Goal: Task Accomplishment & Management: Manage account settings

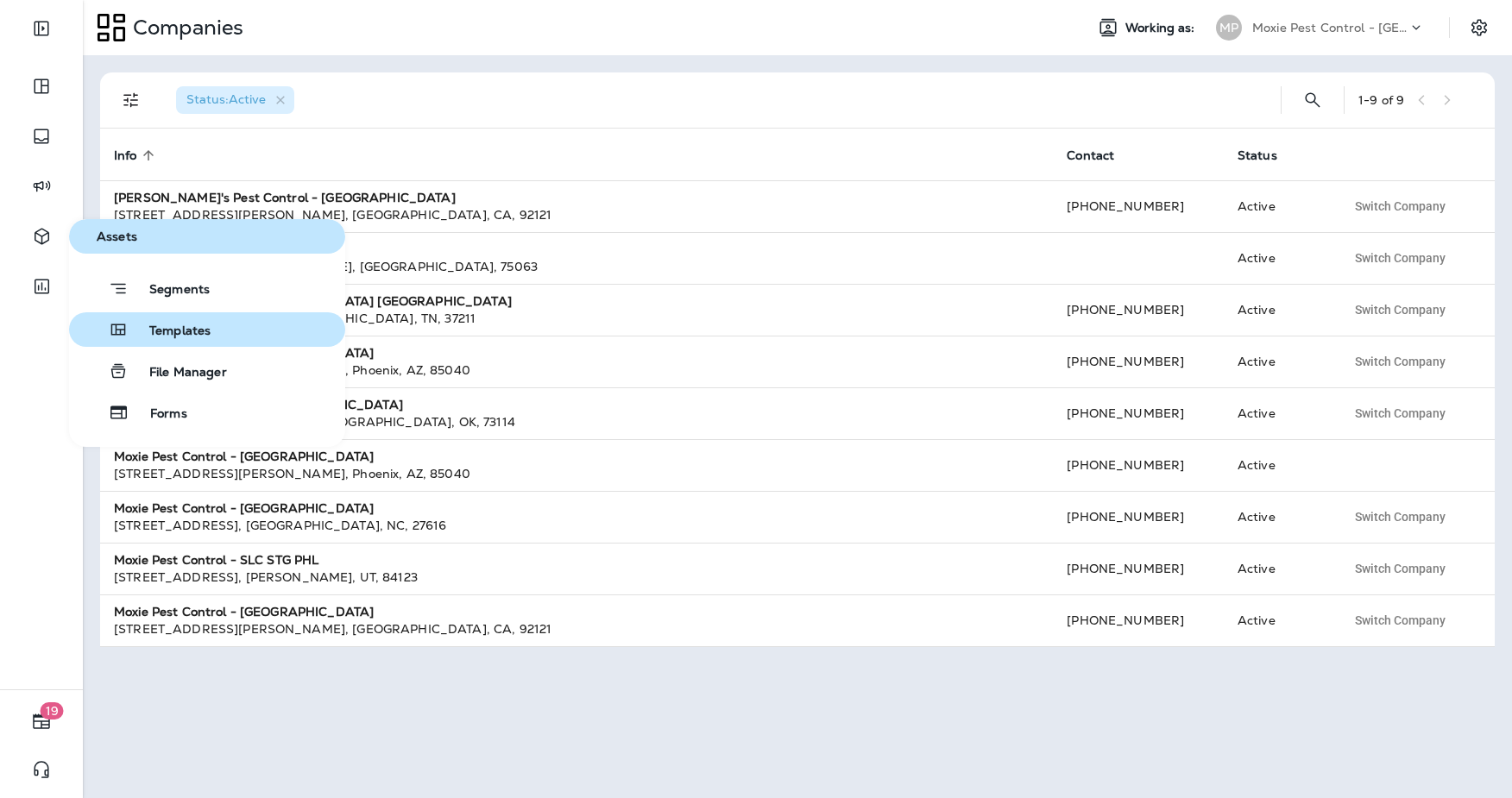
click at [177, 339] on span "Templates" at bounding box center [170, 331] width 82 height 16
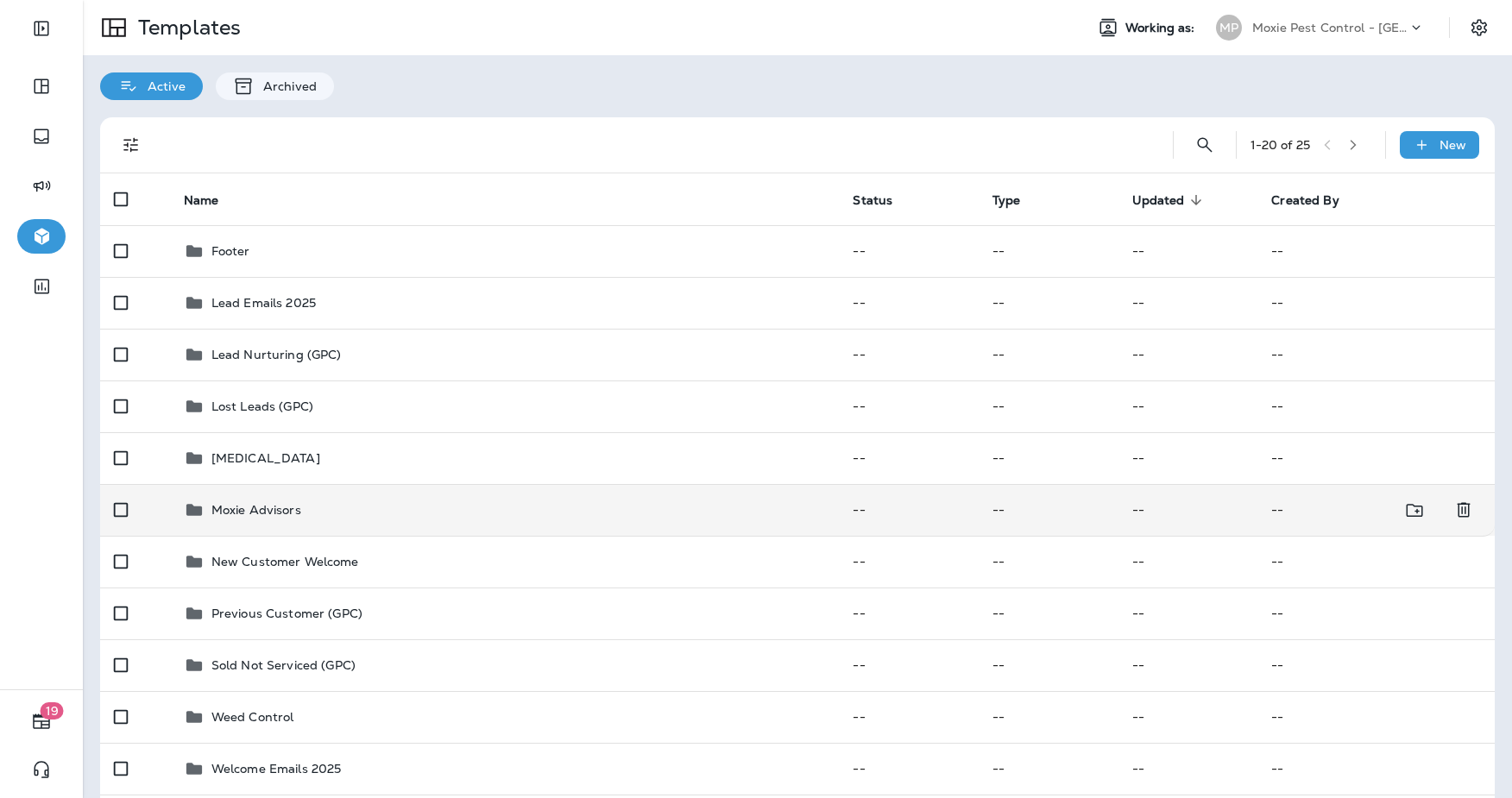
click at [296, 520] on td "Moxie Advisors" at bounding box center [505, 511] width 670 height 52
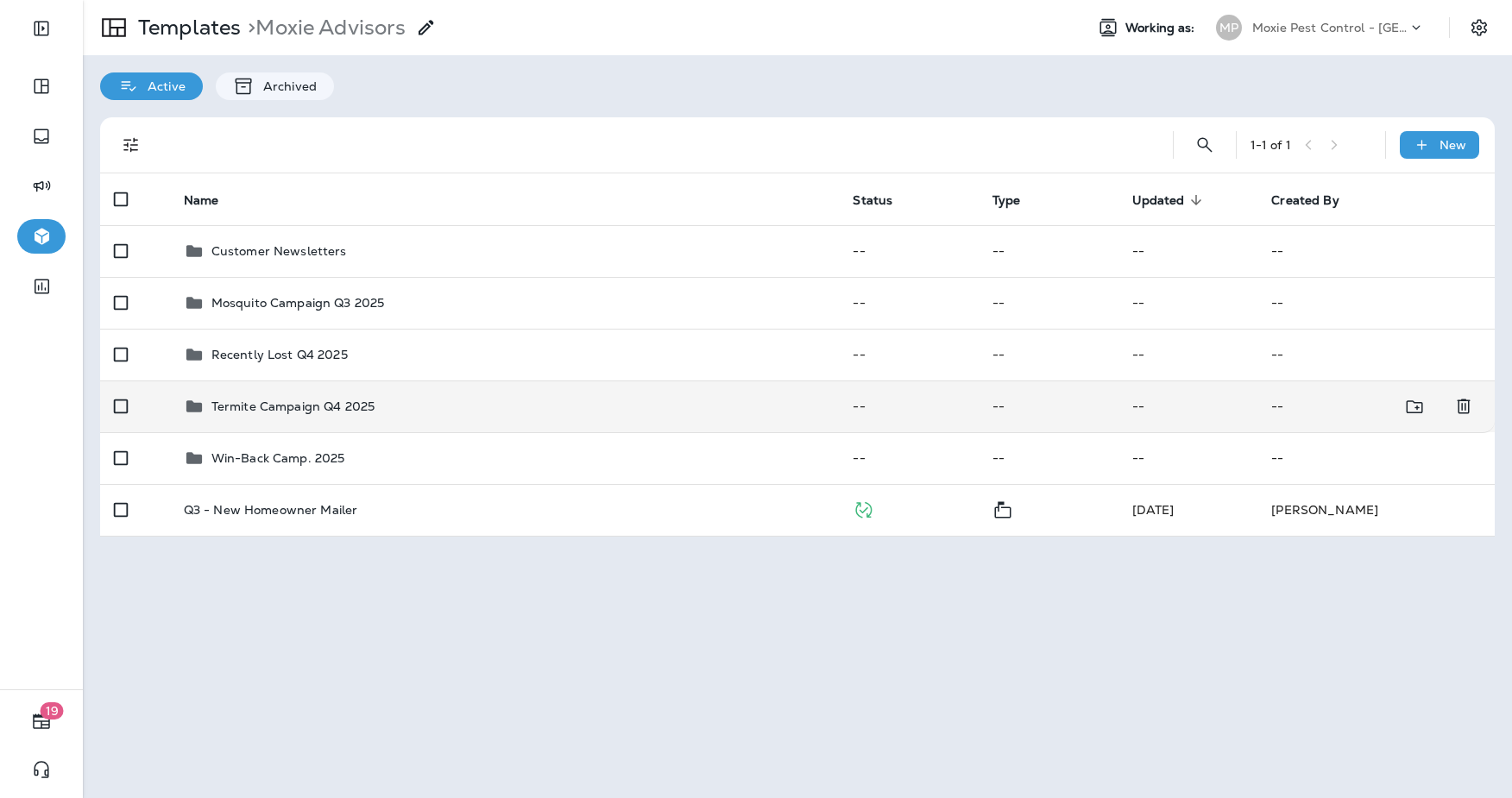
click at [340, 399] on p "Termite Campaign Q4 2025" at bounding box center [293, 406] width 163 height 13
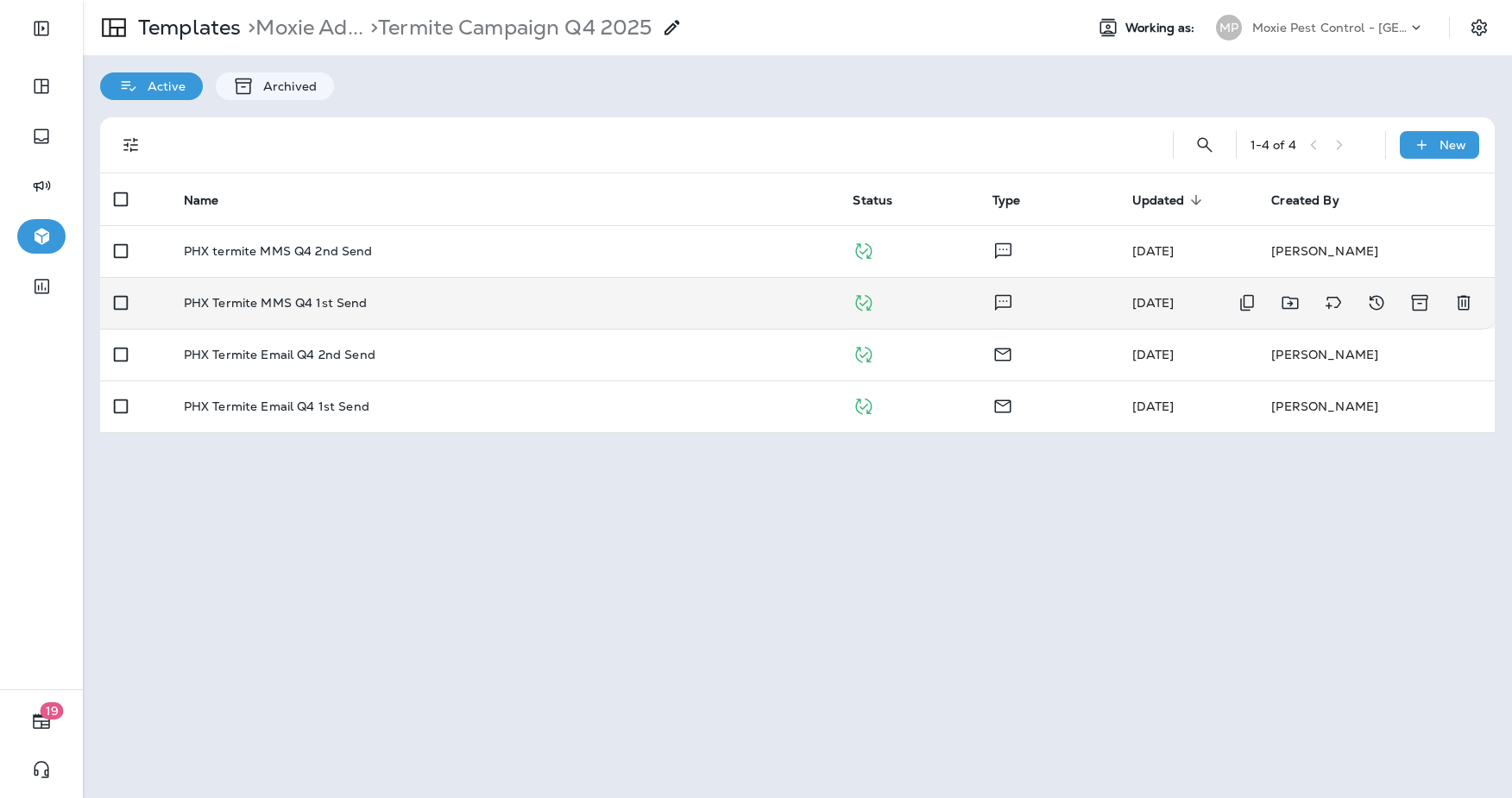
click at [424, 305] on div "PHX Termite MMS Q4 1st Send" at bounding box center [504, 303] width 642 height 13
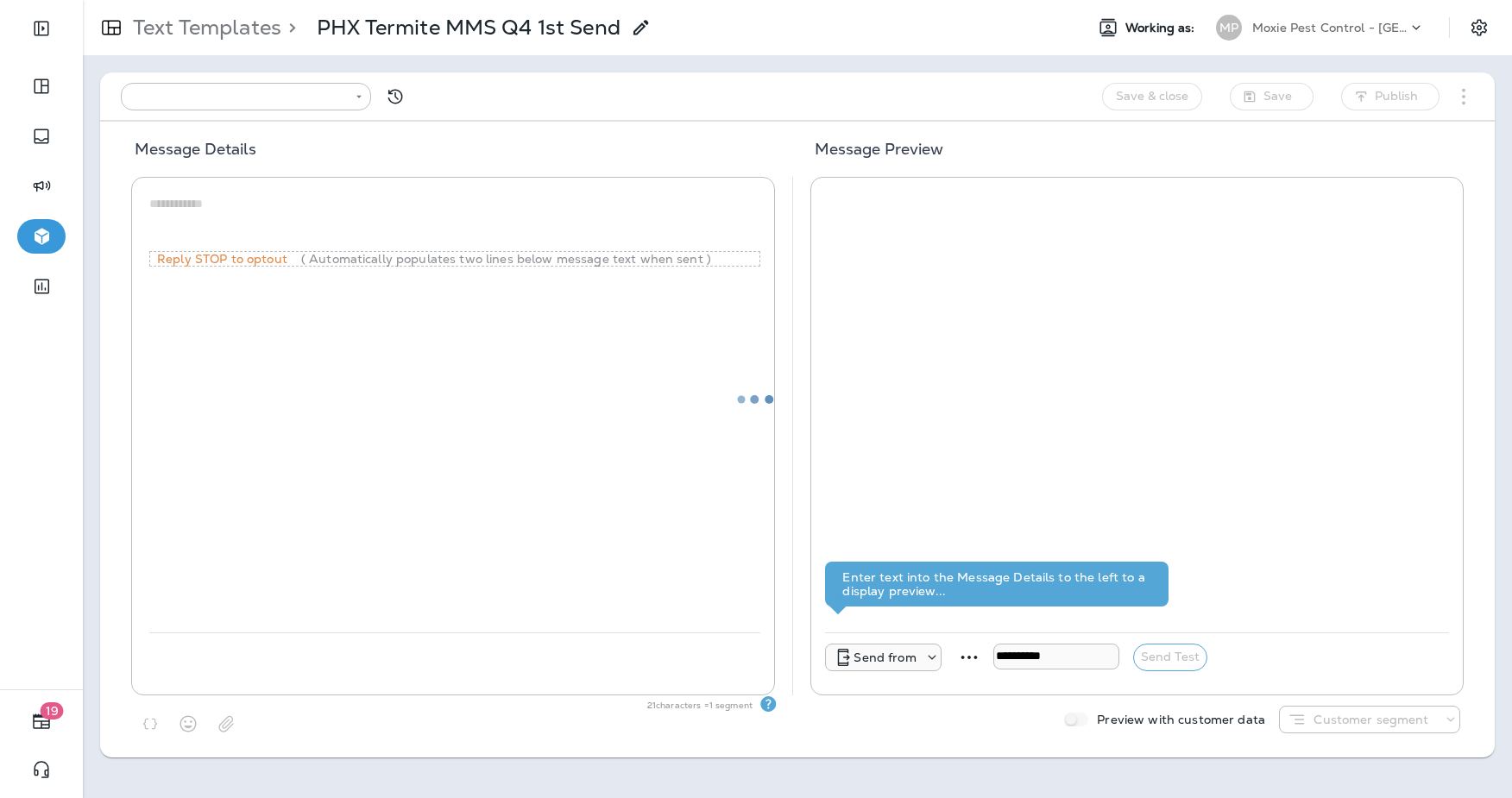
type input "**********"
type textarea "**********"
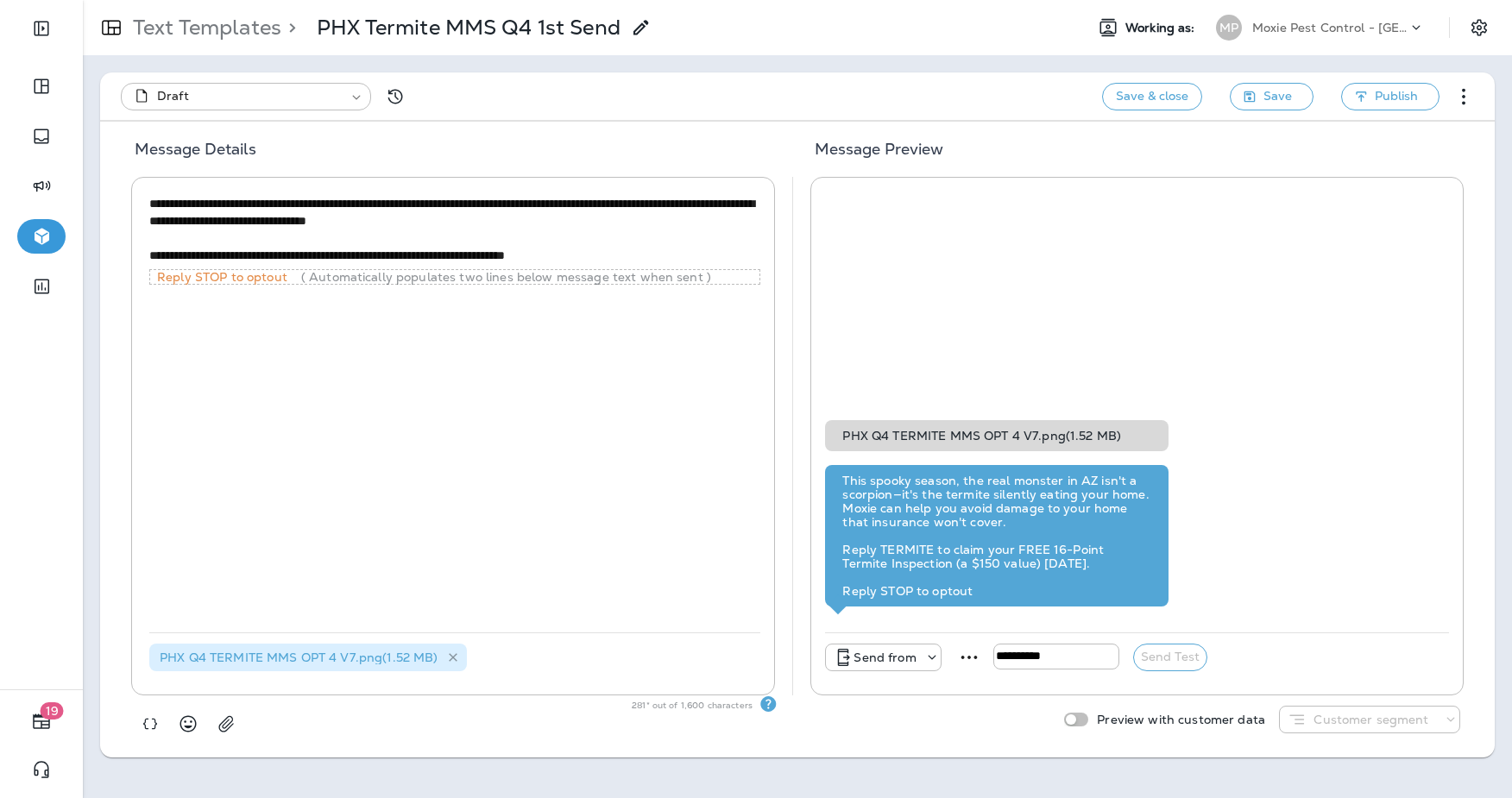
click at [445, 661] on icon at bounding box center [452, 658] width 14 height 14
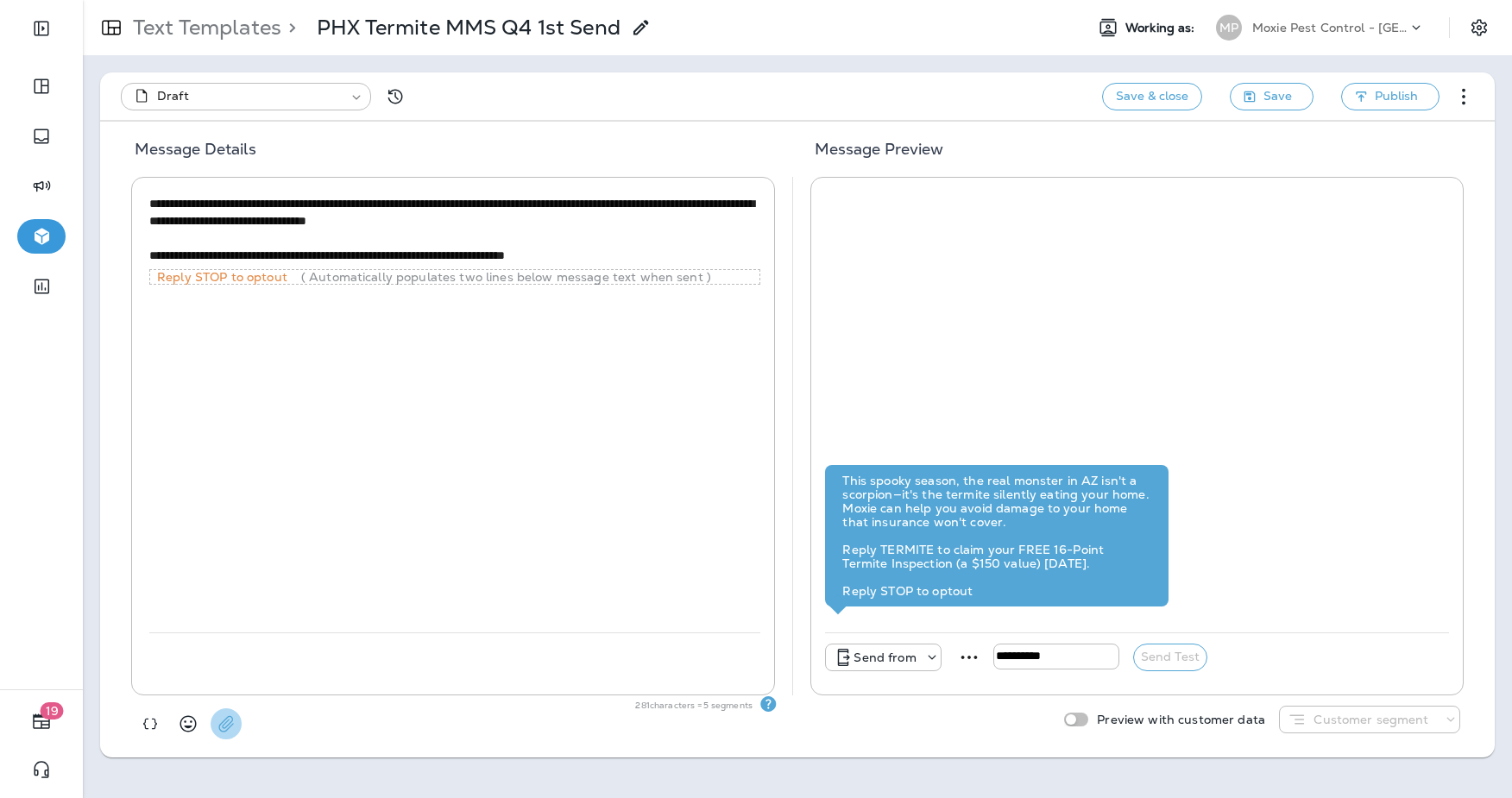
click at [228, 723] on icon "button" at bounding box center [226, 724] width 17 height 17
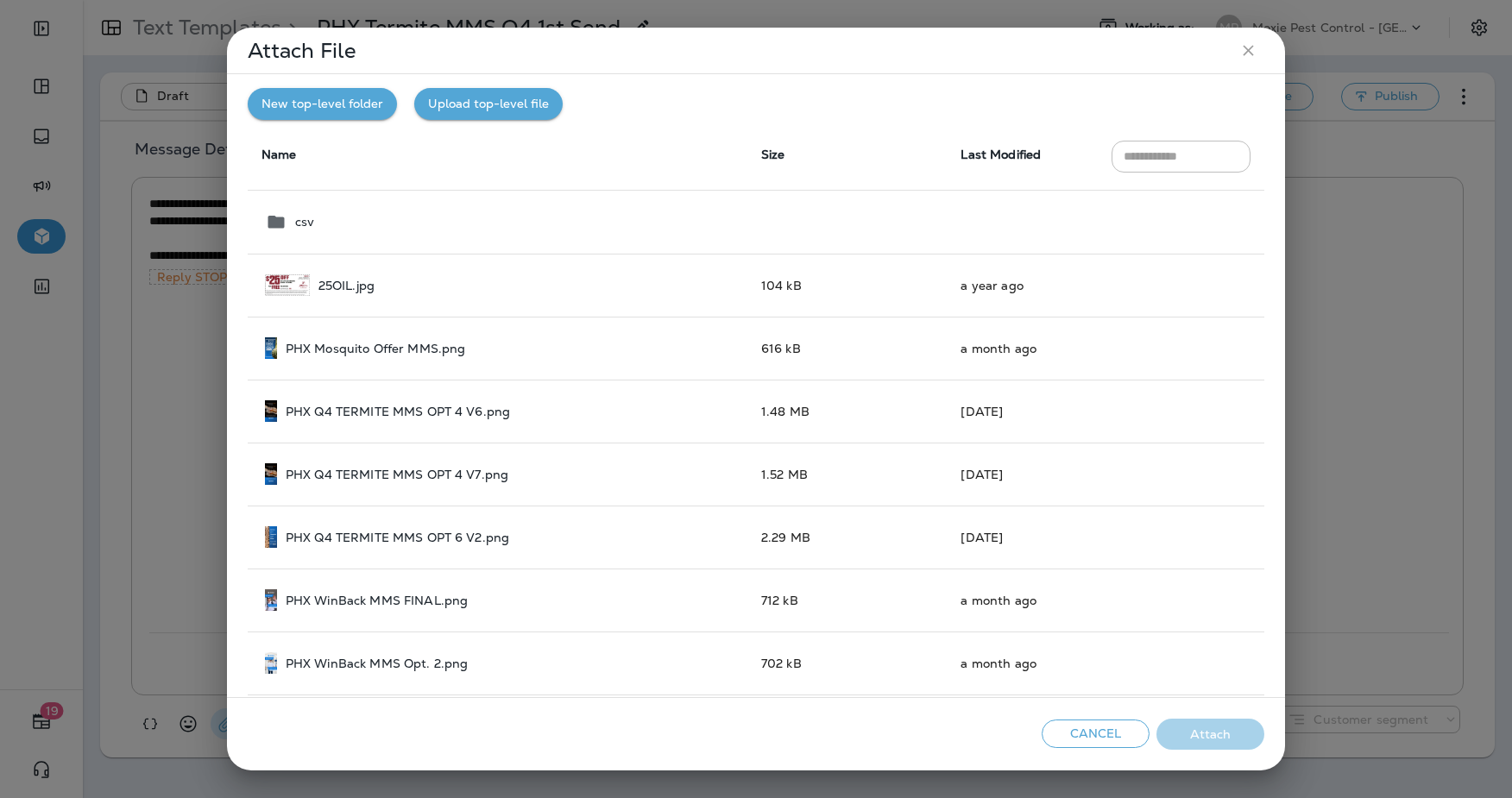
click at [493, 108] on button "Upload top-level file" at bounding box center [489, 104] width 149 height 32
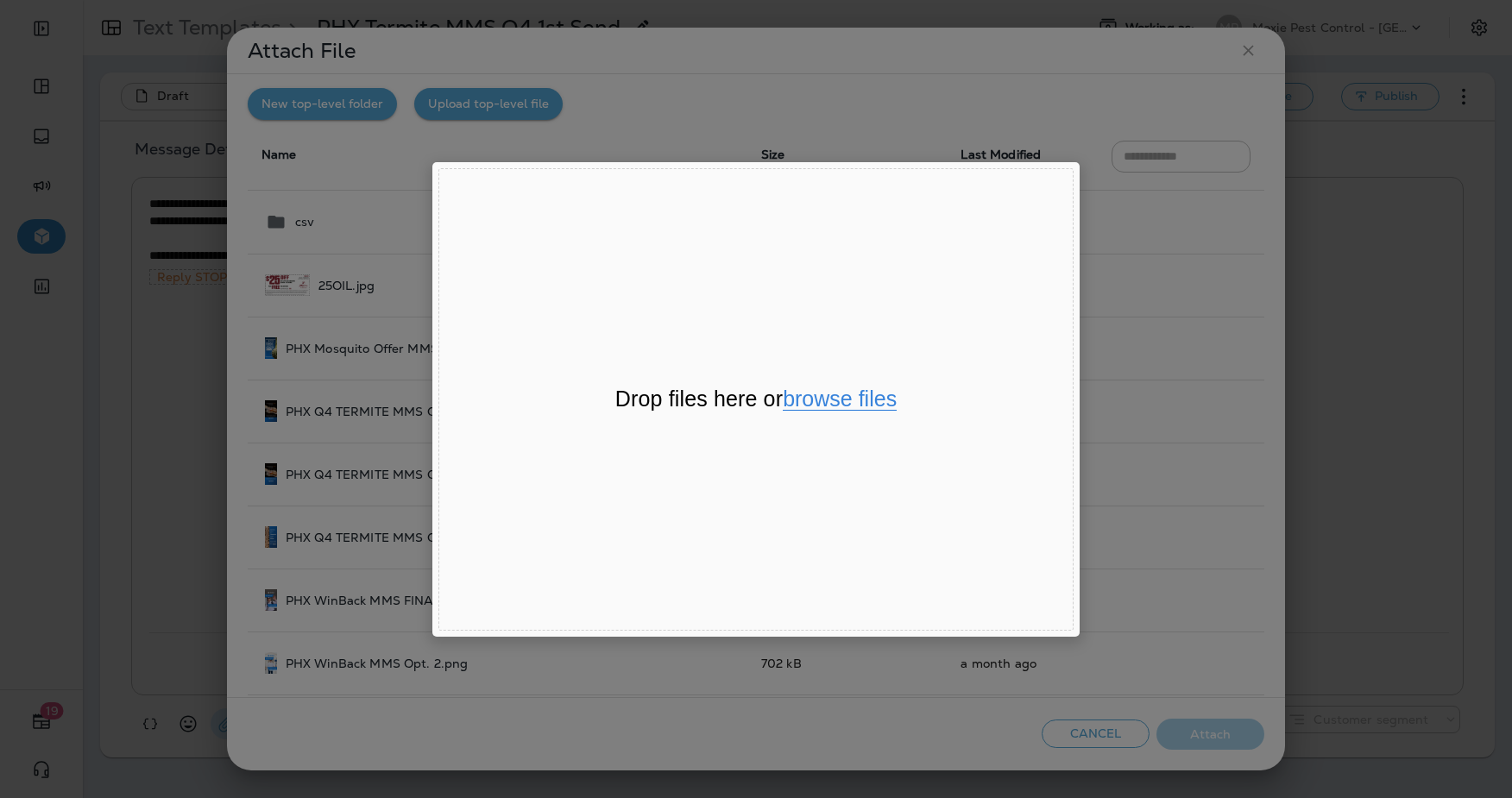
click at [860, 393] on button "browse files" at bounding box center [839, 399] width 114 height 22
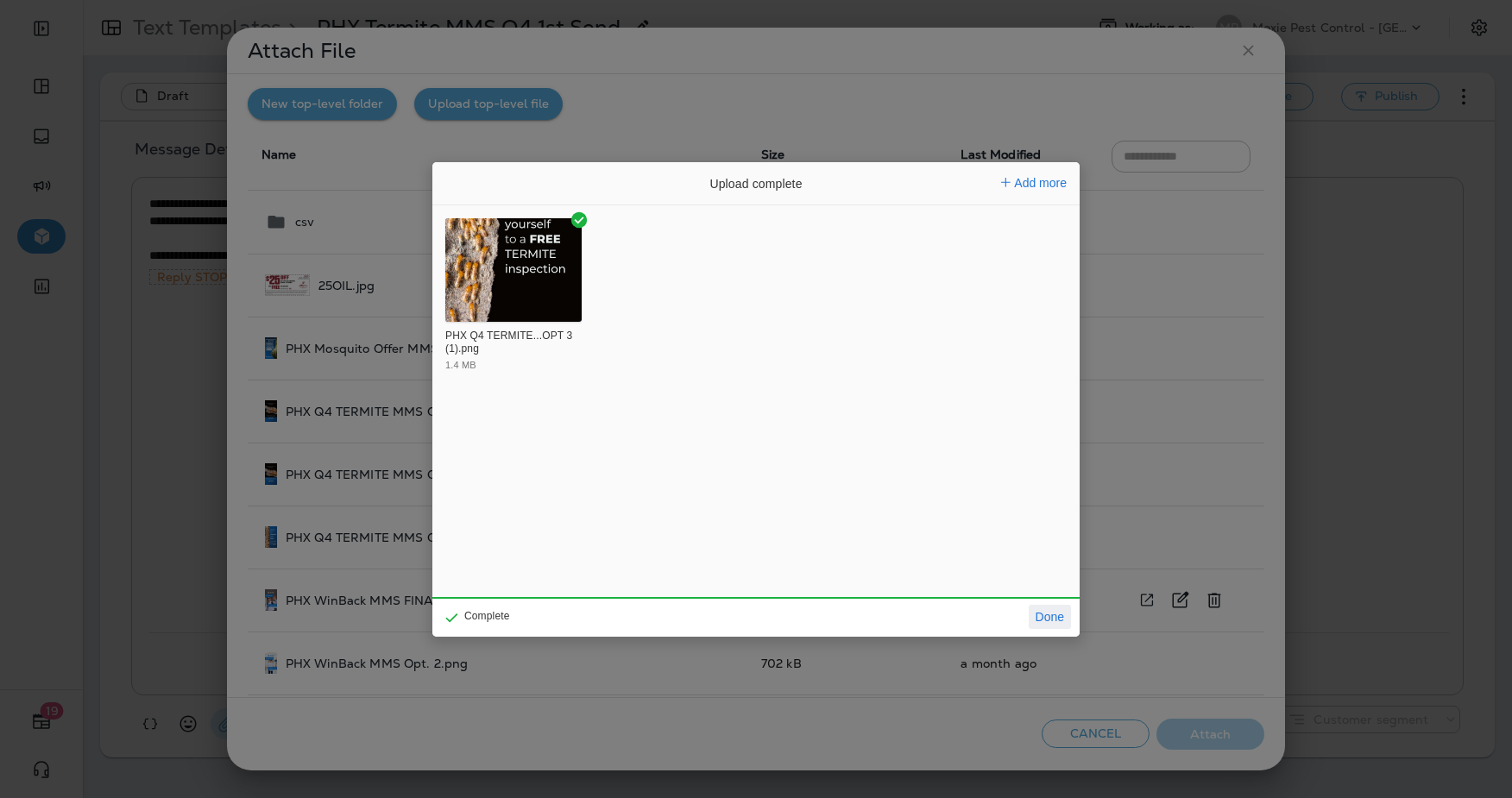
click at [1044, 625] on button "Done" at bounding box center [1050, 617] width 42 height 24
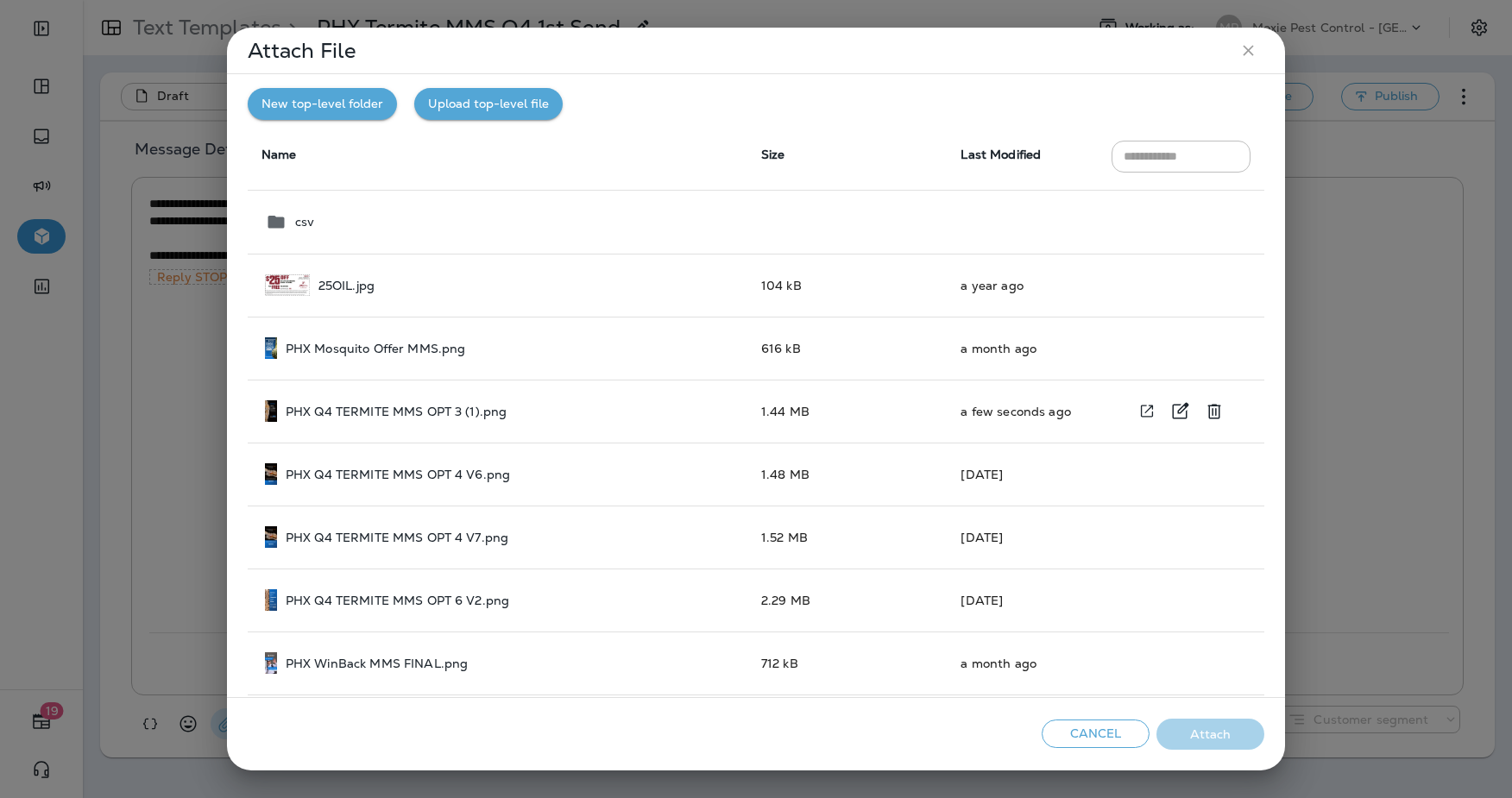
click at [565, 420] on div "PHX Q4 TERMITE MMS OPT 3 (1).png" at bounding box center [499, 411] width 468 height 21
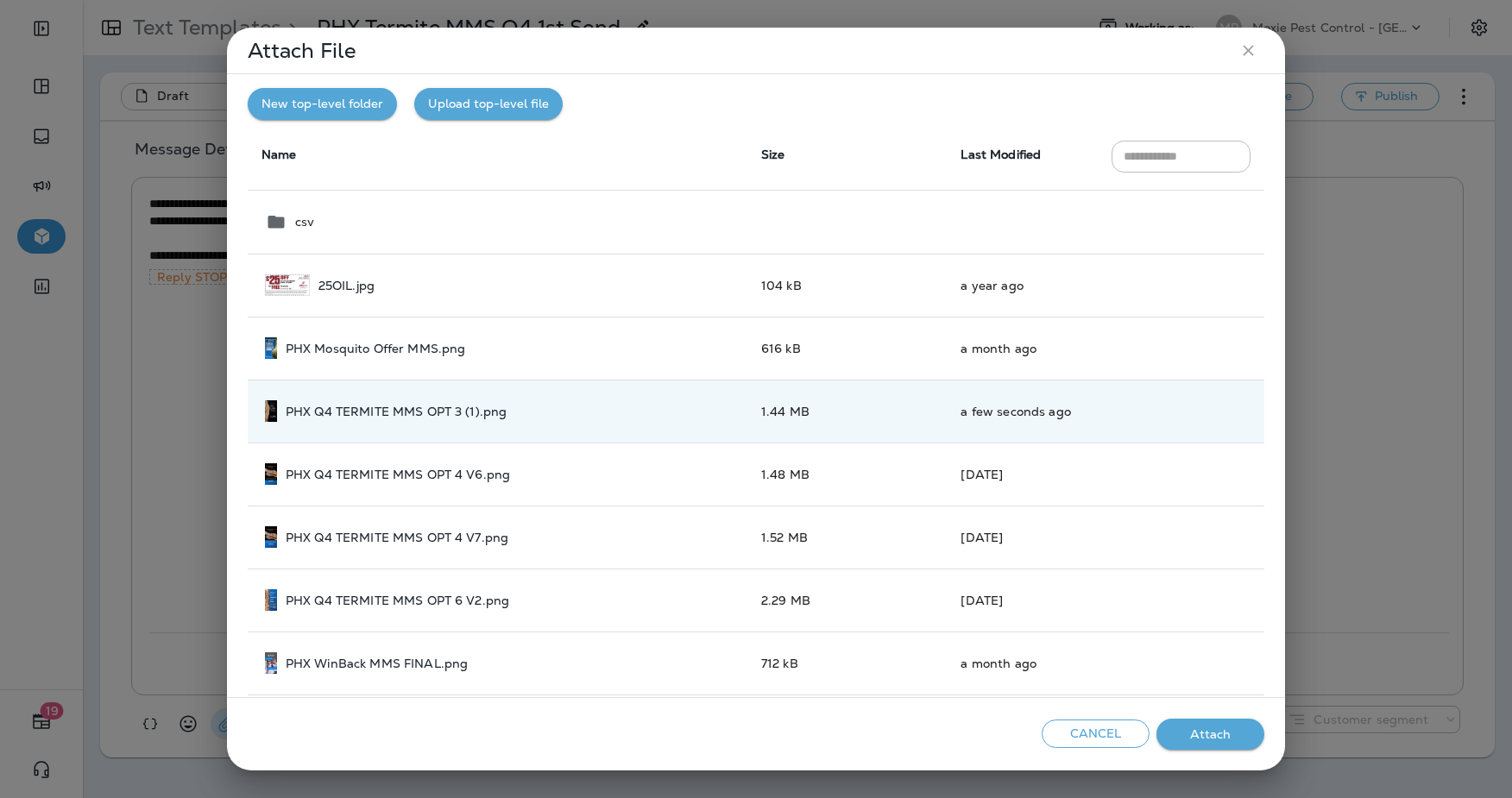
click at [1180, 736] on button "Attach" at bounding box center [1210, 735] width 107 height 32
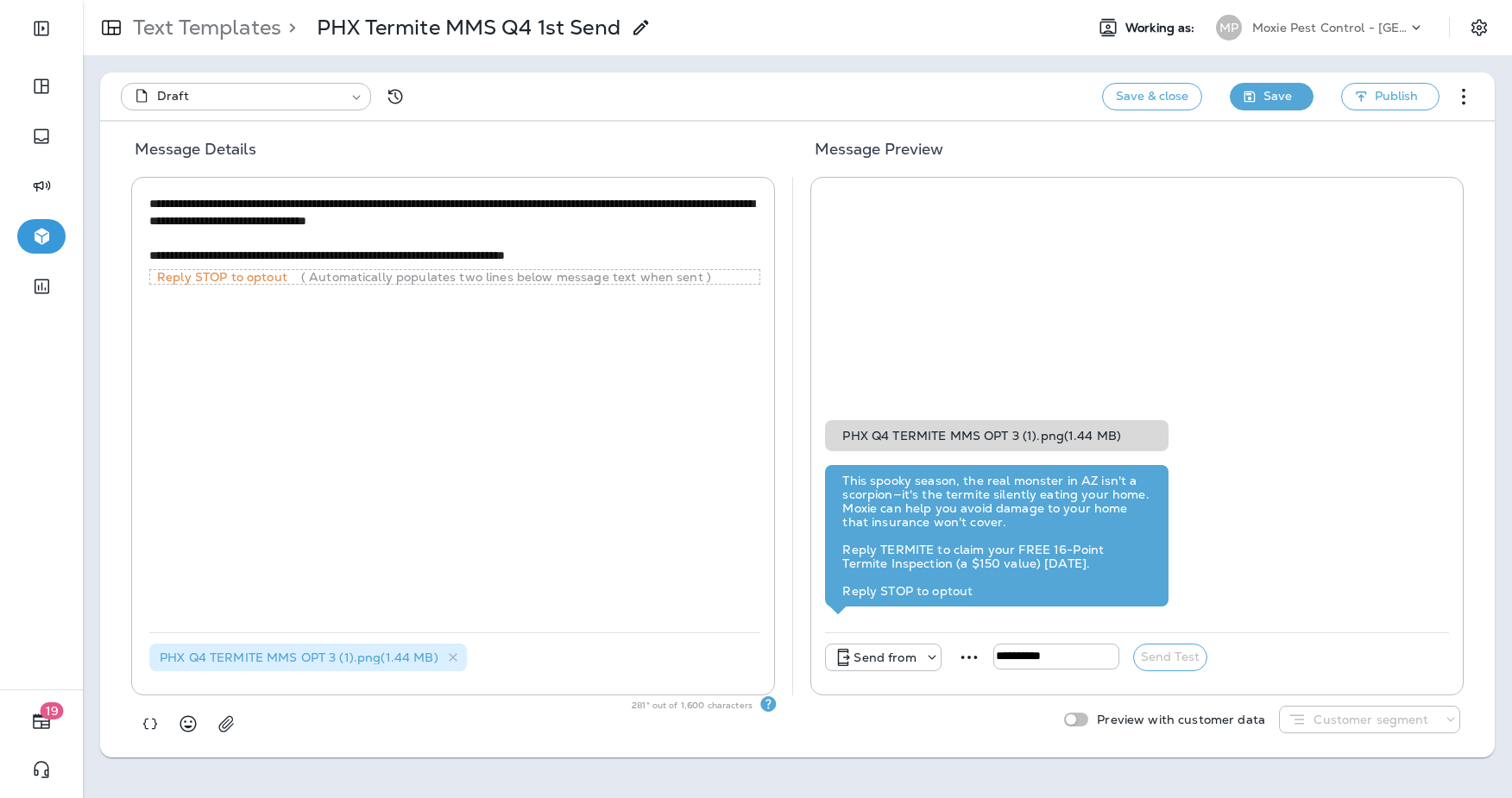
click at [1267, 101] on span "Save" at bounding box center [1278, 96] width 29 height 21
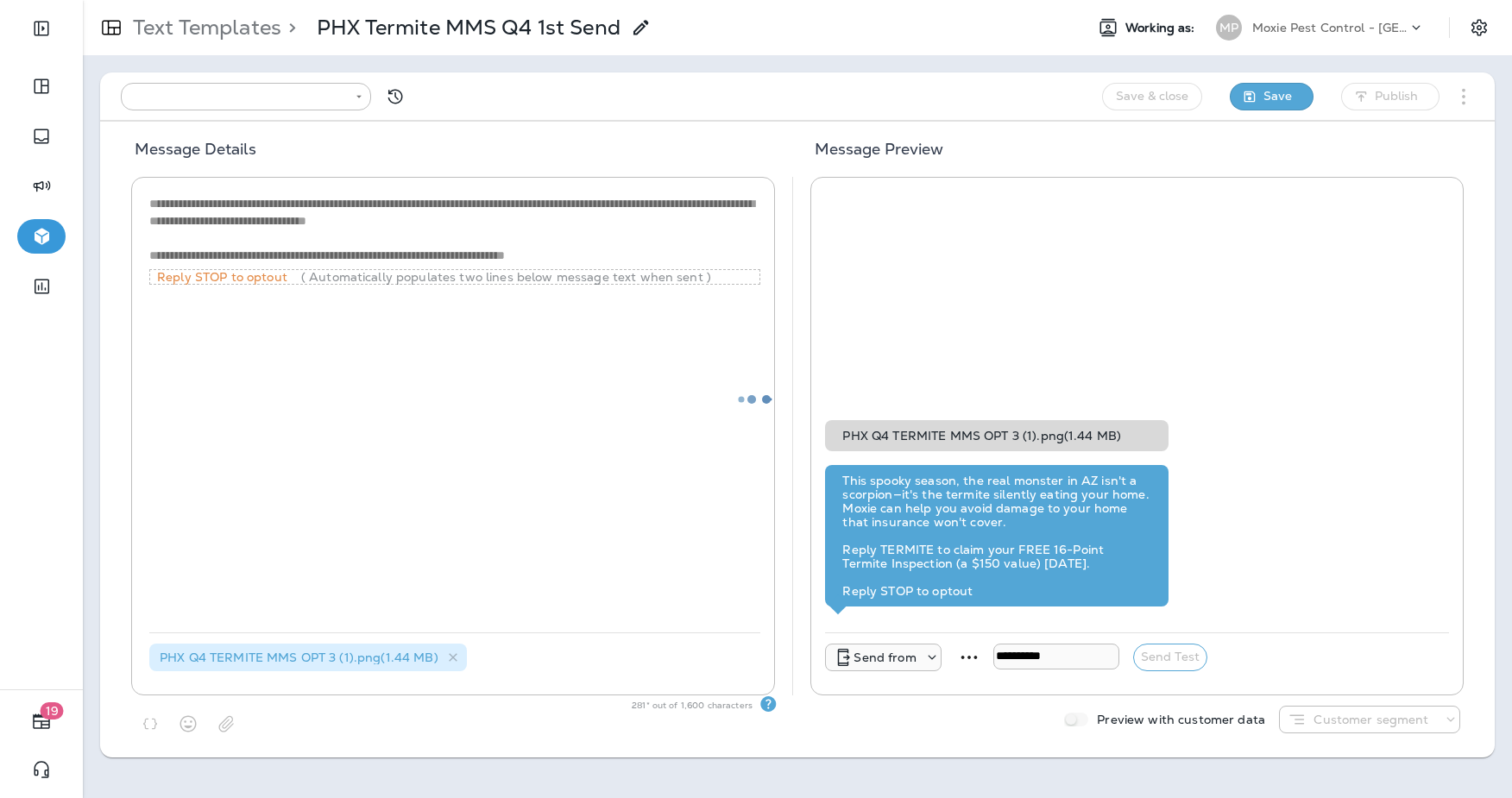
type input "**********"
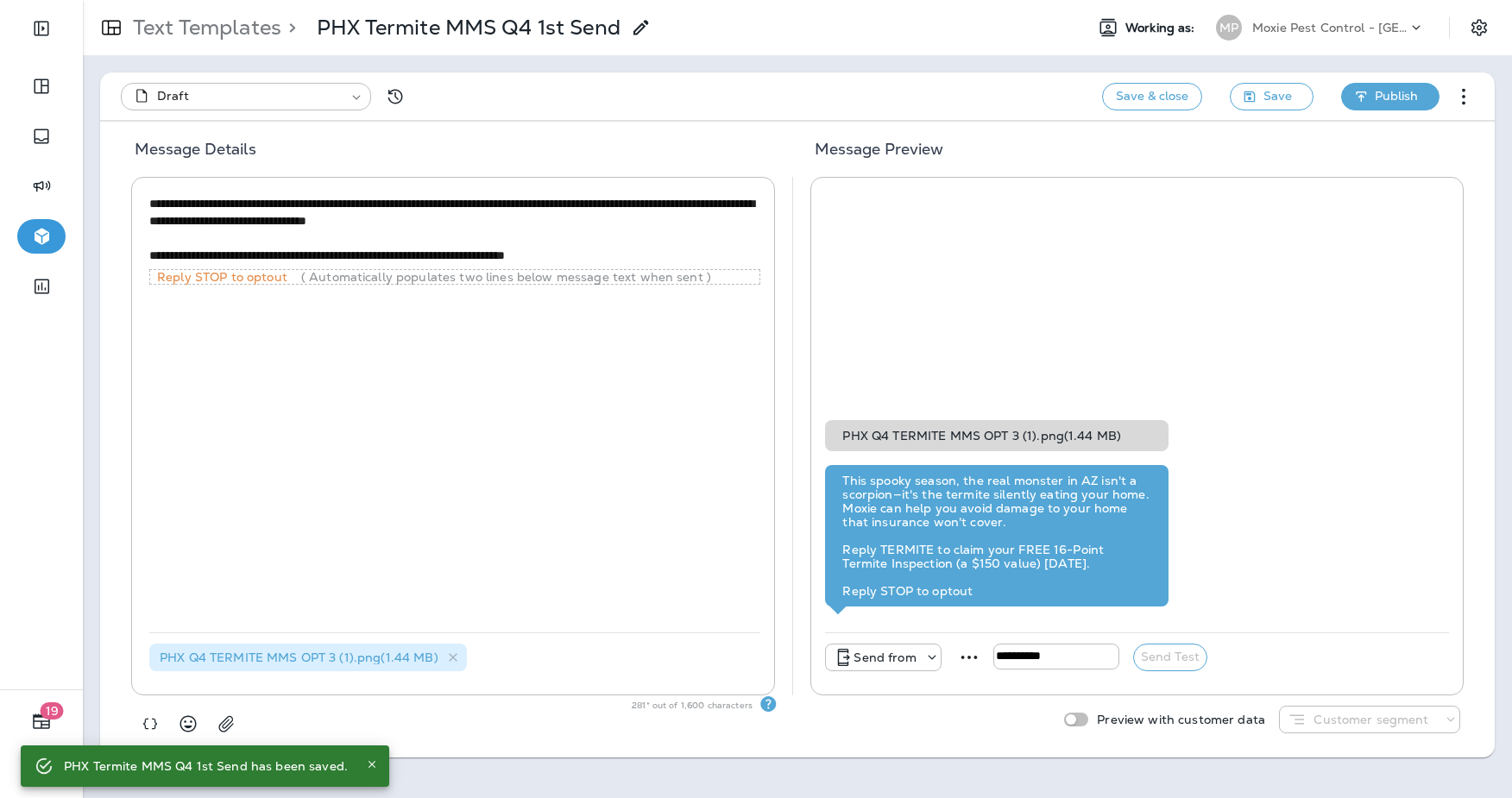
click at [1400, 89] on span "Publish" at bounding box center [1396, 96] width 43 height 21
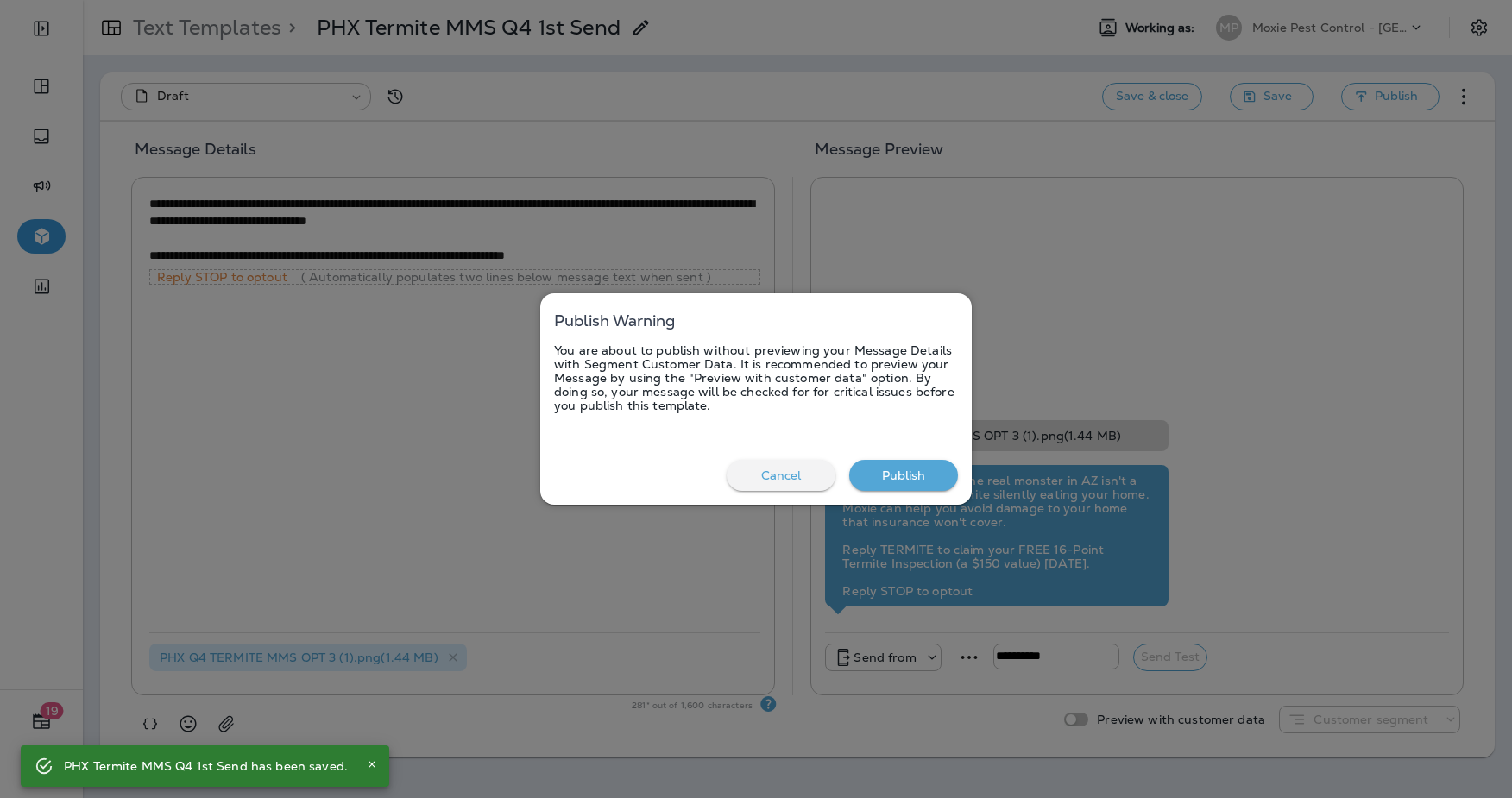
click at [895, 486] on button "Publish" at bounding box center [903, 476] width 108 height 32
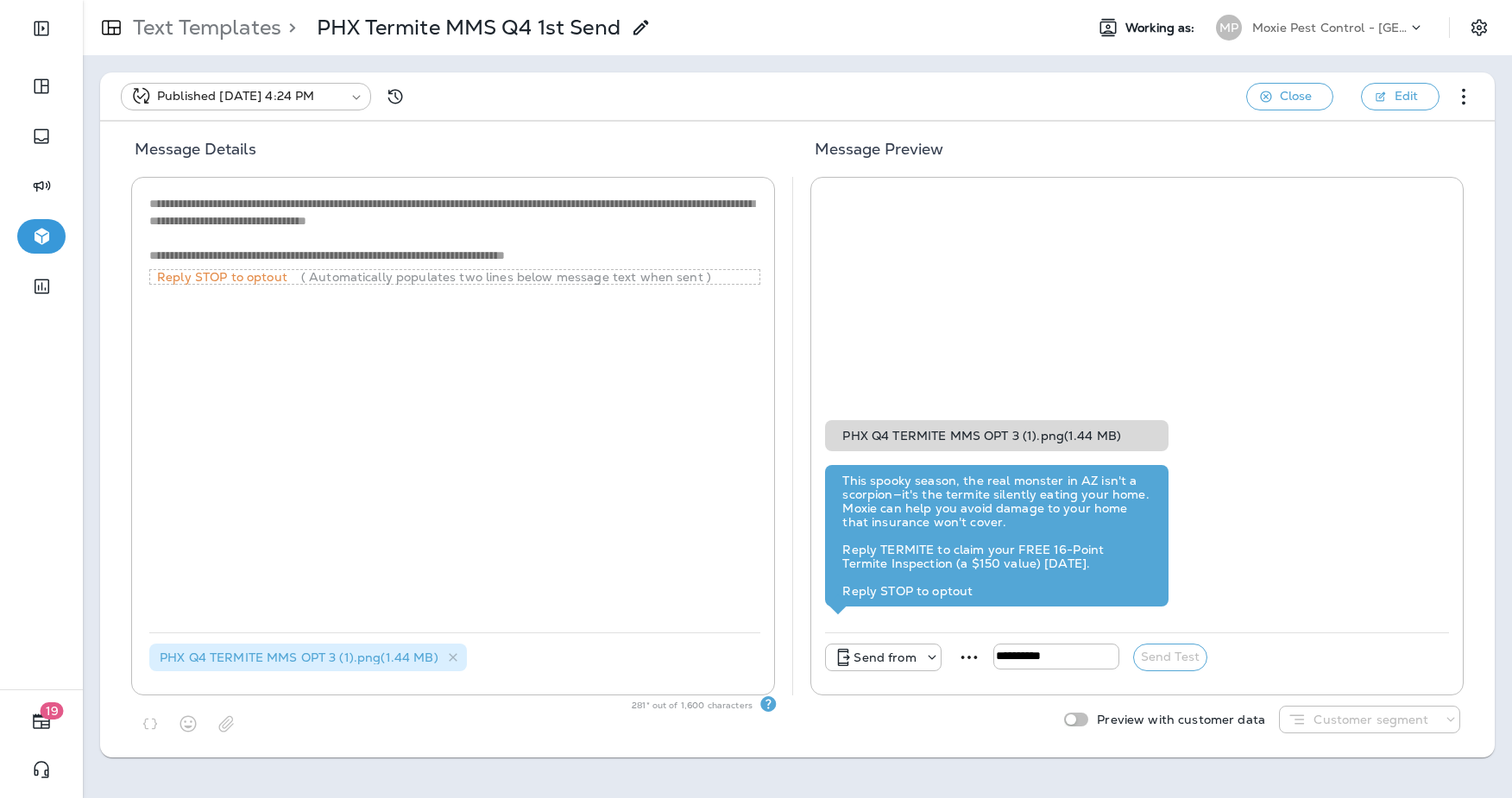
click at [1345, 40] on div "MP Moxie Pest Control - [GEOGRAPHIC_DATA]" at bounding box center [1320, 28] width 229 height 35
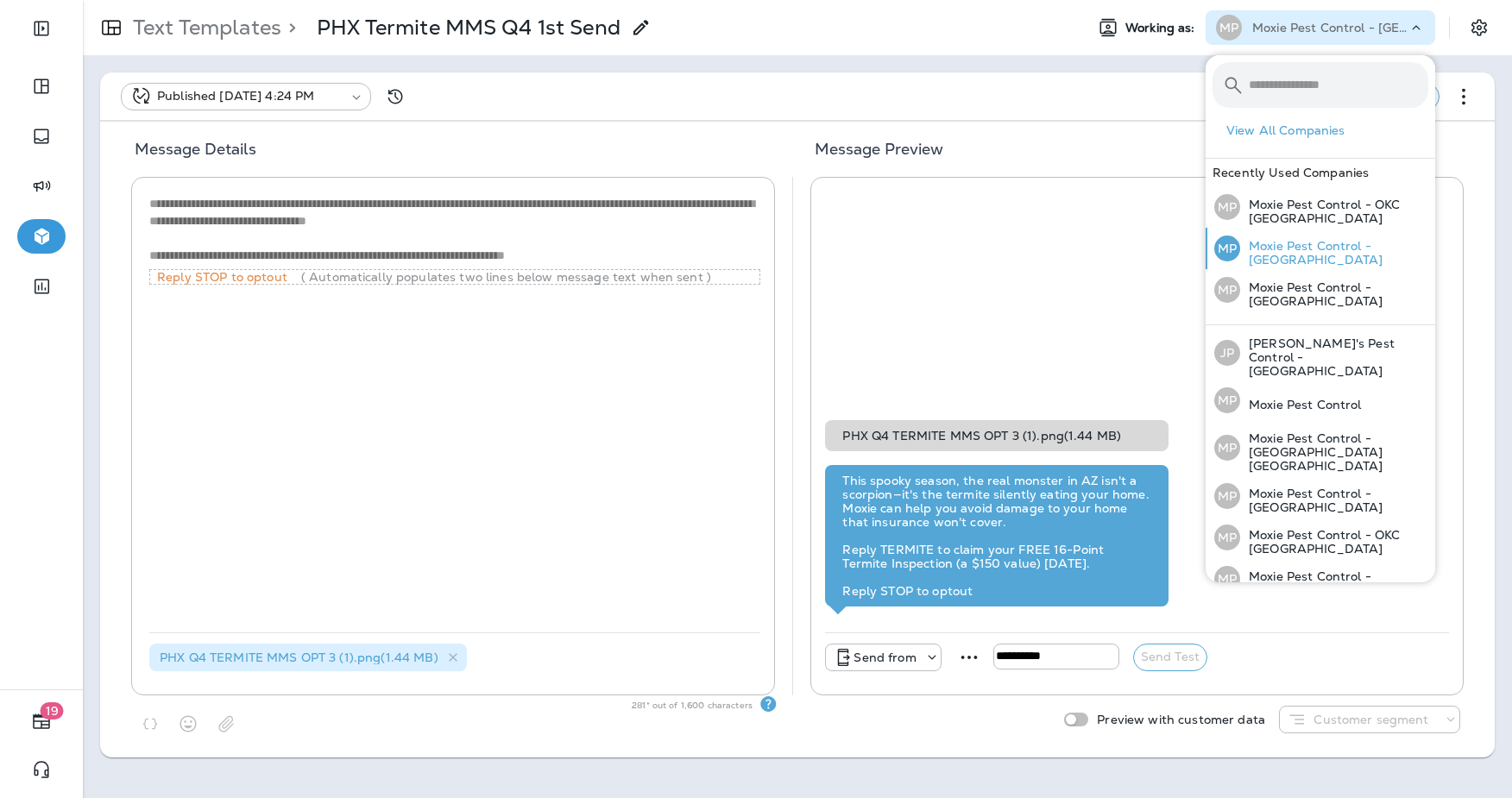
click at [1338, 245] on p "Moxie Pest Control - [GEOGRAPHIC_DATA]" at bounding box center [1335, 253] width 188 height 28
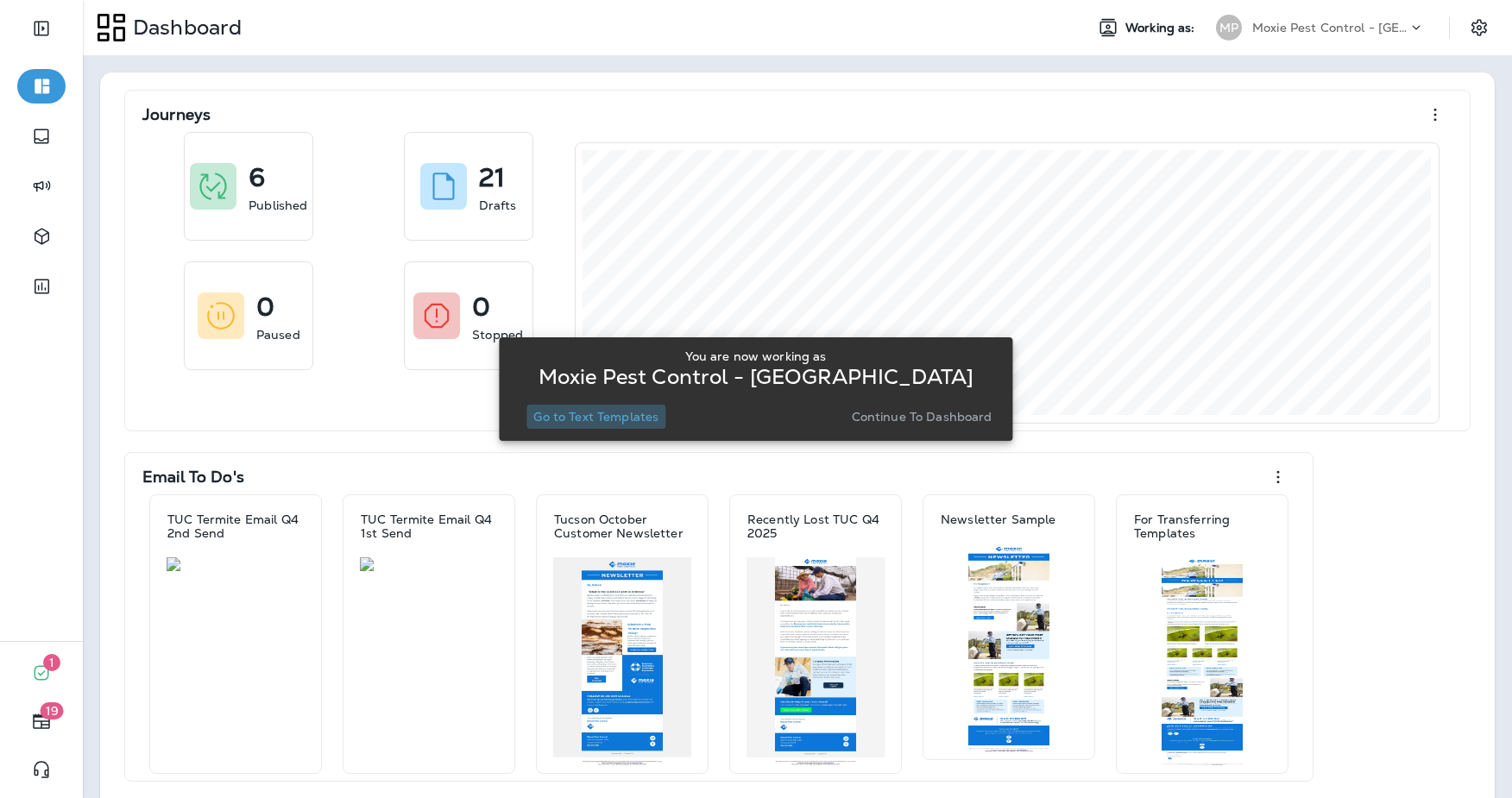
click at [644, 420] on p "Go to Text Templates" at bounding box center [597, 416] width 125 height 13
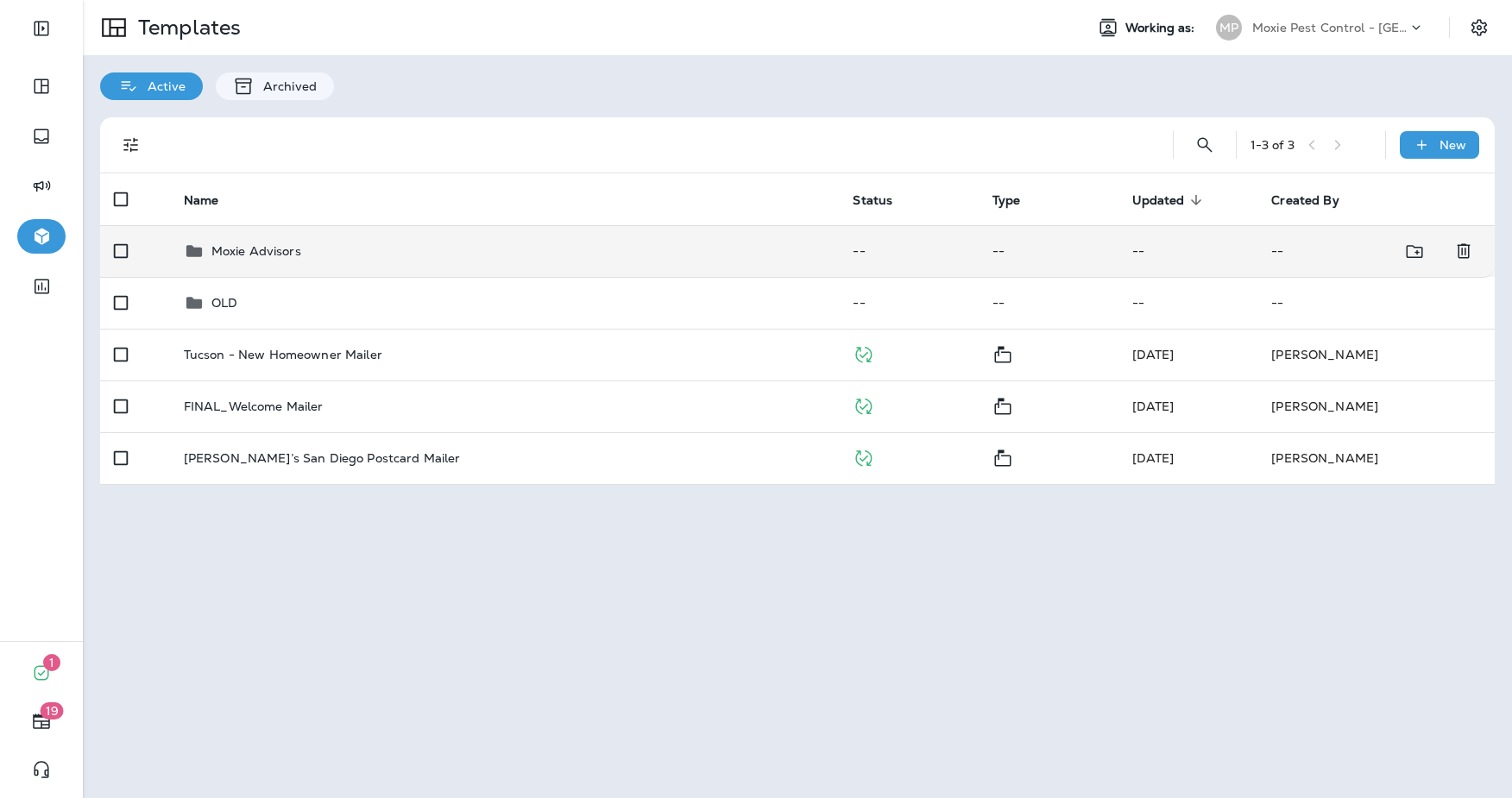
click at [331, 251] on div "Moxie Advisors" at bounding box center [504, 251] width 642 height 21
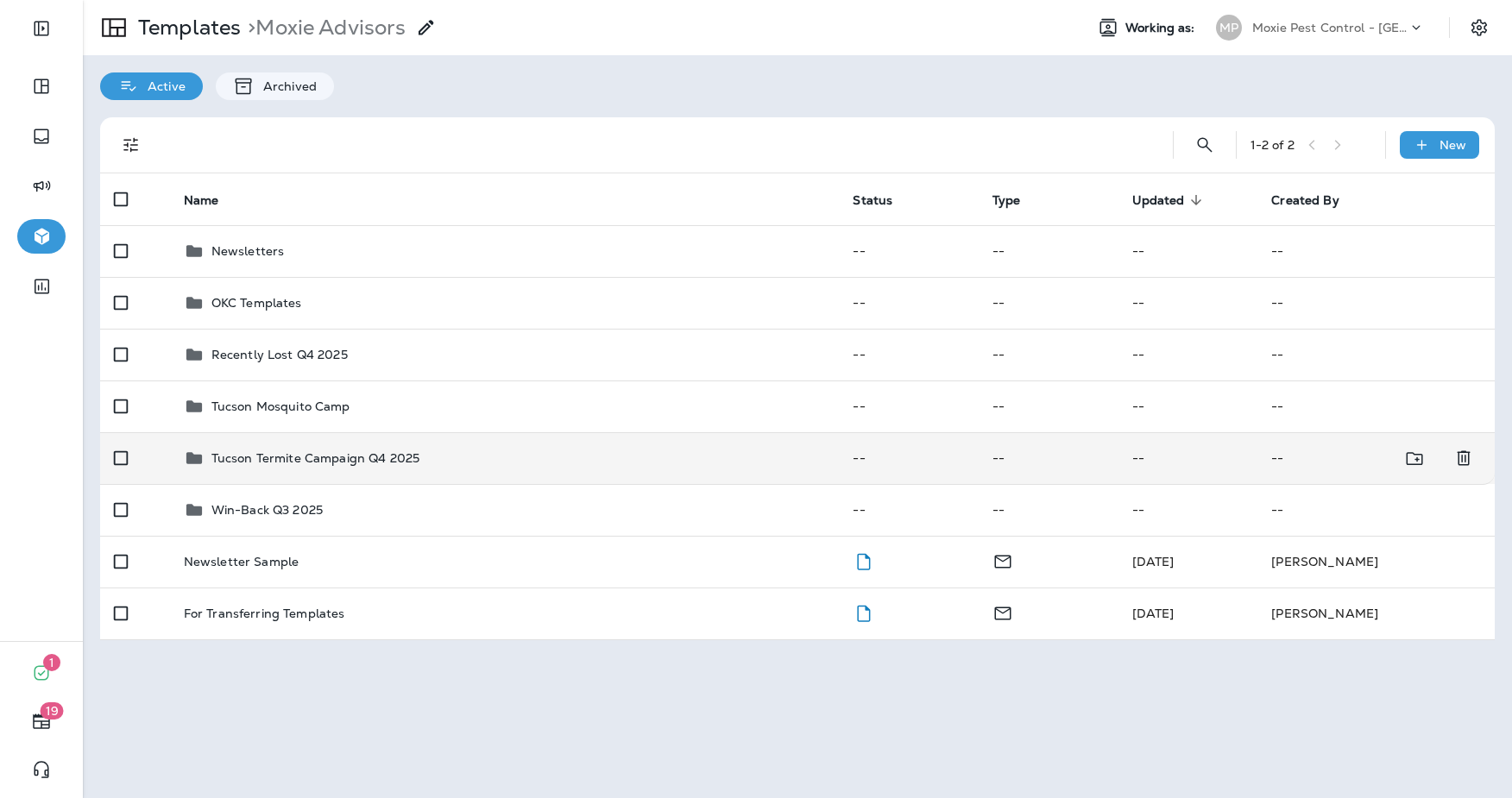
click at [245, 466] on div "Tucson Termite Campaign Q4 2025" at bounding box center [315, 458] width 208 height 21
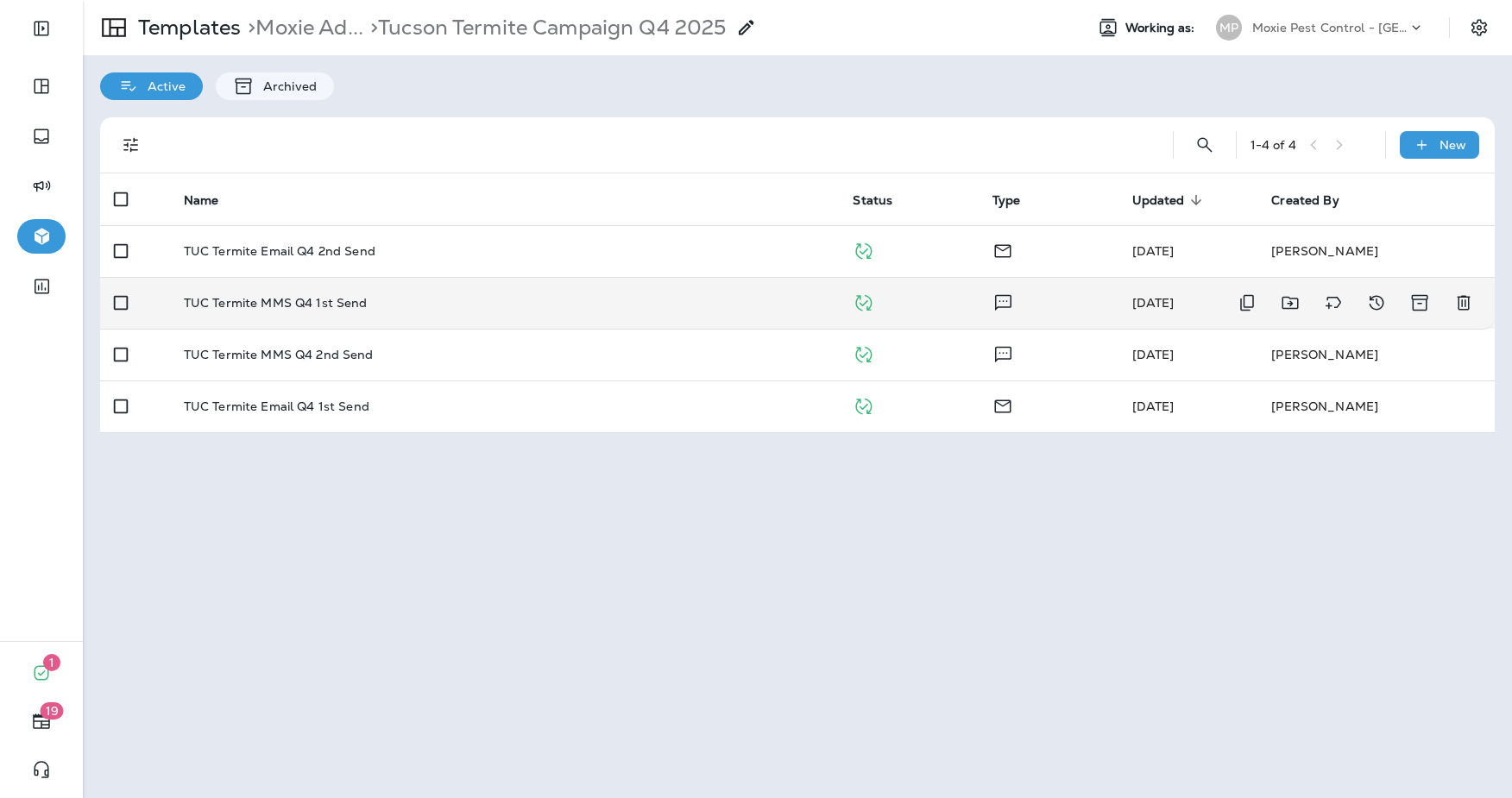
click at [348, 308] on p "TUC Termite MMS Q4 1st Send" at bounding box center [275, 303] width 184 height 13
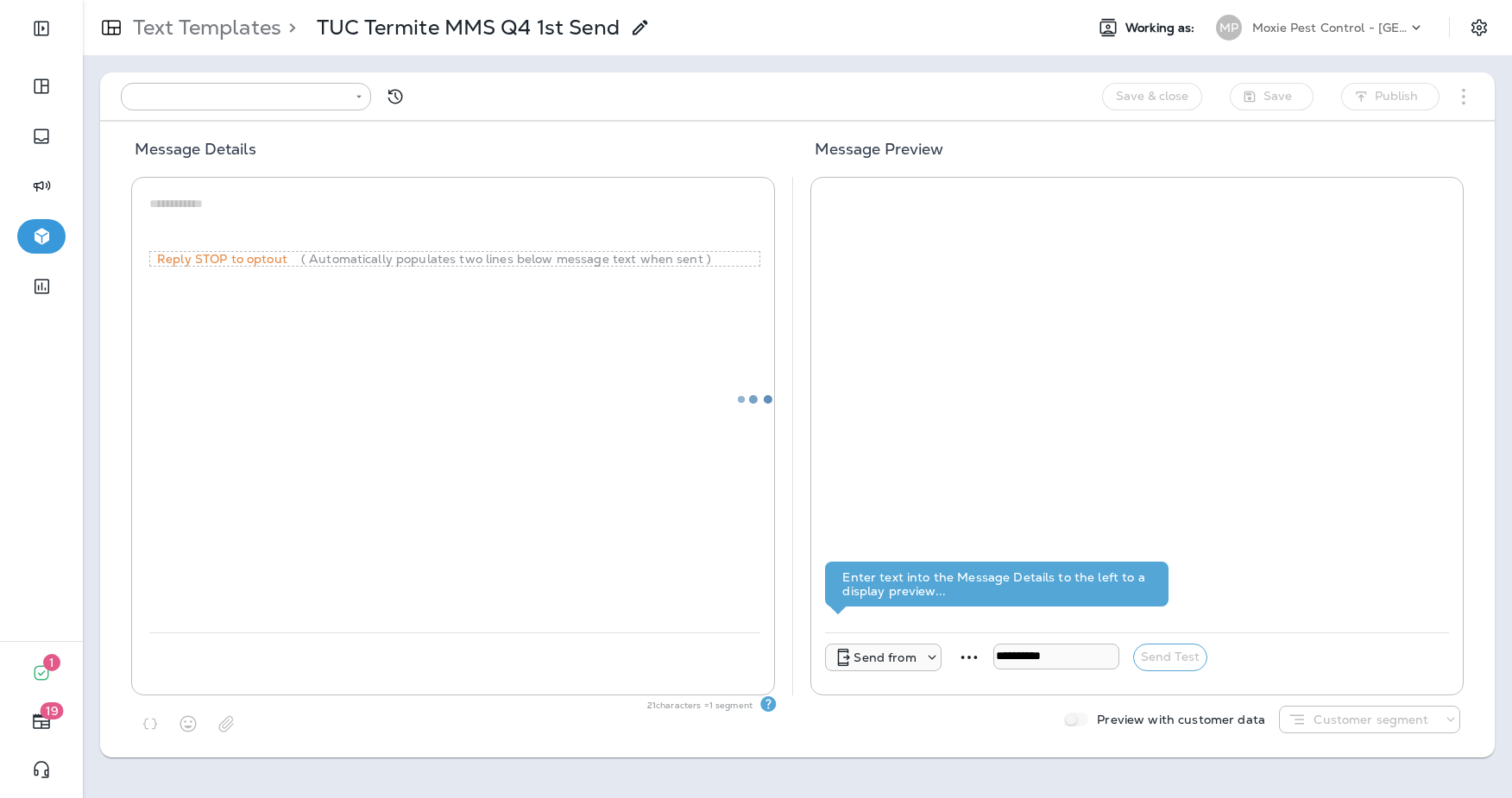
type input "**********"
type textarea "**********"
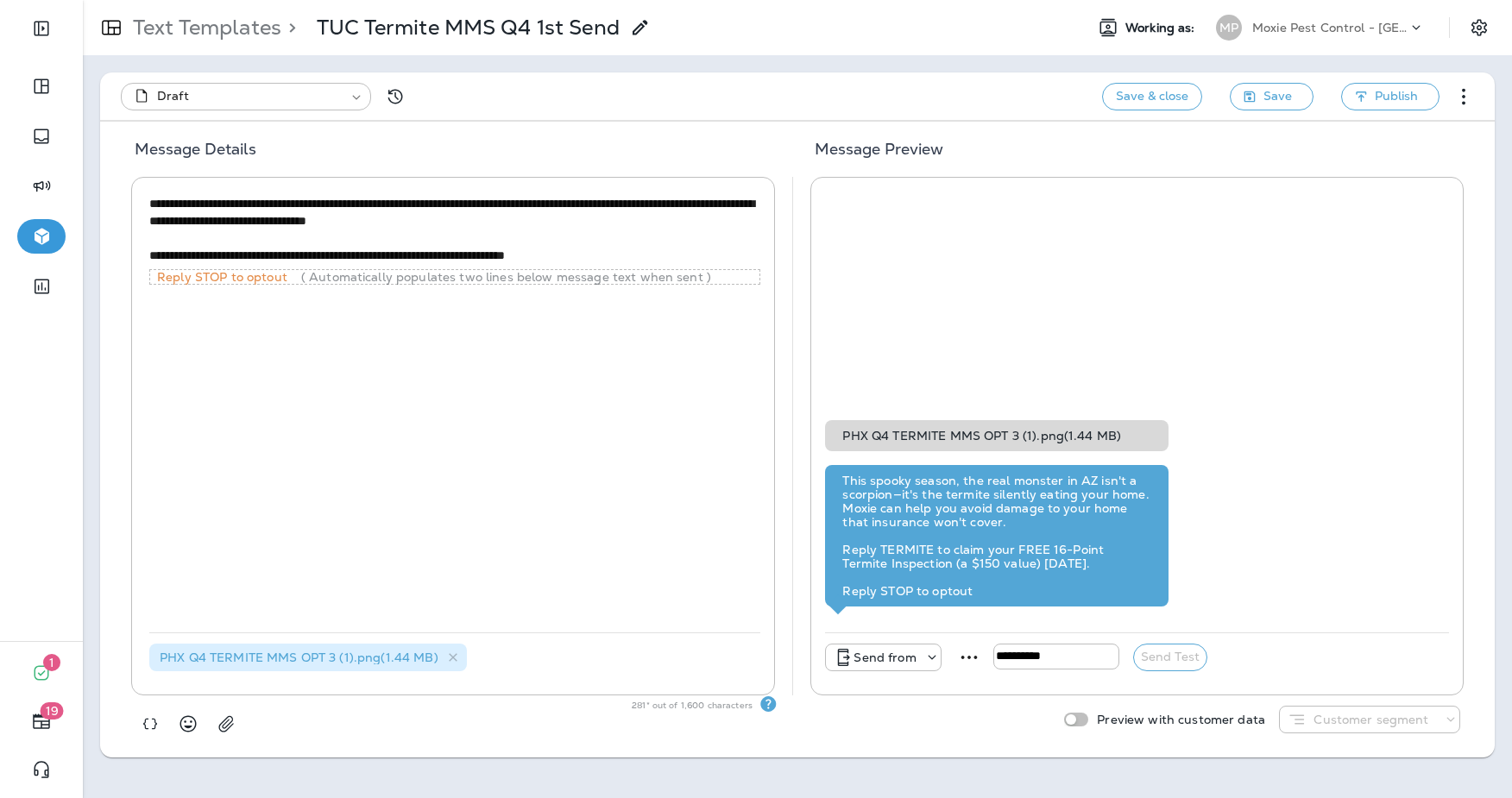
click at [900, 658] on p "Send from" at bounding box center [884, 657] width 62 height 13
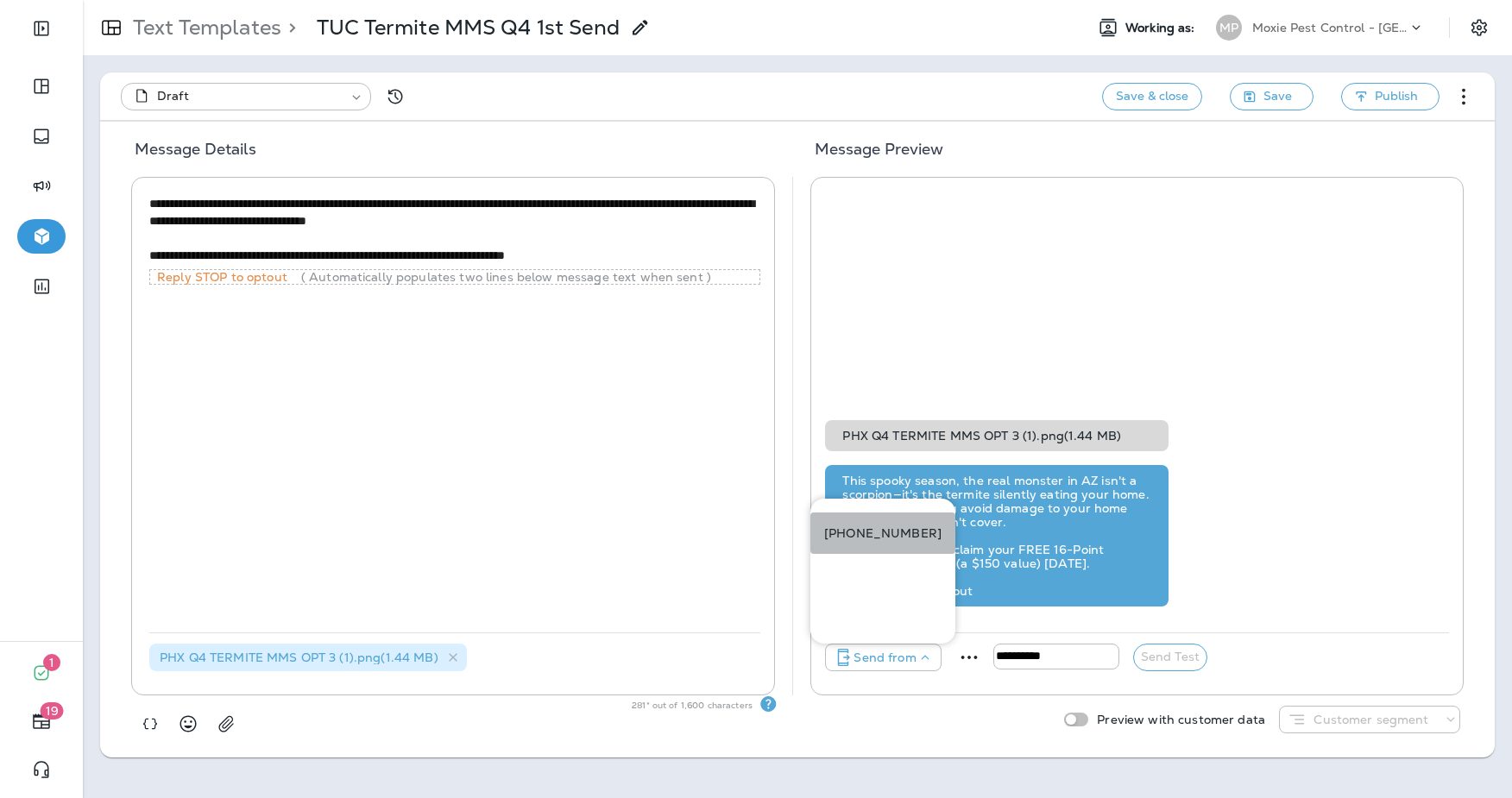
click at [898, 523] on button "[PHONE_NUMBER]" at bounding box center [883, 533] width 145 height 41
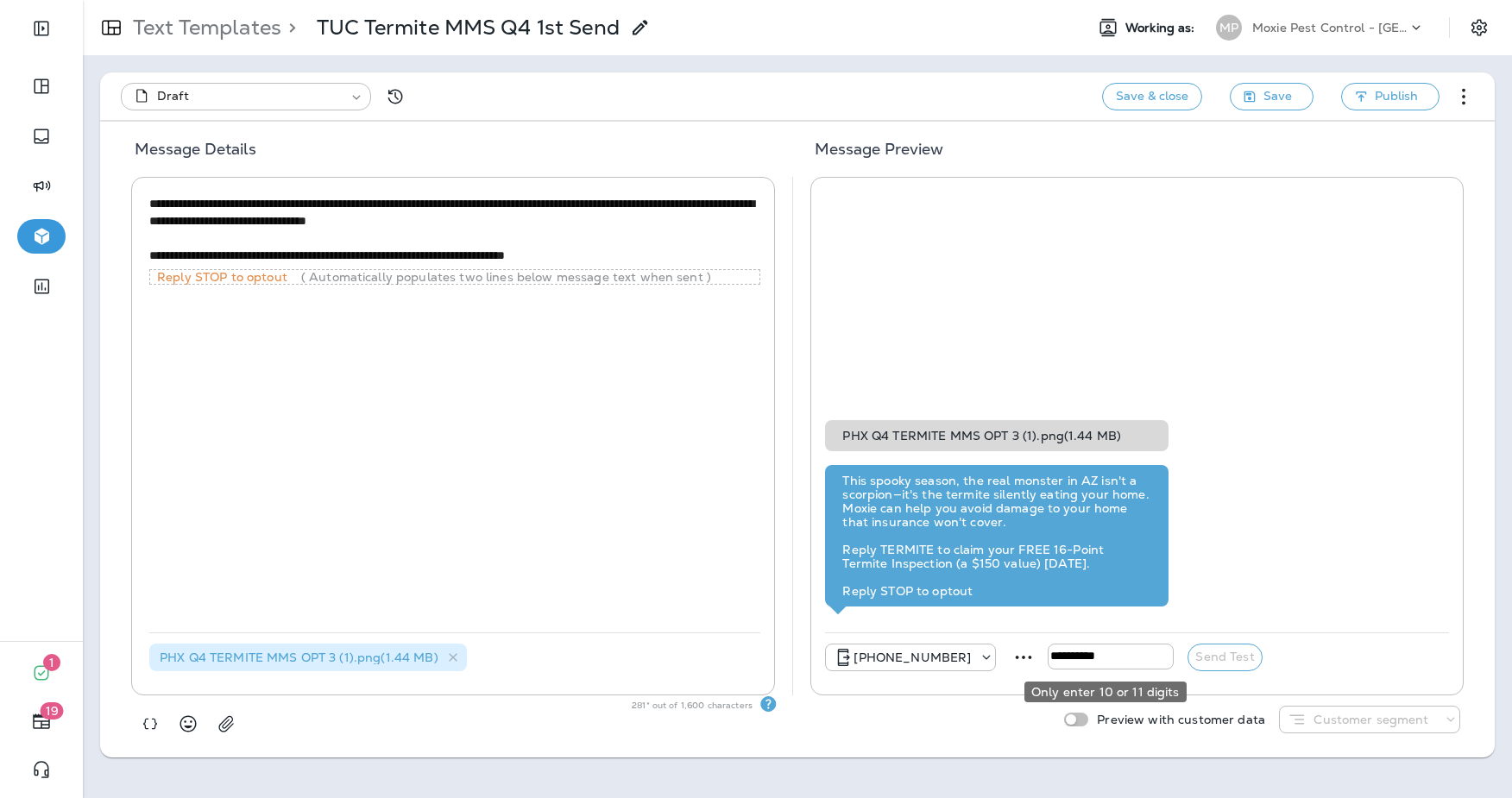
click at [1097, 664] on input "tel" at bounding box center [1111, 656] width 126 height 26
type input "**********"
click at [1224, 656] on button "Send Test" at bounding box center [1224, 657] width 74 height 28
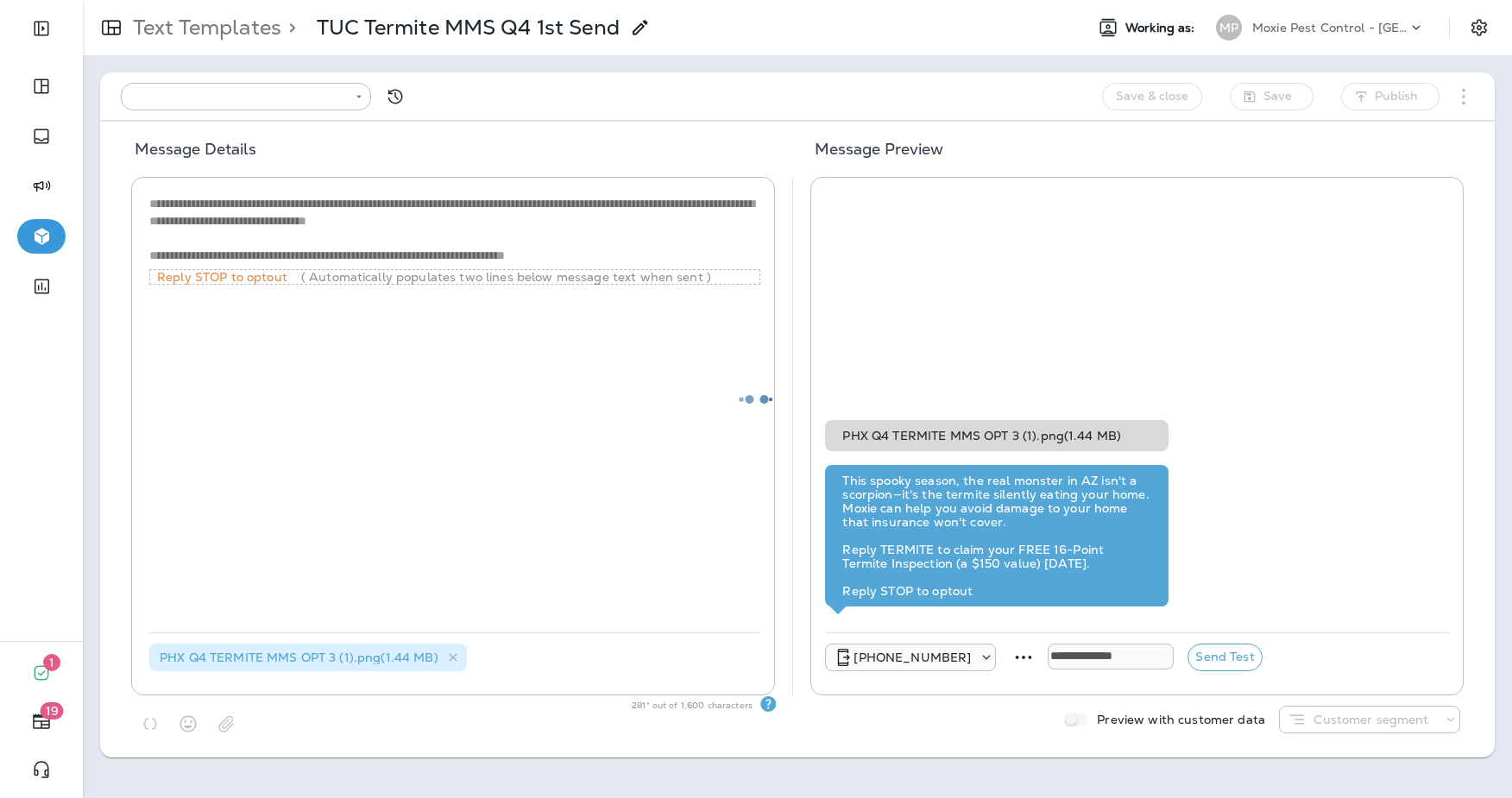
type input "**********"
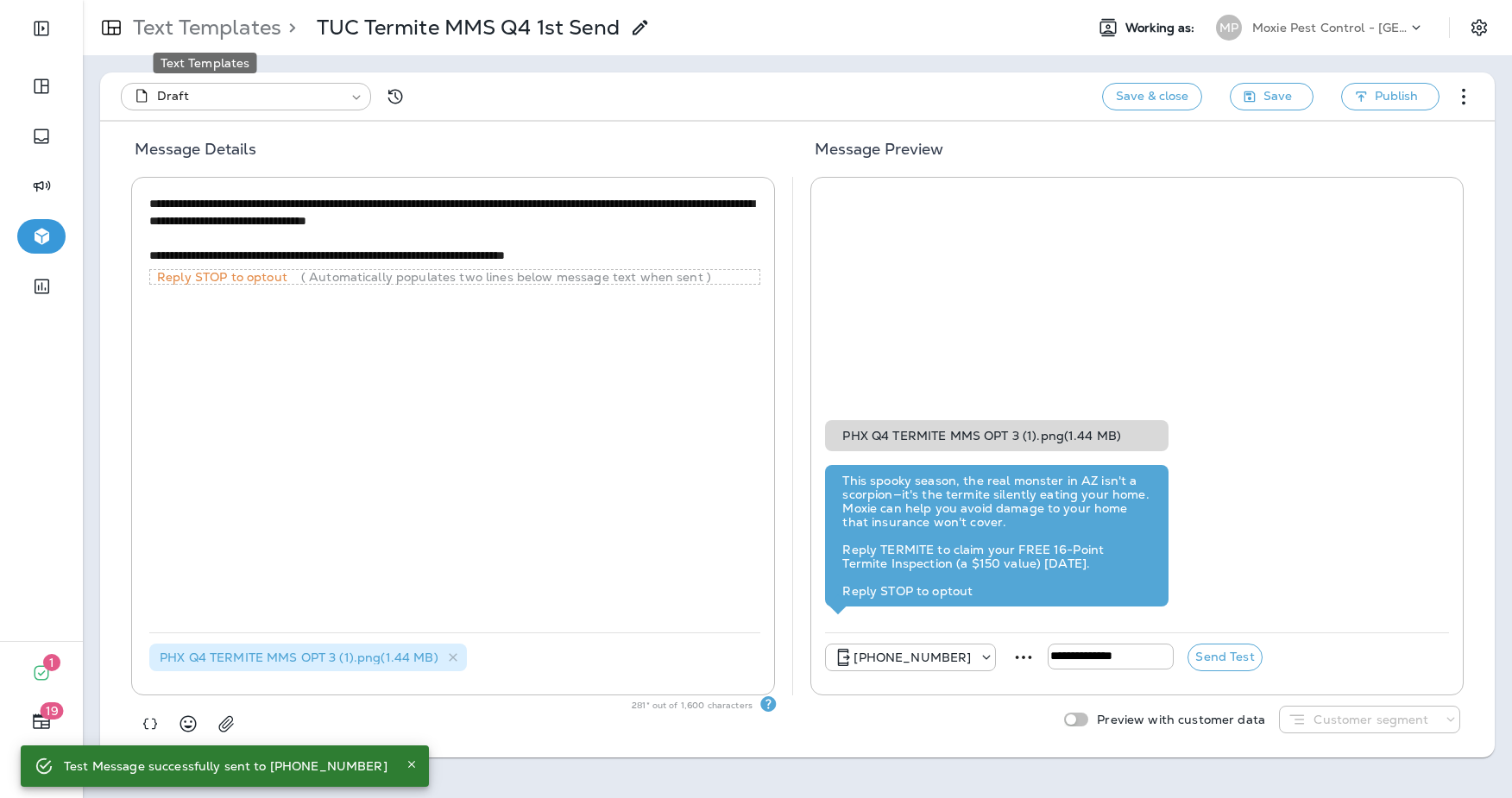
click at [225, 35] on p "Text Templates" at bounding box center [203, 27] width 155 height 26
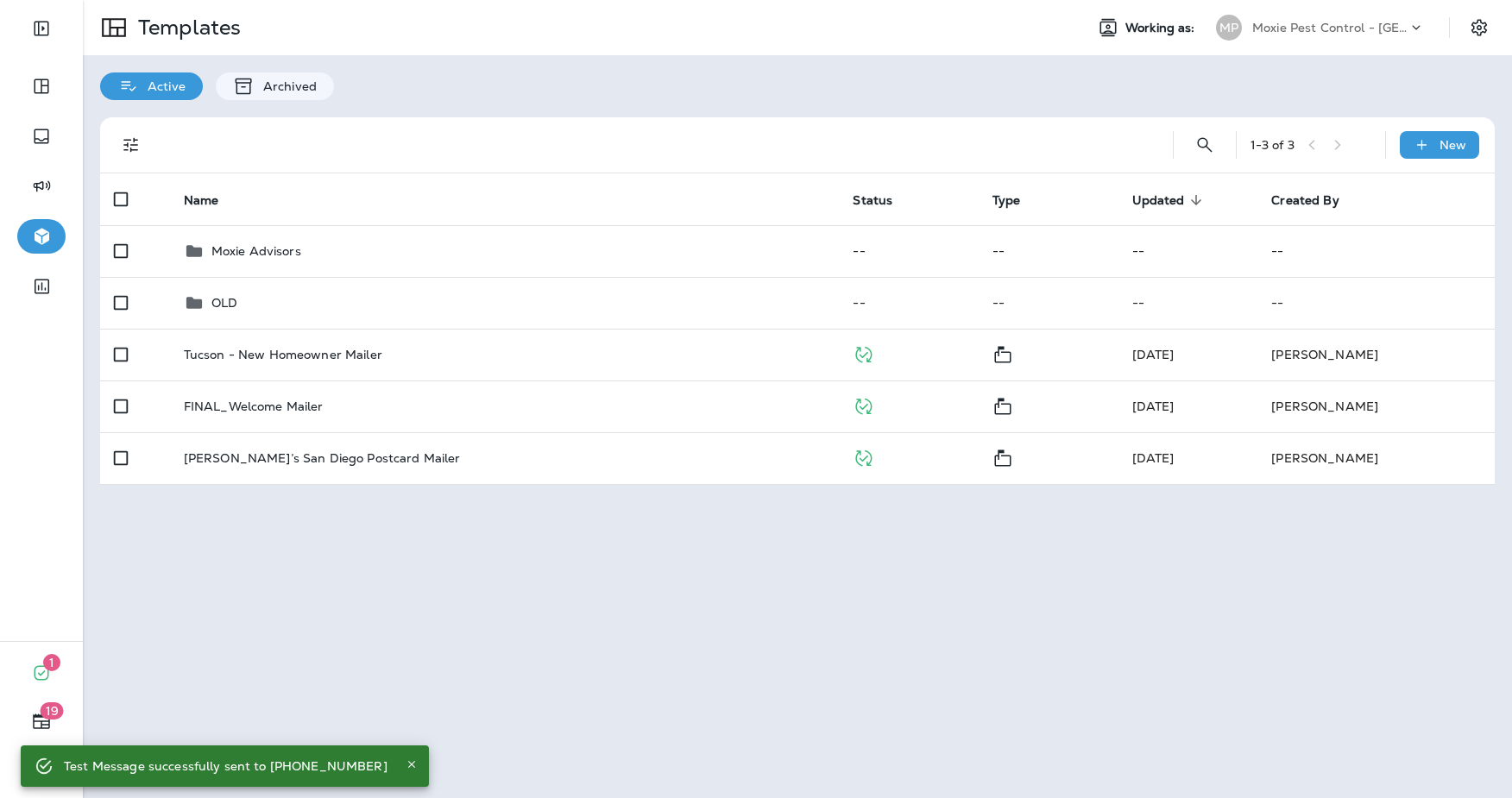
click at [1351, 27] on p "Moxie Pest Control - [GEOGRAPHIC_DATA]" at bounding box center [1329, 27] width 155 height 13
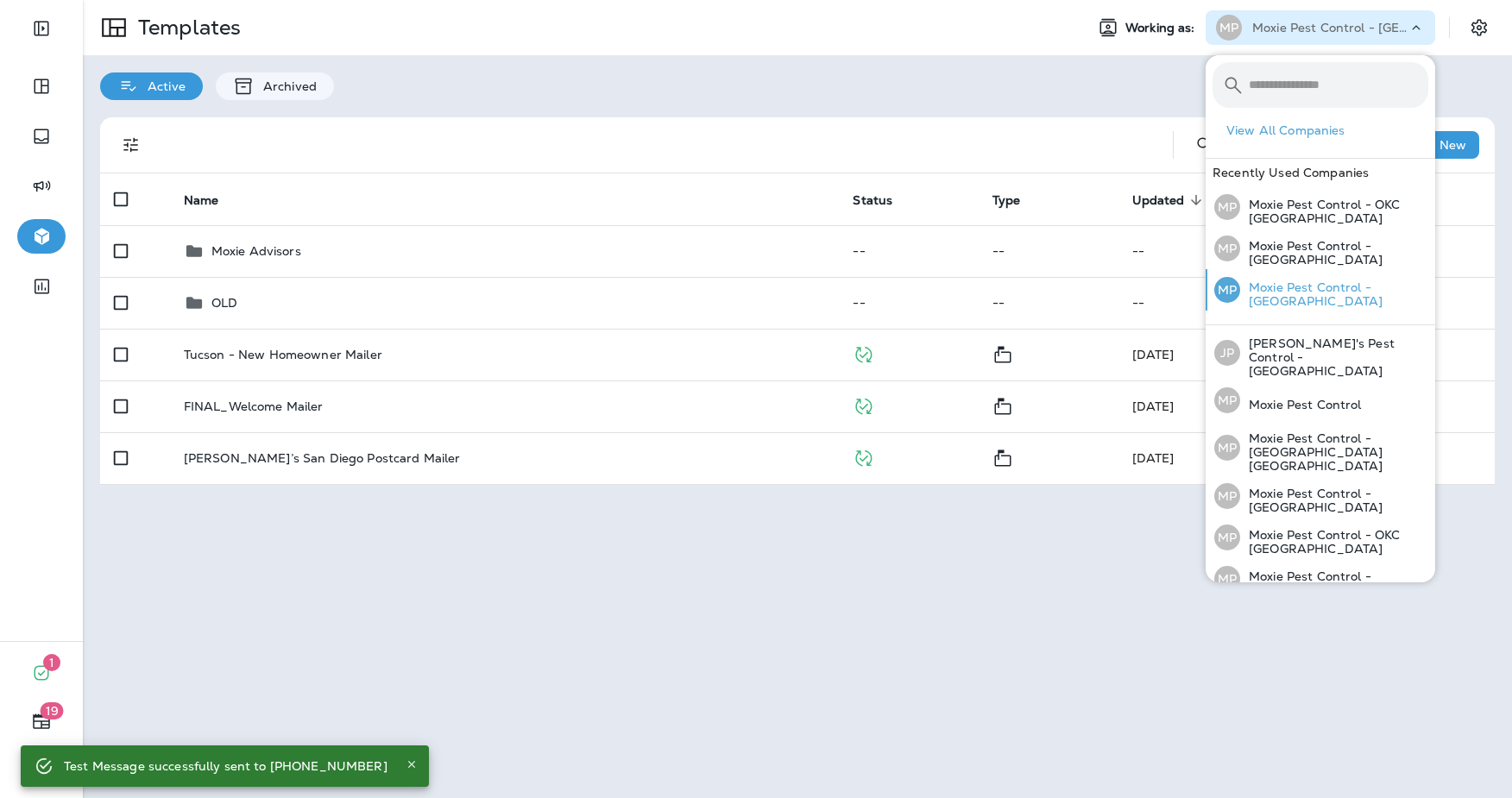
click at [1319, 296] on p "Moxie Pest Control - [GEOGRAPHIC_DATA]" at bounding box center [1335, 294] width 188 height 28
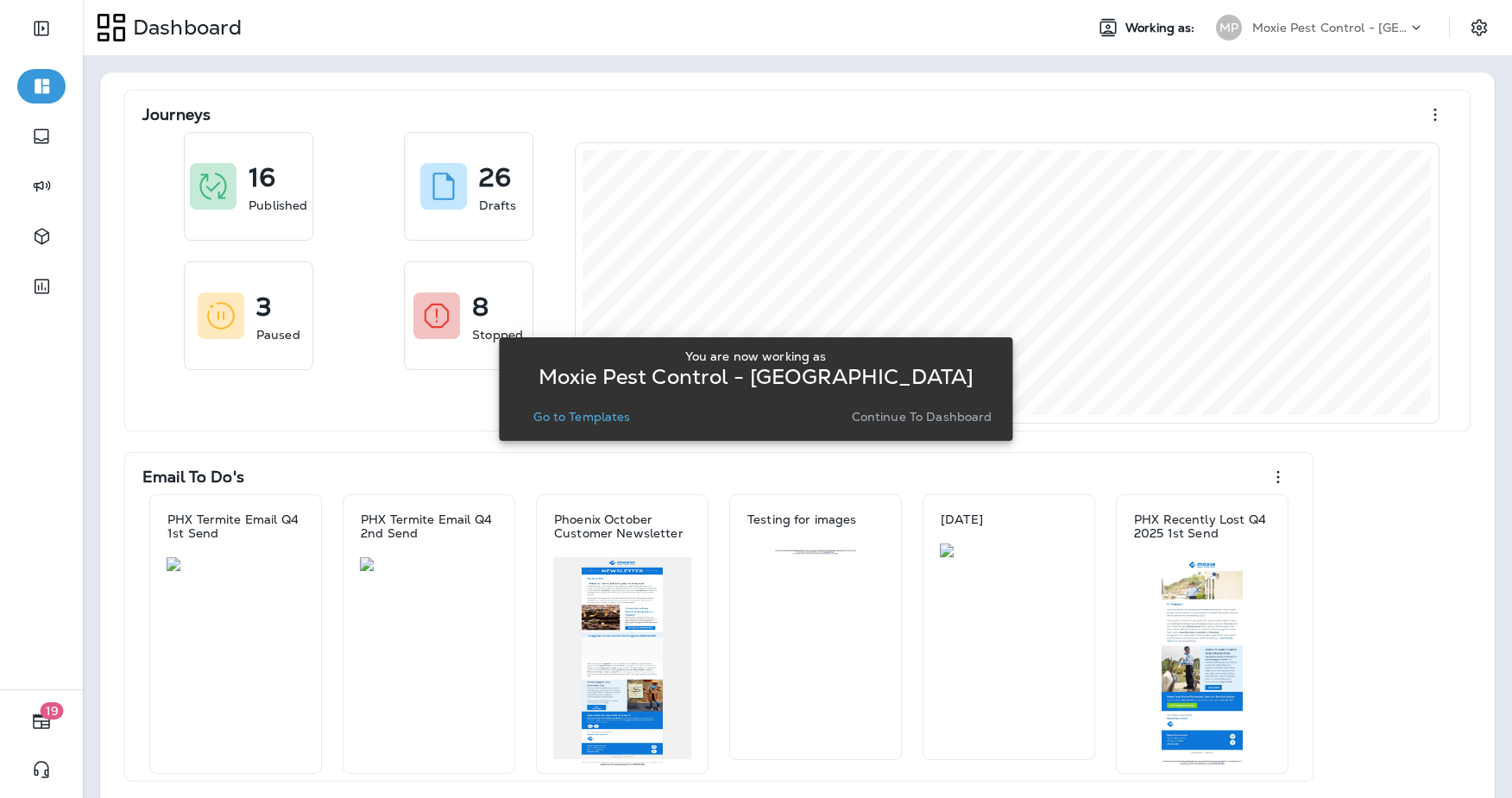
click at [609, 418] on p "Go to Templates" at bounding box center [582, 416] width 97 height 13
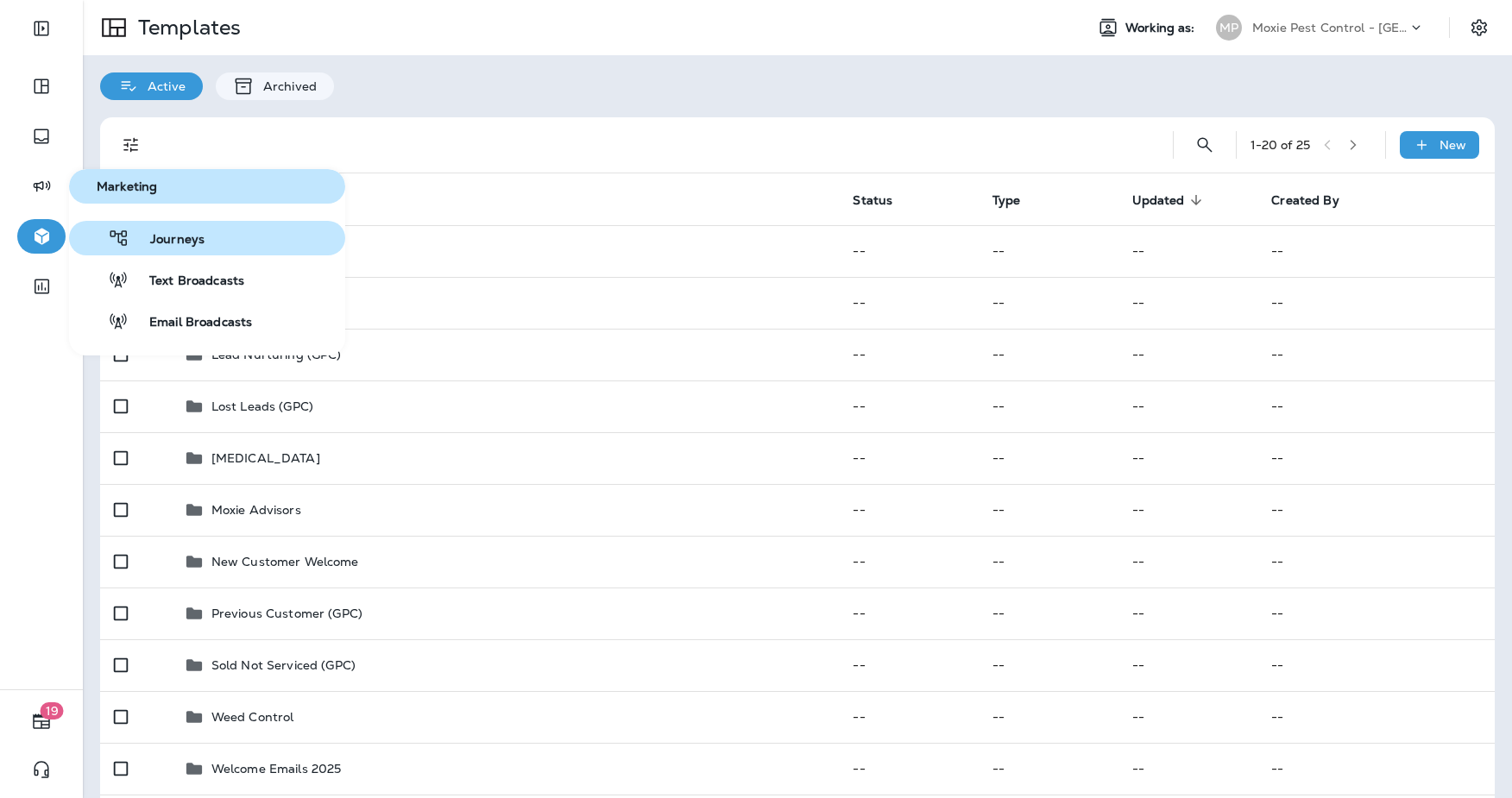
click at [209, 237] on button "Journeys" at bounding box center [207, 238] width 276 height 35
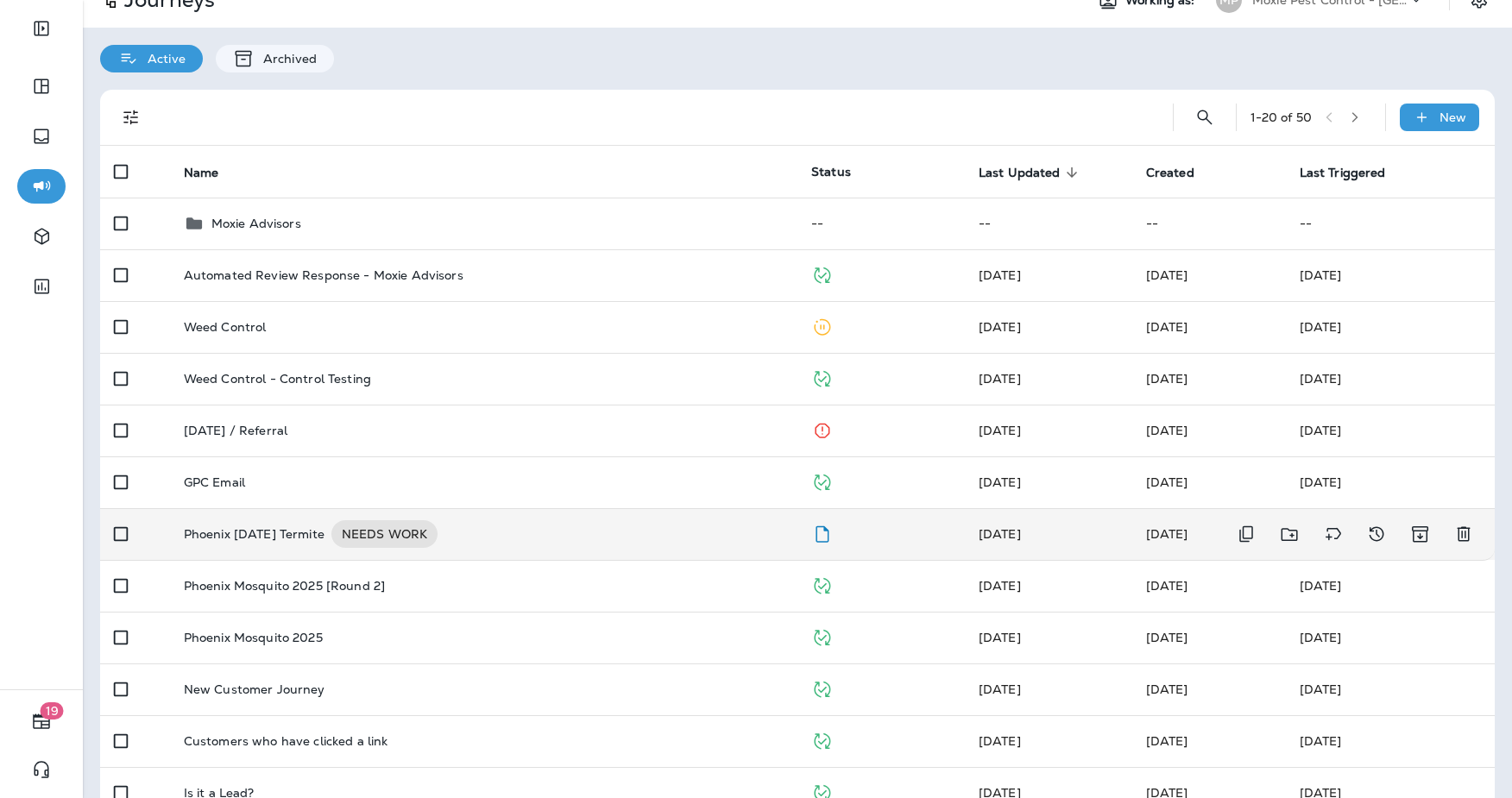
scroll to position [29, 0]
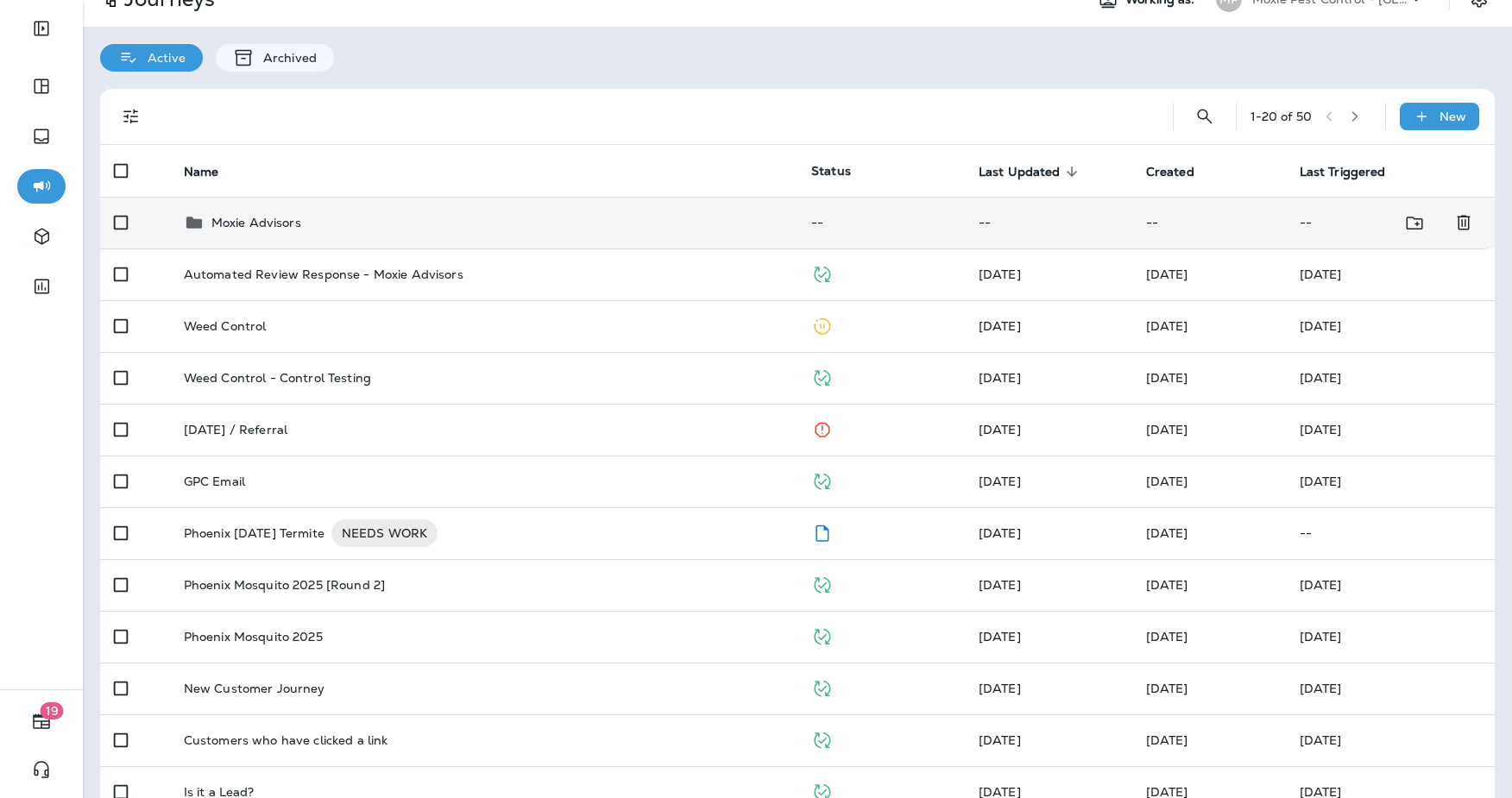
click at [257, 231] on div "Moxie Advisors" at bounding box center [256, 222] width 90 height 21
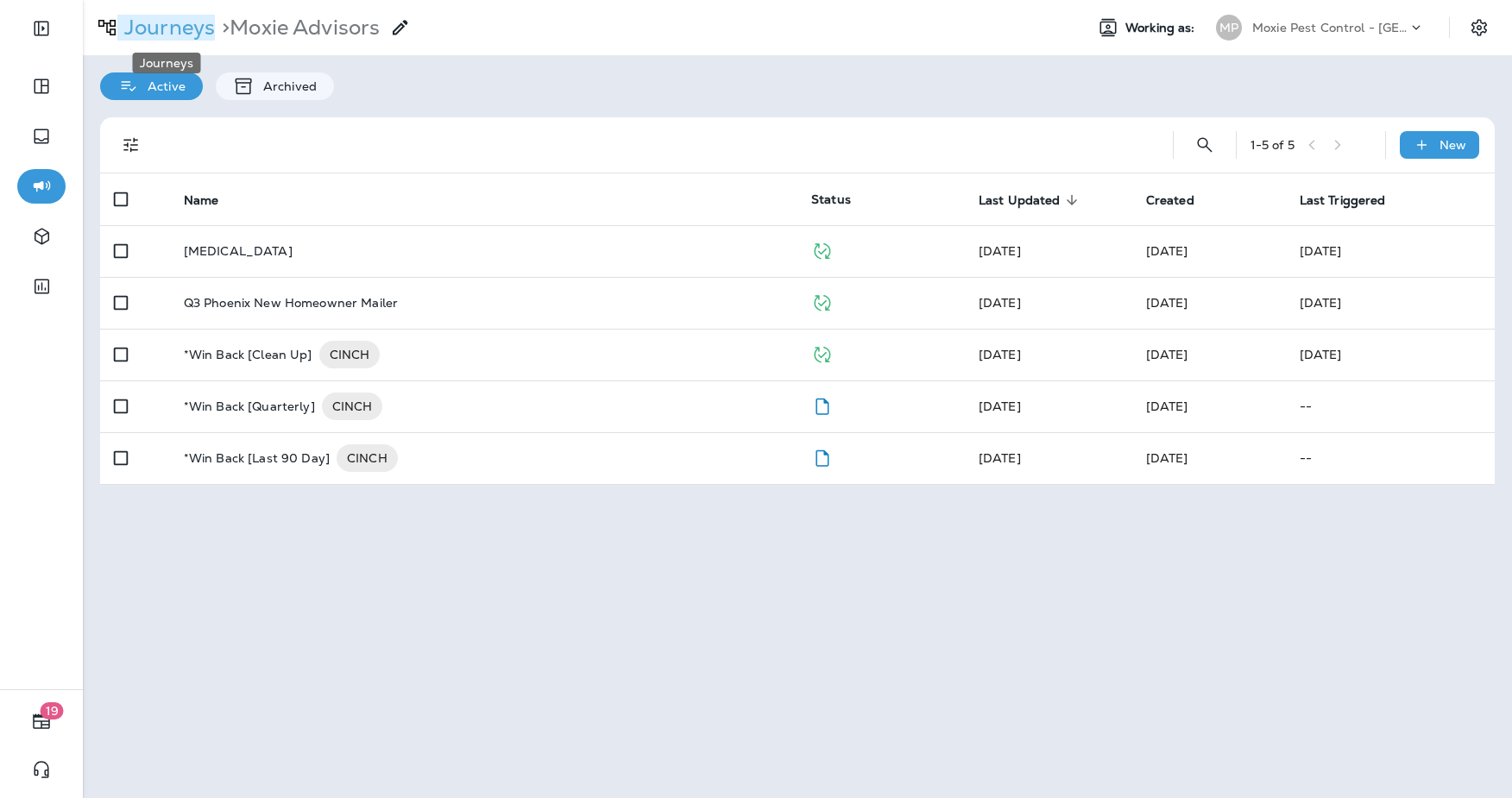
click at [148, 22] on p "Journeys" at bounding box center [166, 27] width 98 height 26
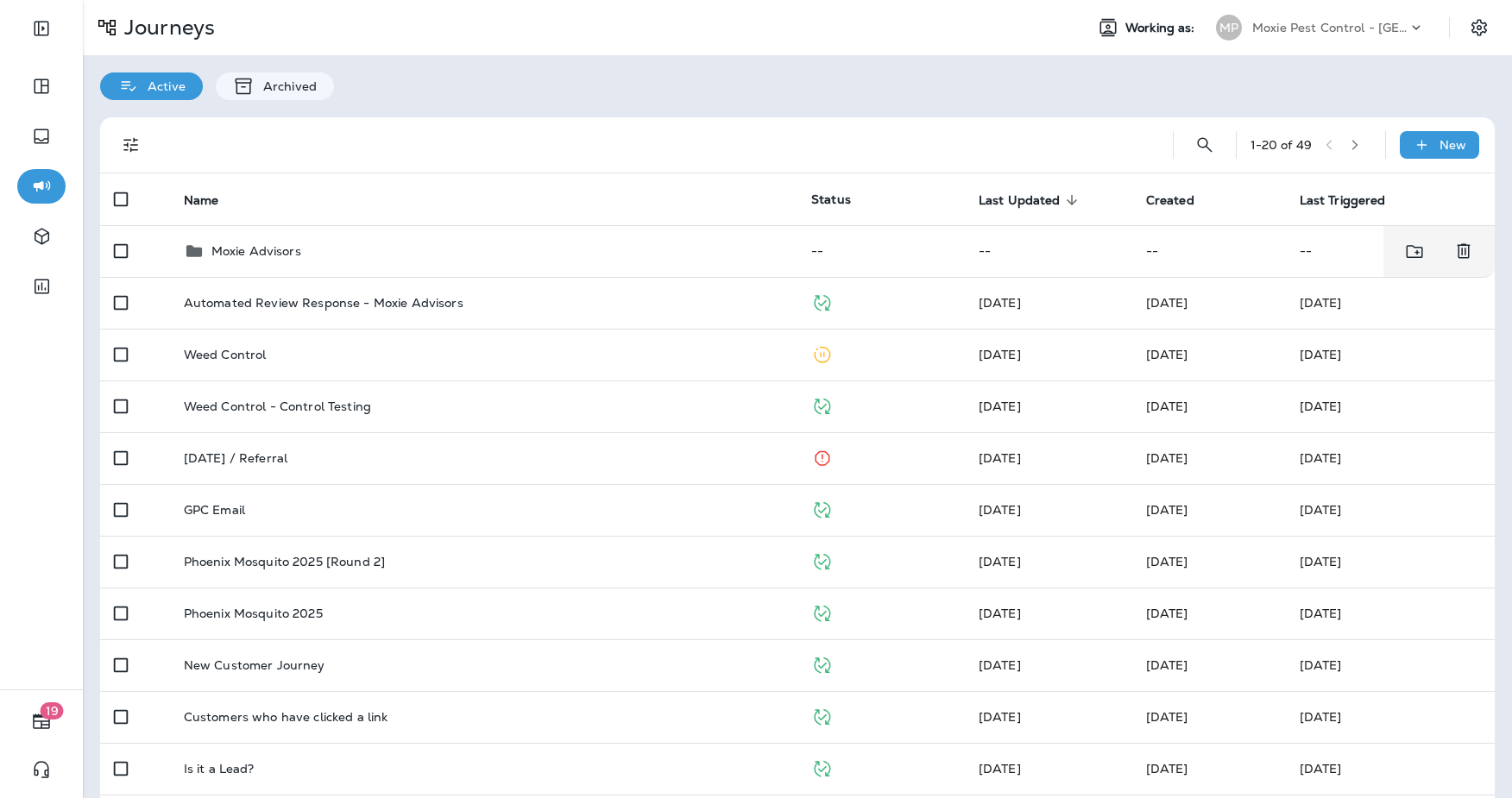
click at [288, 265] on td "Moxie Advisors" at bounding box center [484, 252] width 628 height 52
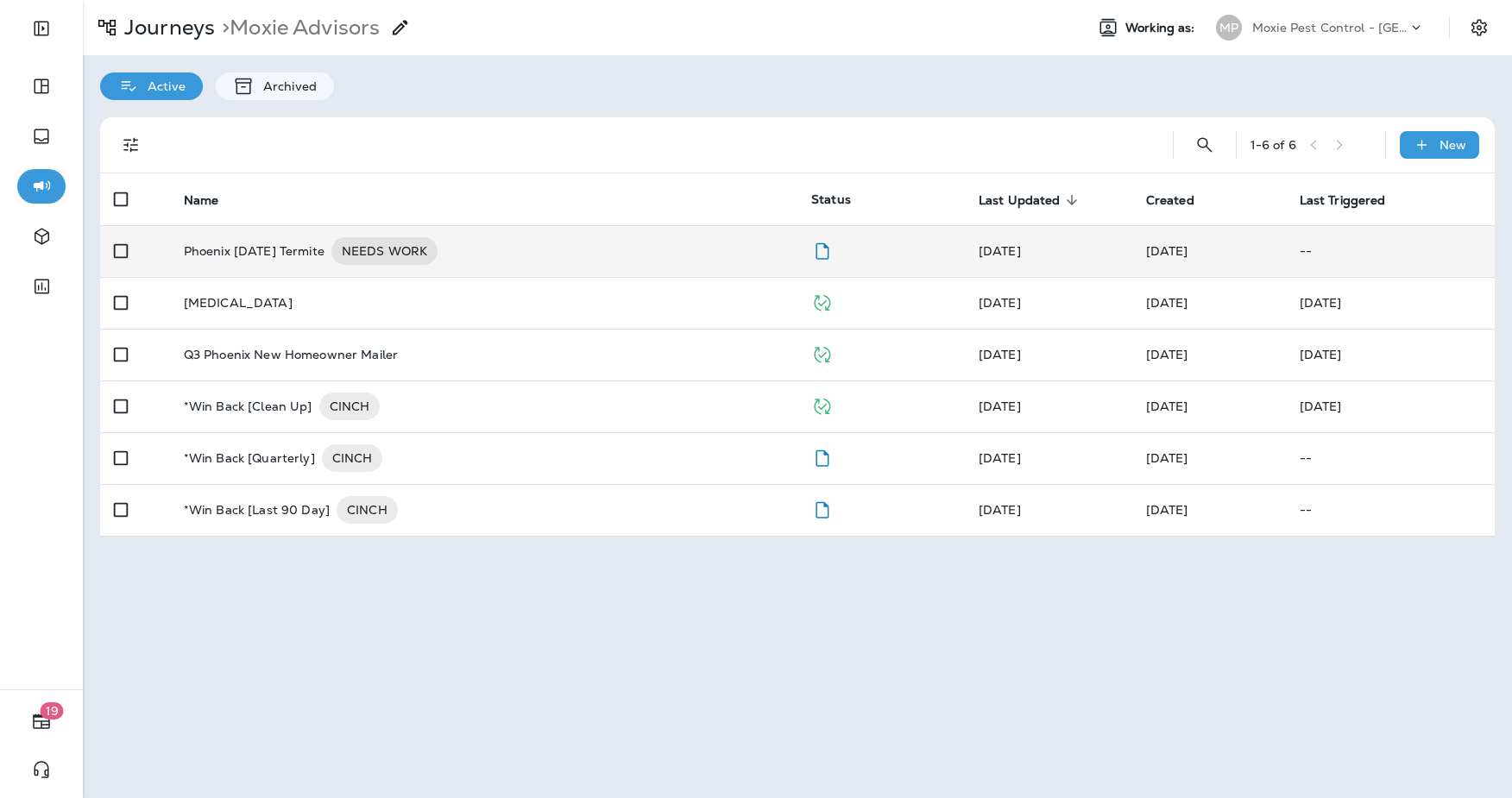
click at [303, 260] on p "Phoenix [DATE] Termite" at bounding box center [253, 251] width 141 height 28
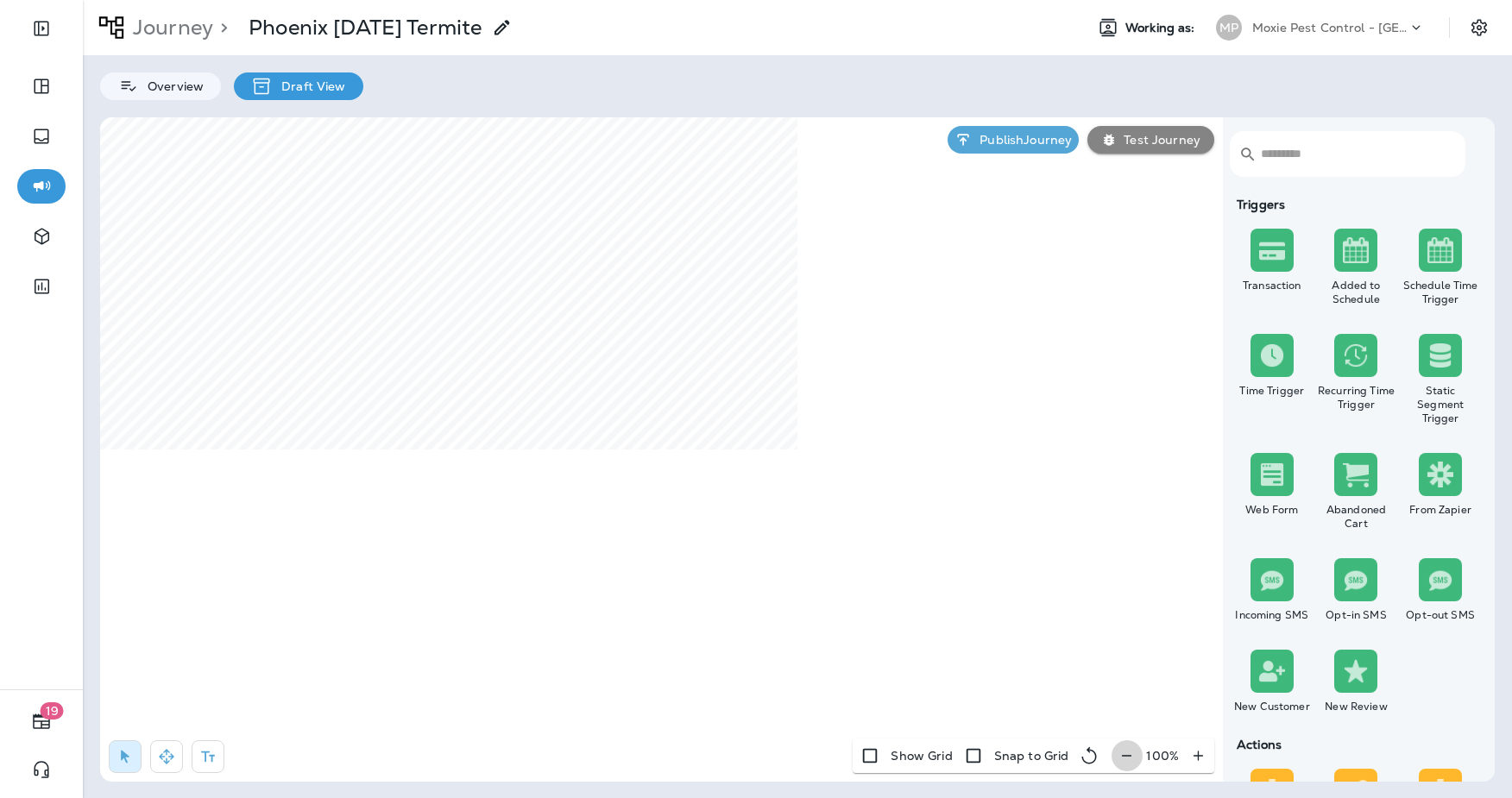
click at [1128, 759] on icon "button" at bounding box center [1127, 756] width 18 height 17
click at [1128, 759] on icon "button" at bounding box center [1134, 756] width 18 height 17
click at [1128, 759] on icon "button" at bounding box center [1136, 756] width 18 height 17
select select "***"
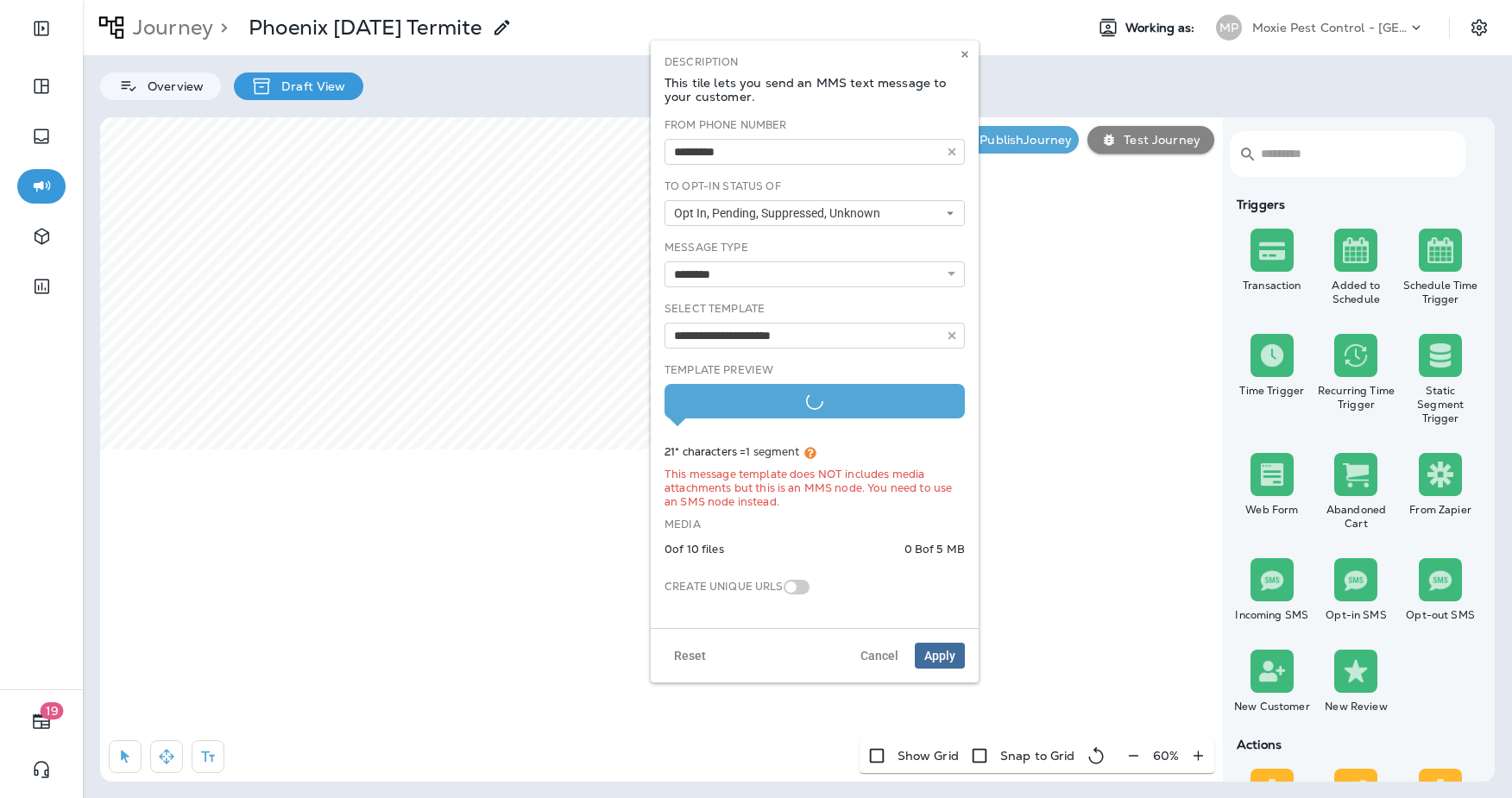
type input "**********"
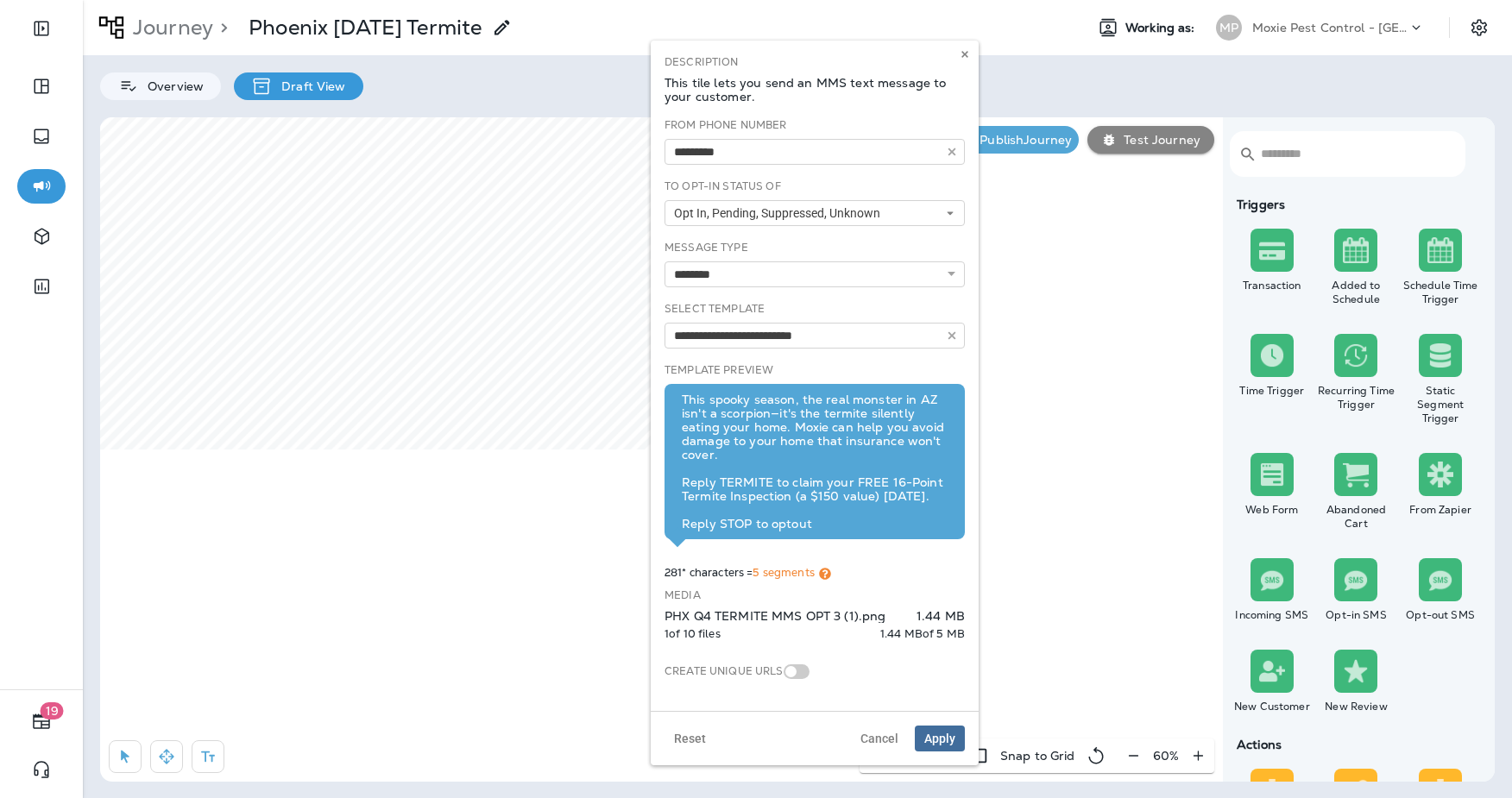
click at [830, 574] on use at bounding box center [825, 573] width 12 height 12
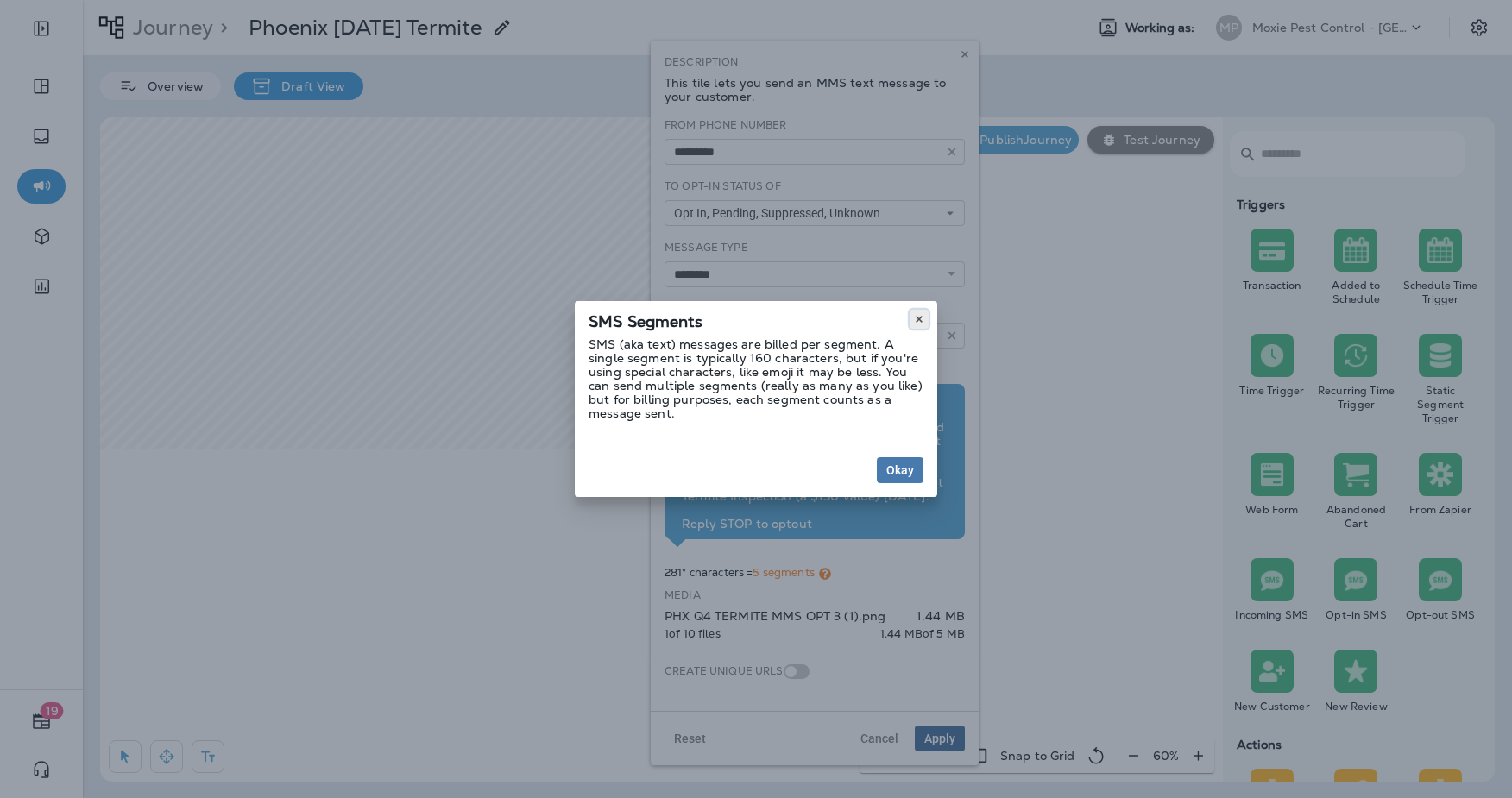
click at [915, 317] on icon at bounding box center [920, 320] width 11 height 11
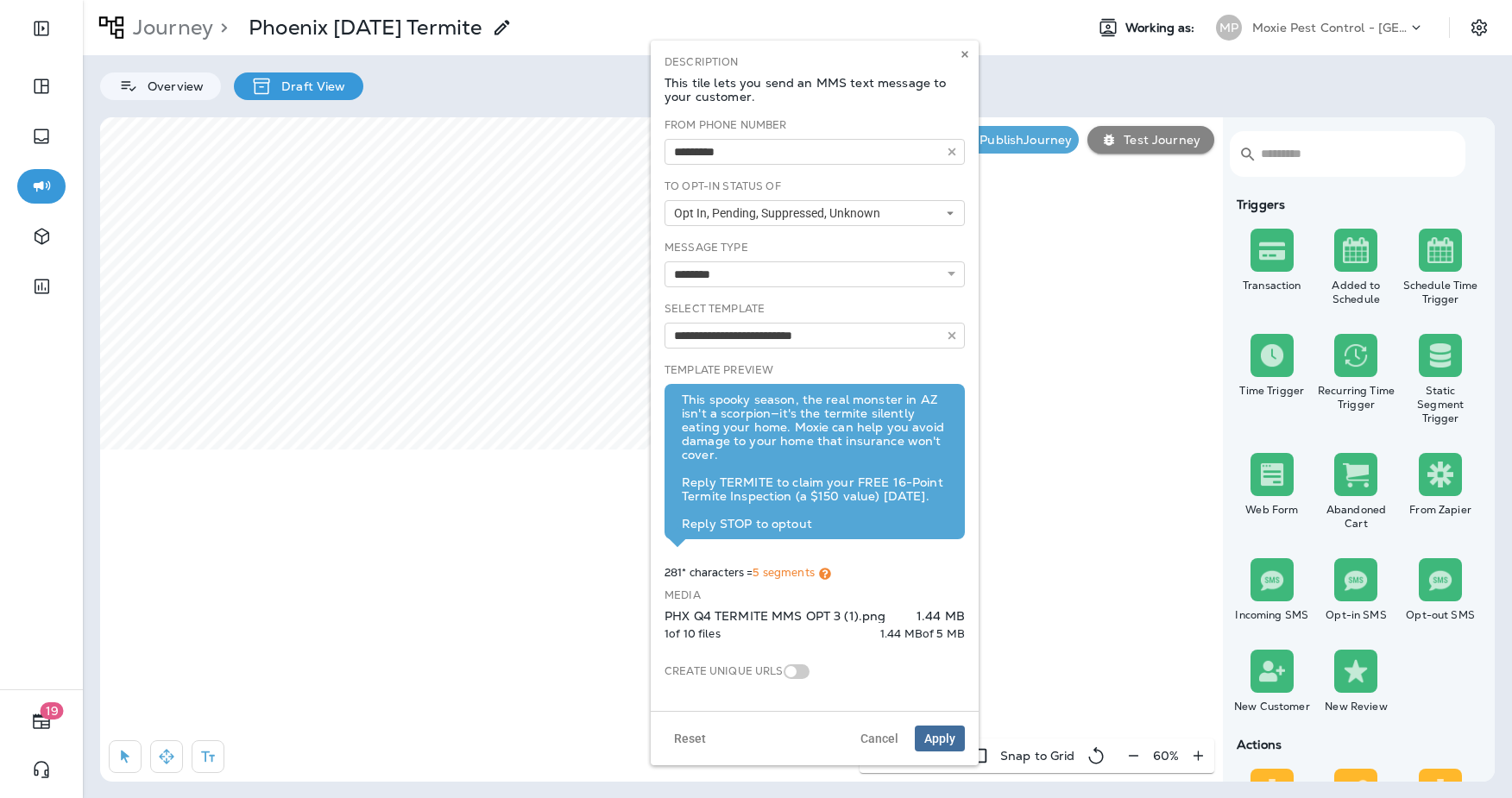
click at [690, 635] on p "1 of 10 files" at bounding box center [692, 634] width 56 height 13
click at [965, 56] on use at bounding box center [965, 55] width 6 height 7
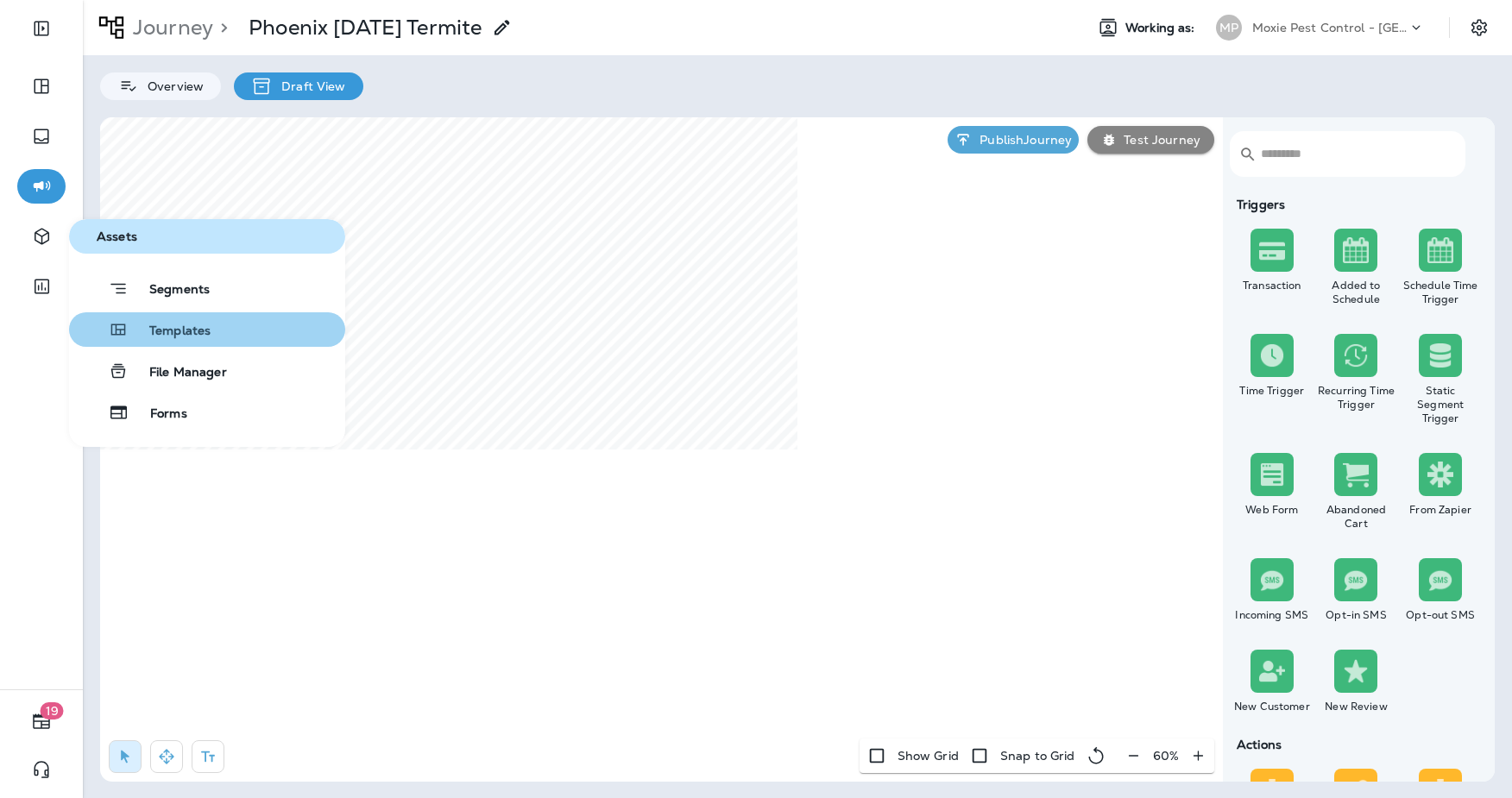
click at [170, 334] on span "Templates" at bounding box center [170, 331] width 82 height 16
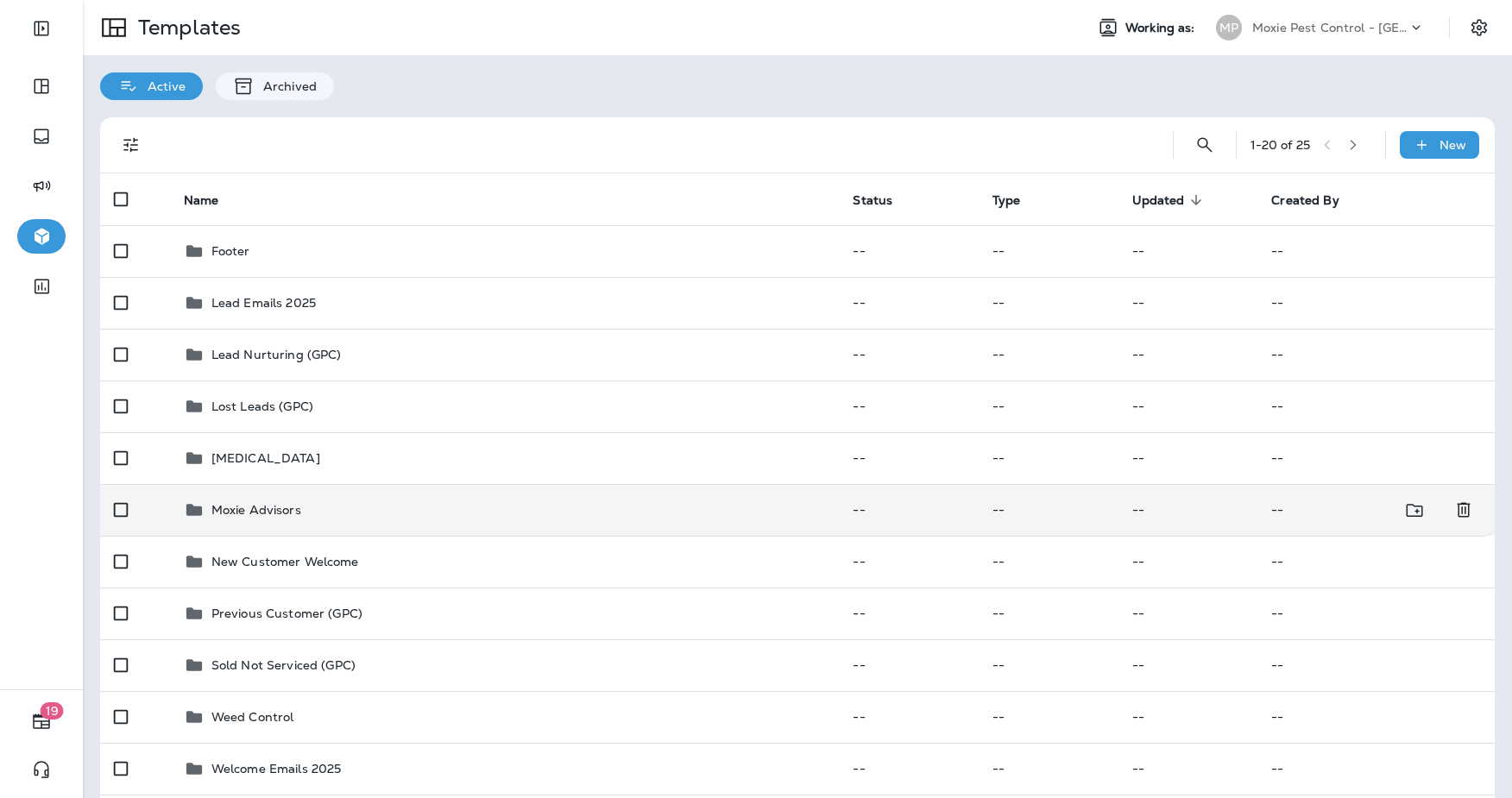
click at [305, 534] on td "Moxie Advisors" at bounding box center [505, 511] width 670 height 52
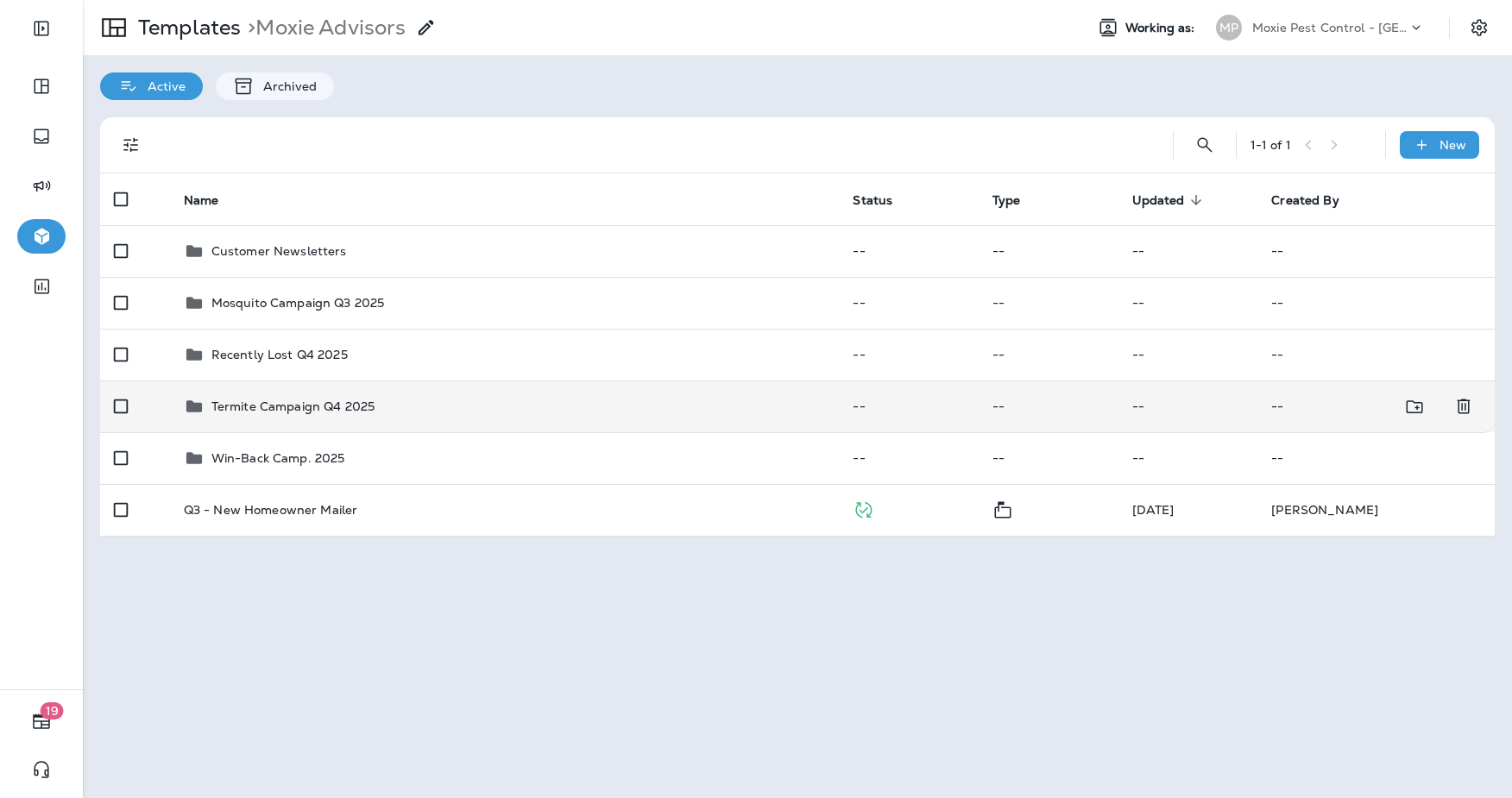
click at [392, 413] on div "Termite Campaign Q4 2025" at bounding box center [504, 406] width 642 height 21
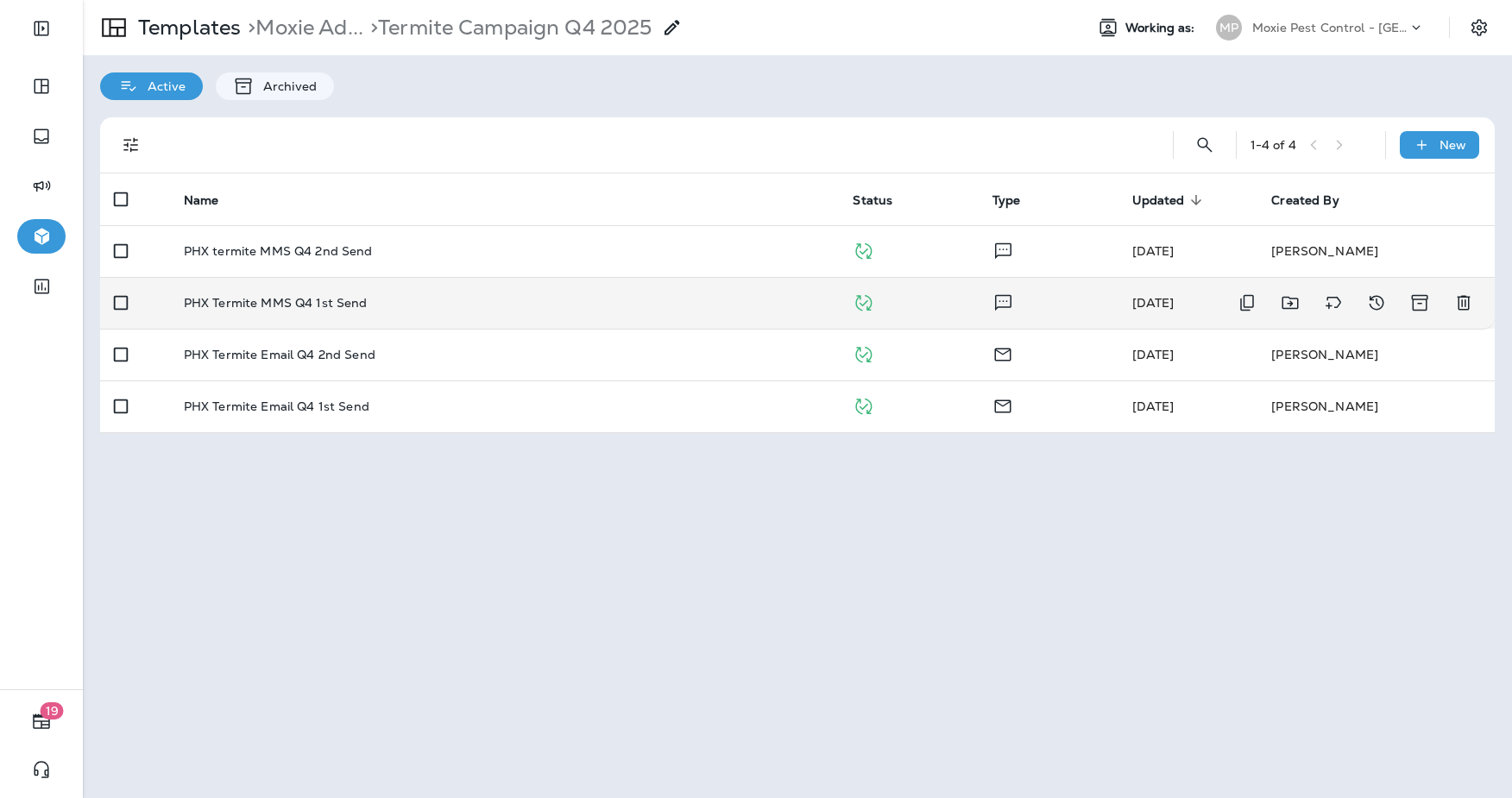
click at [393, 311] on td "PHX Termite MMS Q4 1st Send" at bounding box center [505, 303] width 670 height 52
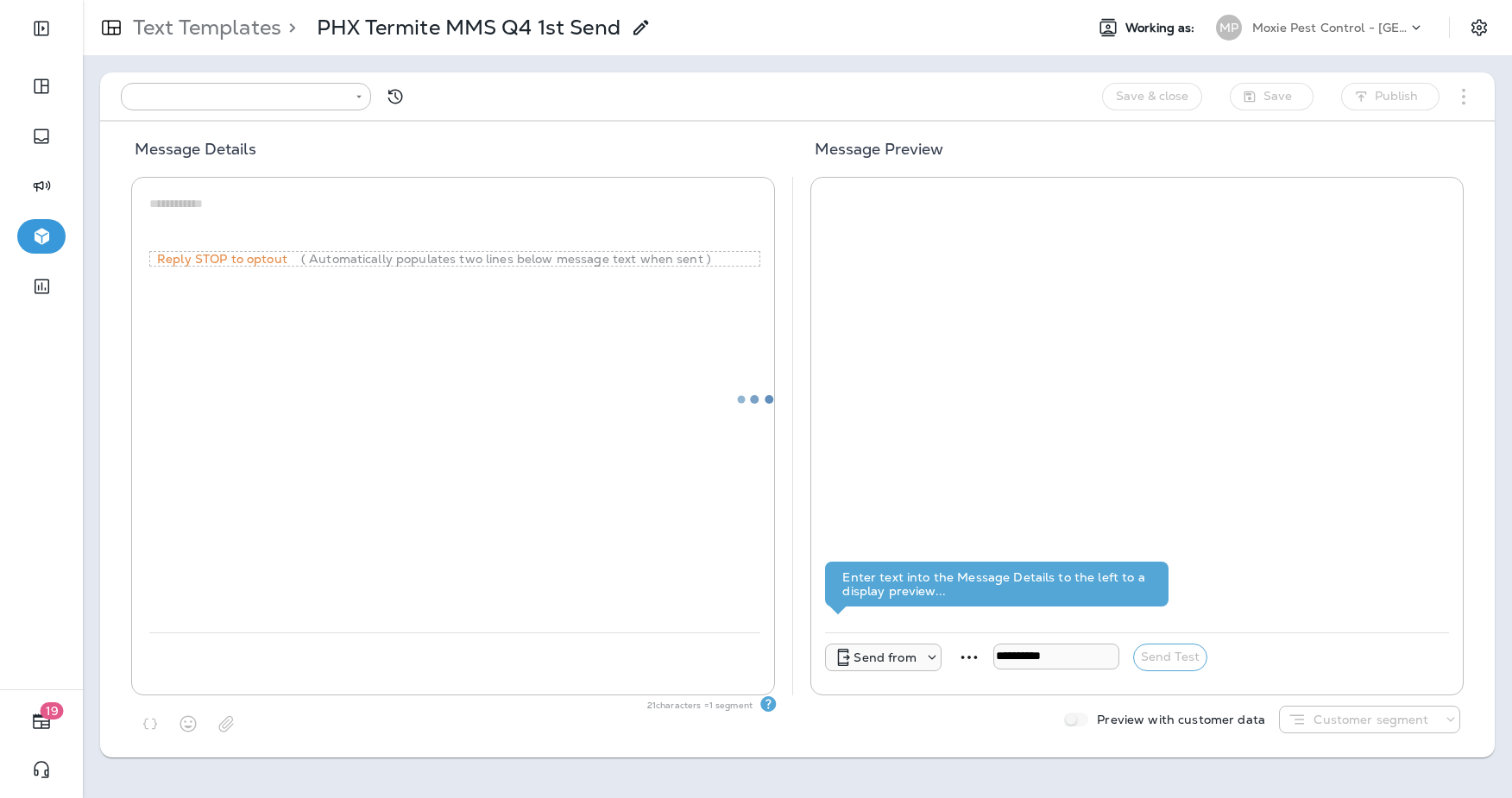
type input "**********"
type textarea "**********"
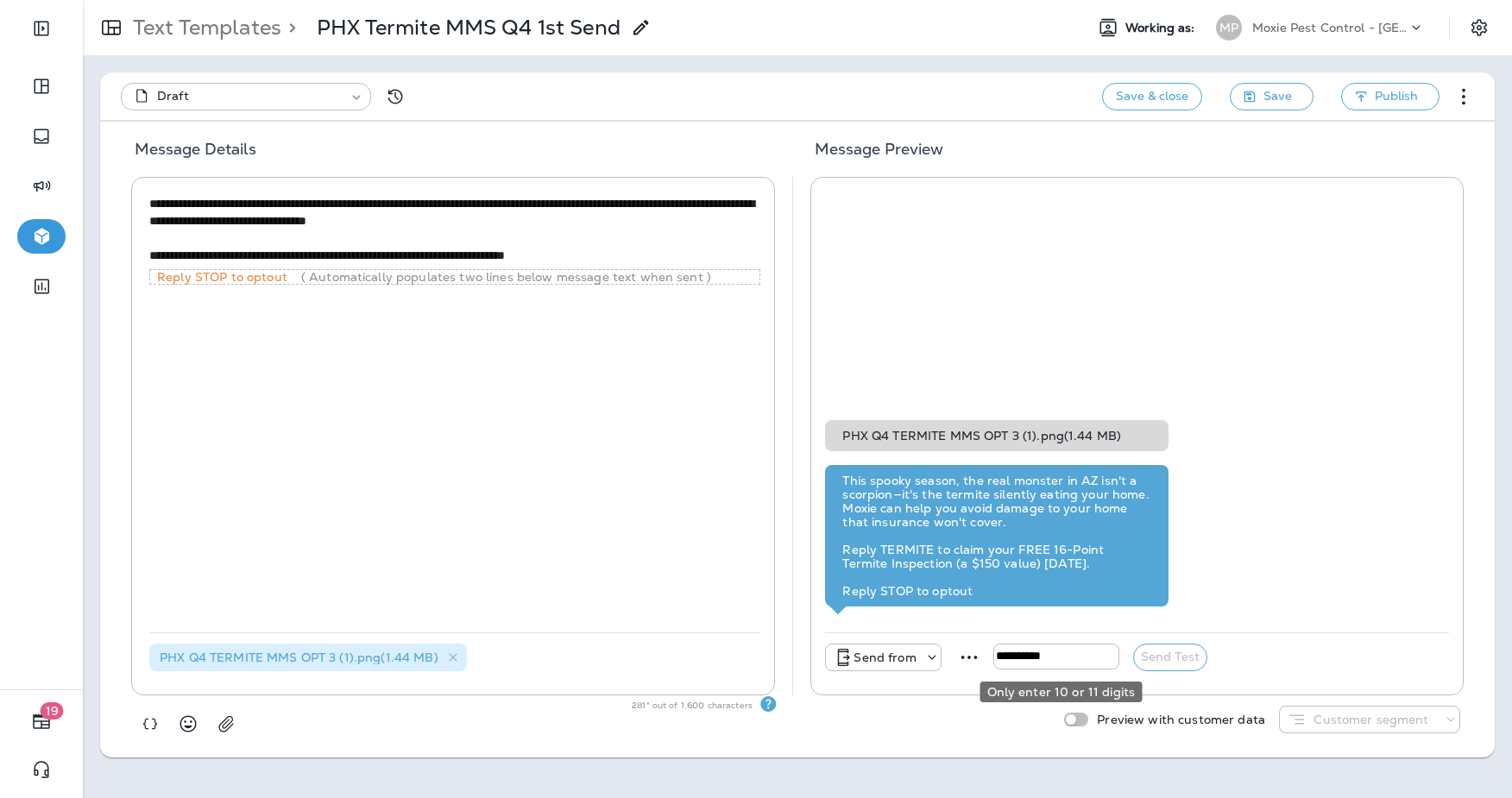
click at [1046, 658] on input "tel" at bounding box center [1056, 656] width 126 height 26
type input "**********"
drag, startPoint x: 894, startPoint y: 664, endPoint x: 898, endPoint y: 648, distance: 16.5
click at [894, 664] on p "Send from" at bounding box center [884, 657] width 62 height 13
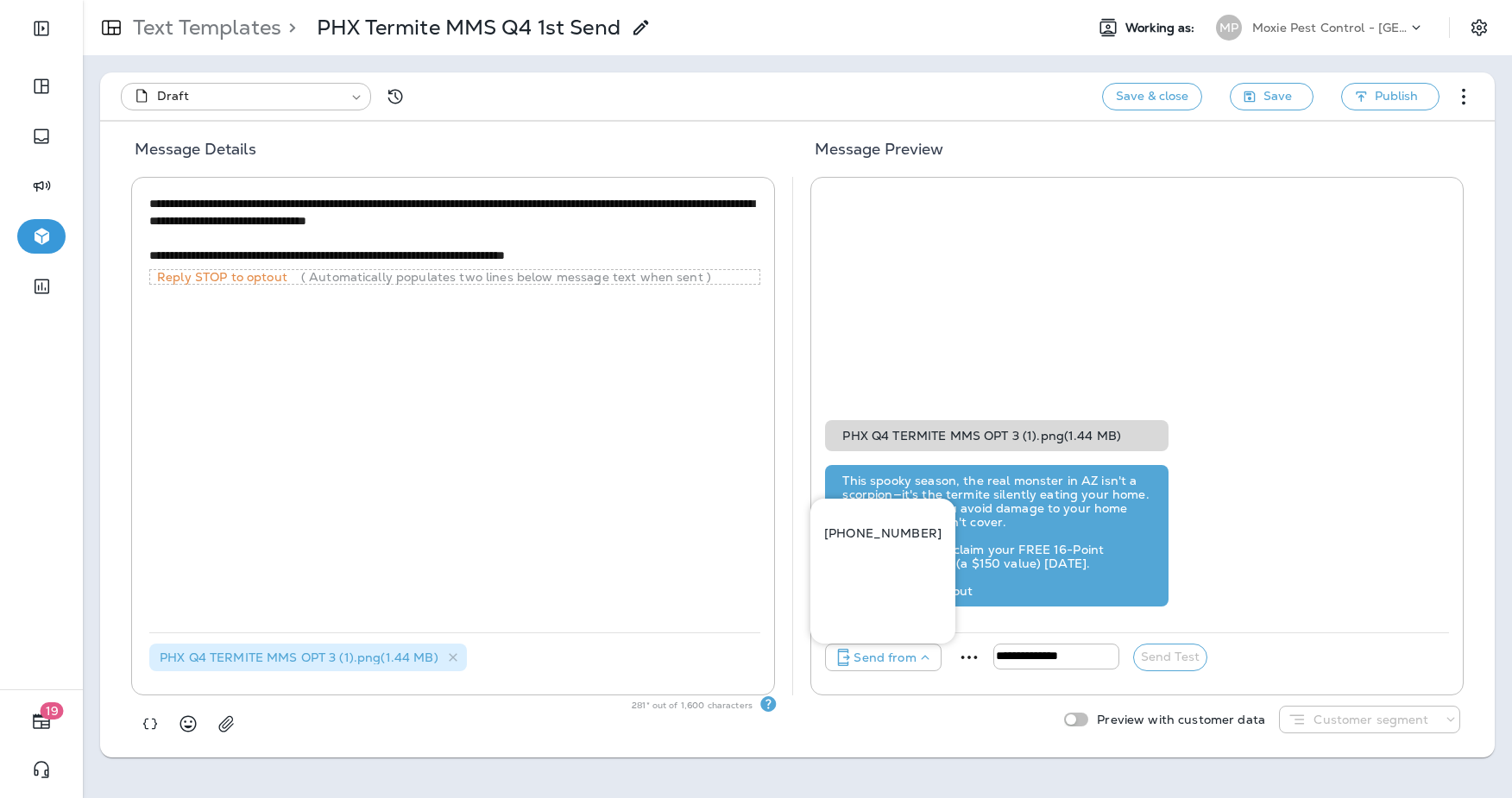
click at [917, 520] on button "[PHONE_NUMBER]" at bounding box center [883, 533] width 145 height 41
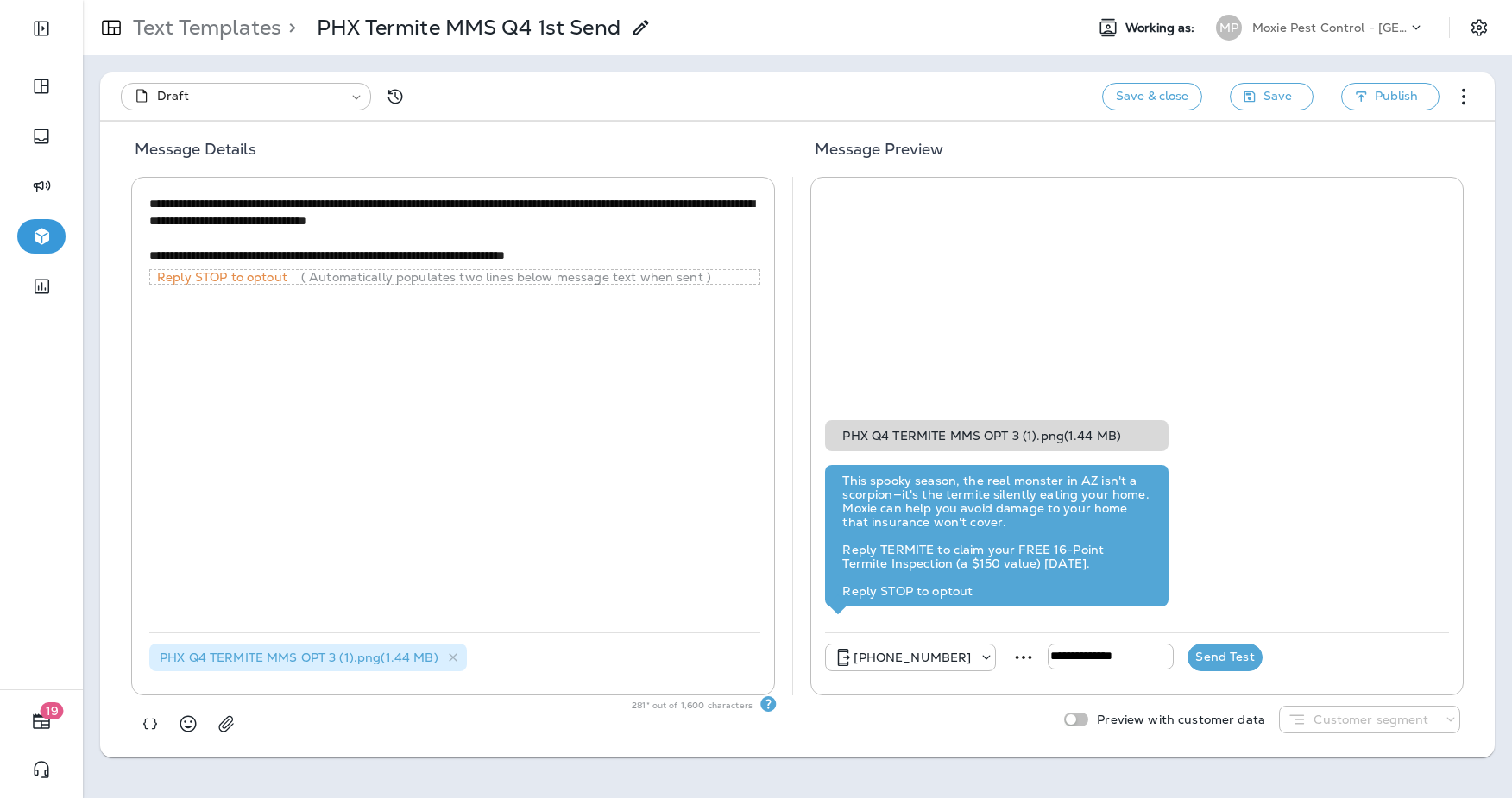
click at [1240, 656] on button "Send Test" at bounding box center [1224, 657] width 74 height 28
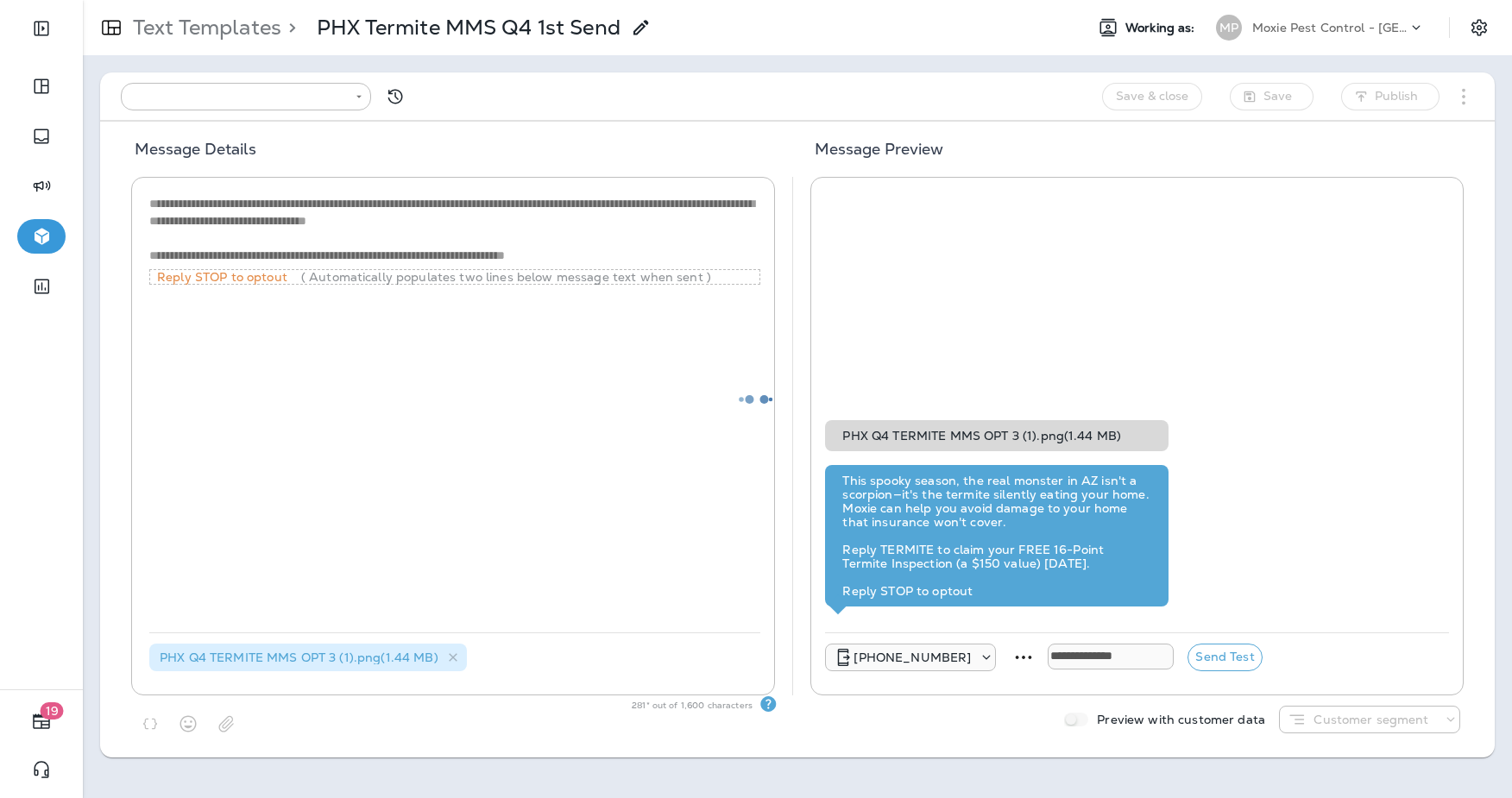
type input "**********"
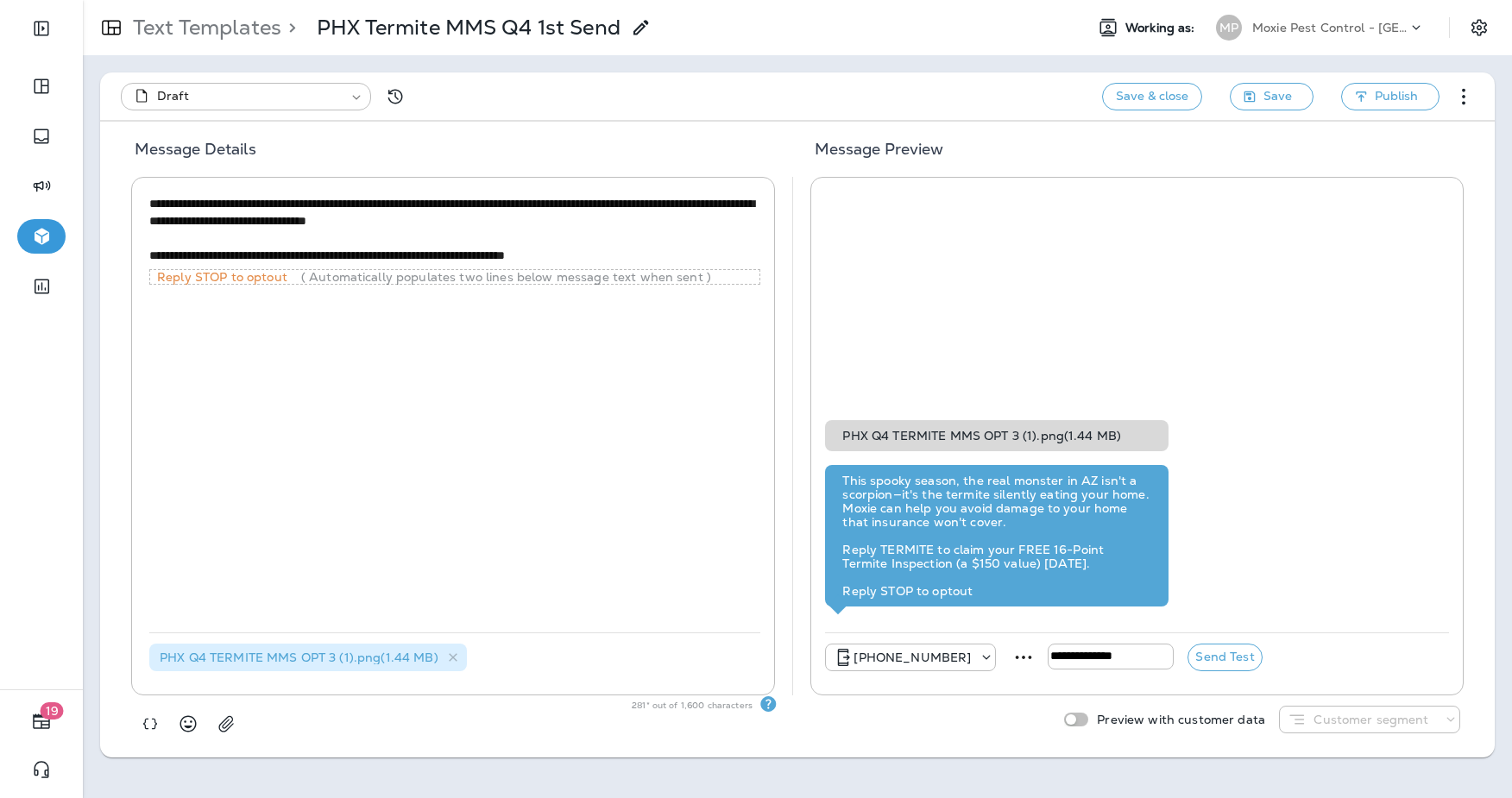
click at [157, 13] on div "Text Templates > PHX Termite MMS Q4 1st Send" at bounding box center [367, 28] width 569 height 43
click at [152, 29] on p "Text Templates" at bounding box center [203, 27] width 155 height 26
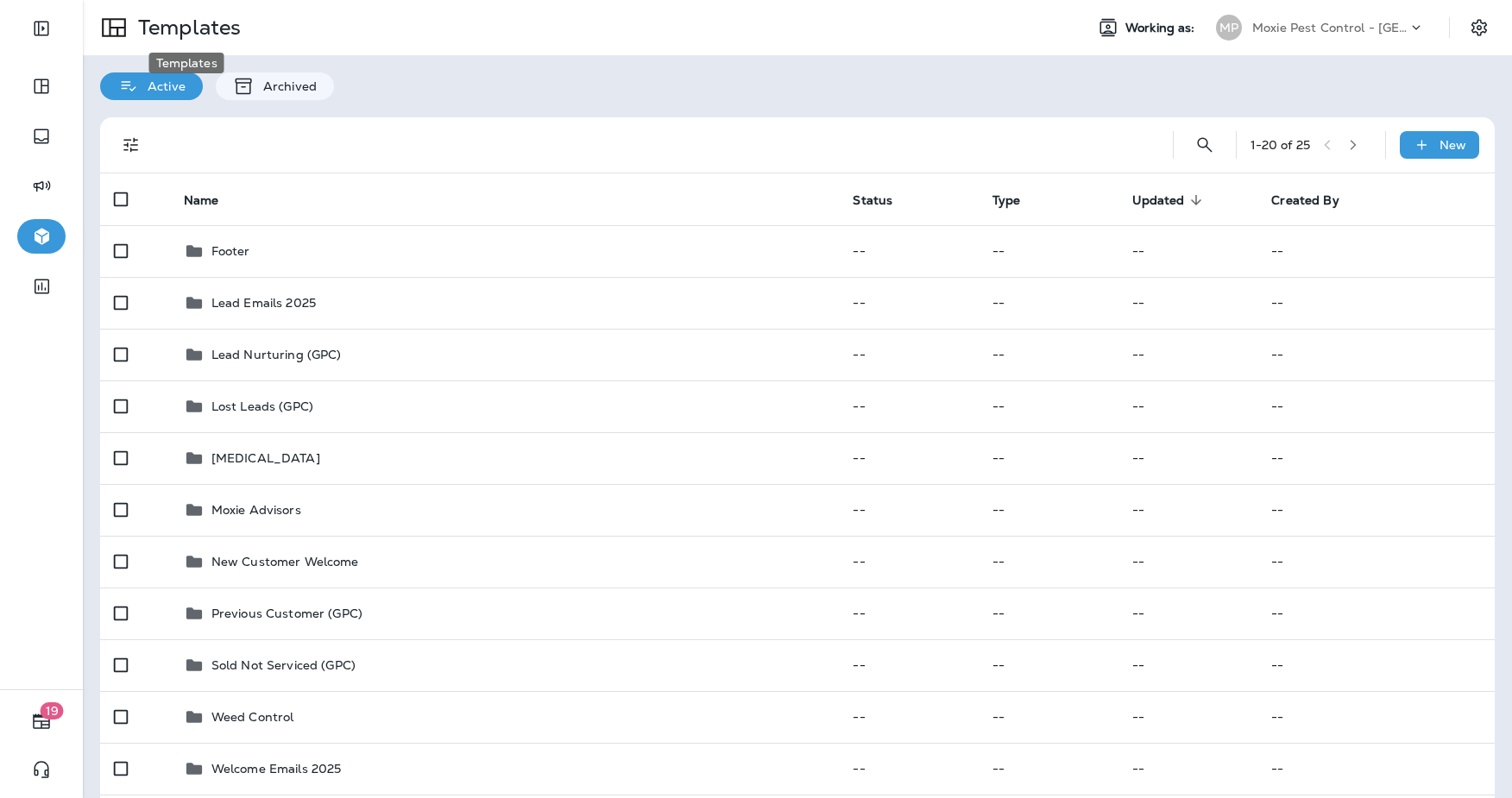
scroll to position [1, 0]
click at [1017, 31] on div "Templates" at bounding box center [577, 27] width 987 height 48
click at [589, 84] on div "Active Archived" at bounding box center [798, 77] width 1430 height 45
click at [1377, 19] on div "Moxie Pest Control - [GEOGRAPHIC_DATA]" at bounding box center [1329, 26] width 155 height 26
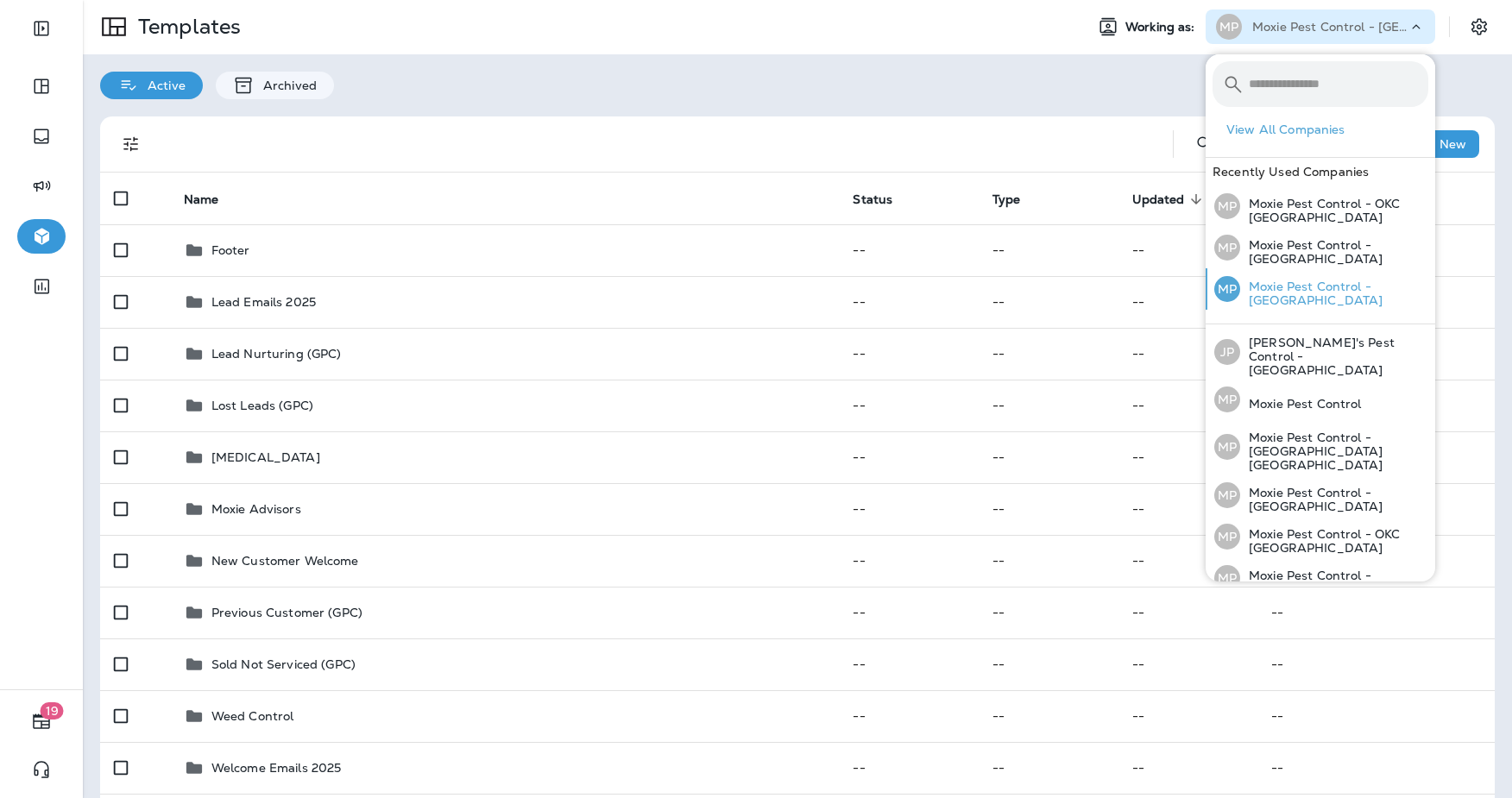
click at [1301, 292] on p "Moxie Pest Control - [GEOGRAPHIC_DATA]" at bounding box center [1335, 293] width 188 height 28
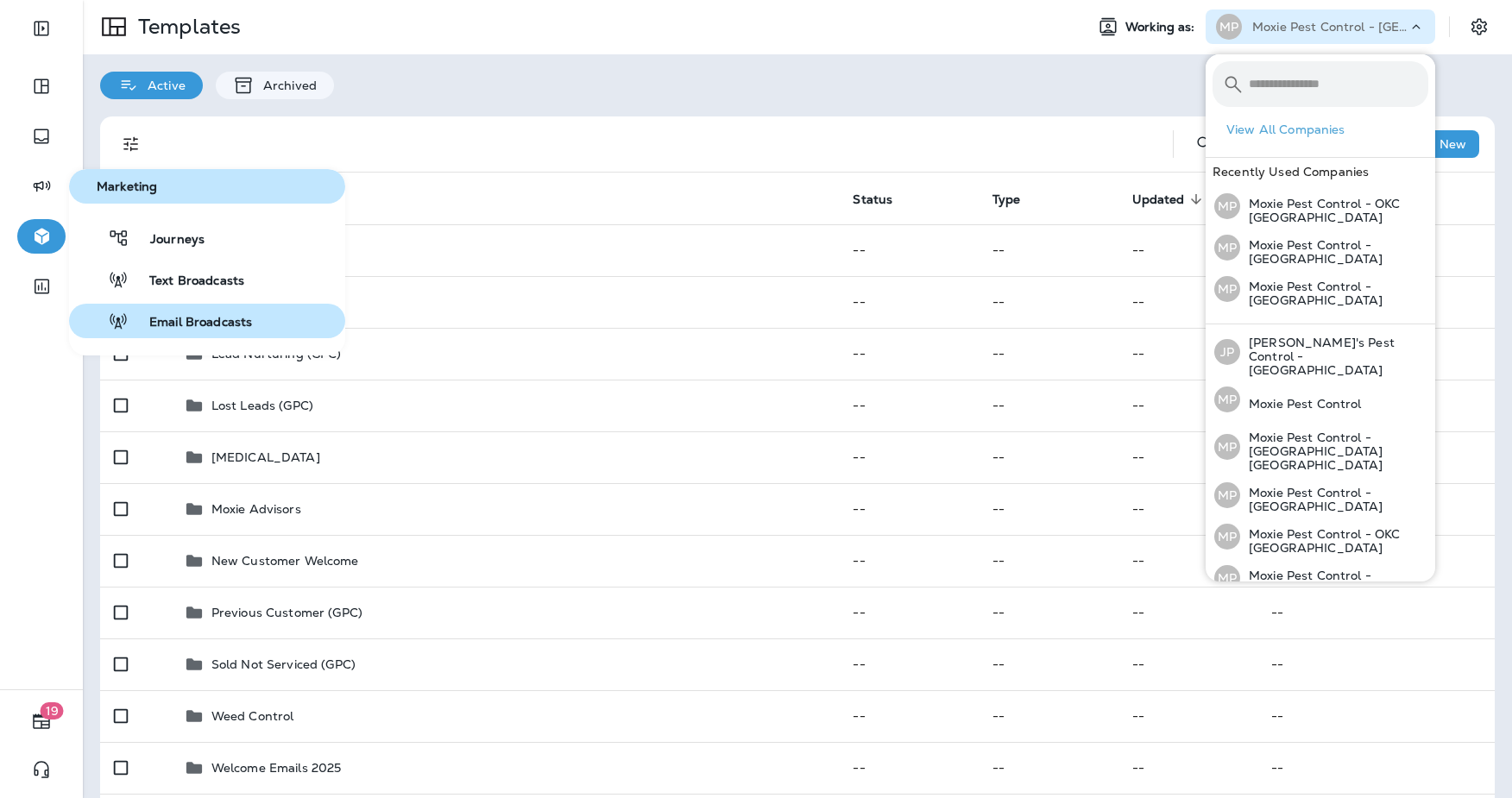
click at [208, 320] on span "Email Broadcasts" at bounding box center [191, 323] width 124 height 16
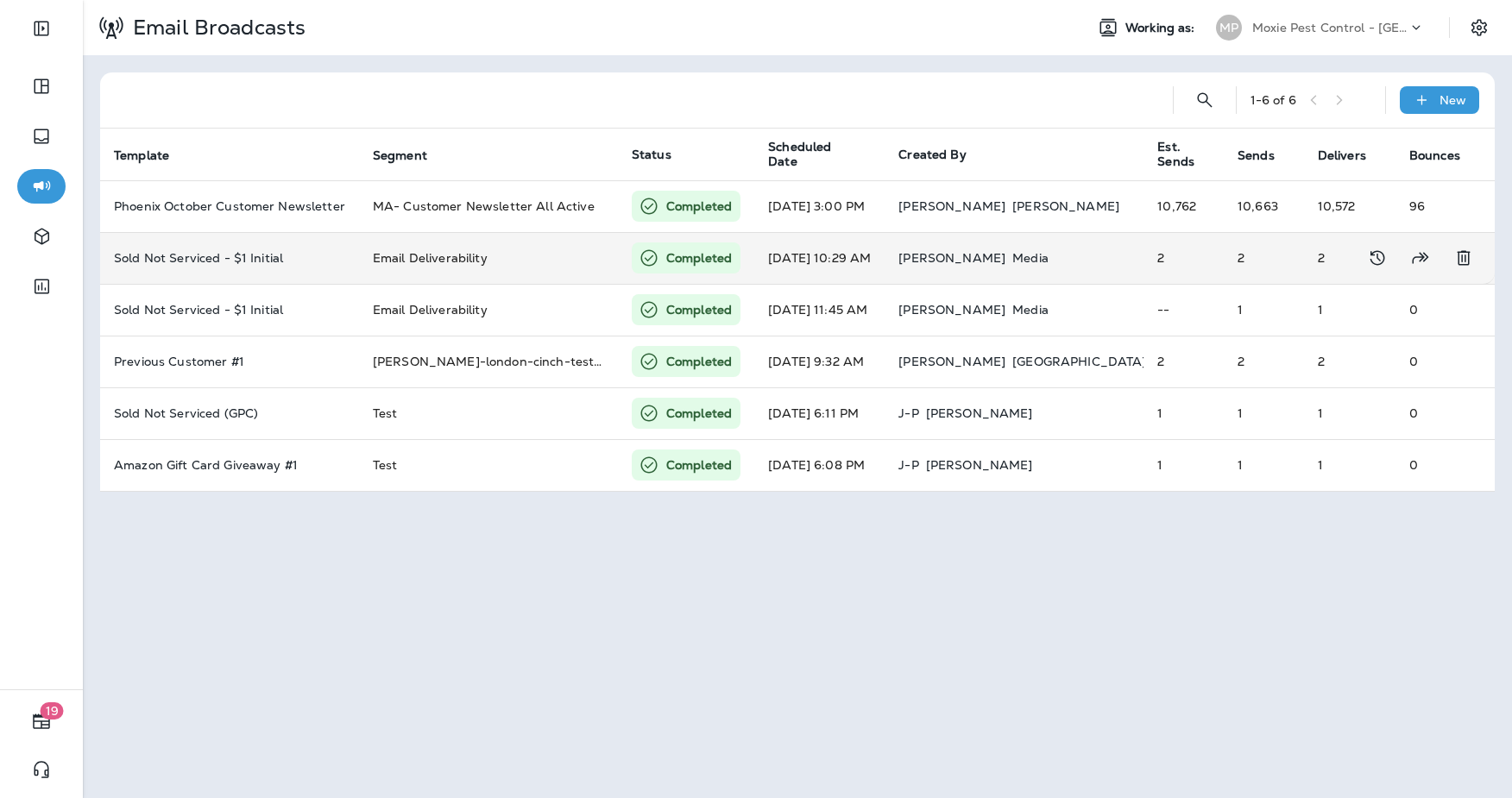
scroll to position [0, 137]
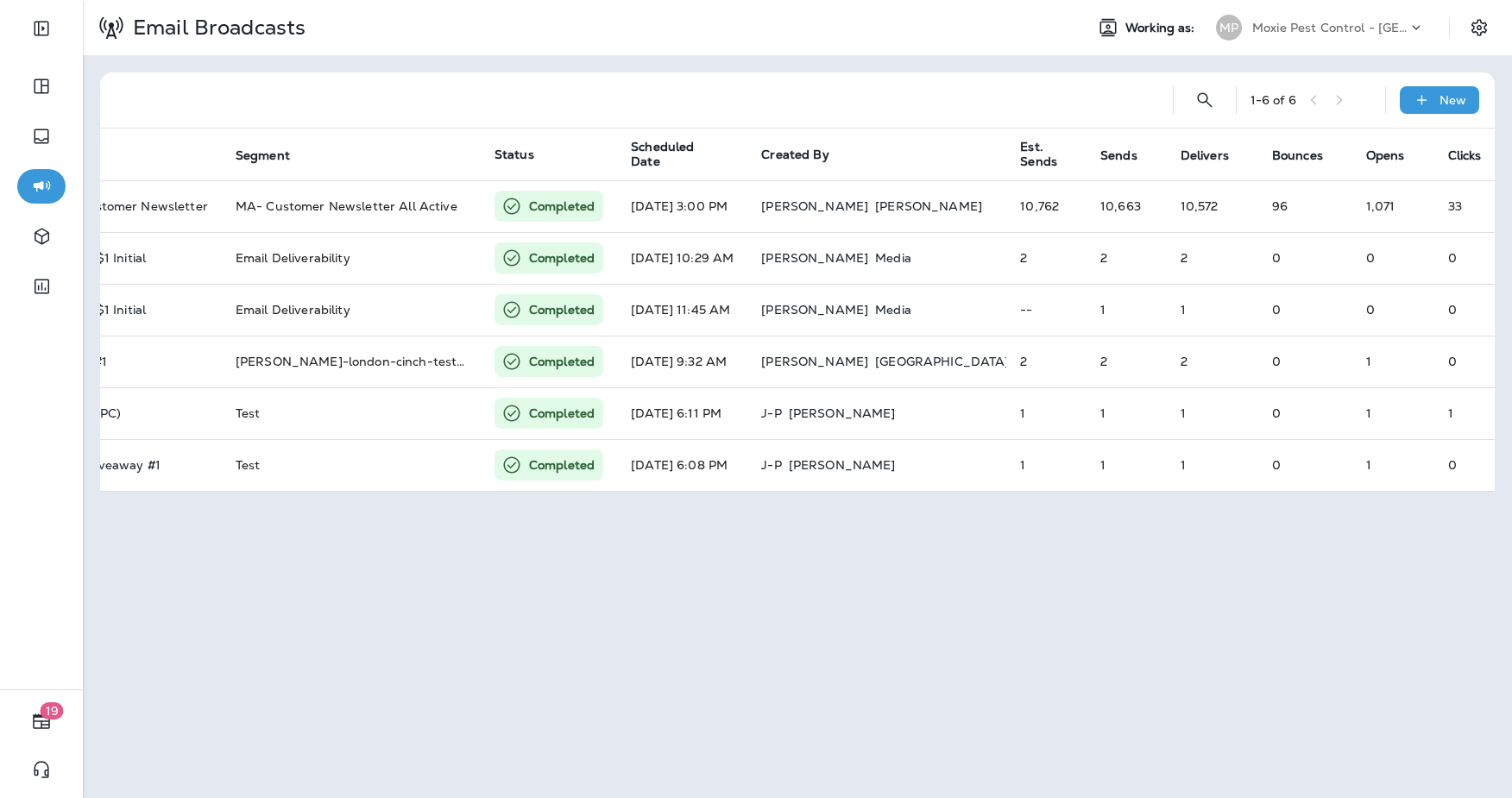
click at [1319, 32] on p "Moxie Pest Control - [GEOGRAPHIC_DATA]" at bounding box center [1329, 27] width 155 height 13
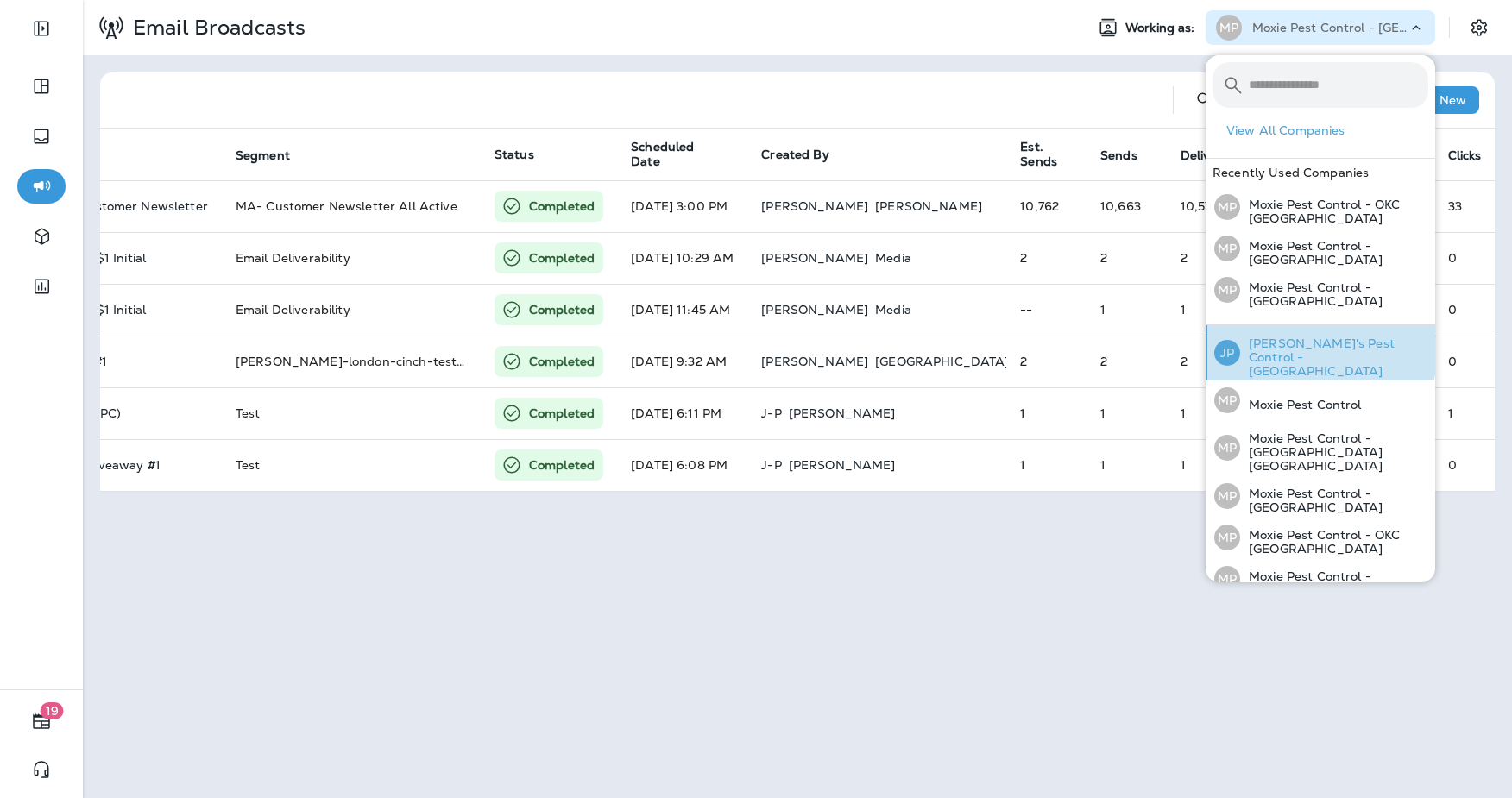
click at [1279, 344] on p "[PERSON_NAME]'s Pest Control - [GEOGRAPHIC_DATA]" at bounding box center [1335, 357] width 188 height 41
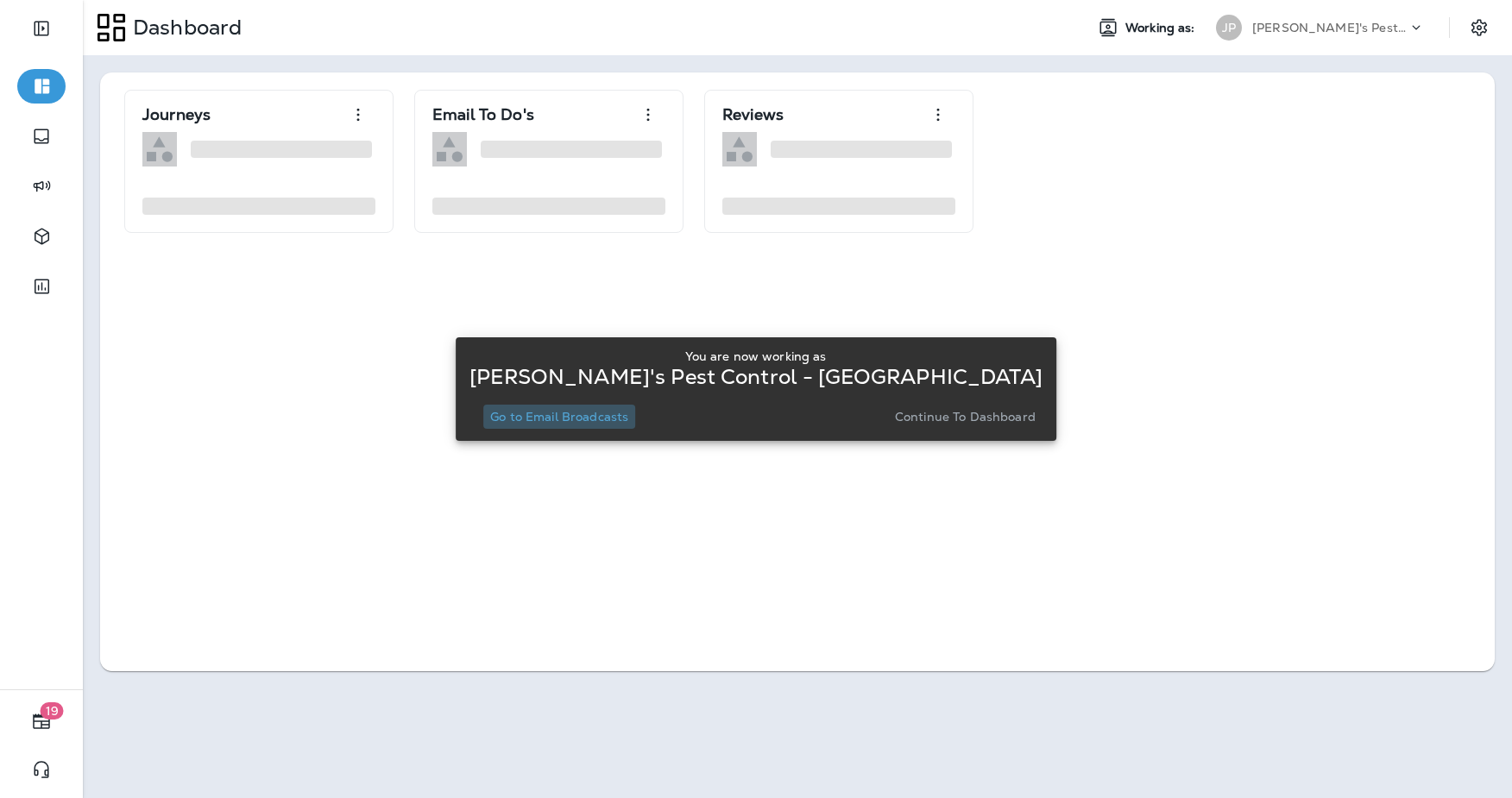
click at [623, 414] on p "Go to Email Broadcasts" at bounding box center [559, 416] width 138 height 13
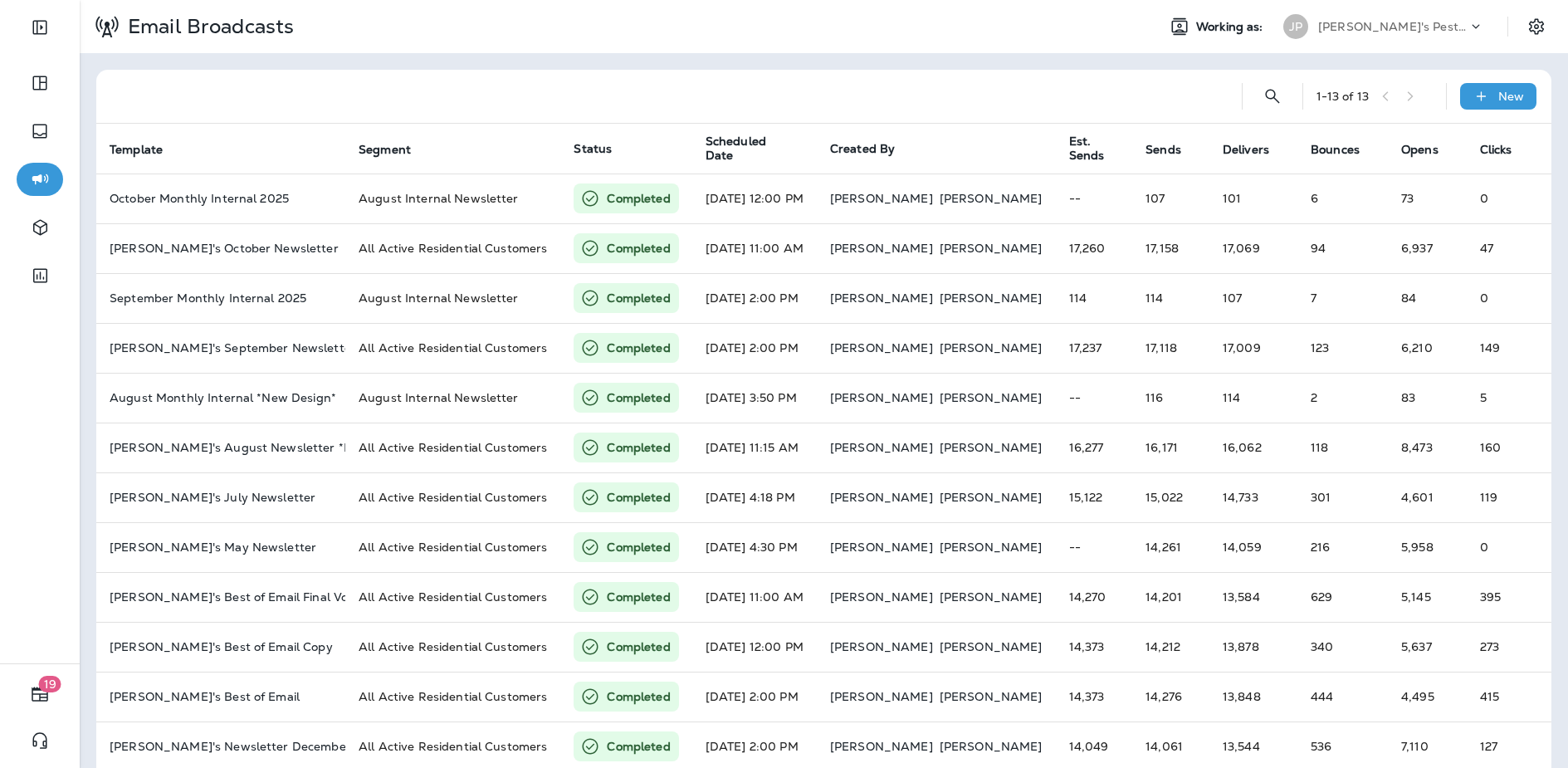
click at [1202, 67] on div "1 - 13 of 13 New Template Segment Status Scheduled Date Created By Est. Sends S…" at bounding box center [824, 446] width 1489 height 786
click at [1349, 29] on p "[PERSON_NAME]'s Pest Control - [GEOGRAPHIC_DATA]" at bounding box center [1392, 26] width 149 height 13
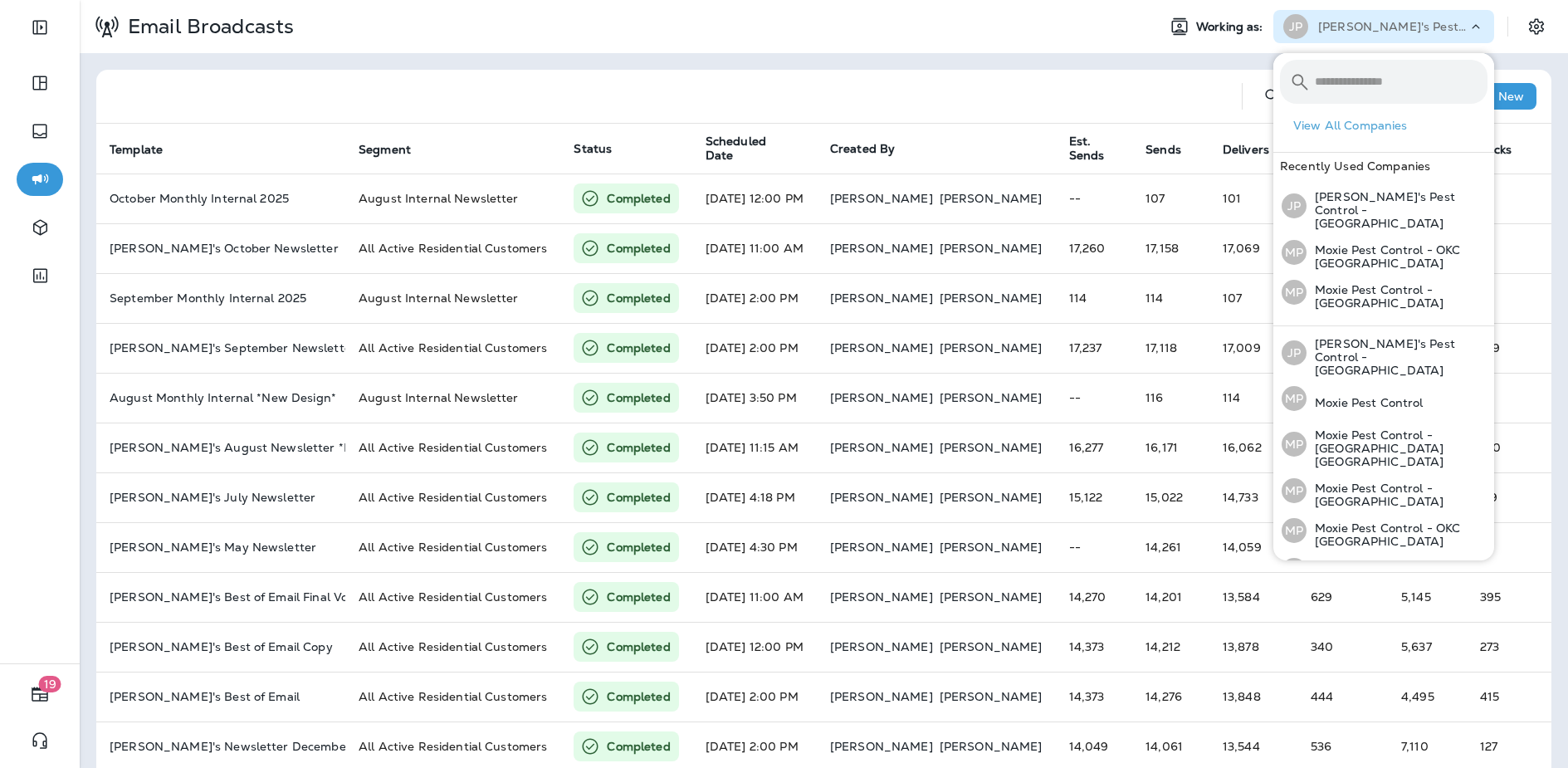
click at [1198, 68] on div "1 - 13 of 13 New Template Segment Status Scheduled Date Created By Est. Sends S…" at bounding box center [824, 446] width 1489 height 786
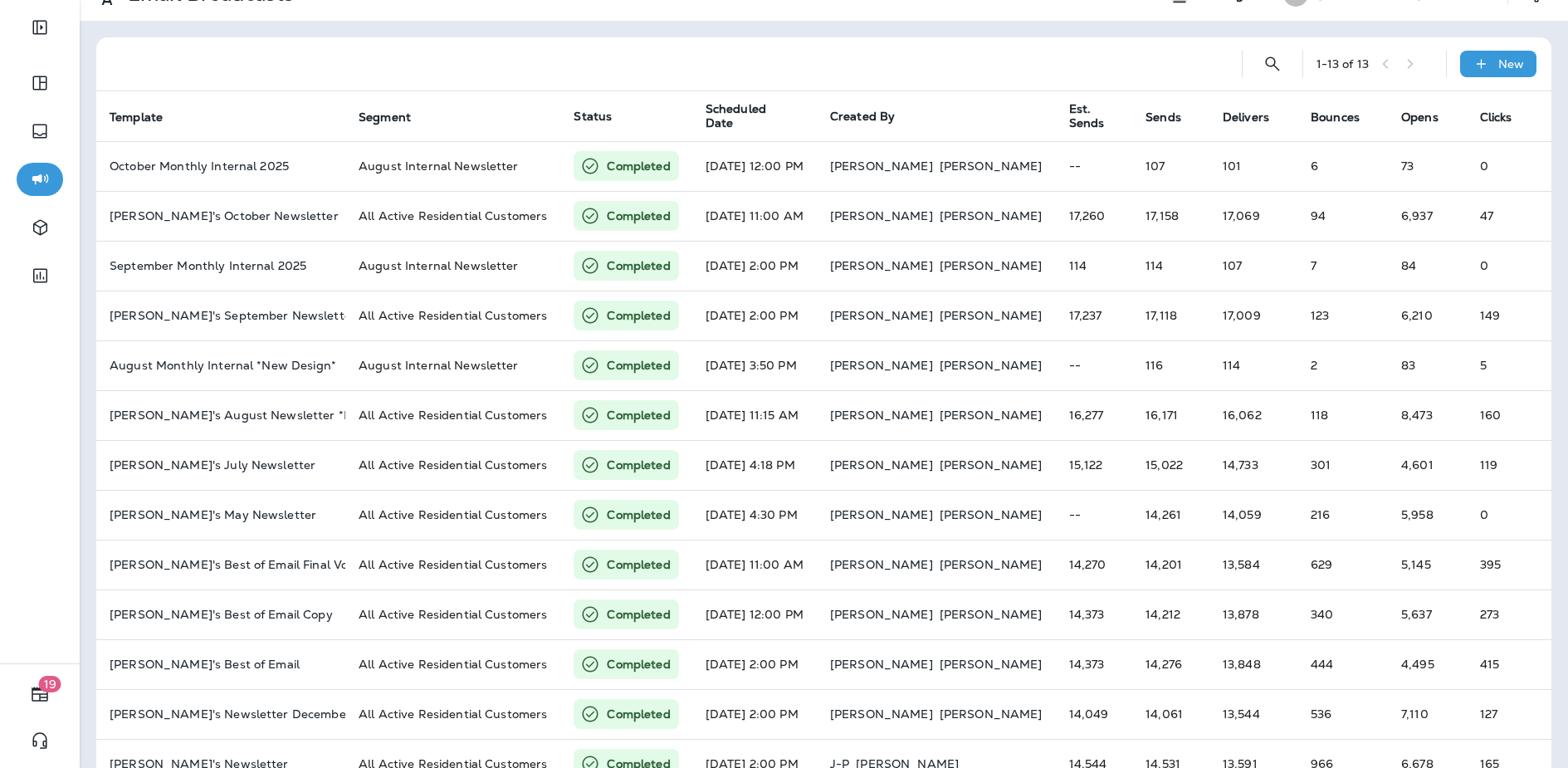
scroll to position [60, 0]
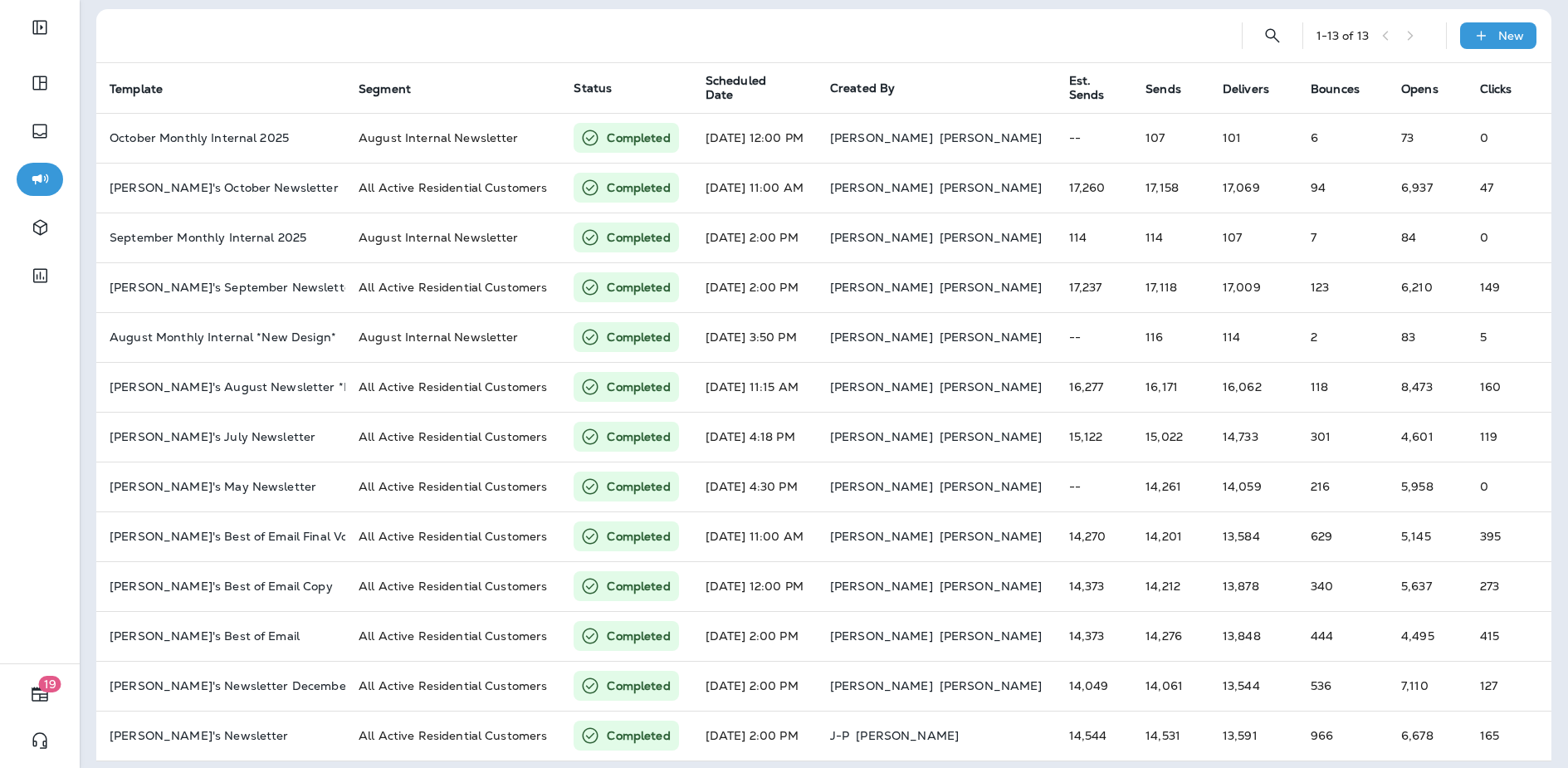
click at [745, 50] on div at bounding box center [669, 36] width 1119 height 53
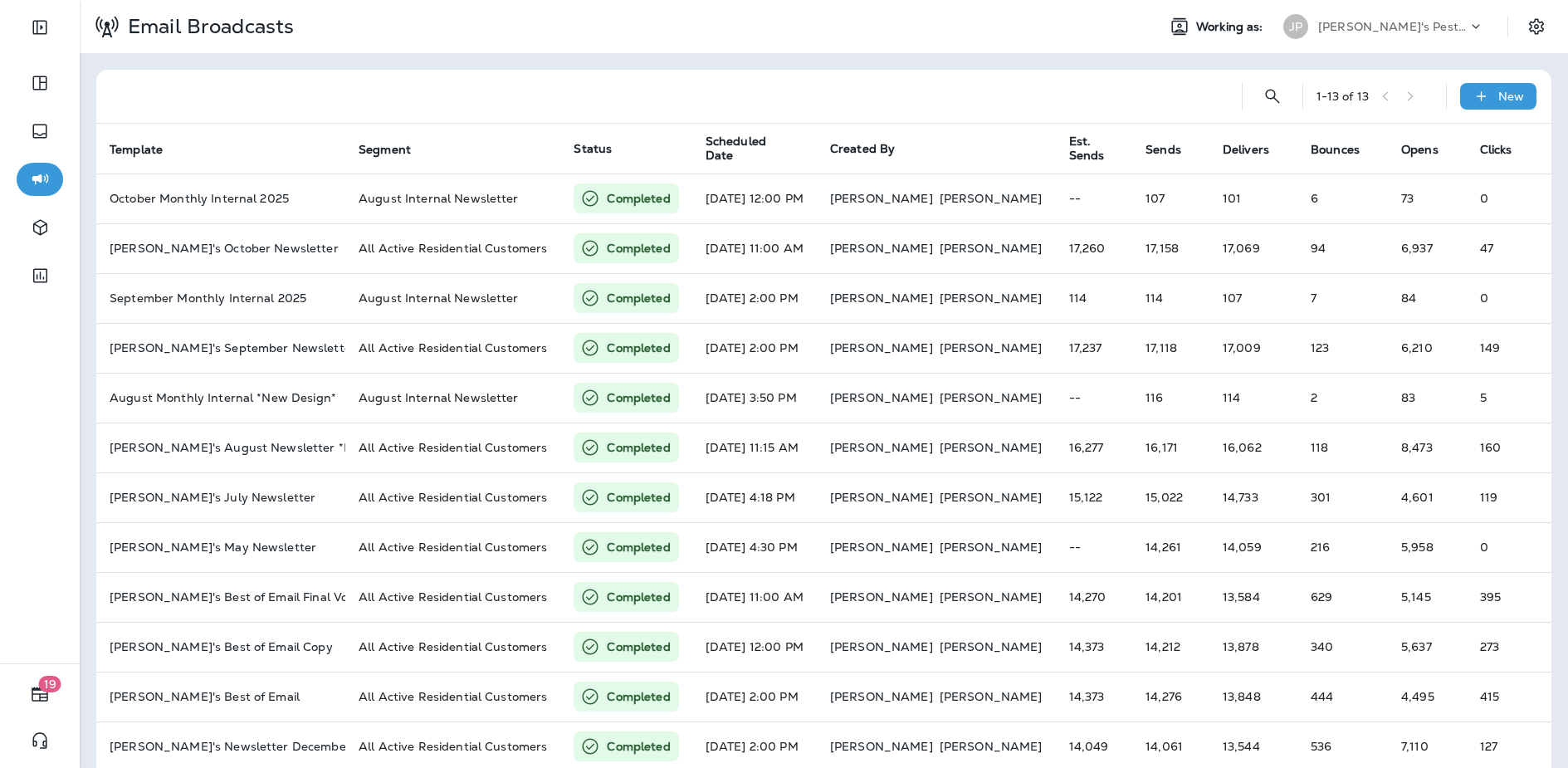
click at [1397, 20] on p "[PERSON_NAME]'s Pest Control - [GEOGRAPHIC_DATA]" at bounding box center [1392, 26] width 149 height 13
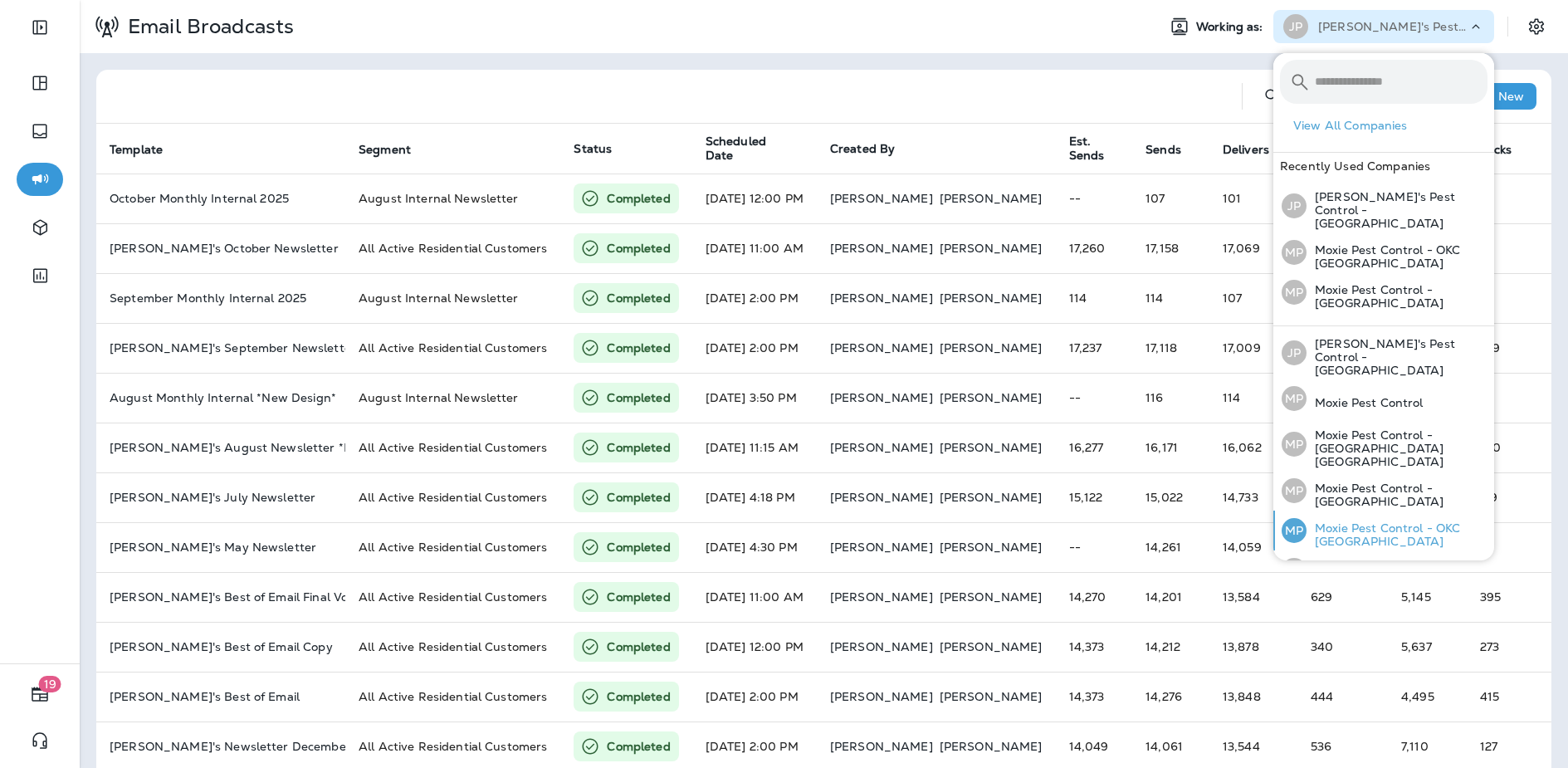
scroll to position [109, 0]
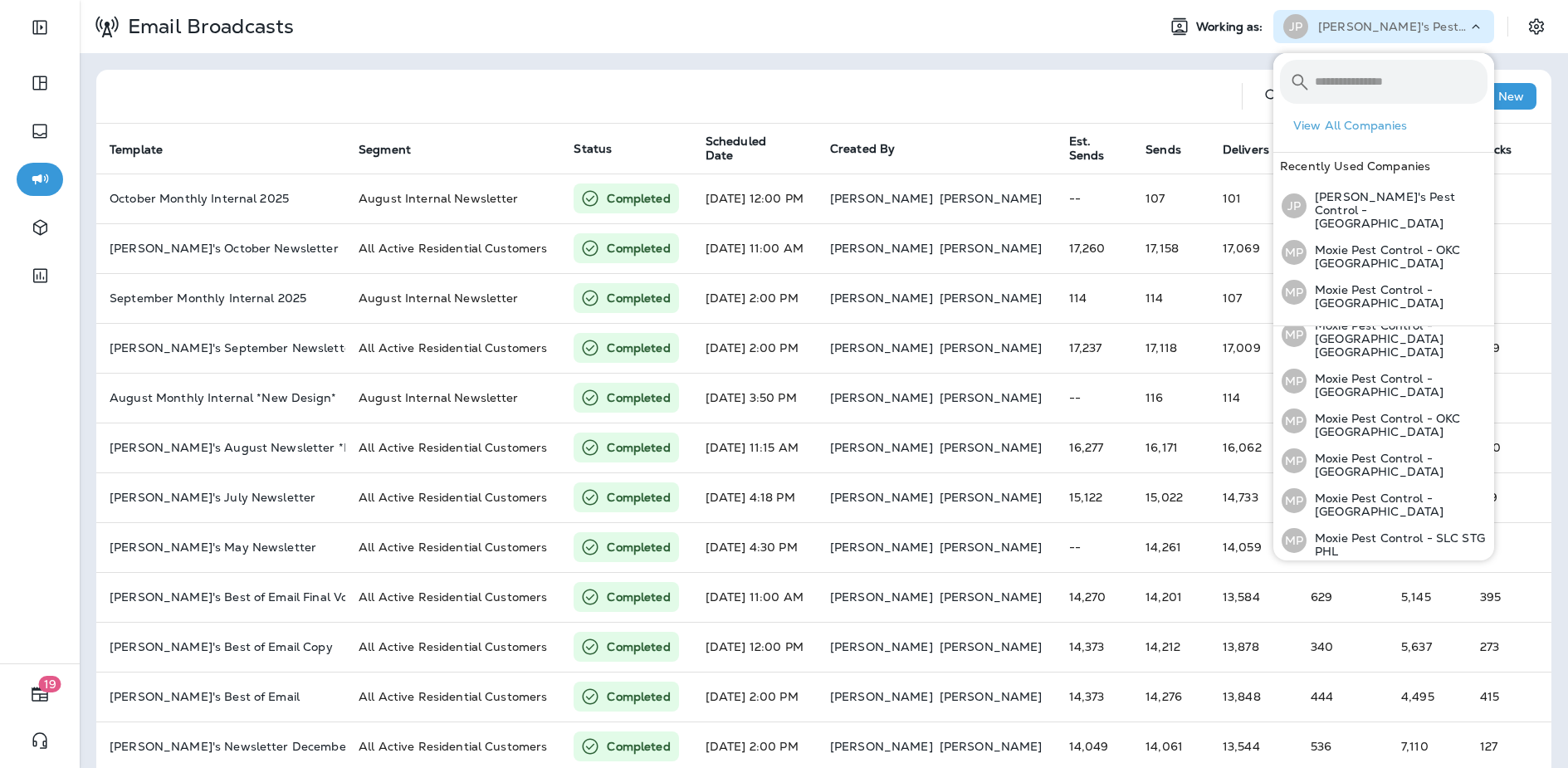
click at [1376, 571] on p "Moxie Pest Control - [GEOGRAPHIC_DATA]" at bounding box center [1397, 584] width 181 height 27
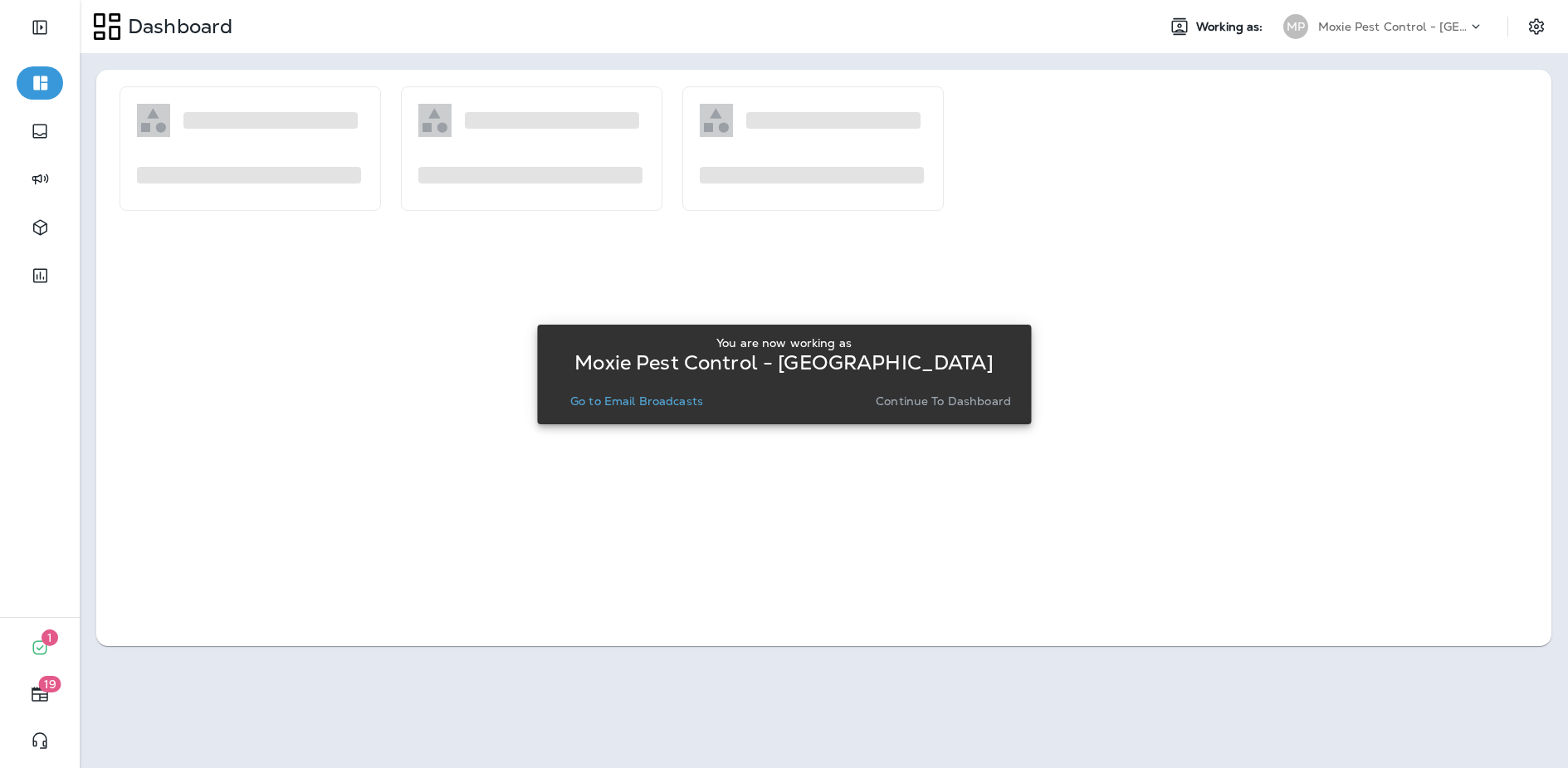
click at [658, 409] on button "Go to Email Broadcasts" at bounding box center [637, 401] width 146 height 23
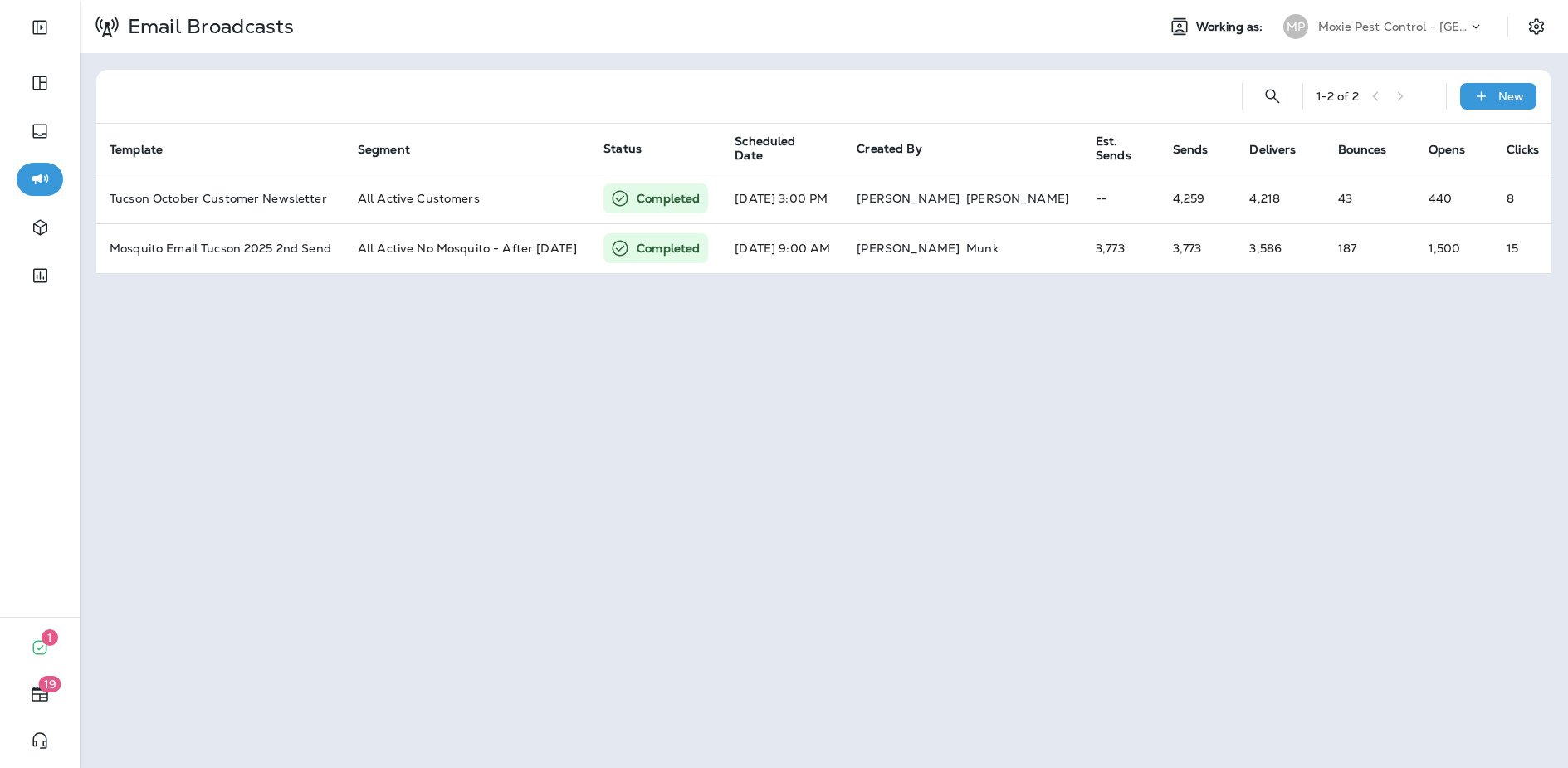
click at [1361, 42] on div "MP Moxie Pest Control - [GEOGRAPHIC_DATA]" at bounding box center [1384, 27] width 221 height 34
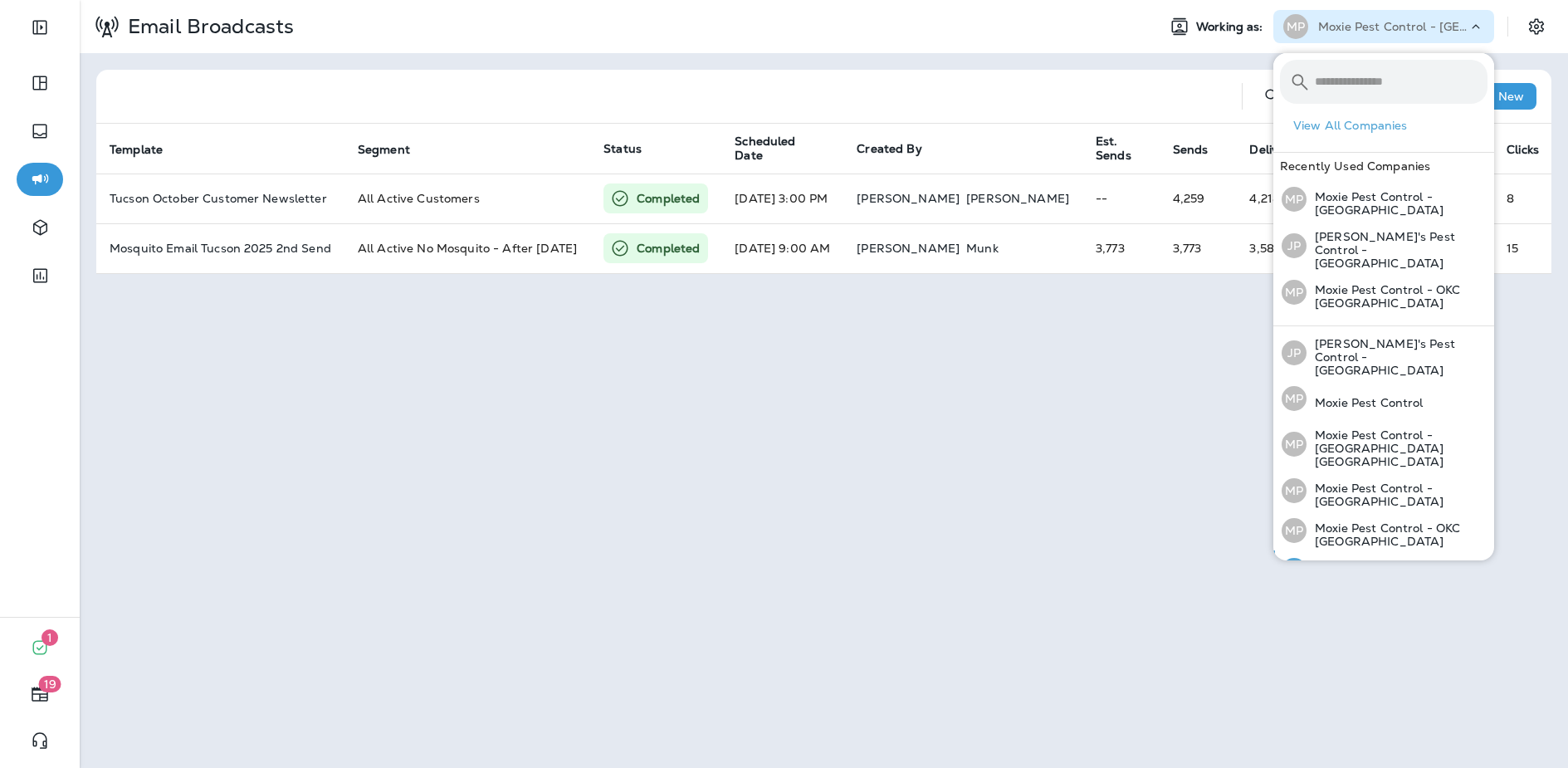
click at [1404, 561] on p "Moxie Pest Control - [GEOGRAPHIC_DATA]" at bounding box center [1397, 574] width 181 height 27
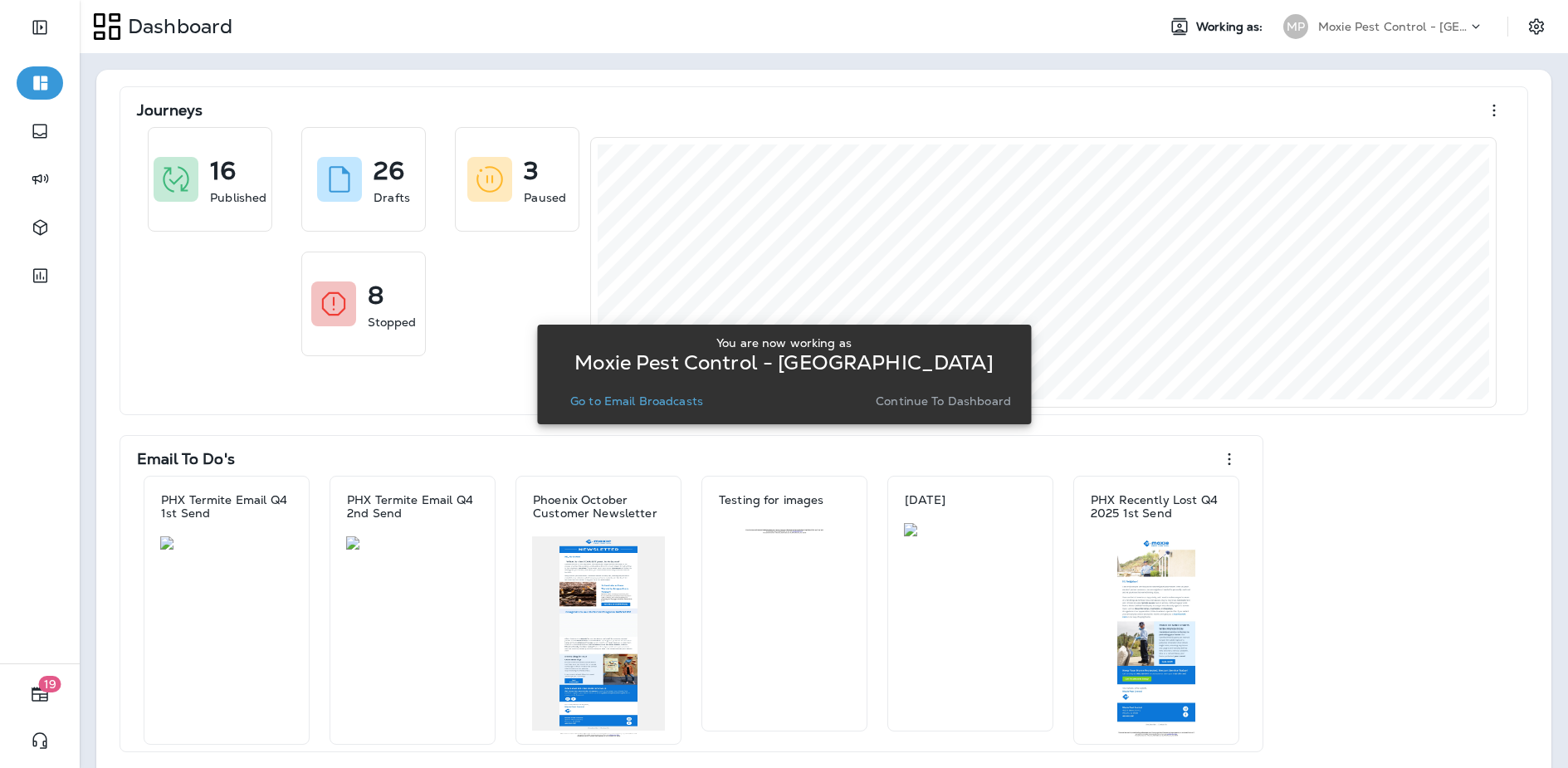
click at [673, 403] on p "Go to Email Broadcasts" at bounding box center [637, 401] width 133 height 13
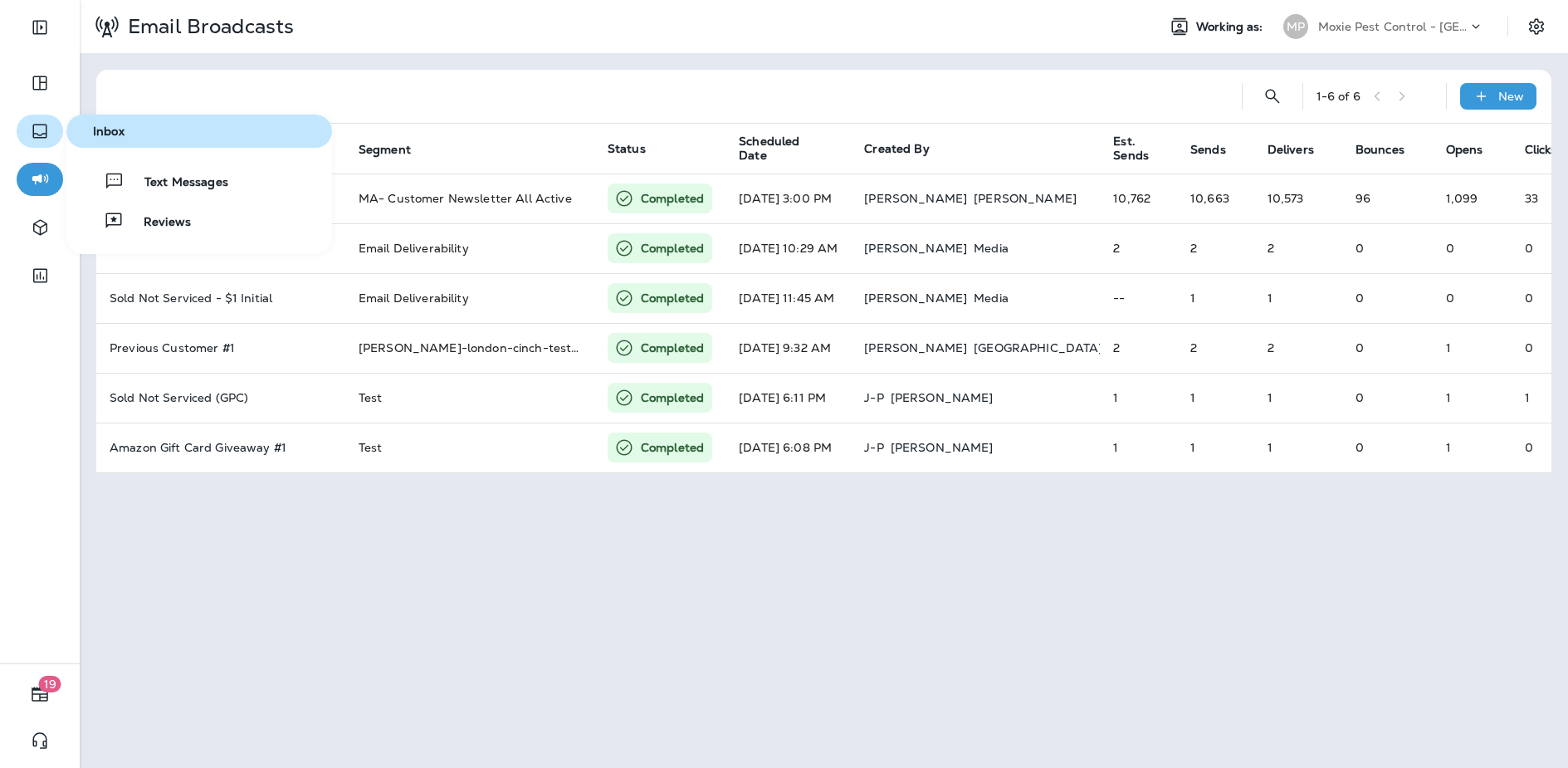
click at [34, 129] on icon "button" at bounding box center [40, 131] width 20 height 20
click at [190, 188] on span "Text Messages" at bounding box center [177, 183] width 103 height 16
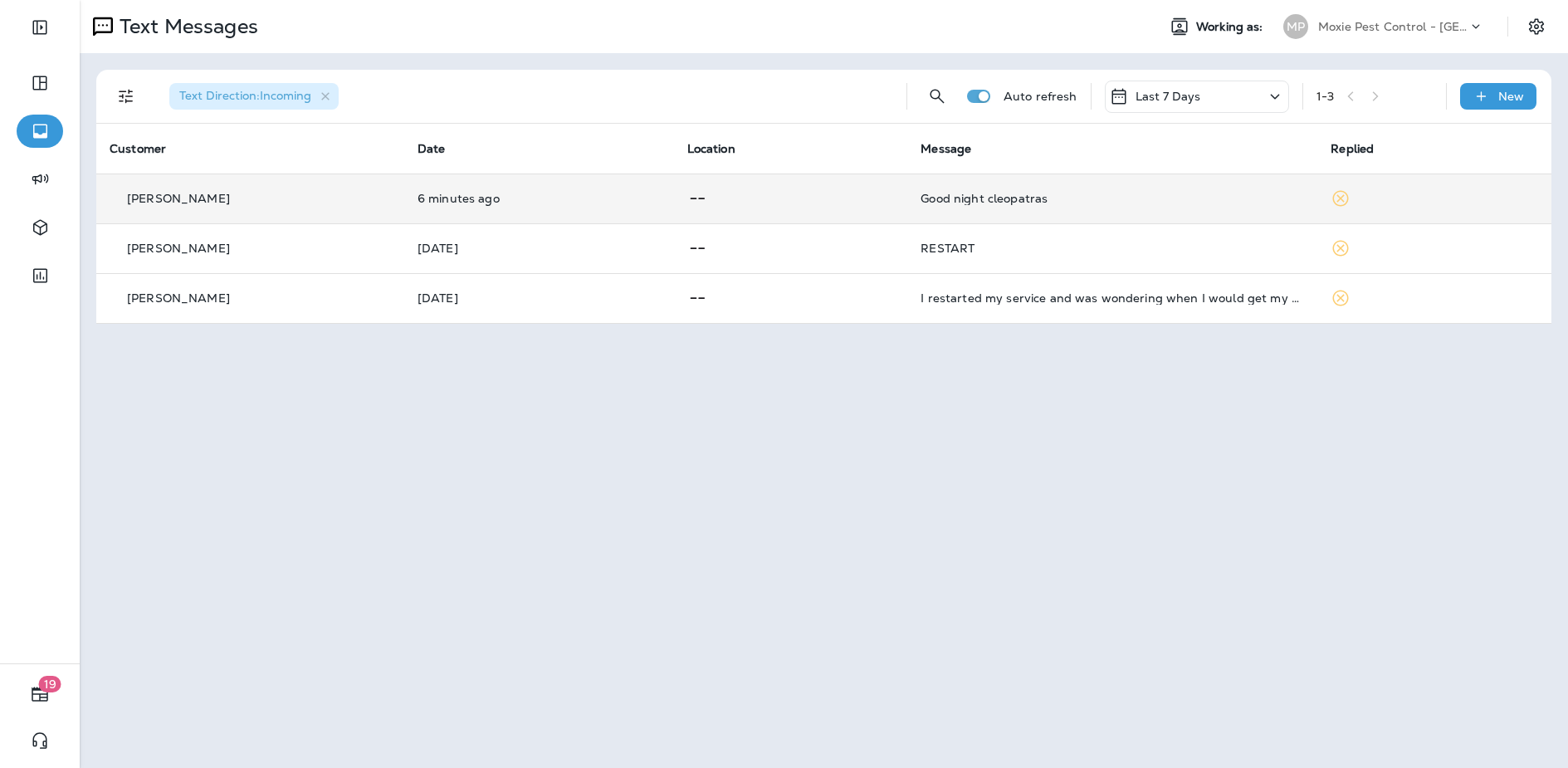
click at [1105, 204] on div "Good night cleopatras" at bounding box center [1112, 198] width 383 height 13
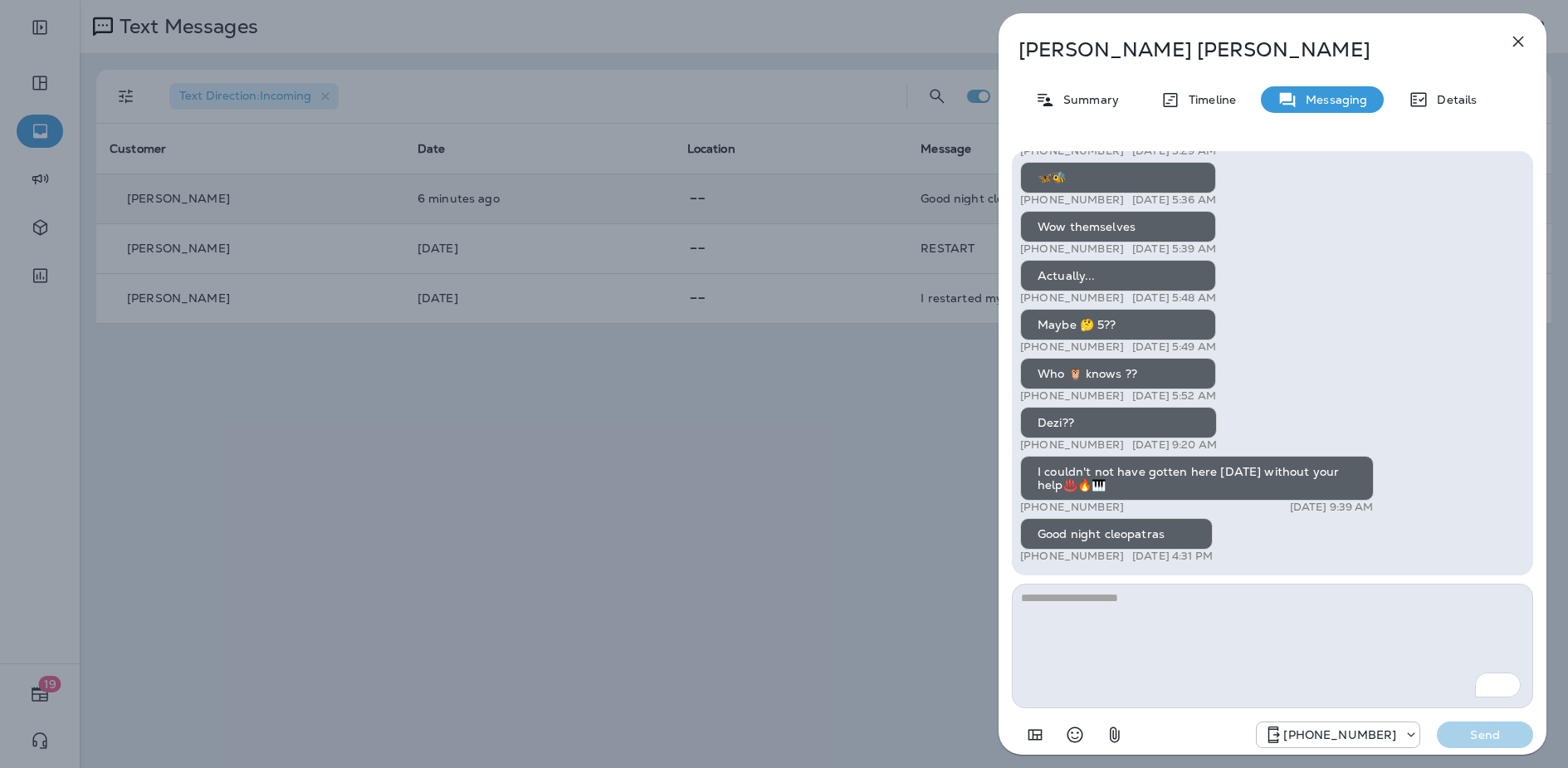
click at [618, 423] on div "[PERSON_NAME] Summary Timeline Messaging Details Keeping pests out of your home…" at bounding box center [784, 384] width 1568 height 768
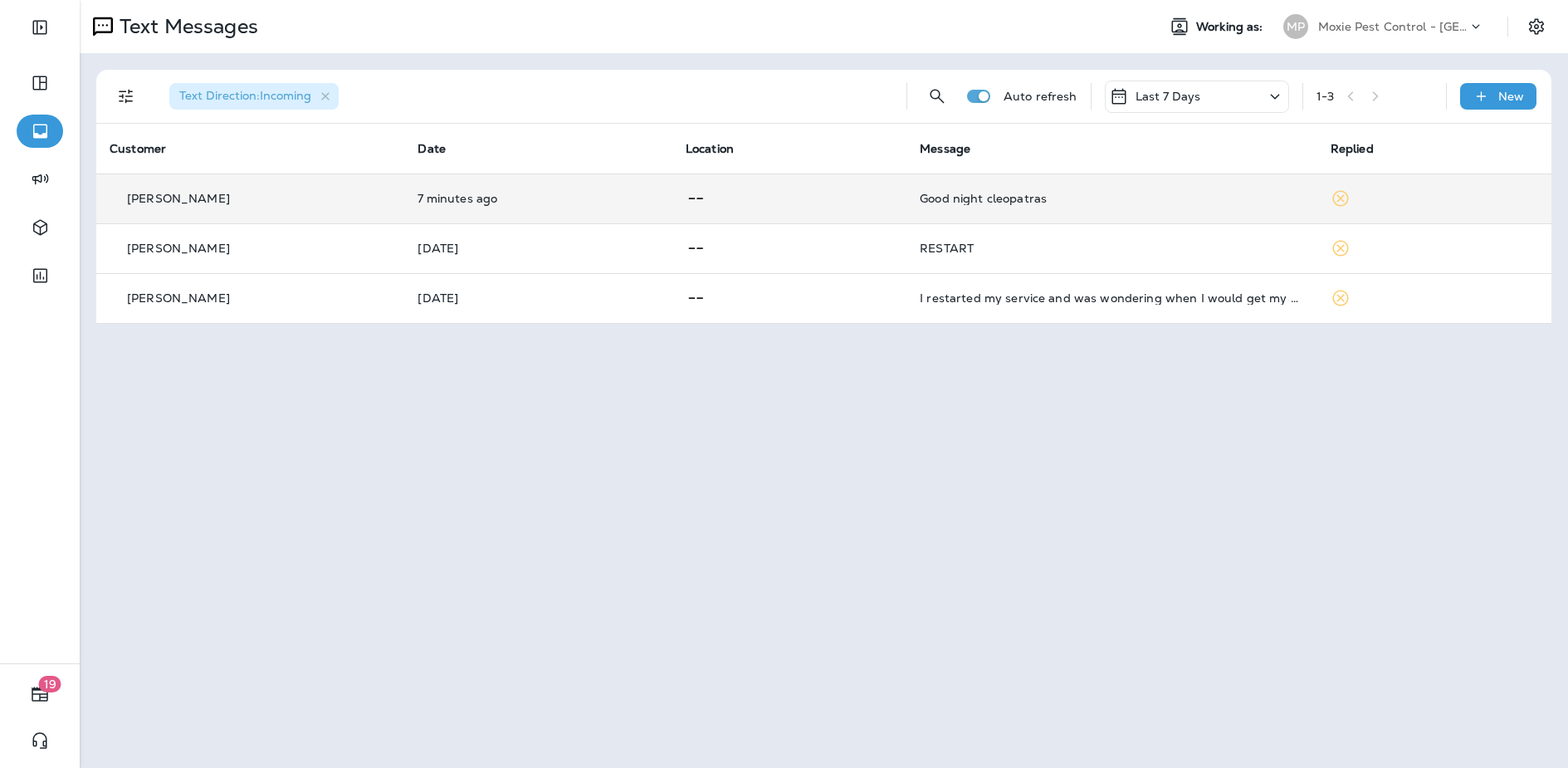
click at [699, 571] on div "Text Messages Working as: MP Moxie Pest Control - Phoenix Text Direction : Inco…" at bounding box center [824, 384] width 1489 height 768
drag, startPoint x: 716, startPoint y: 556, endPoint x: 706, endPoint y: 557, distance: 10.0
click at [716, 556] on div "Text Messages Working as: MP Moxie Pest Control - Phoenix Text Direction : Inco…" at bounding box center [824, 384] width 1489 height 768
click at [1431, 32] on p "Moxie Pest Control - [GEOGRAPHIC_DATA]" at bounding box center [1392, 26] width 149 height 13
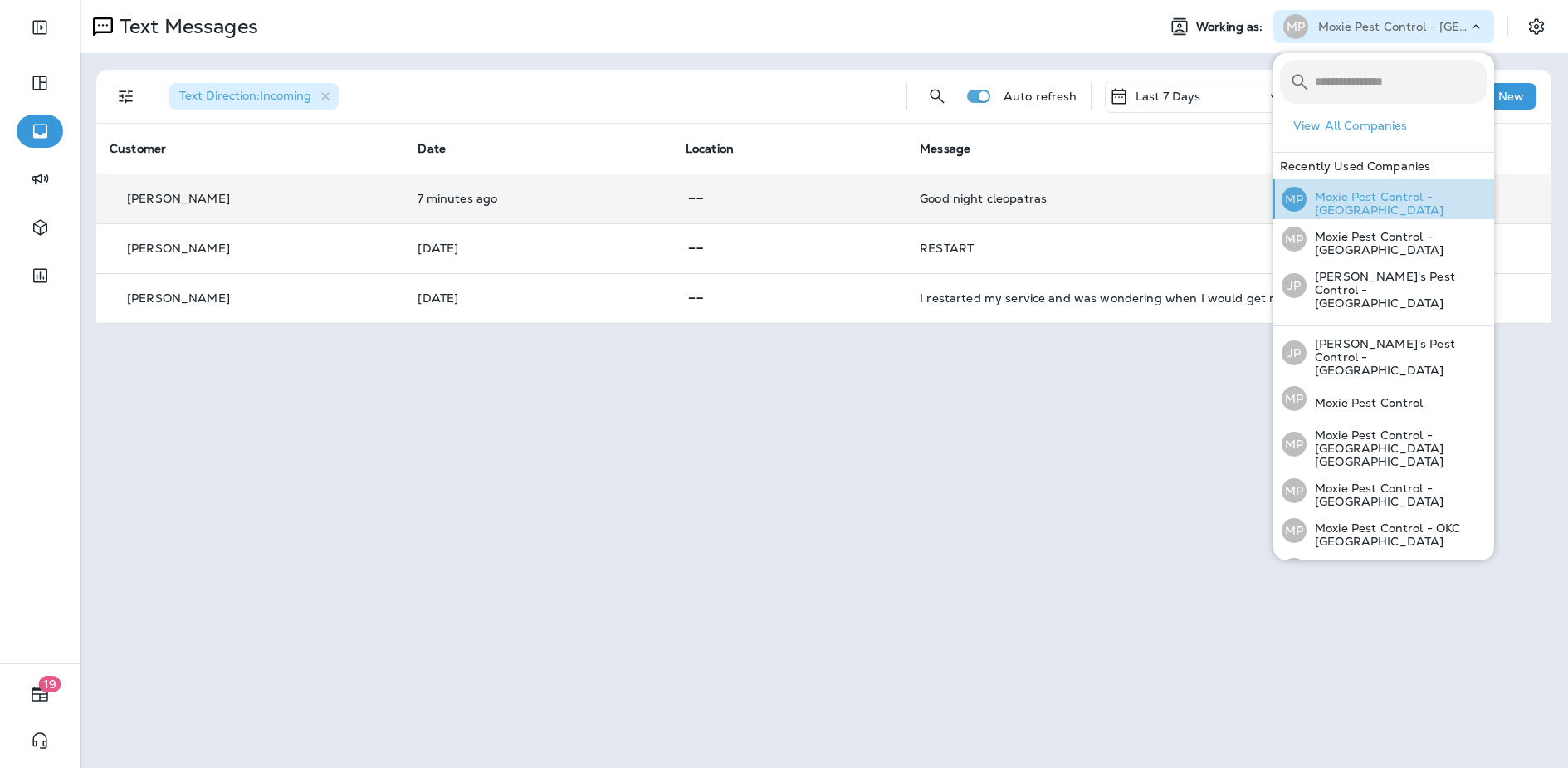
click at [1440, 204] on p "Moxie Pest Control - [GEOGRAPHIC_DATA]" at bounding box center [1397, 203] width 181 height 27
click at [894, 450] on div "Text Messages Working as: MP Moxie Pest Control - Phoenix Text Direction : Inco…" at bounding box center [824, 384] width 1489 height 768
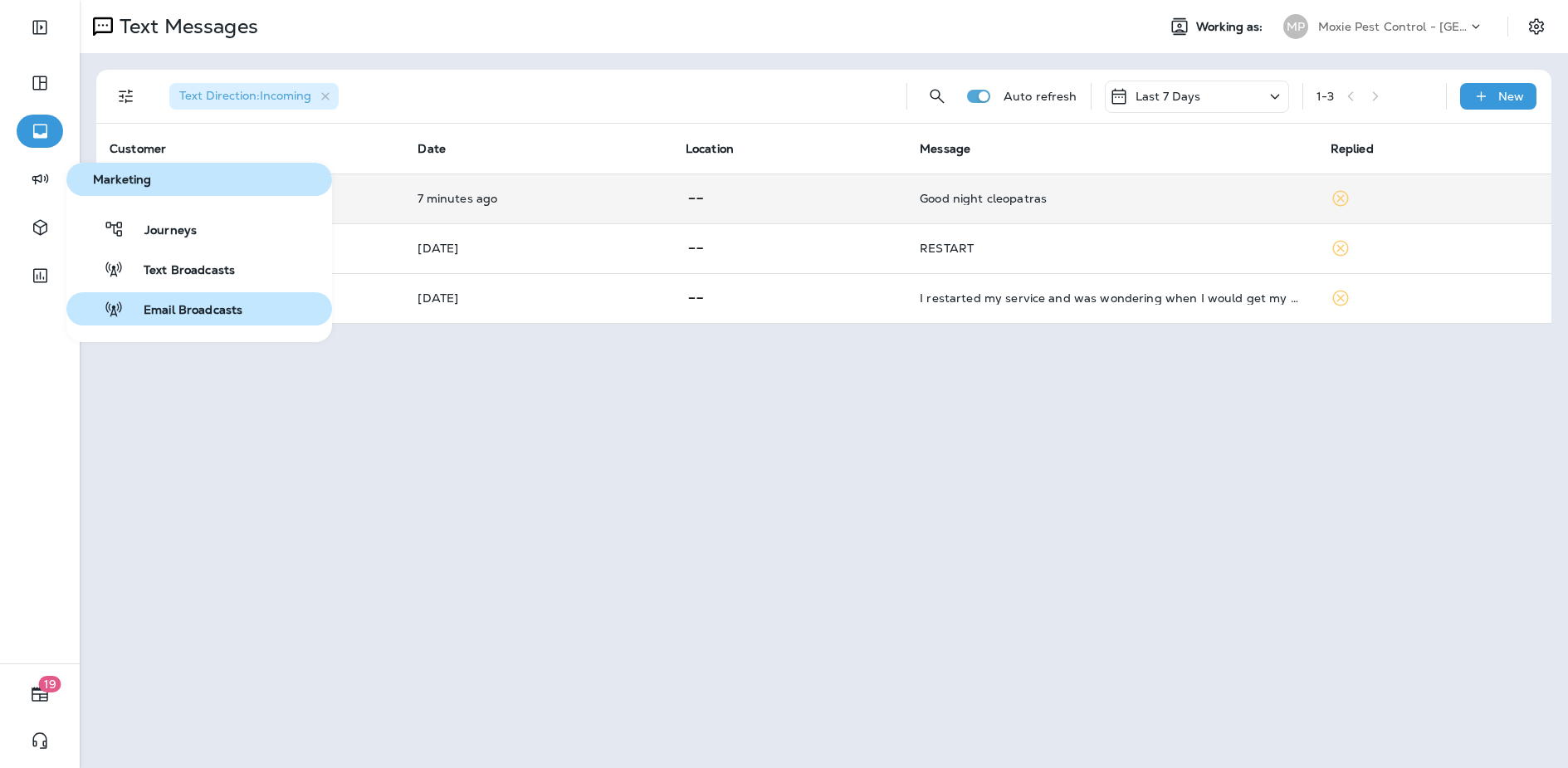
click at [190, 320] on button "Email Broadcasts" at bounding box center [199, 309] width 265 height 34
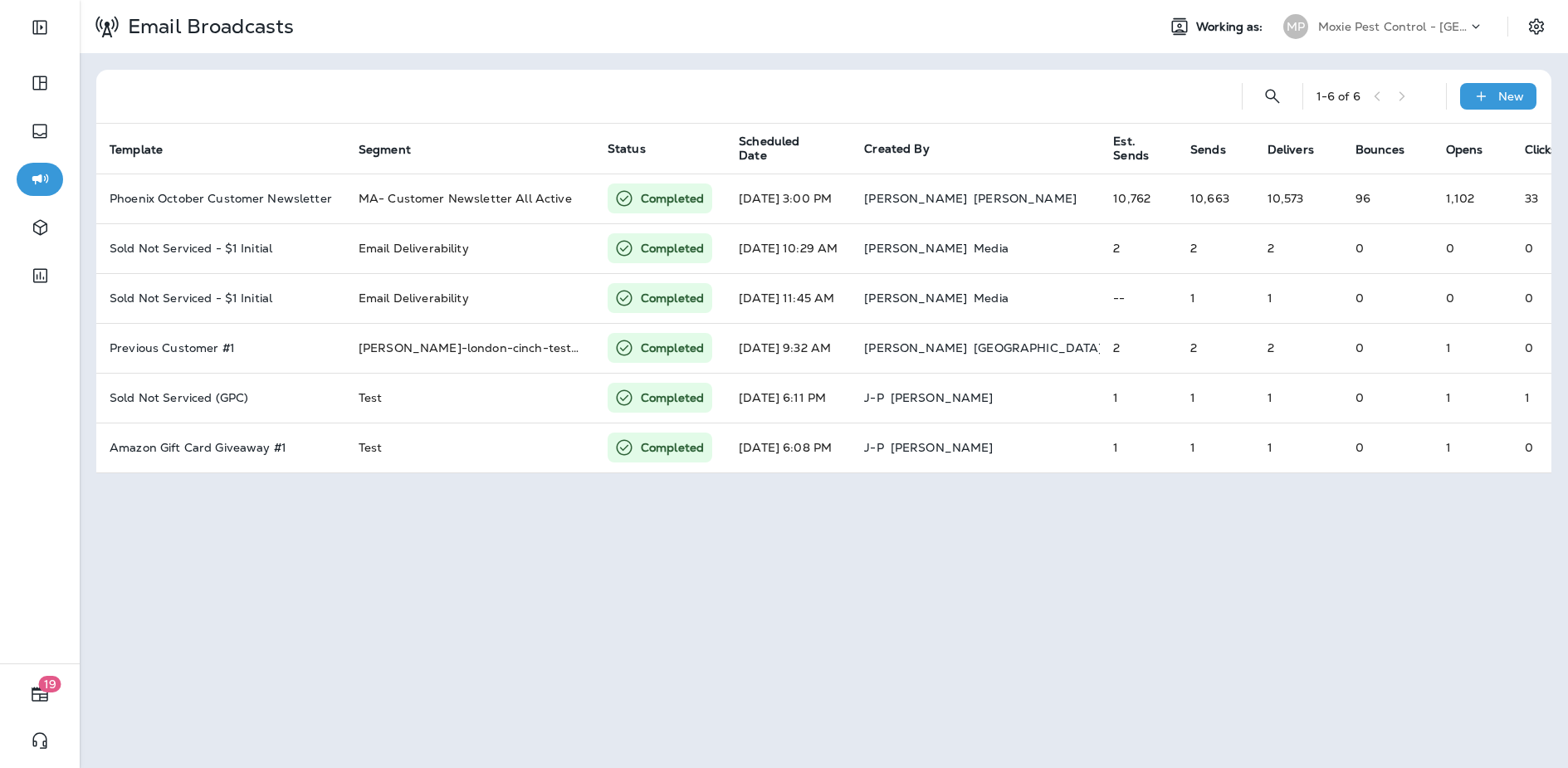
click at [1359, 600] on div "Email Broadcasts Working as: MP Moxie Pest Control - [GEOGRAPHIC_DATA] 1 - 6 of…" at bounding box center [824, 384] width 1489 height 768
click at [1133, 69] on div "1 - 6 of 6 New Template Segment Status Scheduled Date Created By Est. Sends Sen…" at bounding box center [824, 272] width 1489 height 437
click at [97, 57] on div "1 - 6 of 6 New Template Segment Status Scheduled Date Created By Est. Sends Sen…" at bounding box center [824, 272] width 1489 height 437
click at [1417, 28] on p "Moxie Pest Control - [GEOGRAPHIC_DATA]" at bounding box center [1392, 26] width 149 height 13
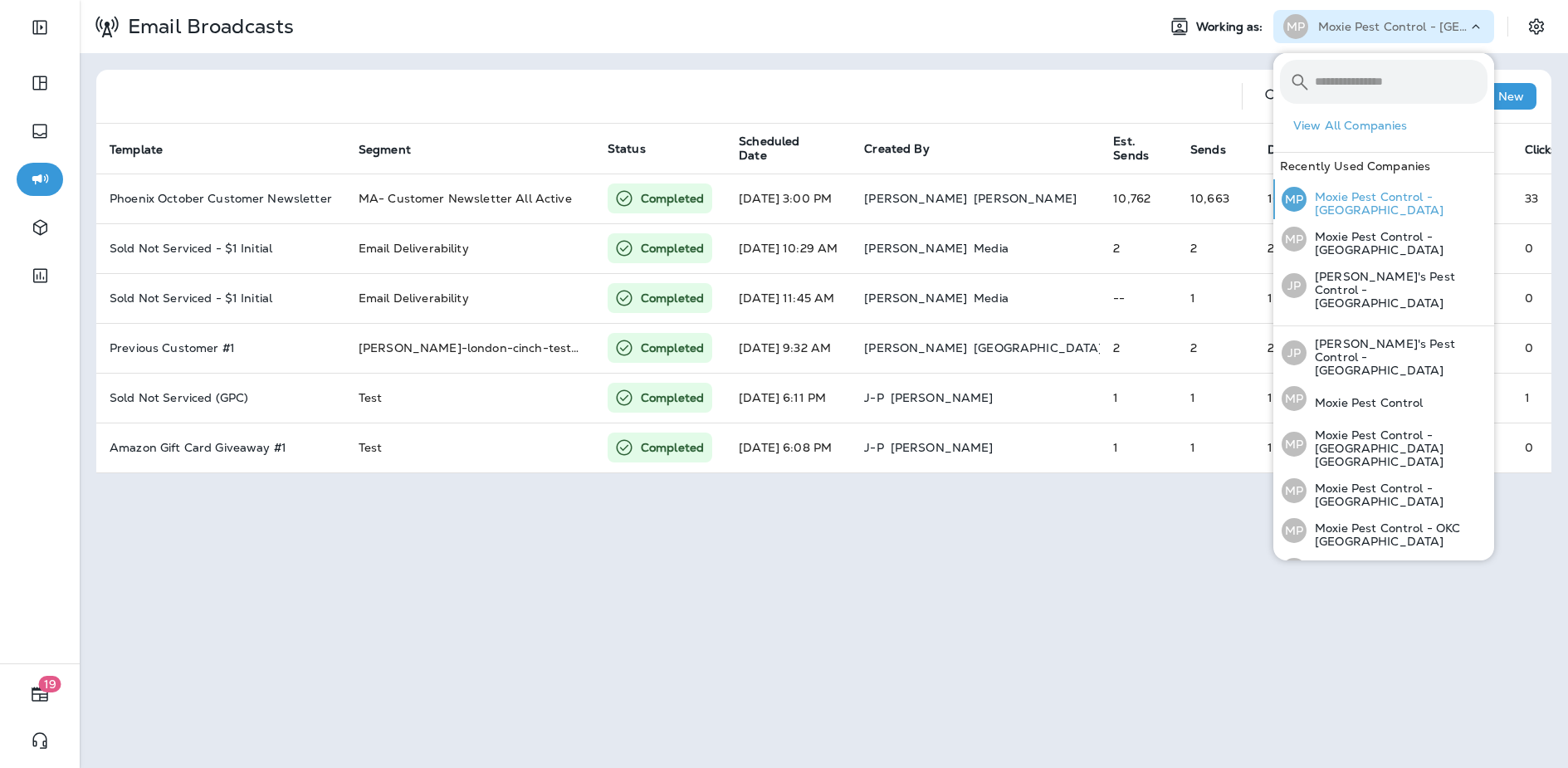
click at [1356, 203] on p "Moxie Pest Control - [GEOGRAPHIC_DATA]" at bounding box center [1397, 203] width 181 height 27
click at [1346, 245] on p "Moxie Pest Control - [GEOGRAPHIC_DATA]" at bounding box center [1397, 243] width 181 height 27
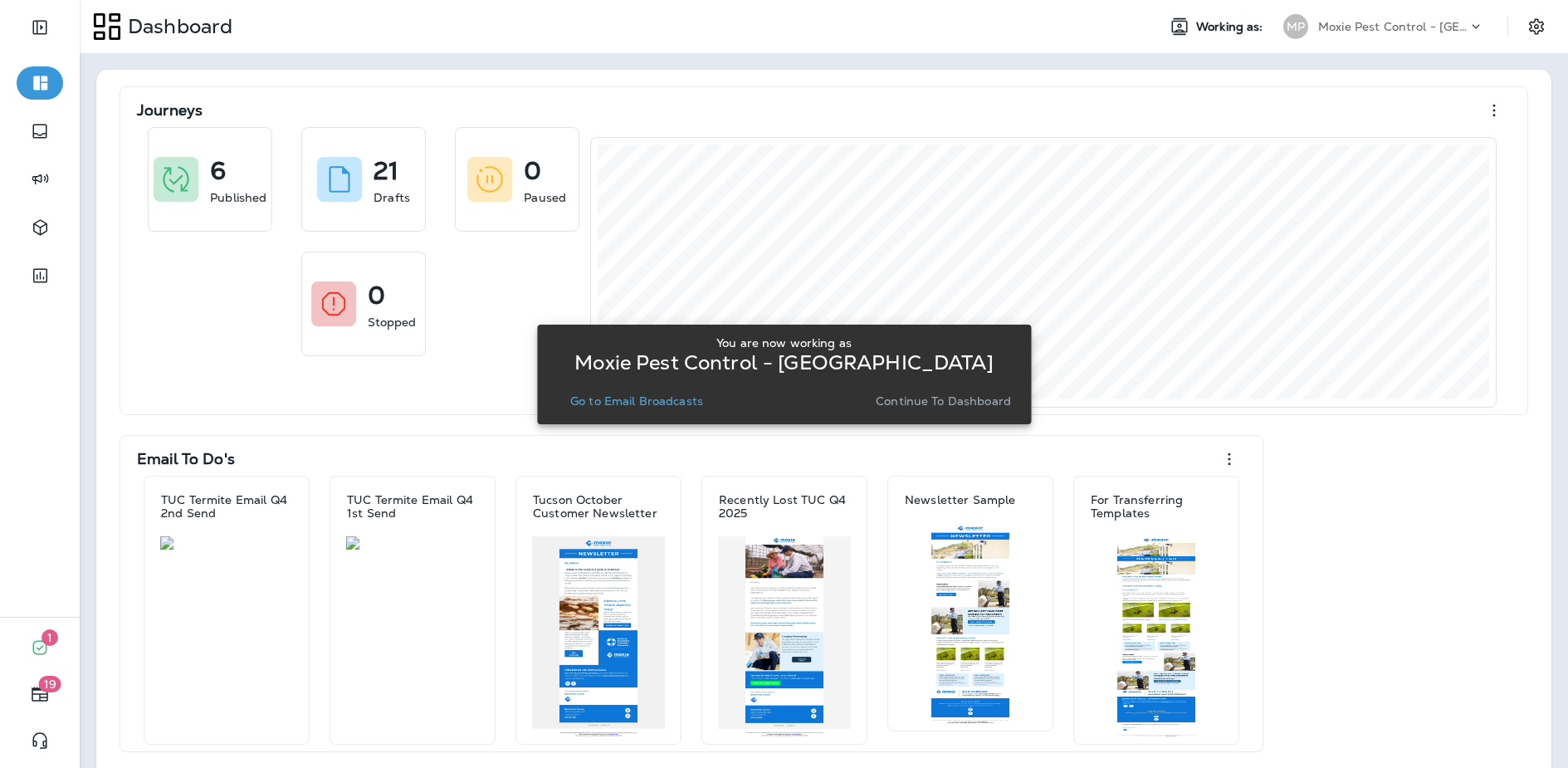
click at [663, 405] on p "Go to Email Broadcasts" at bounding box center [637, 401] width 133 height 13
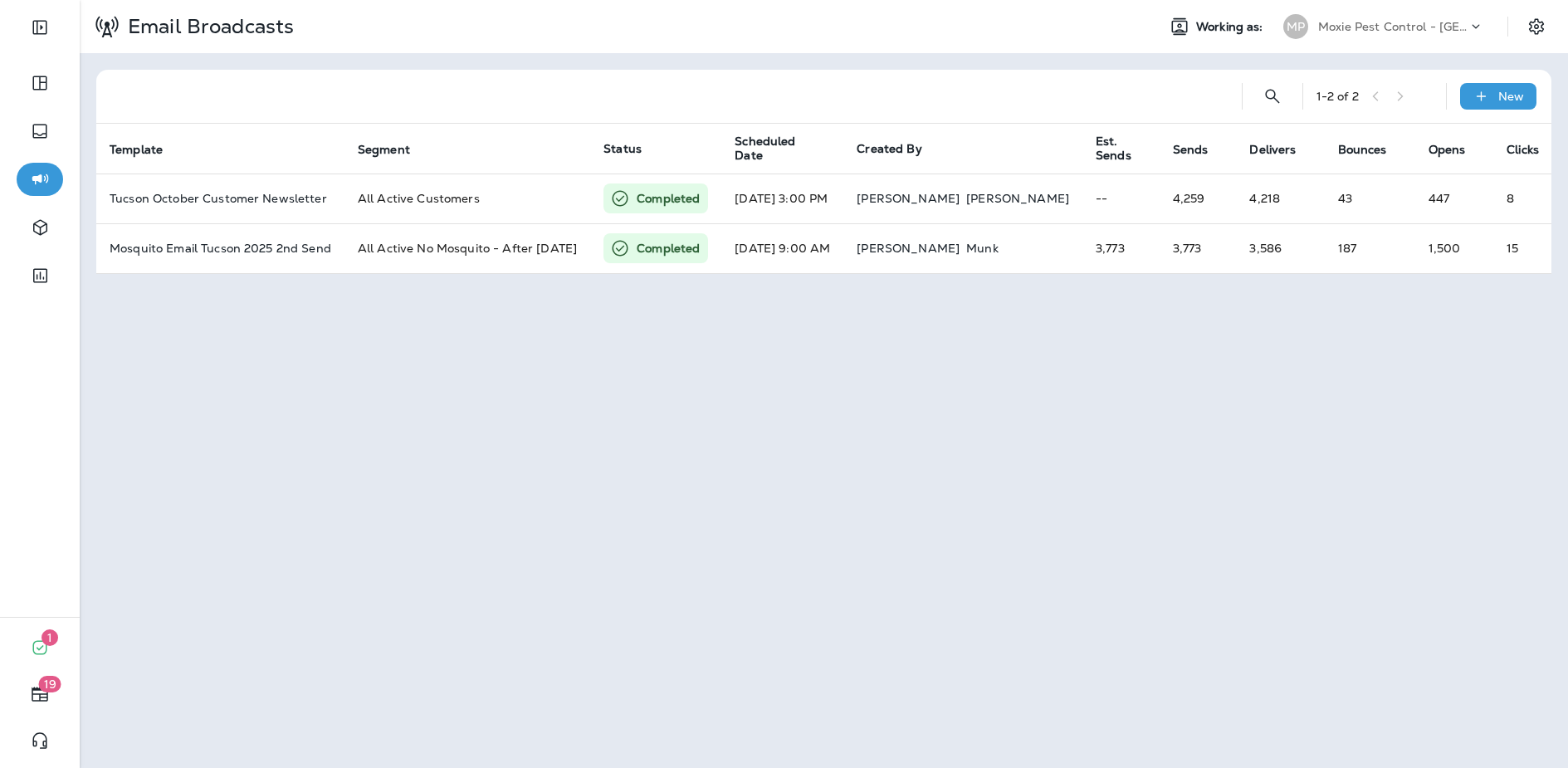
click at [1376, 34] on div "Moxie Pest Control - [GEOGRAPHIC_DATA]" at bounding box center [1392, 26] width 149 height 25
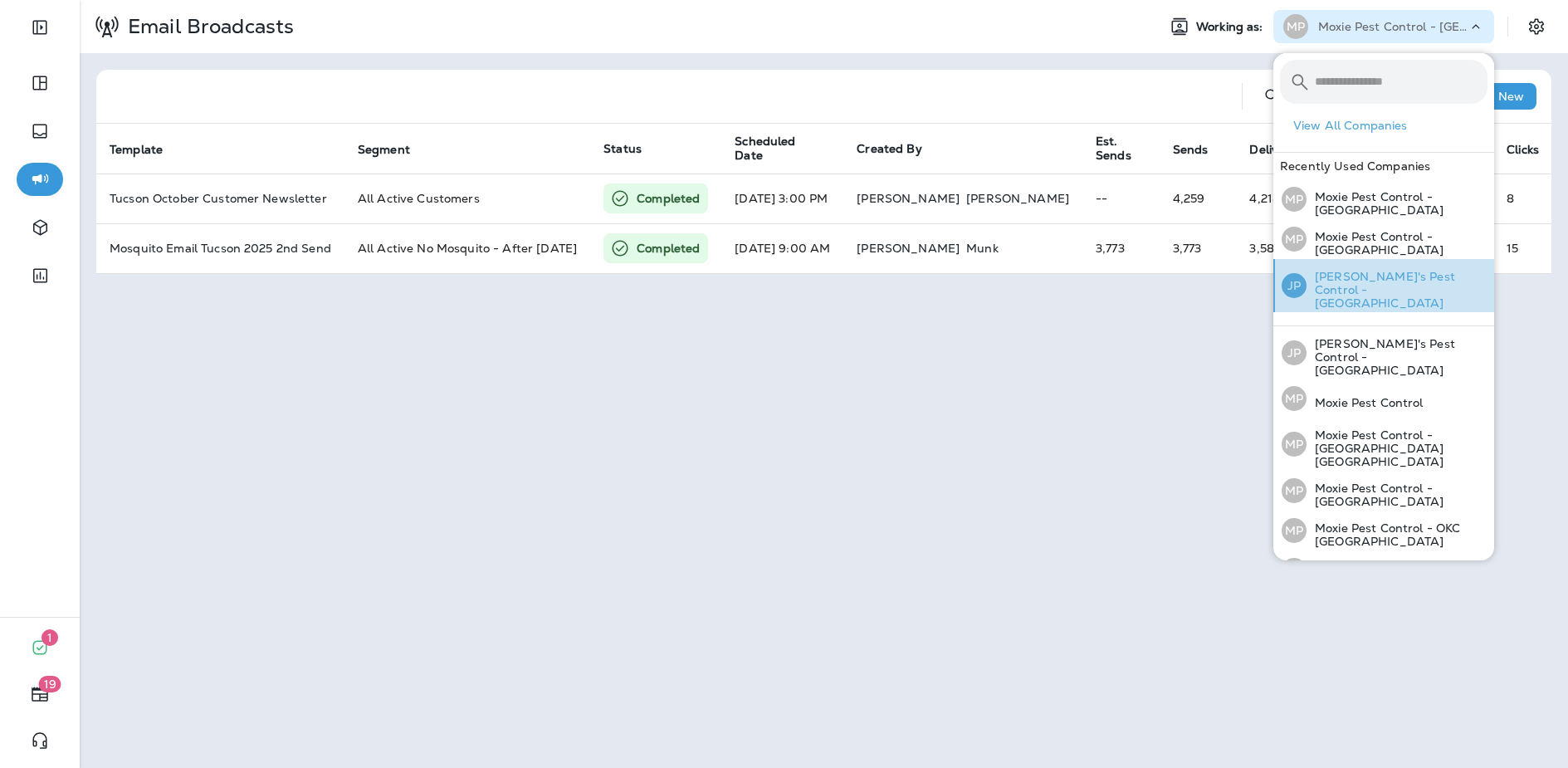
click at [1343, 287] on p "[PERSON_NAME]'s Pest Control - [GEOGRAPHIC_DATA]" at bounding box center [1397, 290] width 181 height 40
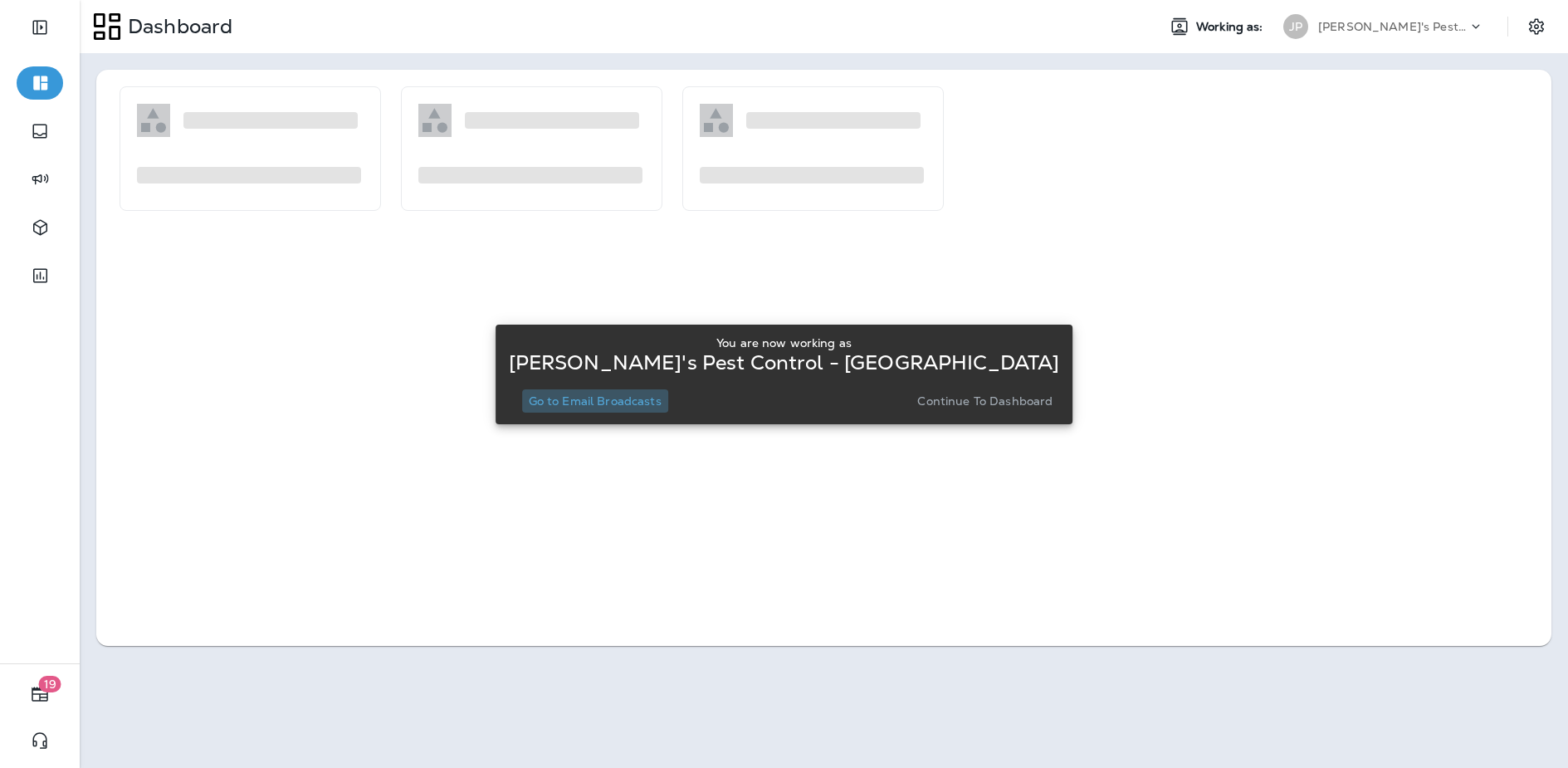
click at [662, 406] on p "Go to Email Broadcasts" at bounding box center [595, 401] width 133 height 13
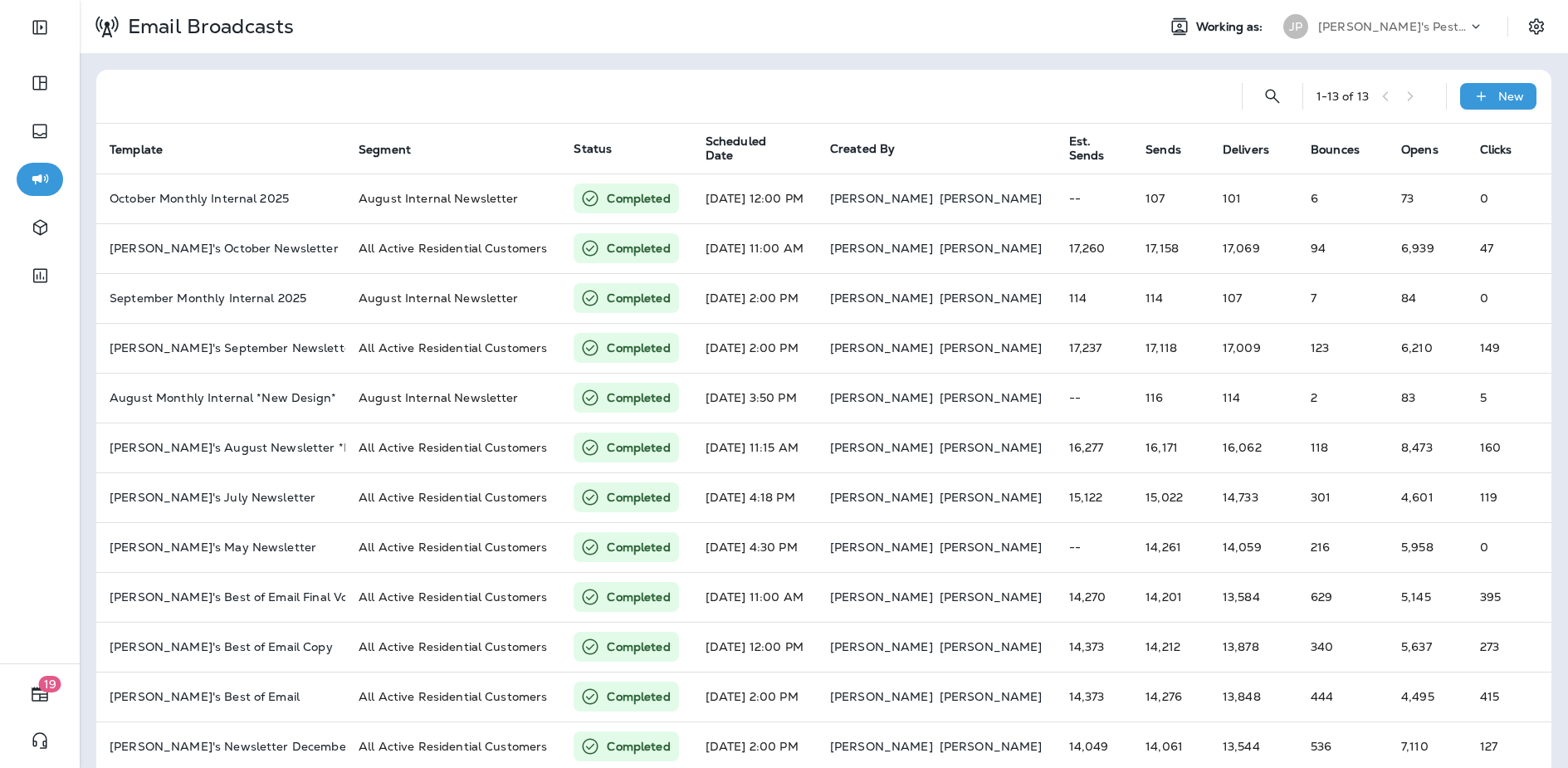
click at [858, 102] on div at bounding box center [669, 97] width 1119 height 53
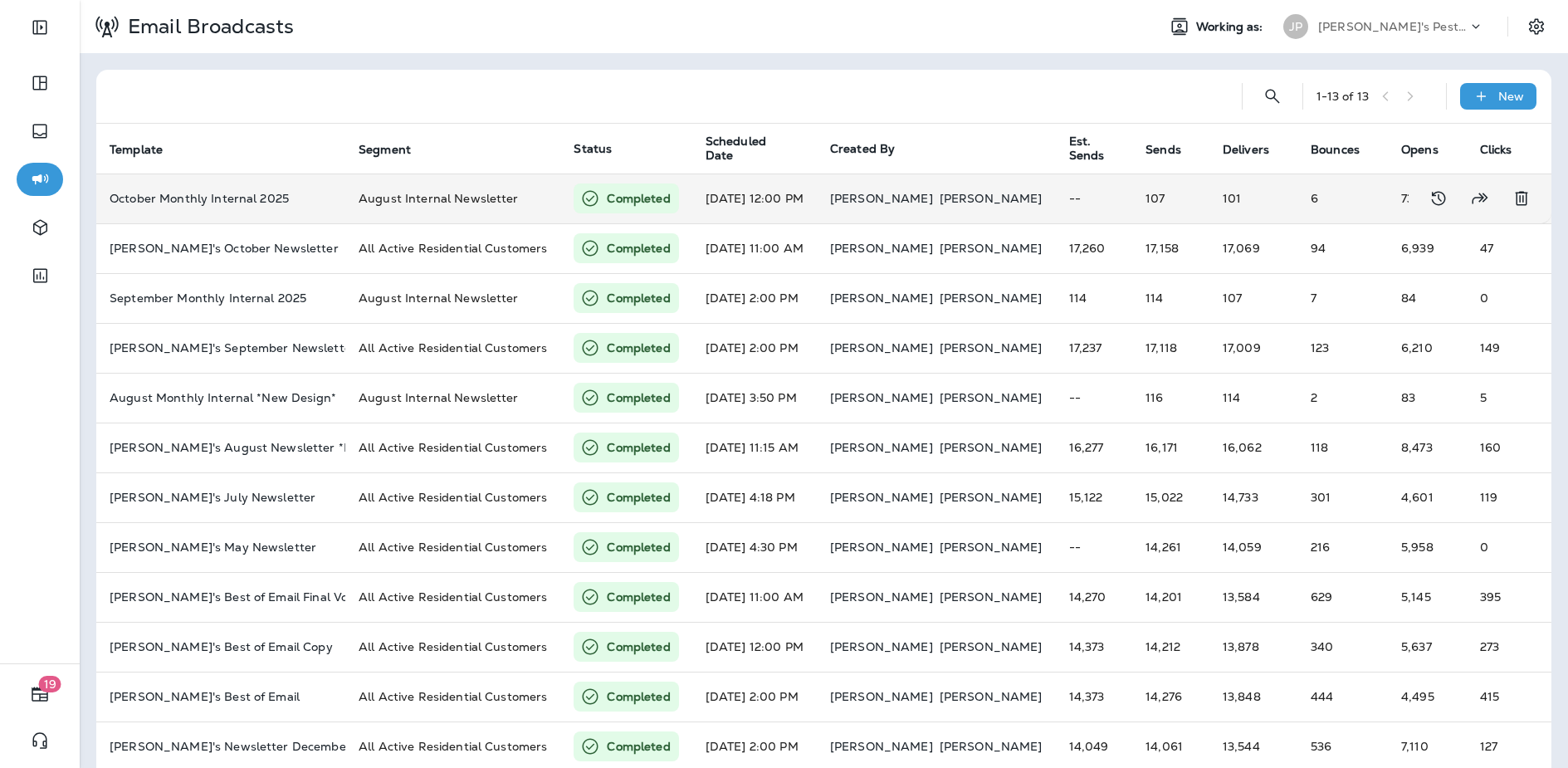
click at [1132, 195] on td "107" at bounding box center [1171, 198] width 78 height 50
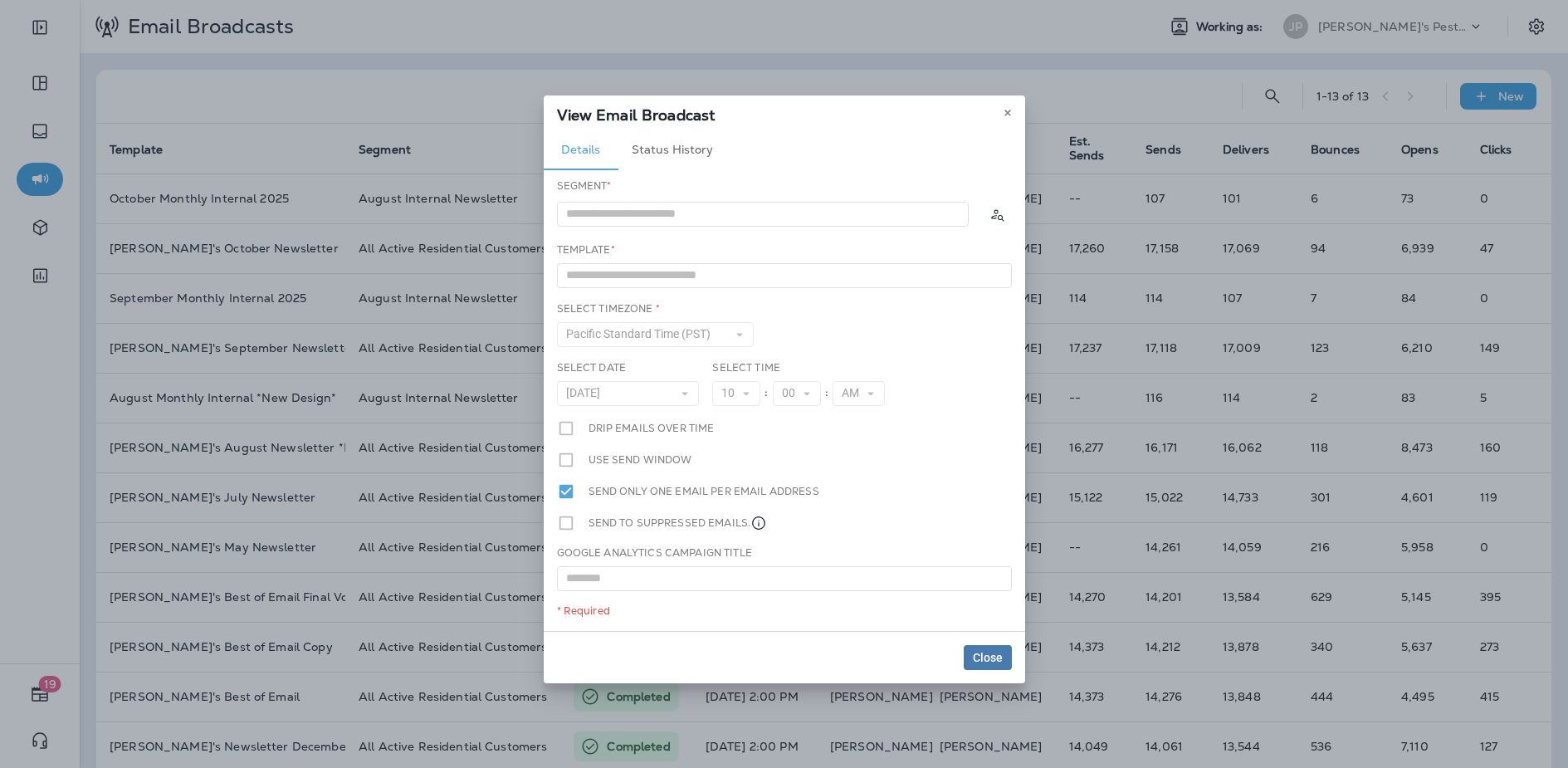
type input "**********"
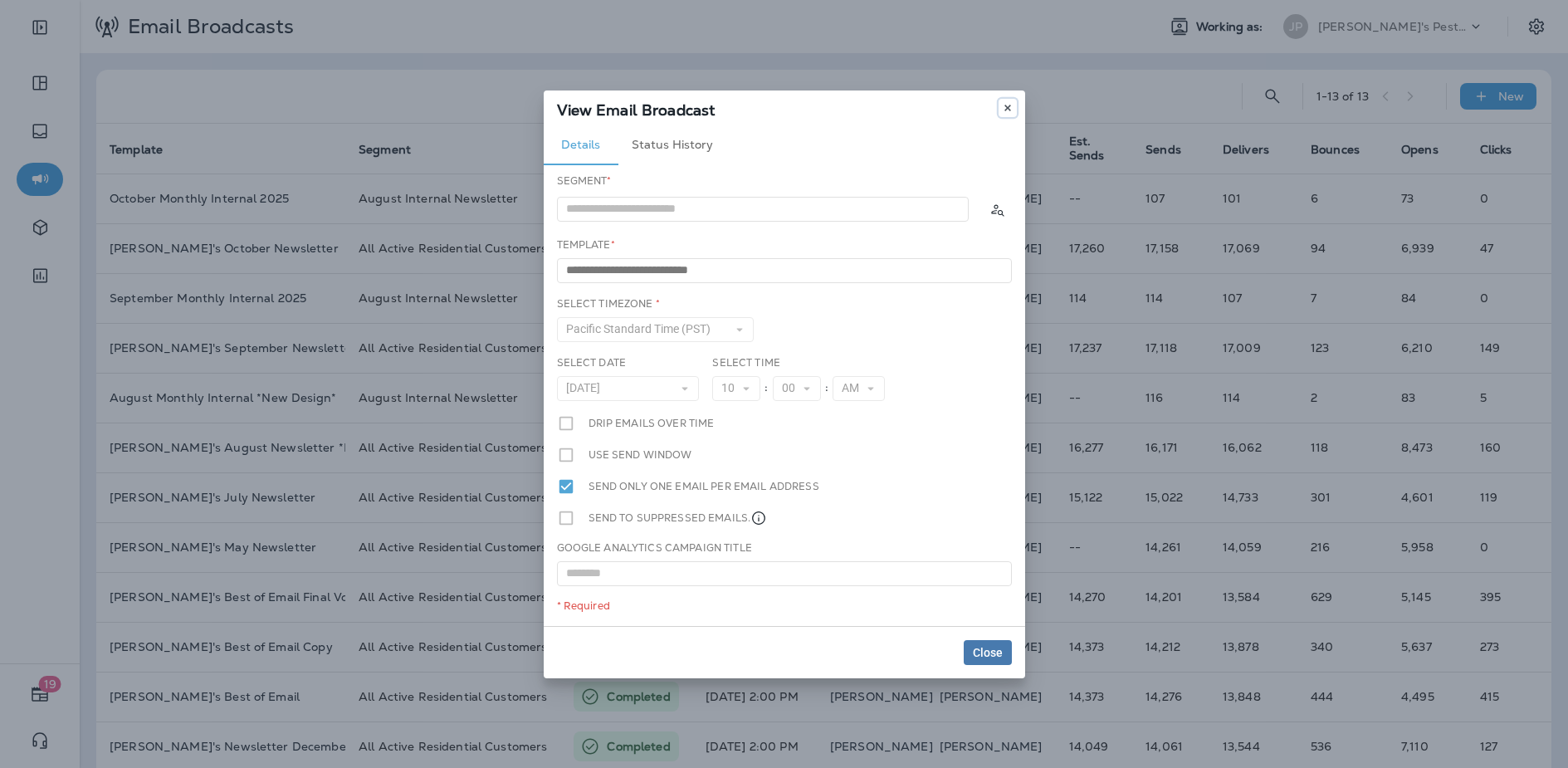
click at [1011, 106] on icon at bounding box center [1008, 108] width 10 height 10
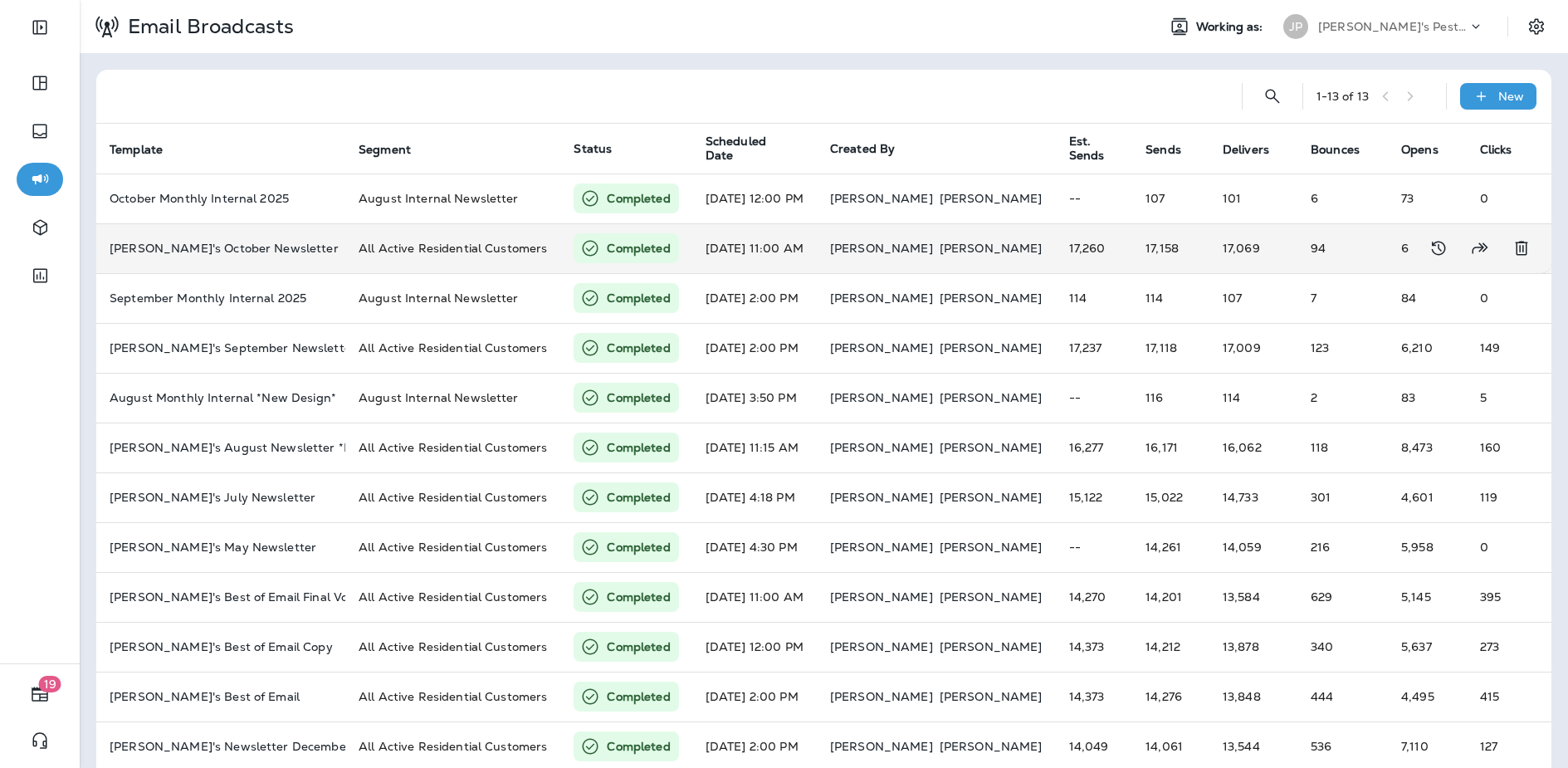
click at [1132, 250] on td "17,158" at bounding box center [1171, 248] width 78 height 50
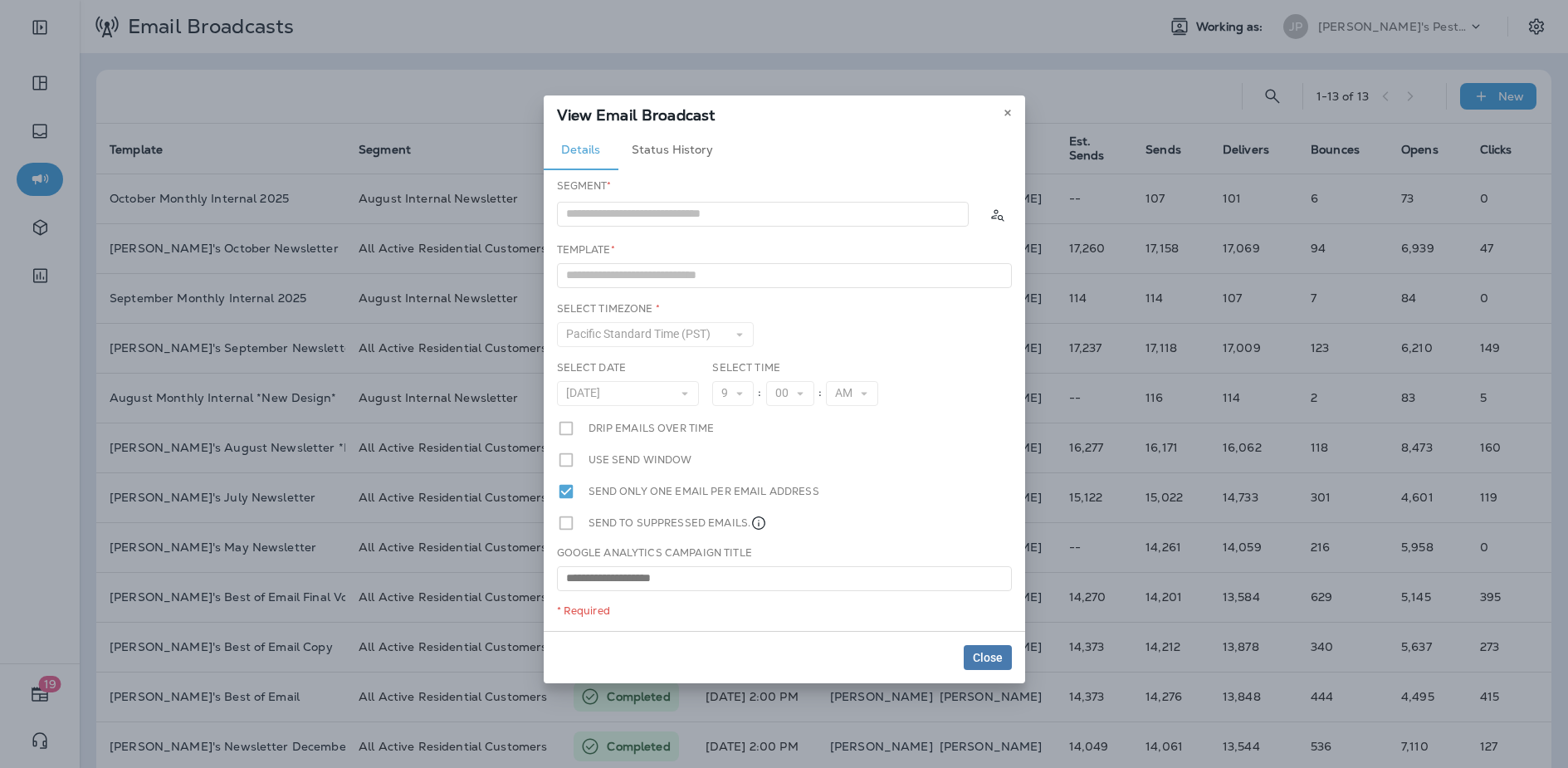
type input "**********"
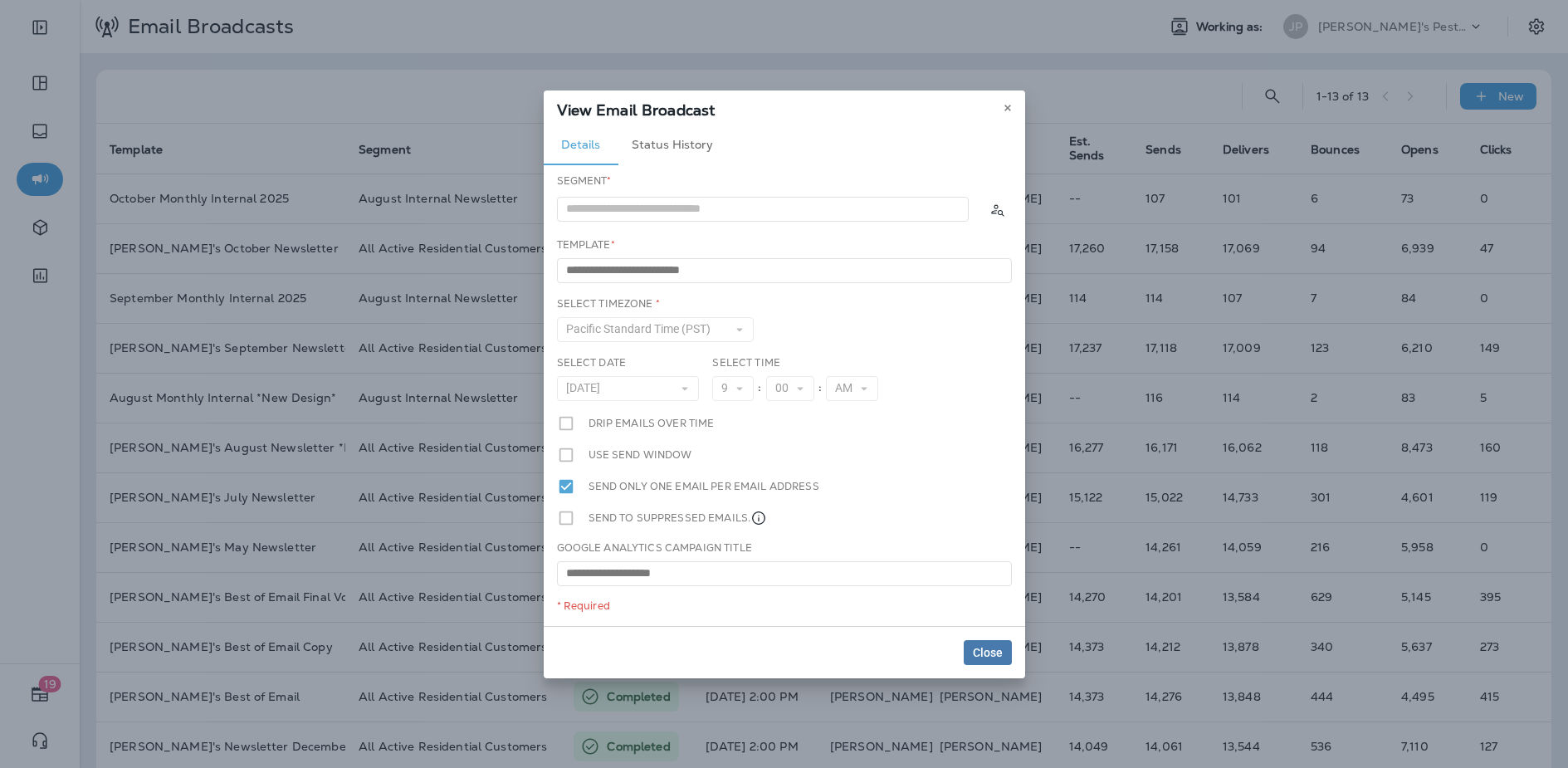
click at [997, 106] on div "View Email Broadcast" at bounding box center [784, 108] width 482 height 34
click at [1008, 108] on use at bounding box center [1007, 108] width 6 height 7
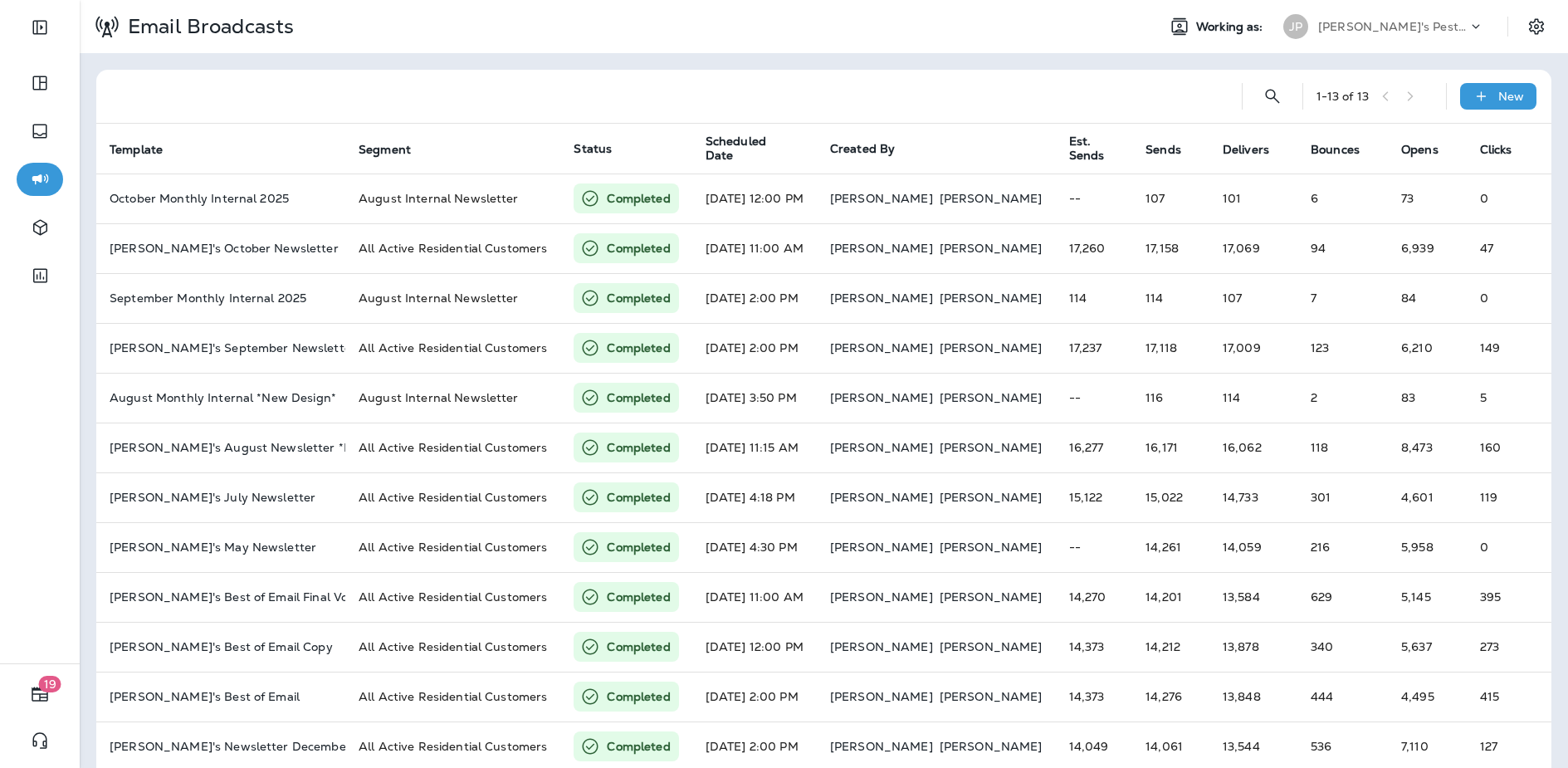
click at [1008, 108] on div at bounding box center [669, 97] width 1119 height 53
click at [1003, 76] on div at bounding box center [669, 97] width 1119 height 53
click at [308, 78] on div at bounding box center [669, 97] width 1119 height 53
click at [1392, 33] on p "[PERSON_NAME]'s Pest Control - [GEOGRAPHIC_DATA]" at bounding box center [1392, 26] width 149 height 13
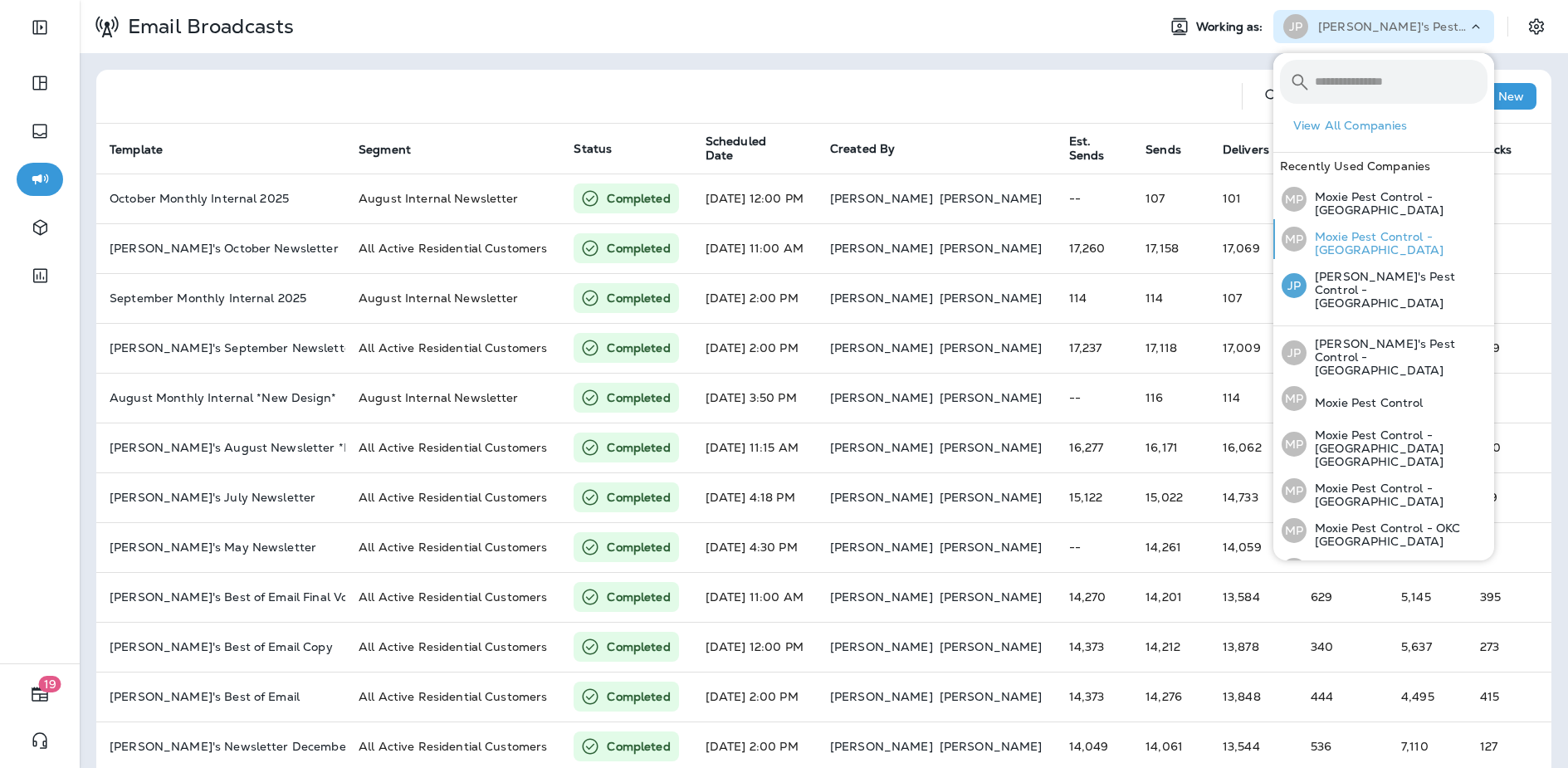
drag, startPoint x: 1368, startPoint y: 273, endPoint x: 1319, endPoint y: 231, distance: 64.5
click at [1368, 273] on p "[PERSON_NAME]'s Pest Control - [GEOGRAPHIC_DATA]" at bounding box center [1397, 290] width 181 height 40
click at [1057, 65] on div "1 - 13 of 13 New Template Segment Status Scheduled Date Created By Est. Sends S…" at bounding box center [824, 446] width 1489 height 786
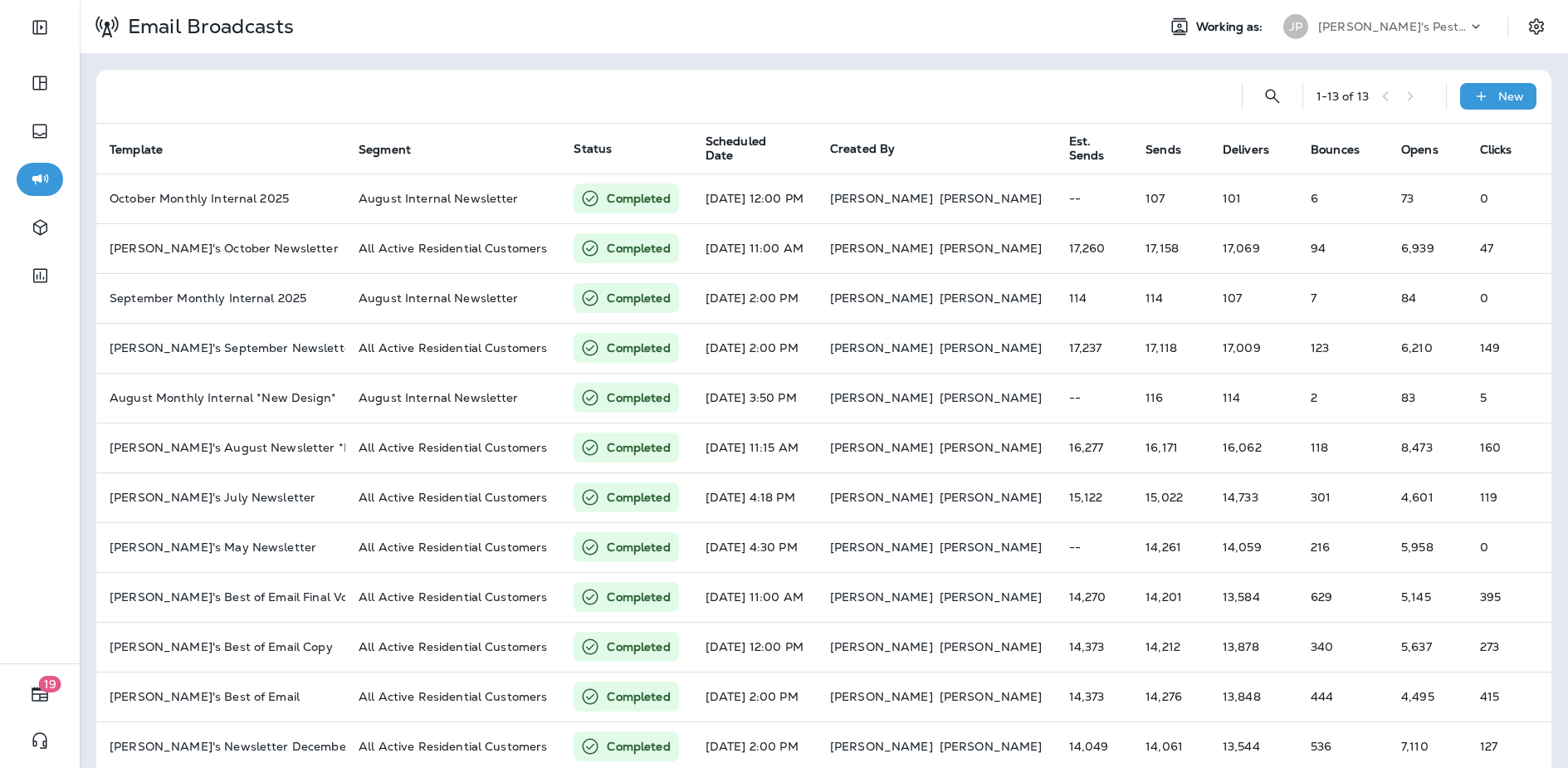
scroll to position [5, 0]
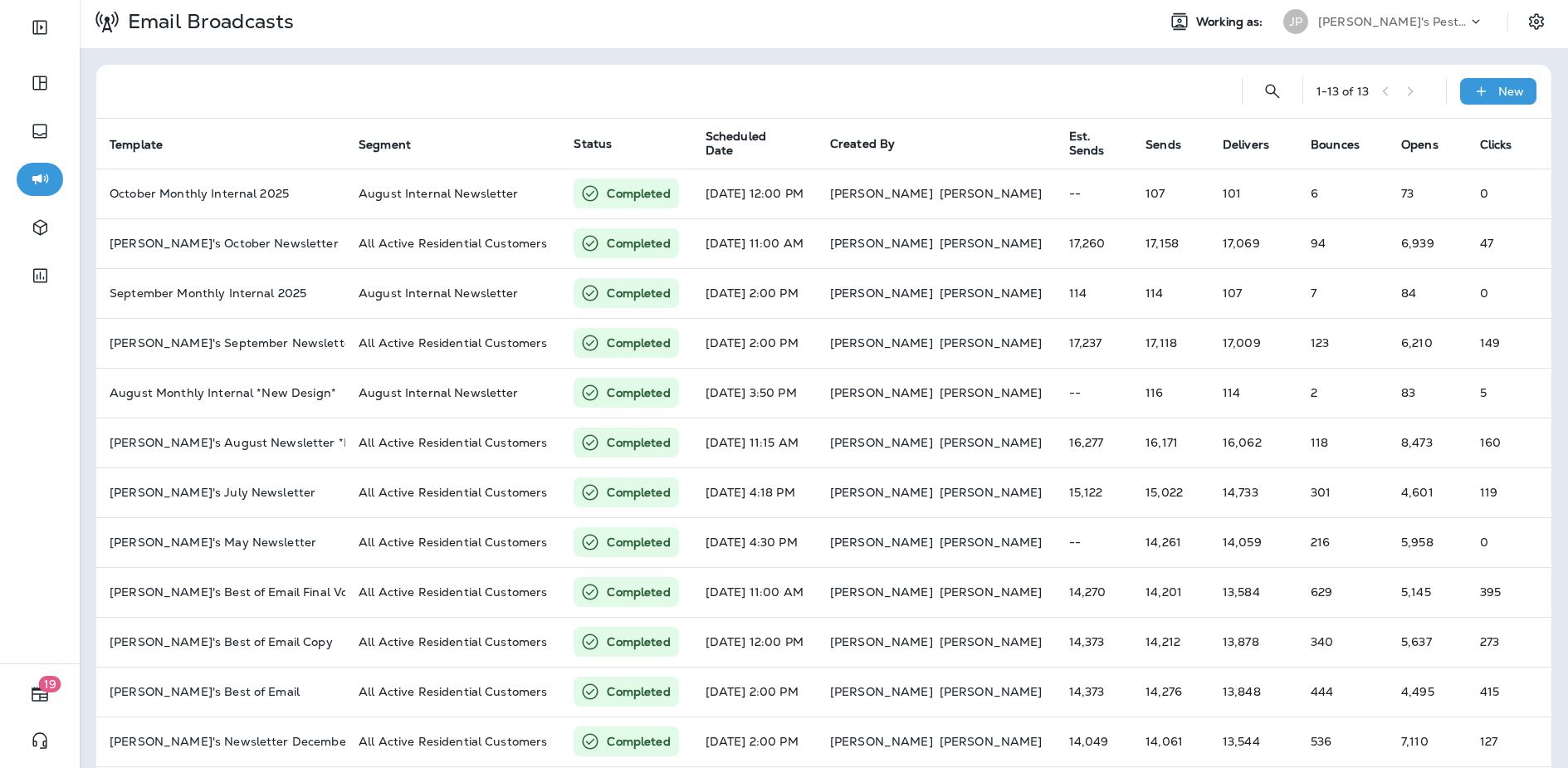
click at [984, 65] on div at bounding box center [669, 91] width 1119 height 53
click at [981, 60] on div "1 - 13 of 13 New Template Segment Status Scheduled Date Created By Est. Sends S…" at bounding box center [824, 441] width 1489 height 786
click at [1044, 55] on div "1 - 13 of 13 New Template Segment Status Scheduled Date Created By Est. Sends S…" at bounding box center [824, 441] width 1489 height 786
click at [1418, 8] on div "JP Joshua's Pest Control - [GEOGRAPHIC_DATA]" at bounding box center [1384, 22] width 221 height 34
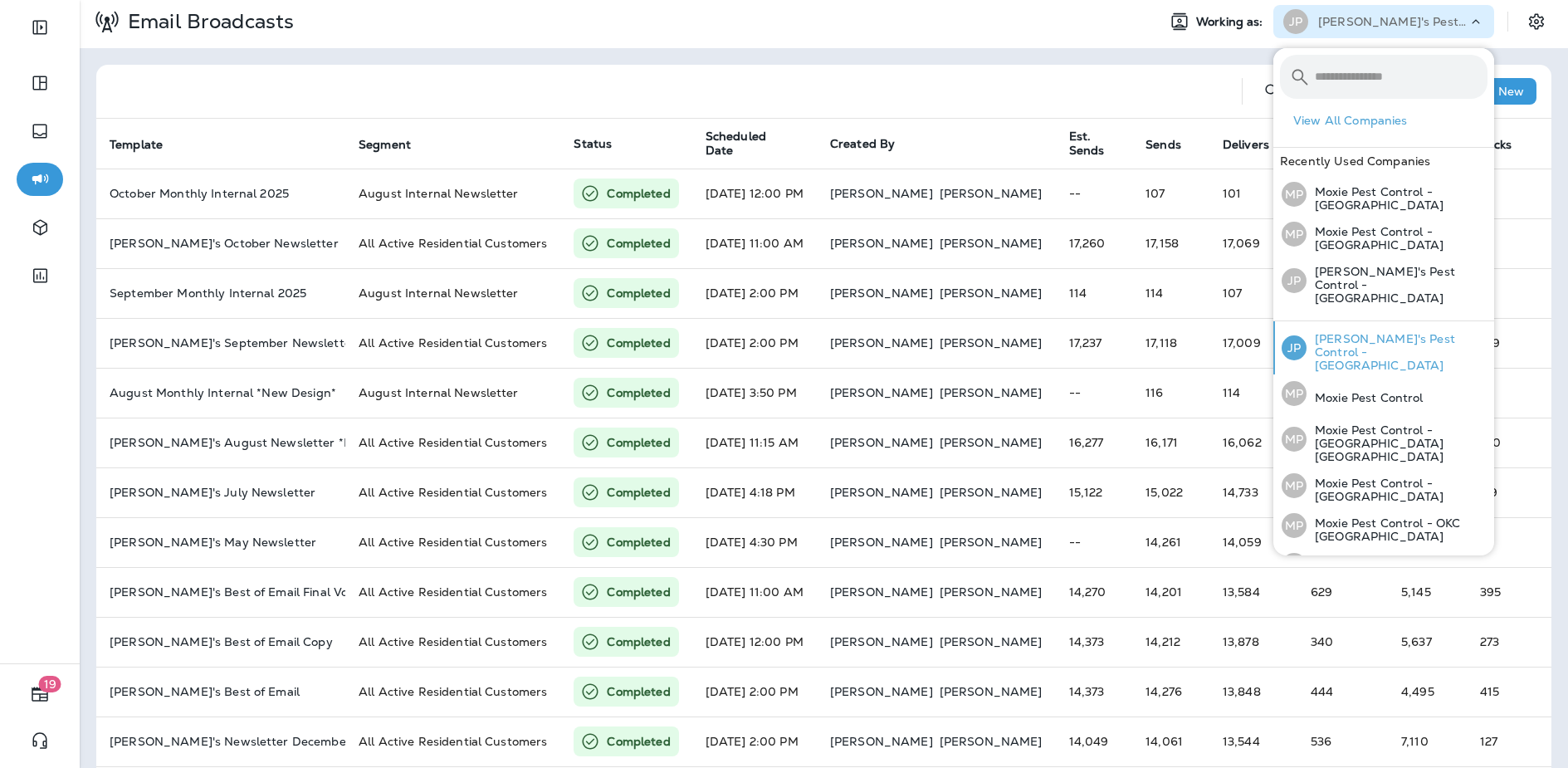
click at [1333, 336] on p "[PERSON_NAME]'s Pest Control - [GEOGRAPHIC_DATA]" at bounding box center [1397, 352] width 181 height 40
click at [1409, 546] on div "MP Moxie Pest Control - [GEOGRAPHIC_DATA]" at bounding box center [1384, 565] width 219 height 40
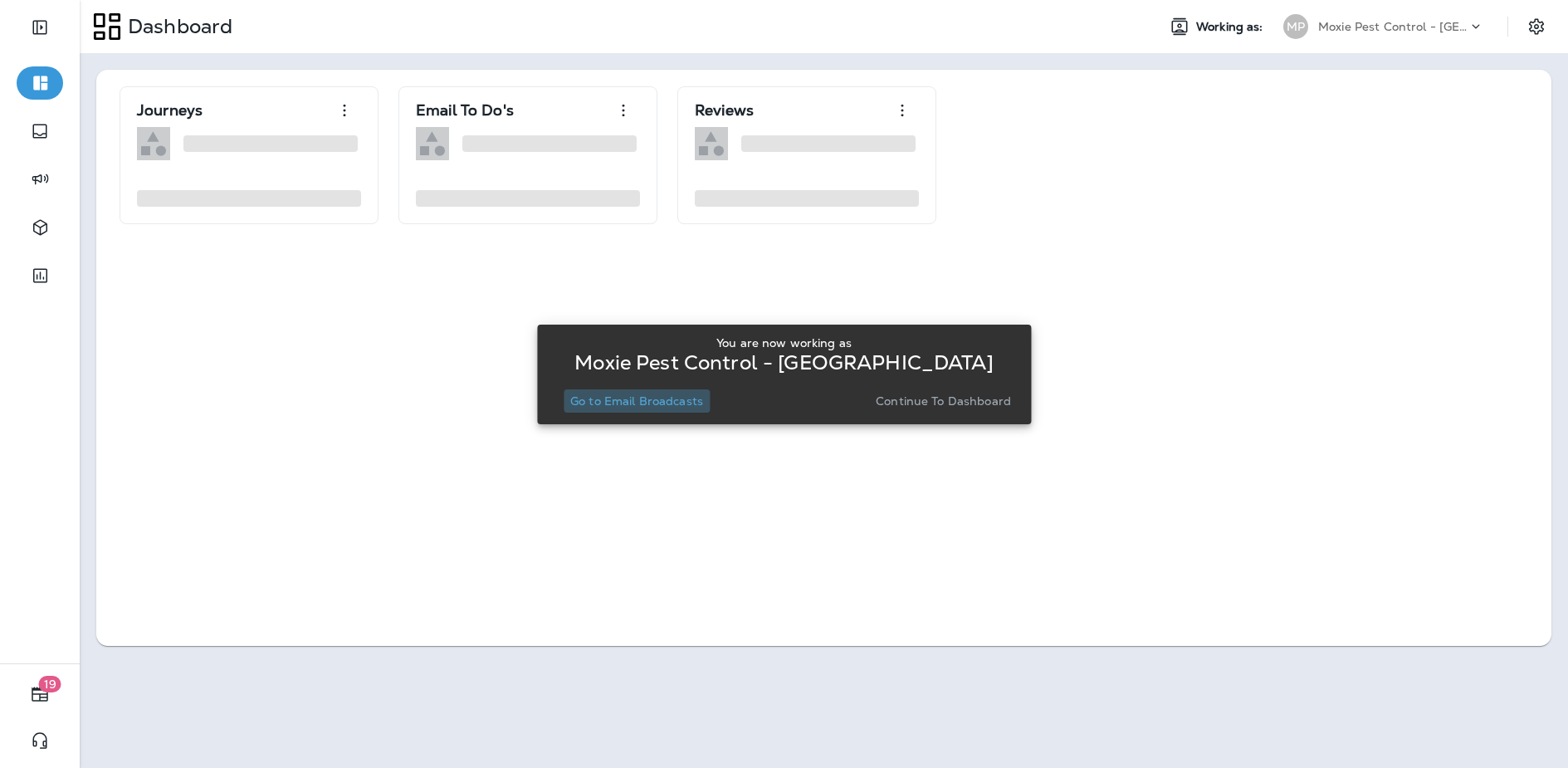
click at [620, 406] on p "Go to Email Broadcasts" at bounding box center [637, 401] width 133 height 13
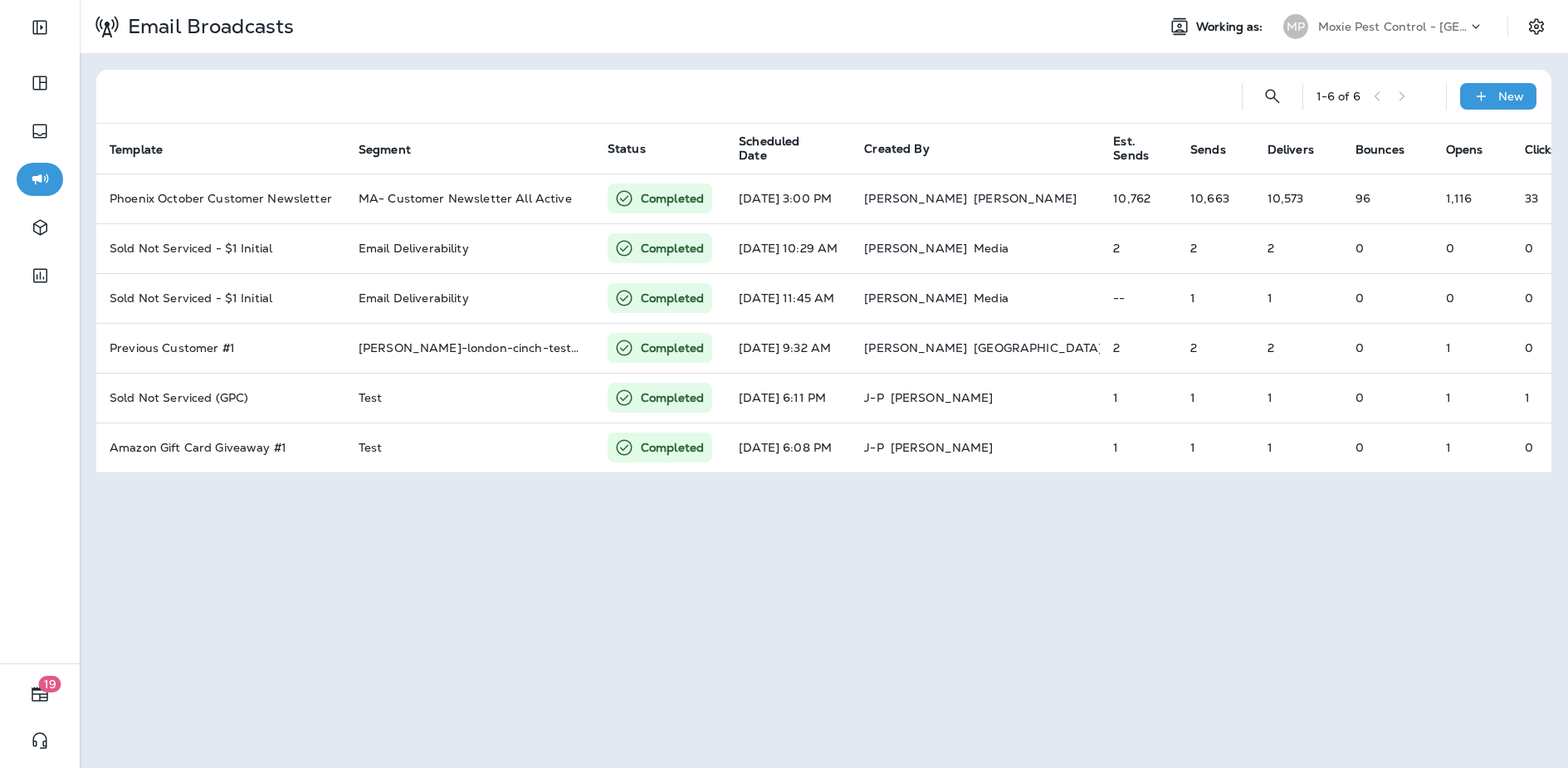
click at [978, 66] on div "1 - 6 of 6 New Template Segment Status Scheduled Date Created By Est. Sends Sen…" at bounding box center [824, 272] width 1489 height 437
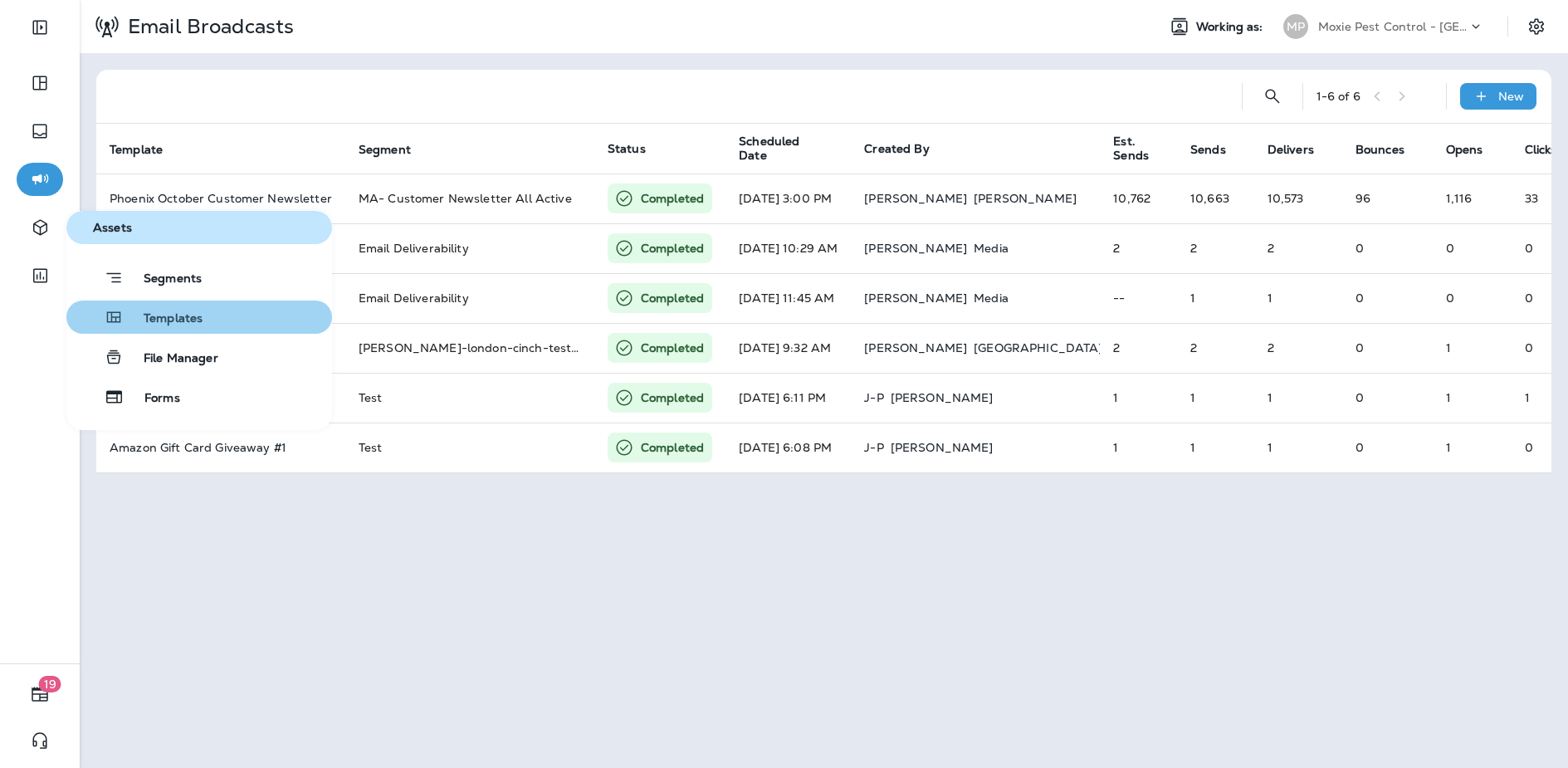
click at [146, 322] on span "Templates" at bounding box center [164, 319] width 79 height 16
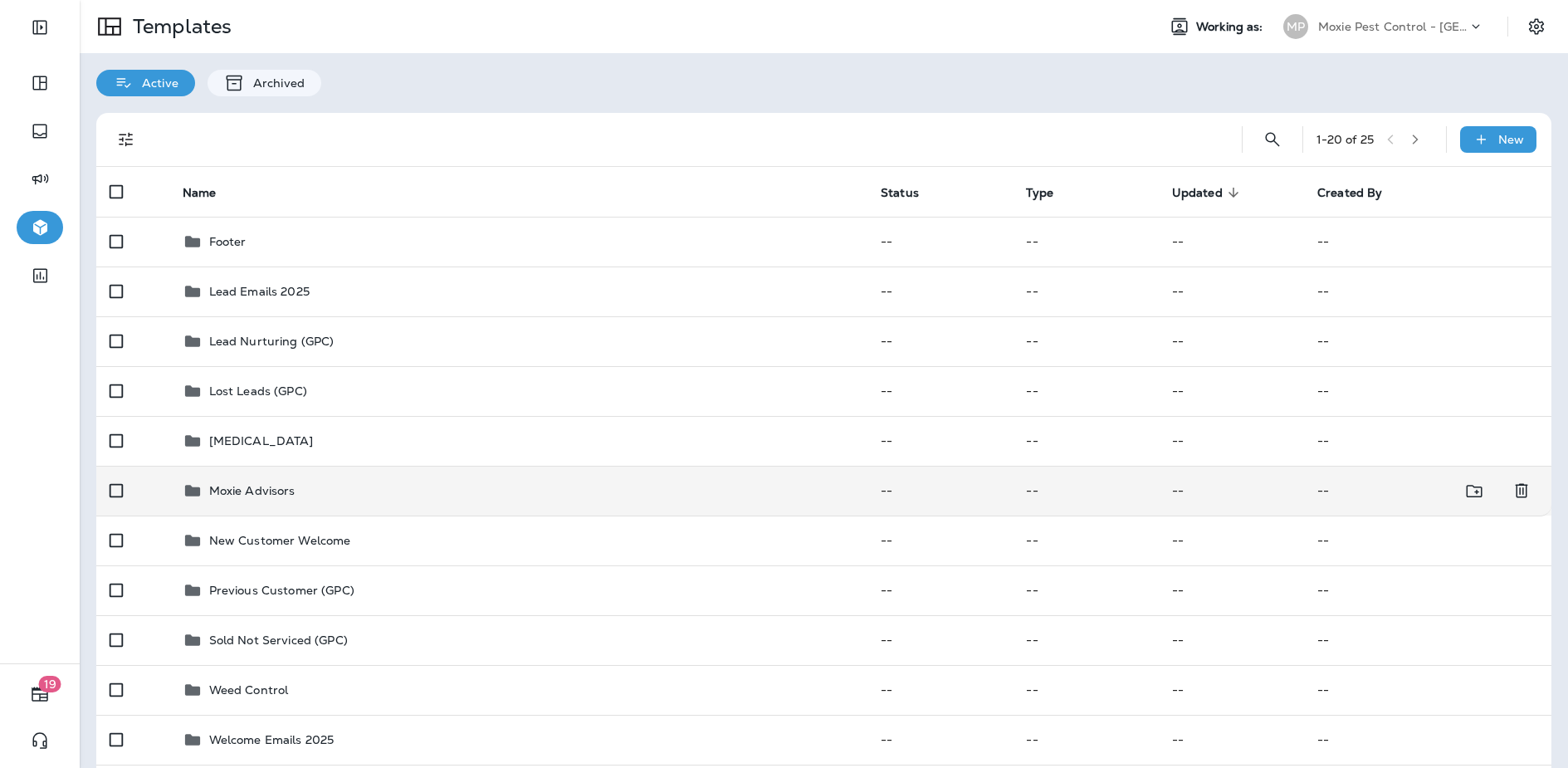
click at [328, 497] on div "Moxie Advisors" at bounding box center [519, 490] width 672 height 20
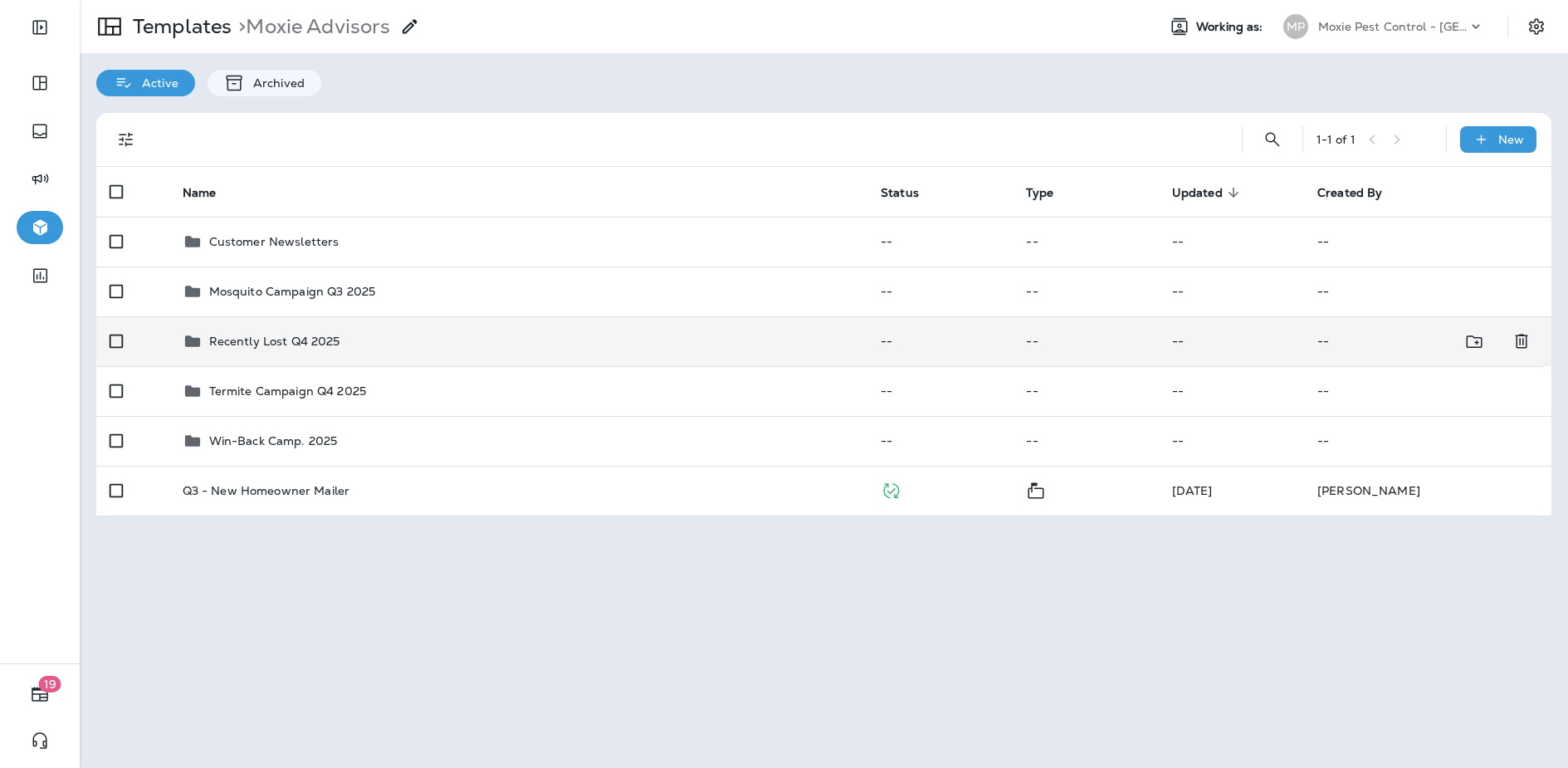
click at [559, 349] on div "Recently Lost Q4 2025" at bounding box center [519, 341] width 672 height 20
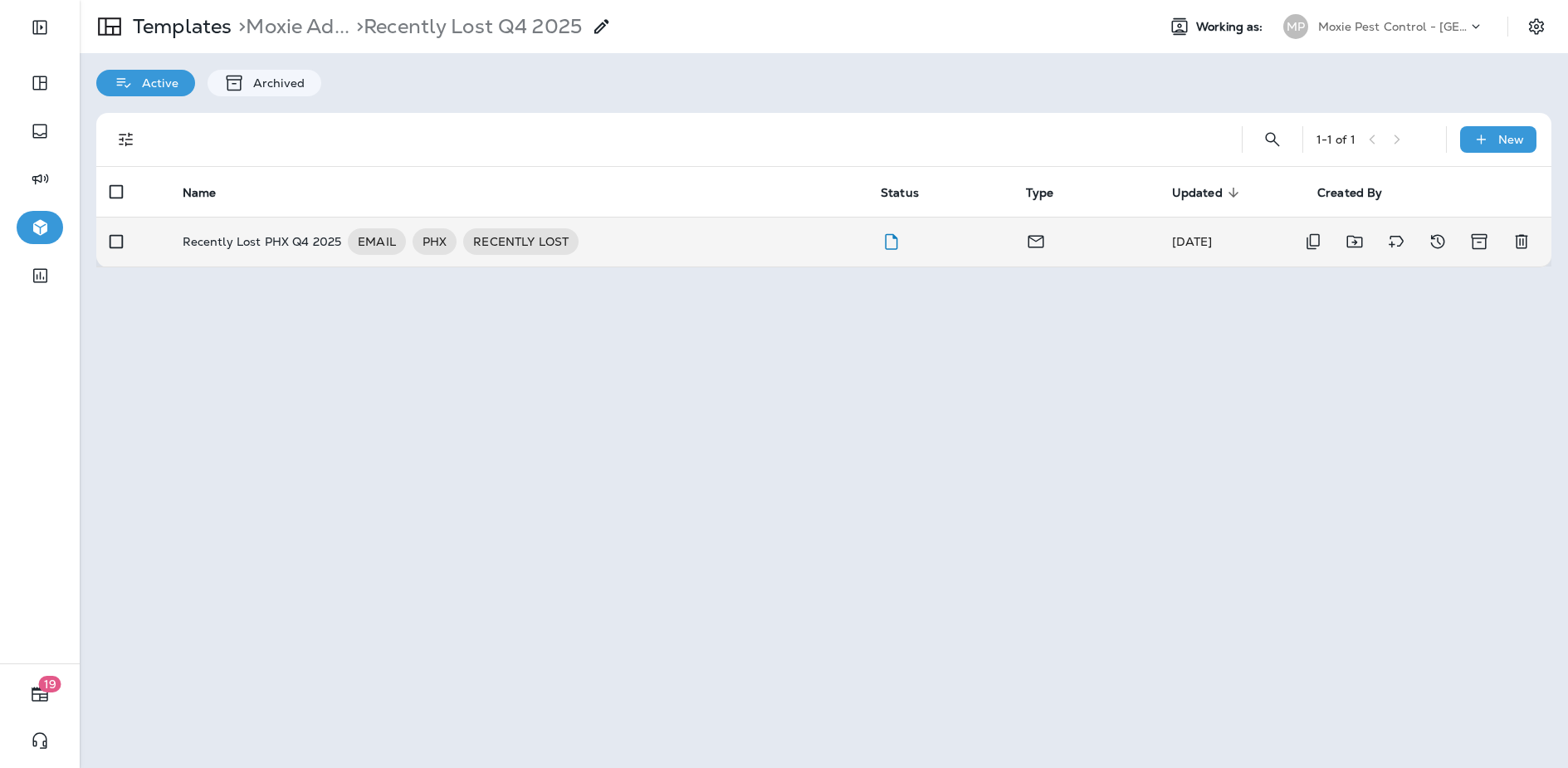
click at [269, 253] on p "Recently Lost PHX Q4 2025" at bounding box center [262, 241] width 159 height 27
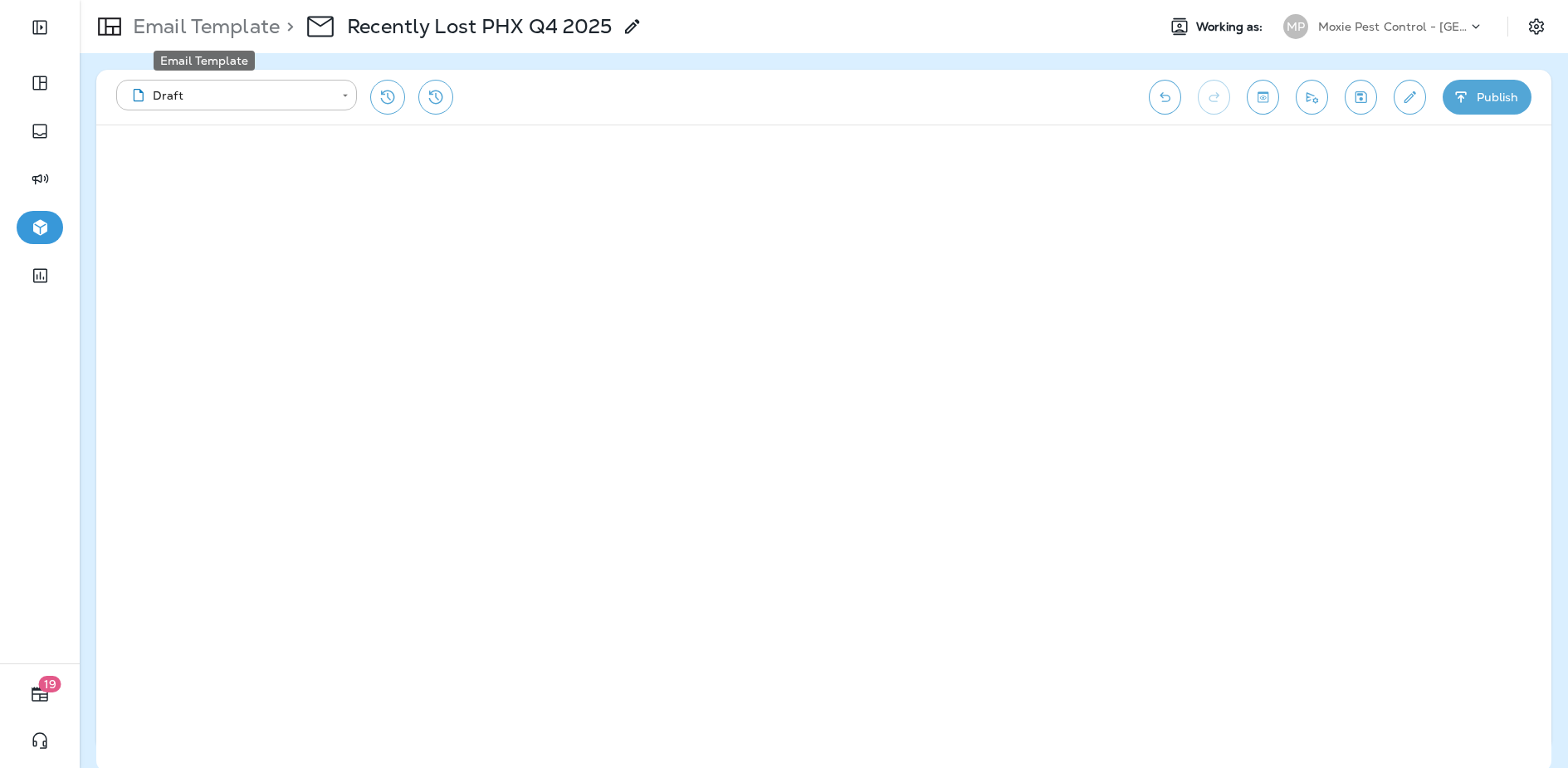
click at [196, 36] on p "Email Template" at bounding box center [202, 26] width 153 height 25
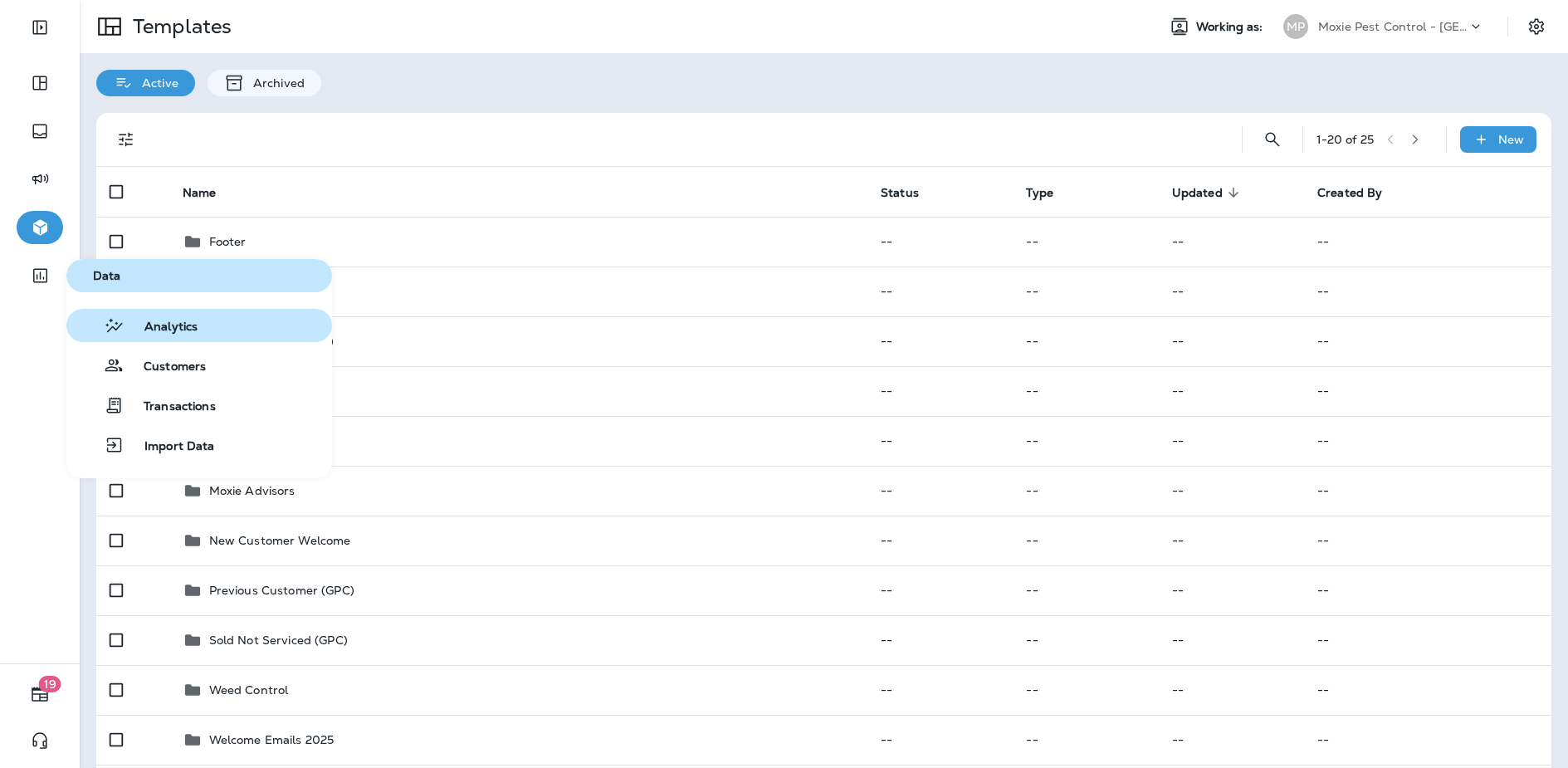
click at [203, 329] on button "Analytics" at bounding box center [199, 325] width 265 height 34
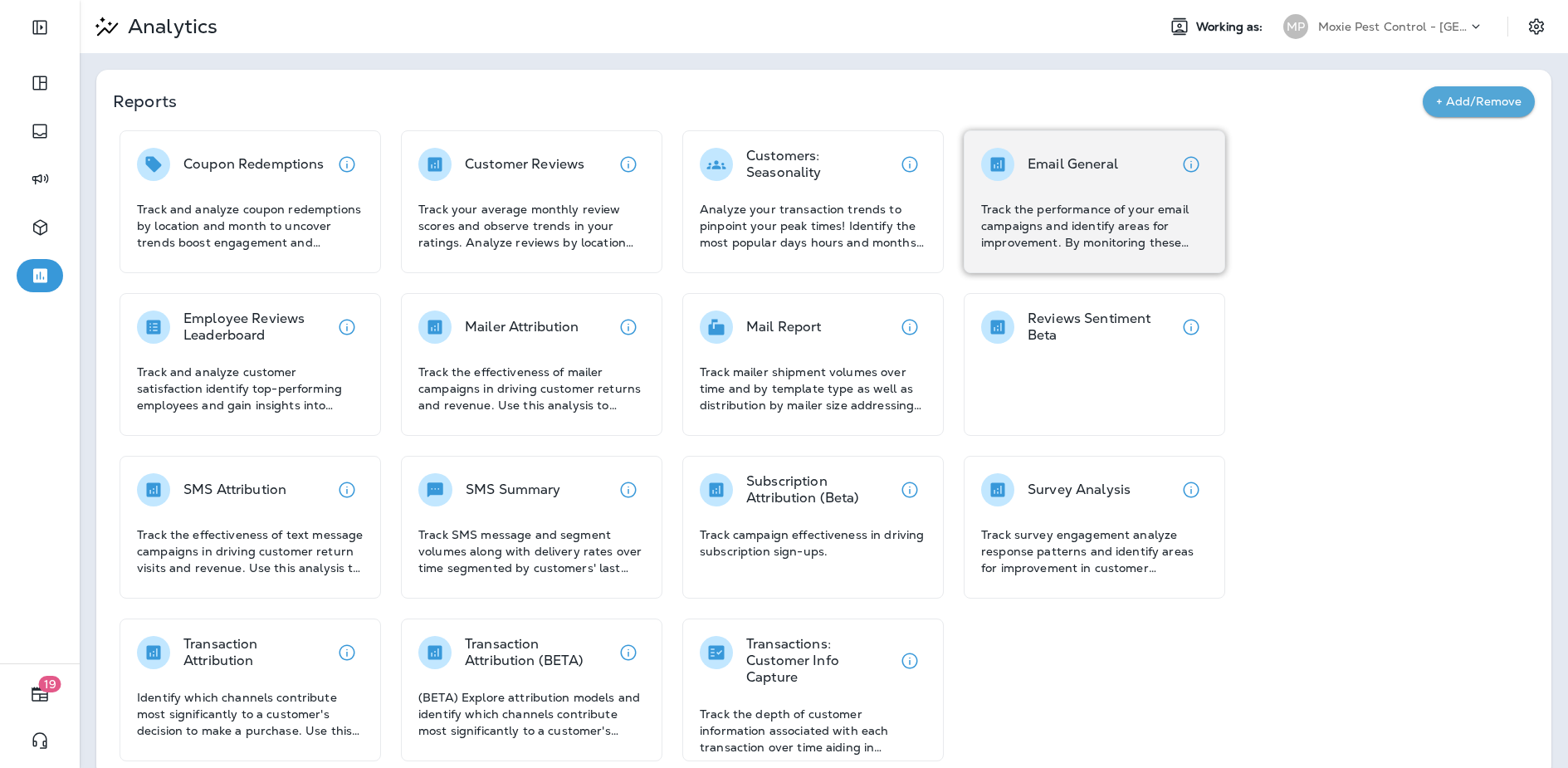
click at [1038, 194] on div "Email General Track the performance of your email campaigns and identify areas …" at bounding box center [1094, 199] width 227 height 103
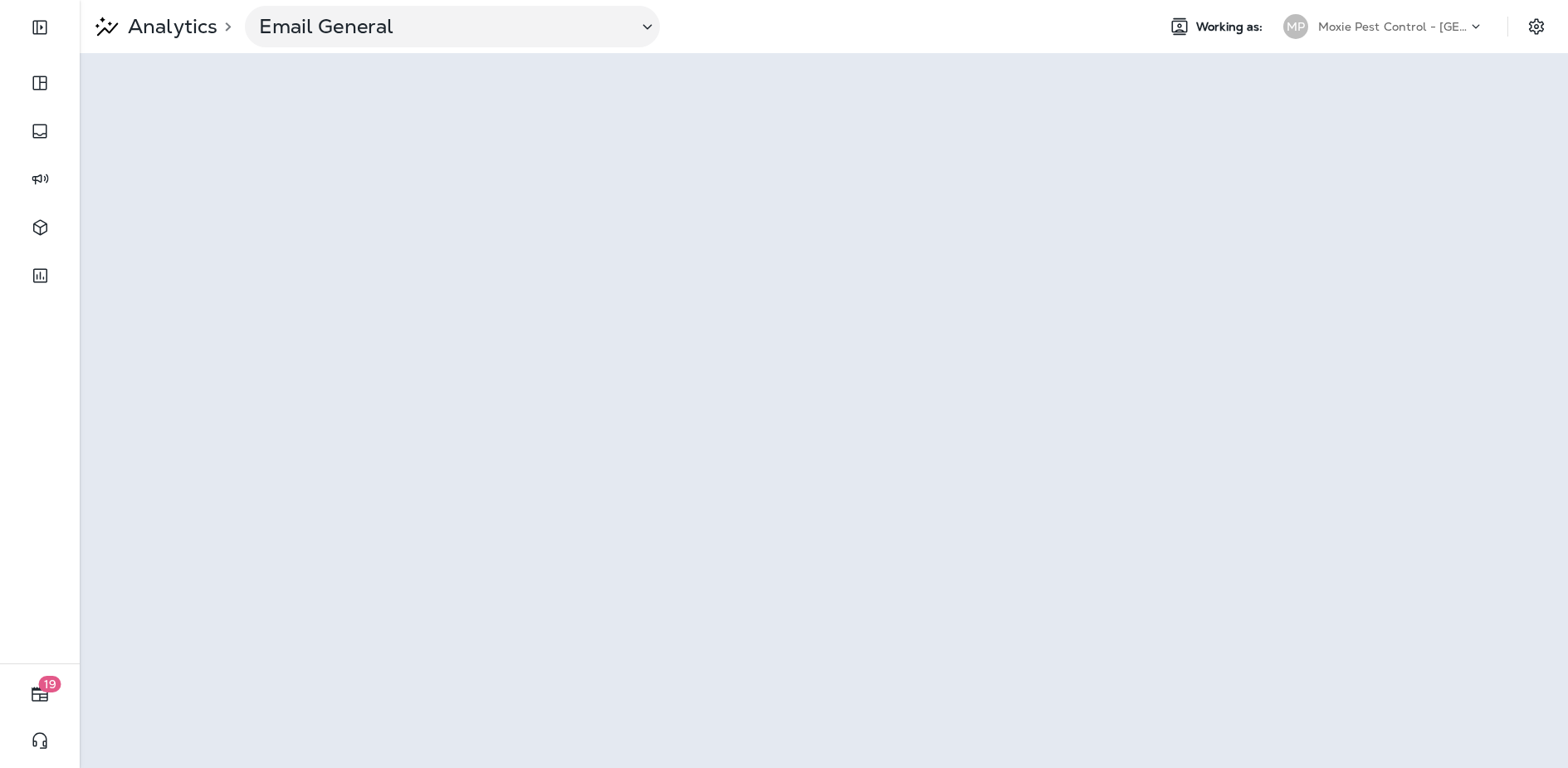
click at [1453, 26] on p "Moxie Pest Control - [GEOGRAPHIC_DATA]" at bounding box center [1392, 26] width 149 height 13
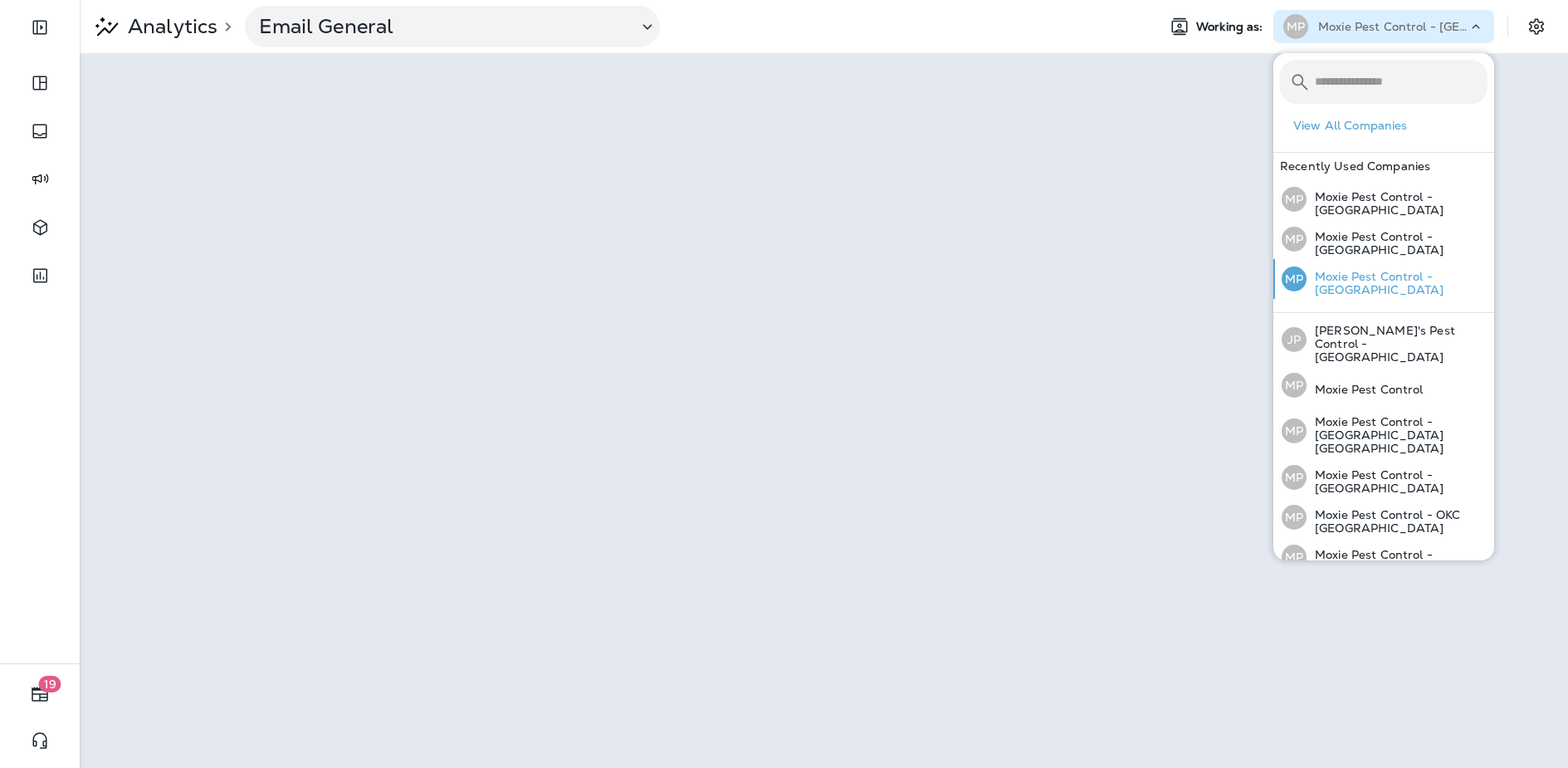
click at [1422, 286] on div "MP Moxie Pest Control - [GEOGRAPHIC_DATA]" at bounding box center [1384, 279] width 219 height 40
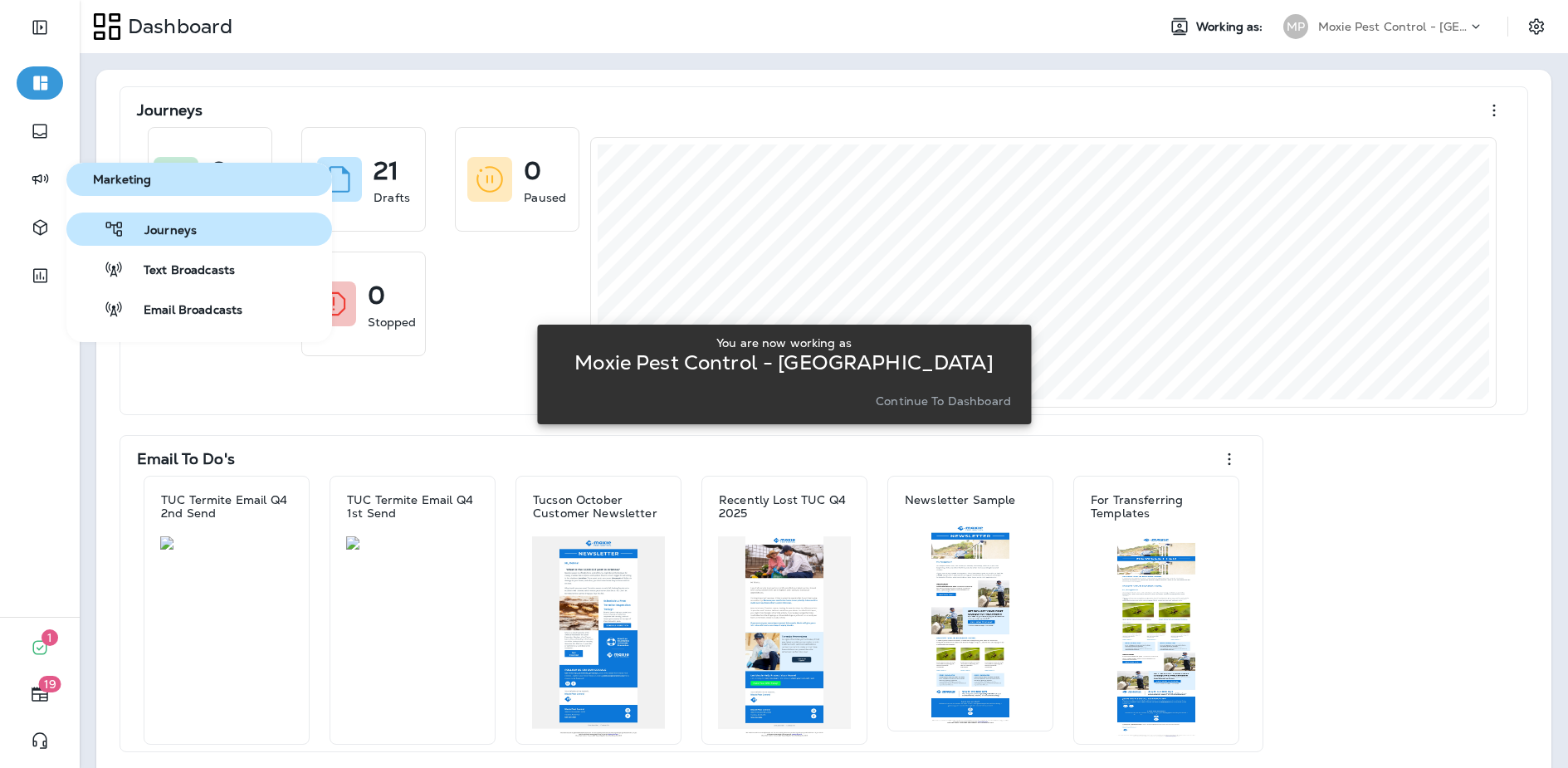
click at [152, 232] on span "Journeys" at bounding box center [161, 231] width 72 height 16
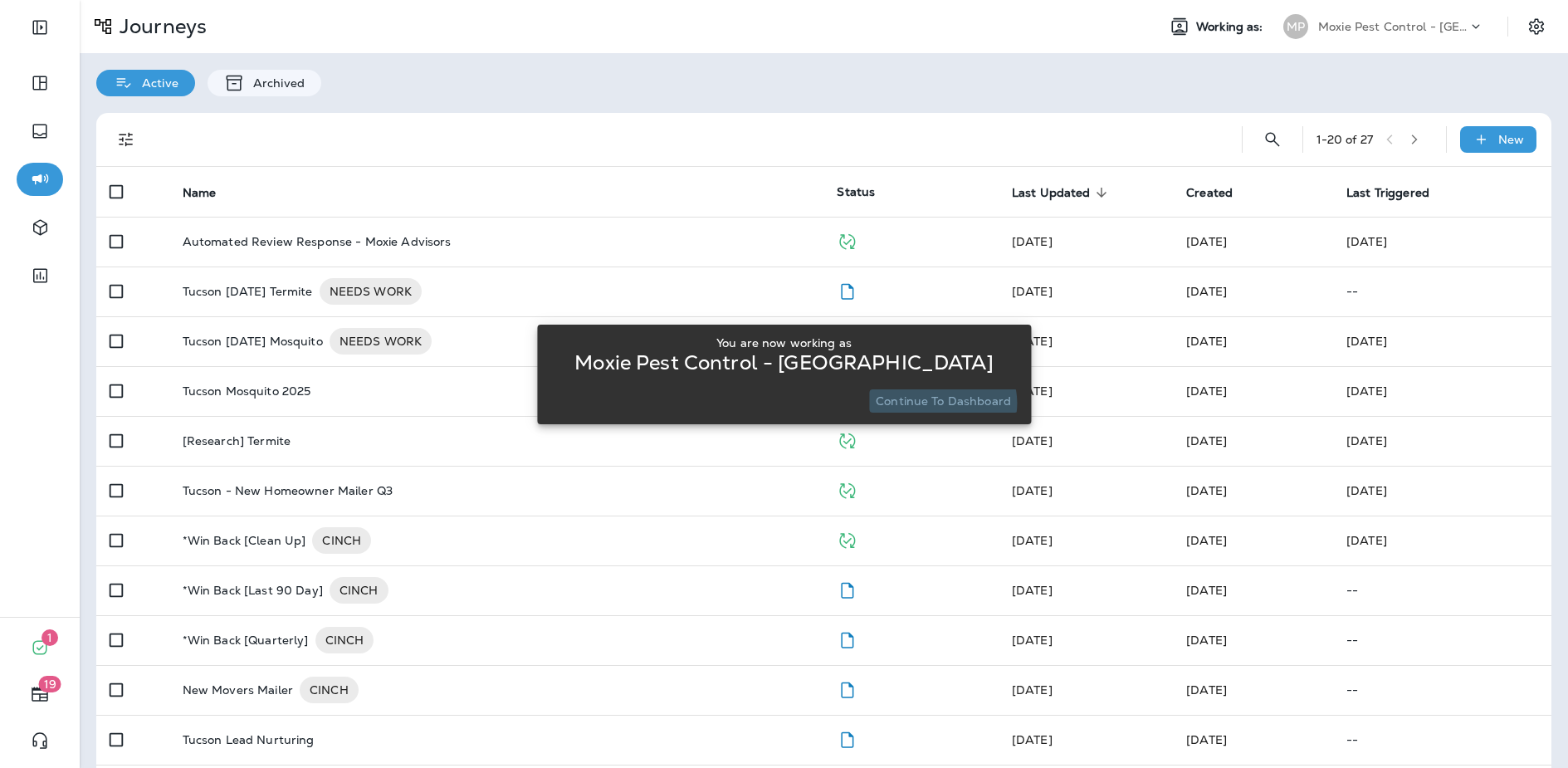
click at [944, 403] on p "Continue to Dashboard" at bounding box center [943, 401] width 135 height 13
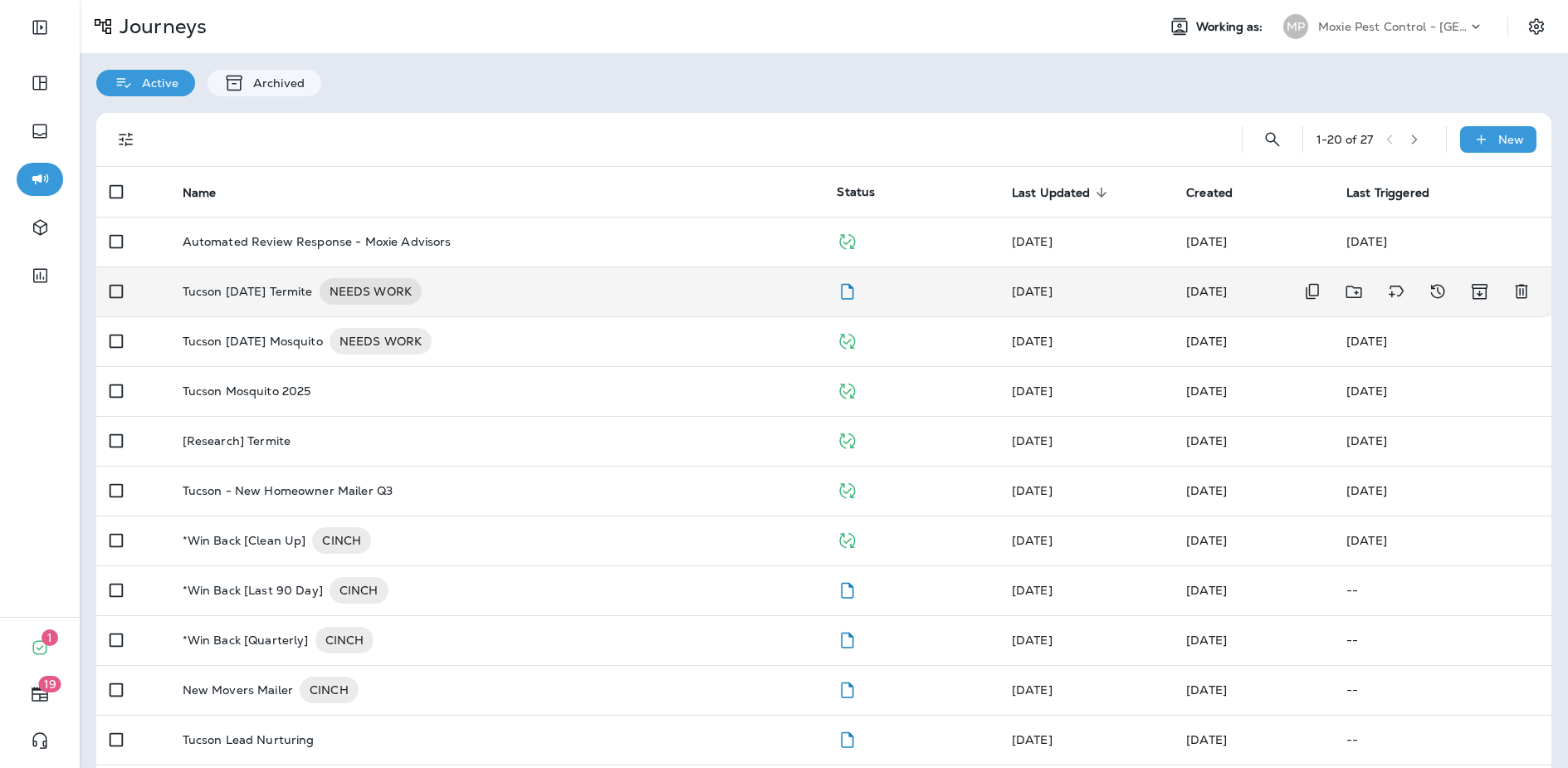
click at [582, 300] on div "Tucson [DATE] Termite NEEDS WORK" at bounding box center [496, 291] width 628 height 27
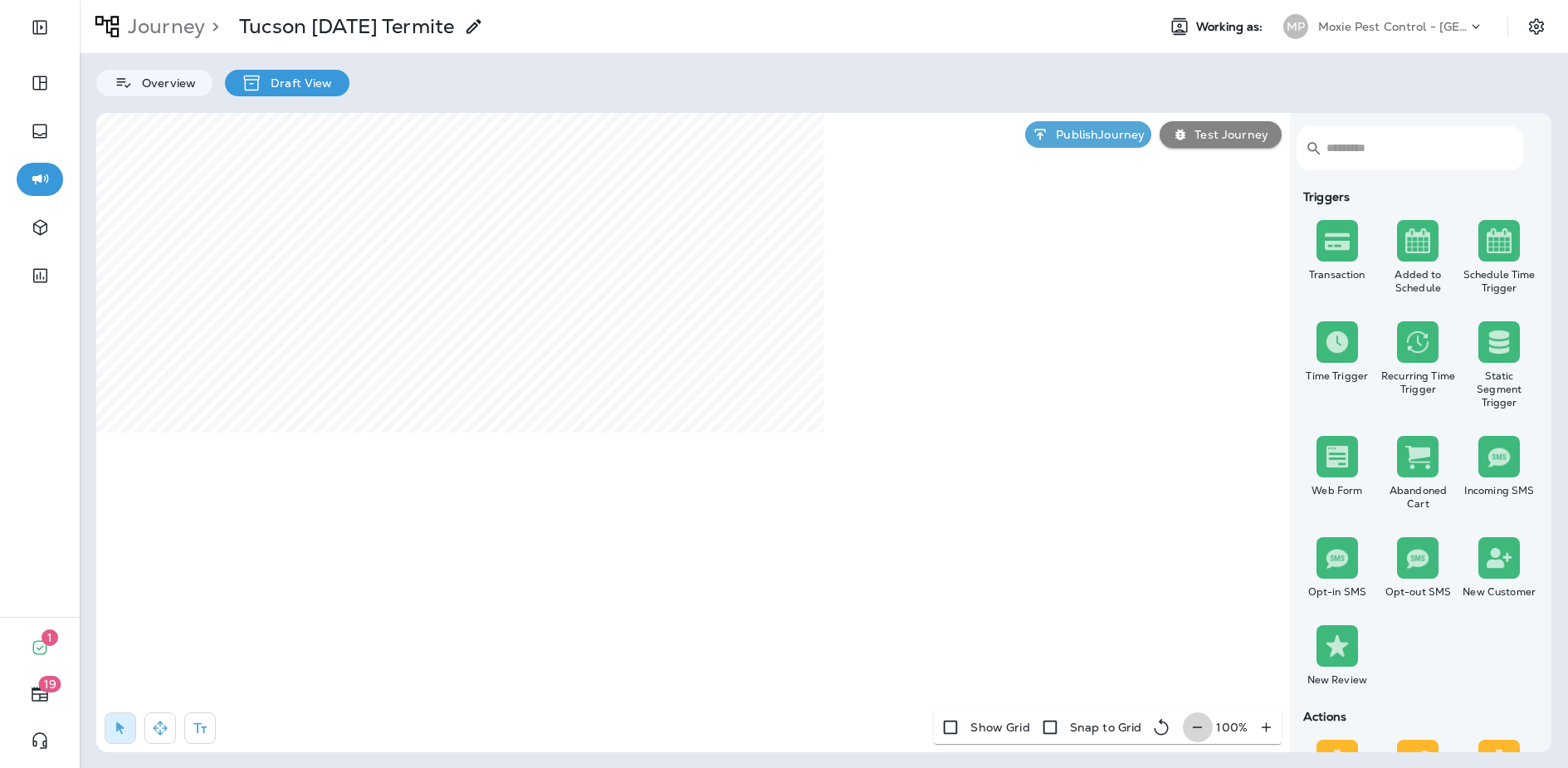
click at [1199, 727] on icon "button" at bounding box center [1198, 727] width 9 height 1
click at [1199, 727] on icon "button" at bounding box center [1204, 727] width 17 height 16
click at [1200, 727] on icon "button" at bounding box center [1204, 727] width 9 height 1
click at [1199, 727] on icon "button" at bounding box center [1206, 727] width 17 height 16
select select "***"
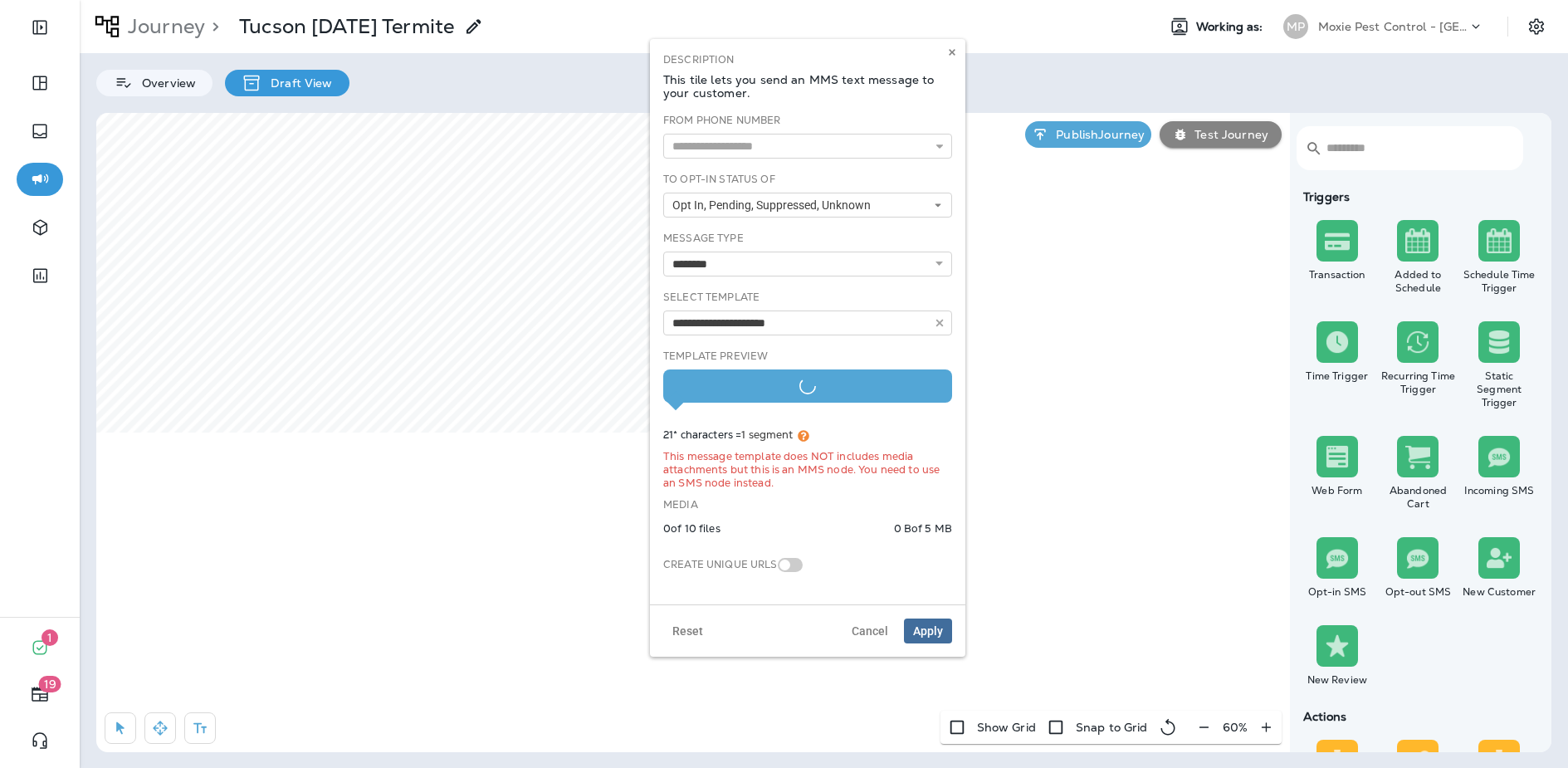
type input "**********"
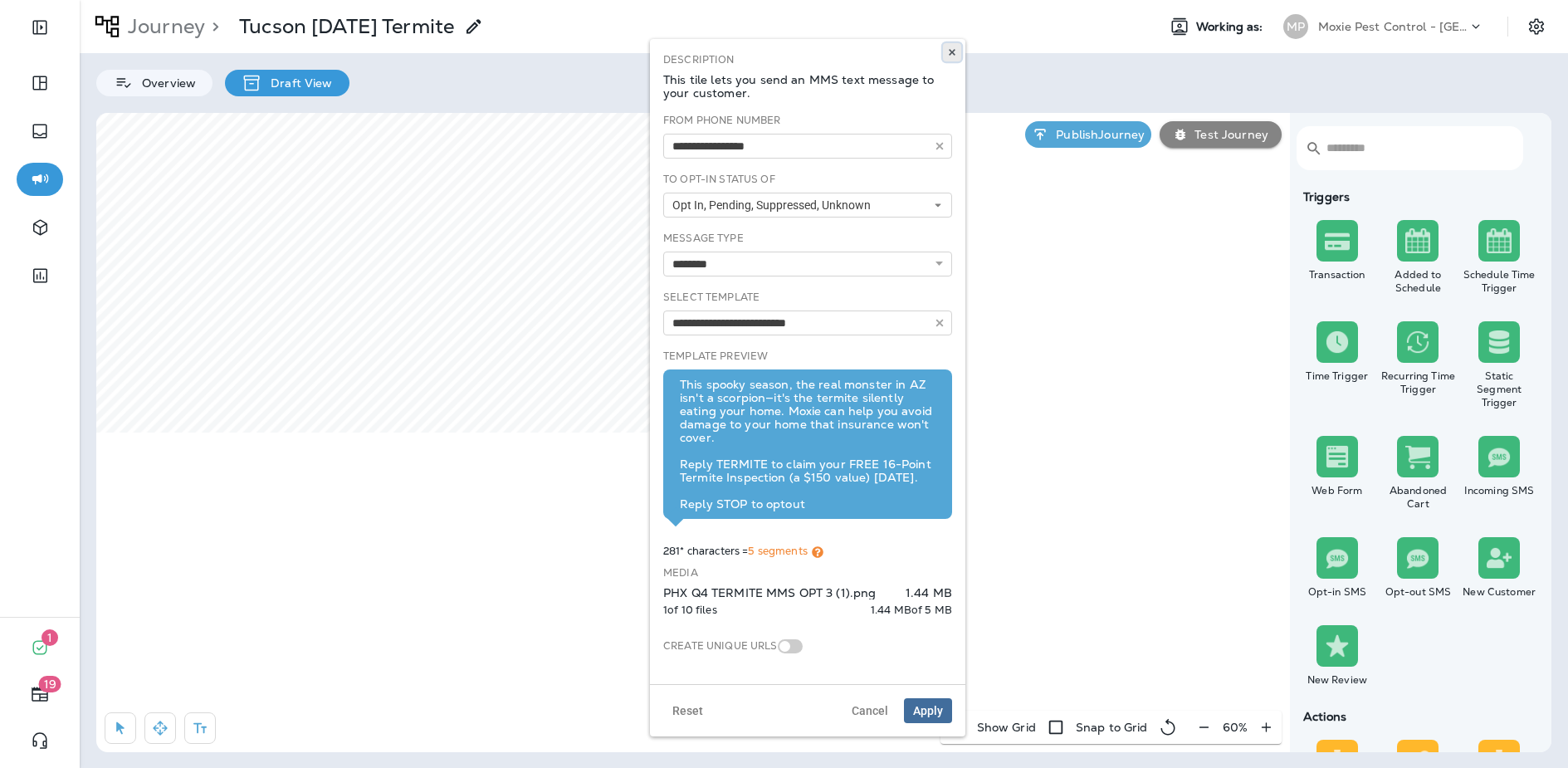
click at [951, 50] on icon at bounding box center [953, 53] width 10 height 10
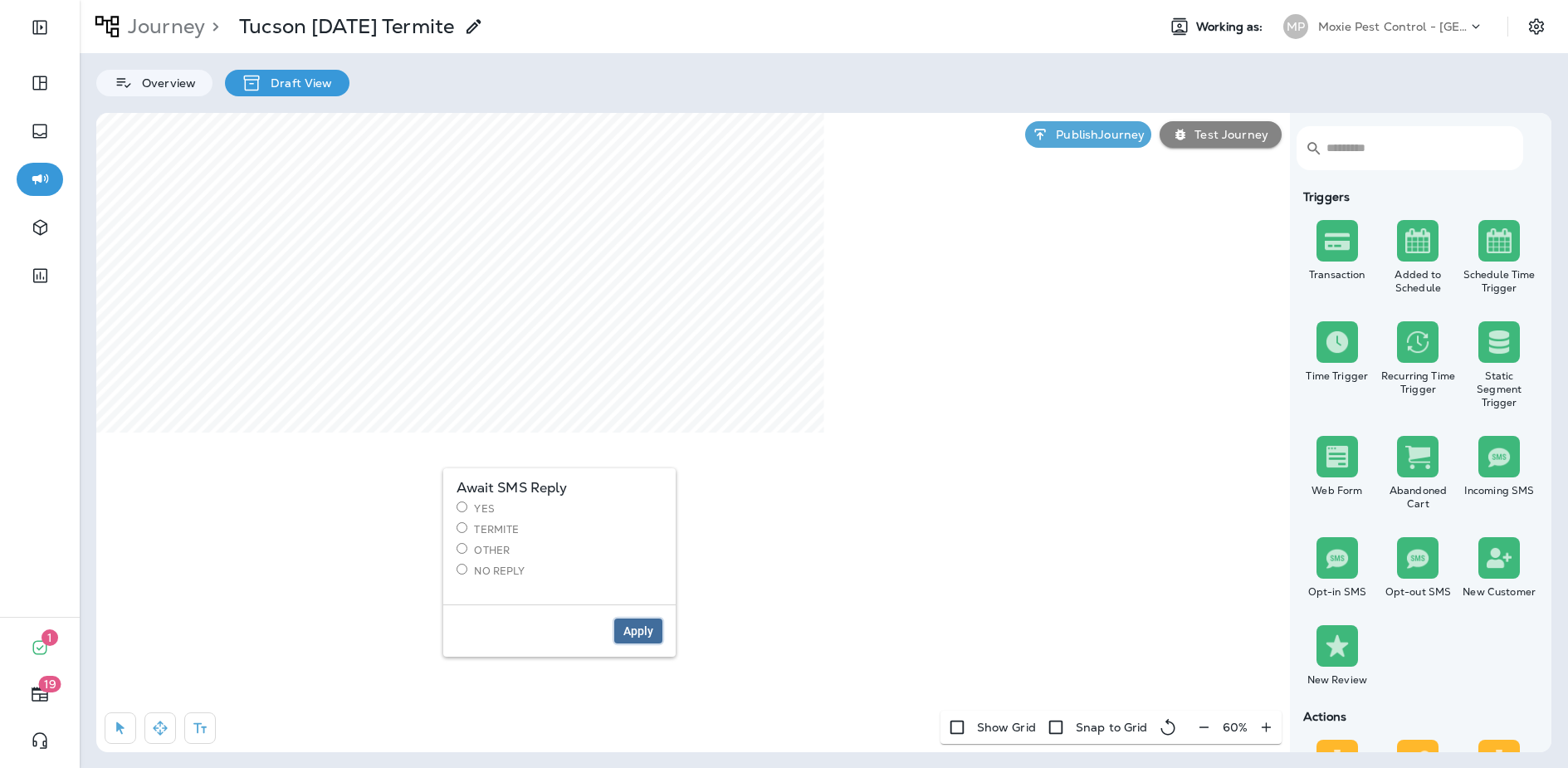
click at [639, 628] on span "Apply" at bounding box center [638, 631] width 30 height 11
click at [650, 630] on span "Apply" at bounding box center [645, 631] width 30 height 11
click at [165, 735] on icon "button" at bounding box center [159, 727] width 16 height 16
click at [112, 727] on icon "button" at bounding box center [120, 727] width 16 height 16
drag, startPoint x: 159, startPoint y: 728, endPoint x: 178, endPoint y: 720, distance: 20.6
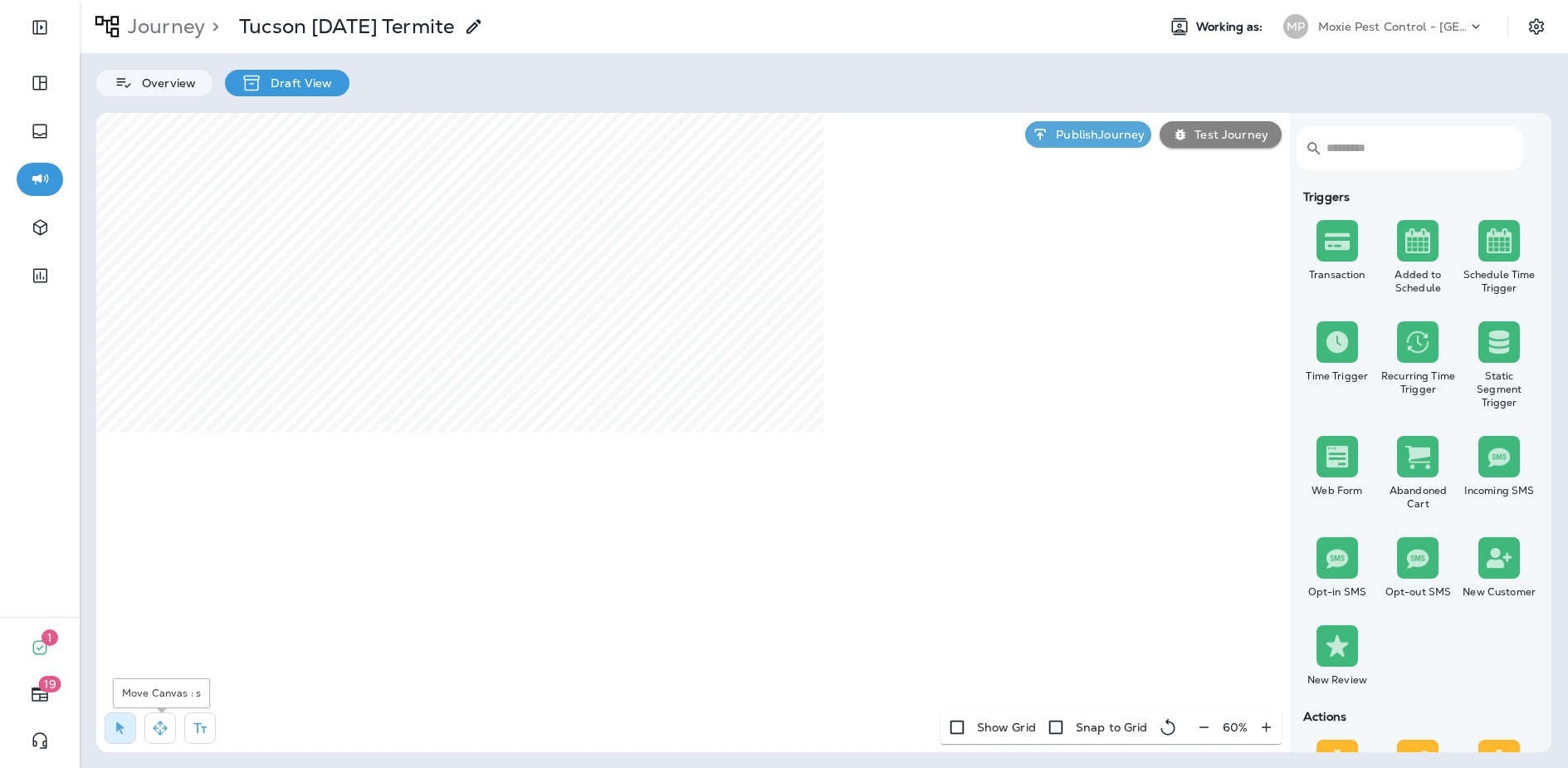
click at [159, 728] on icon "button" at bounding box center [159, 727] width 16 height 16
select select "****"
select select "*"
select select "**"
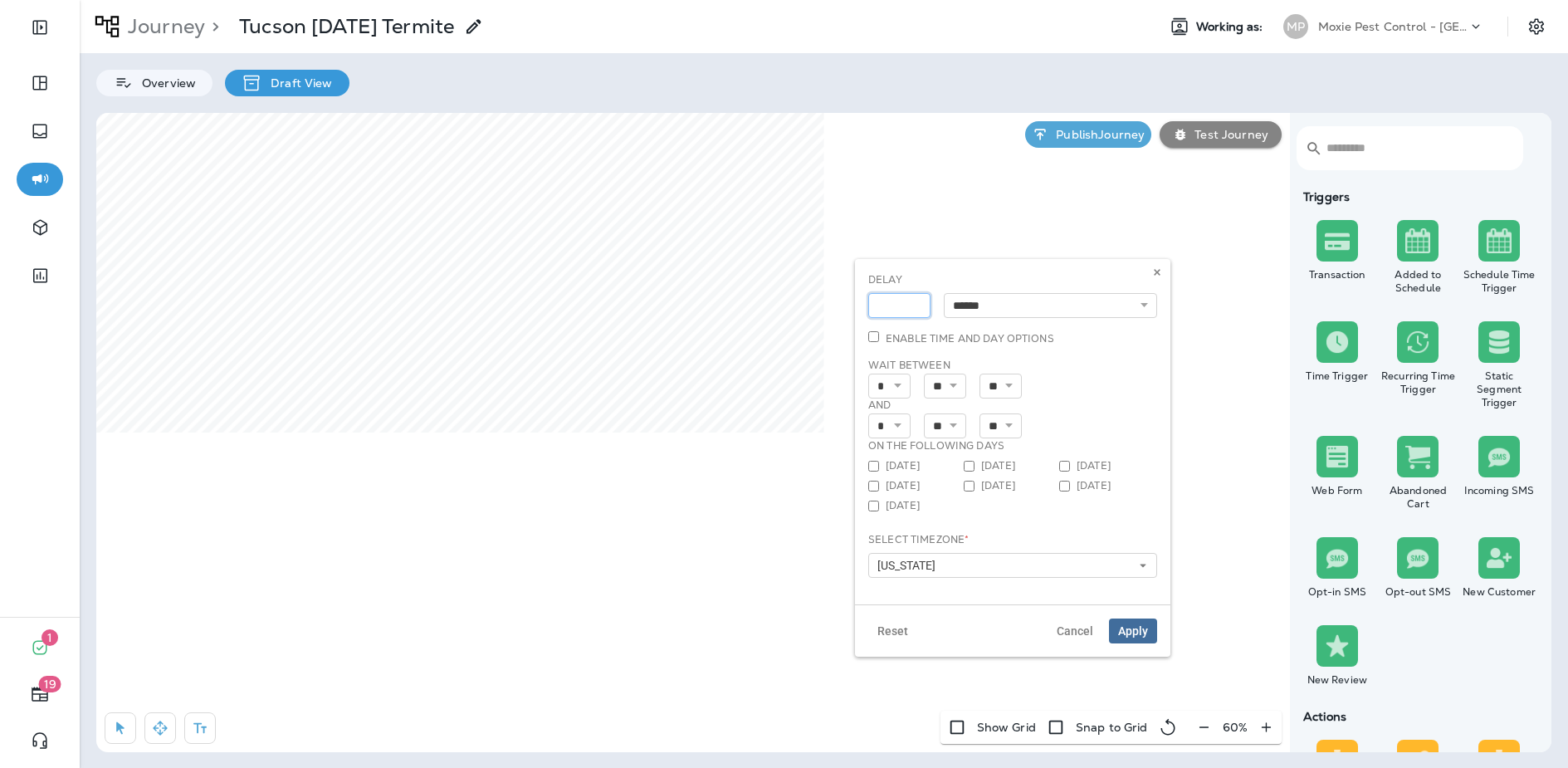
type input "**"
click at [917, 309] on input "**" at bounding box center [899, 305] width 62 height 25
click at [1134, 631] on span "Apply" at bounding box center [1133, 631] width 30 height 11
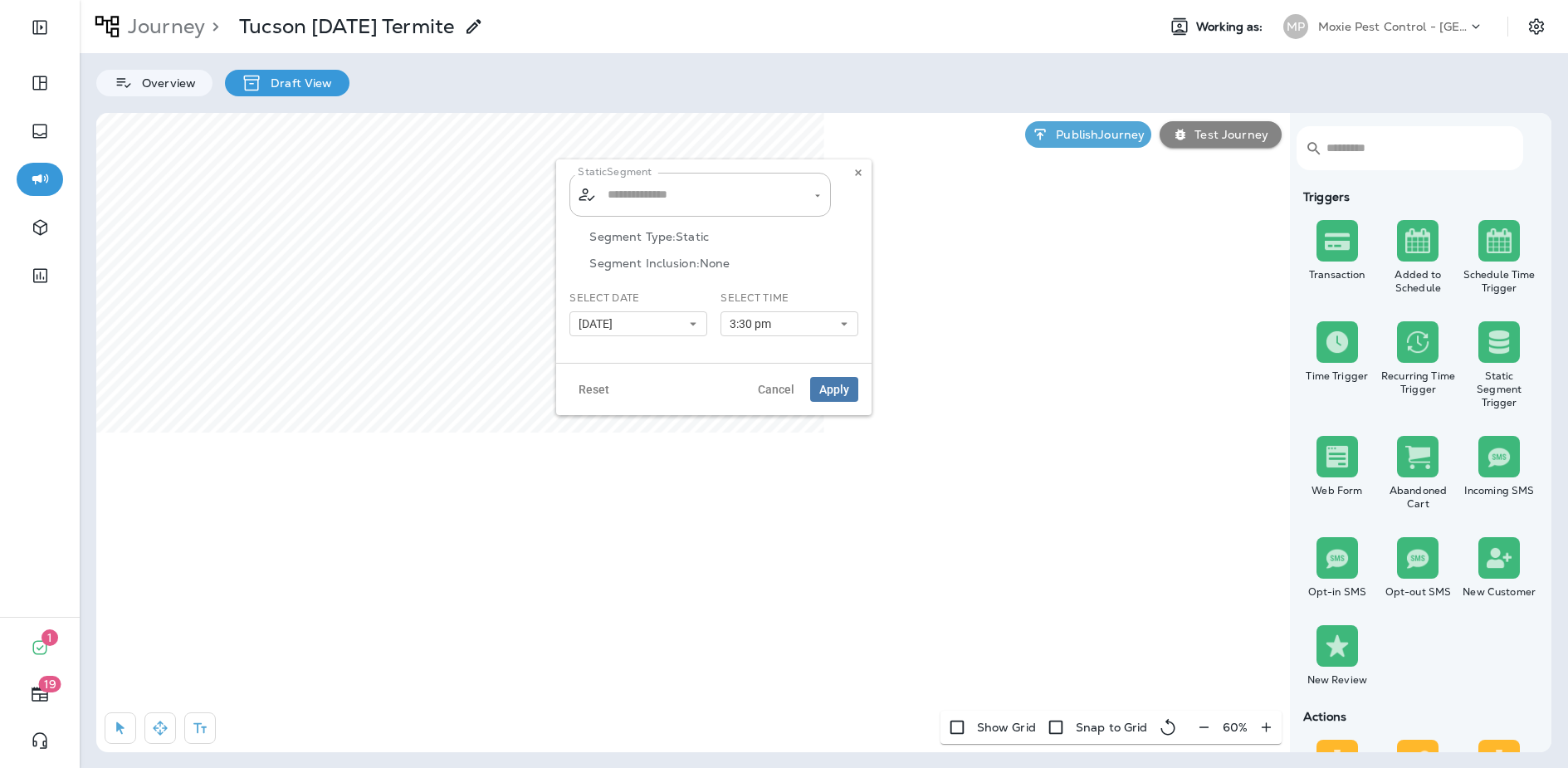
type input "**********"
click at [801, 323] on button "3:30 pm" at bounding box center [789, 323] width 138 height 25
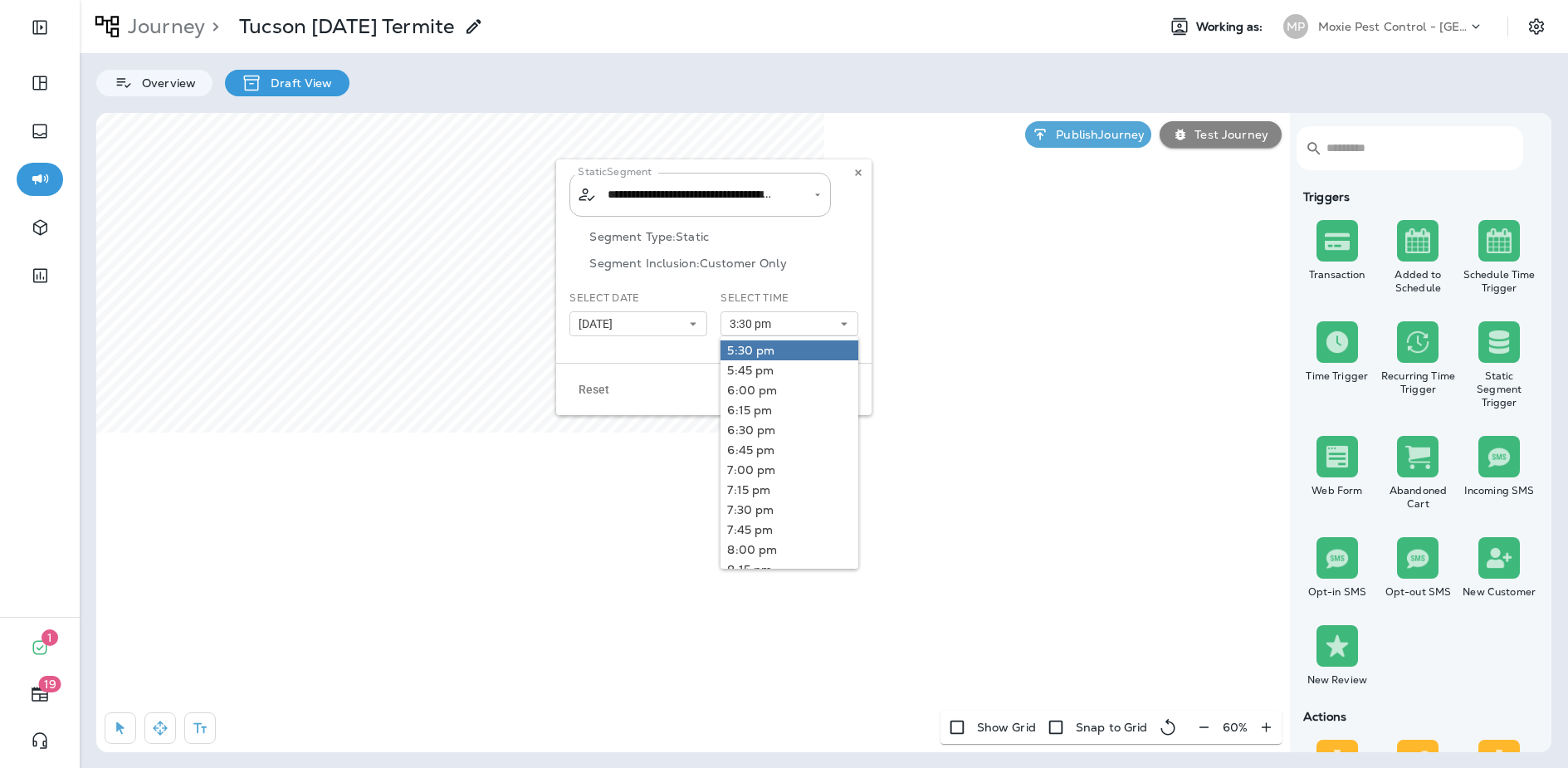
click at [759, 356] on link "5:30 pm" at bounding box center [789, 350] width 138 height 20
click at [657, 350] on div "Select Date [DATE] « ‹ [DATE] › » Mon Tue Wed Thu Fri Sat Sun 1 2 3 4 5 6 7 8 9…" at bounding box center [638, 320] width 151 height 59
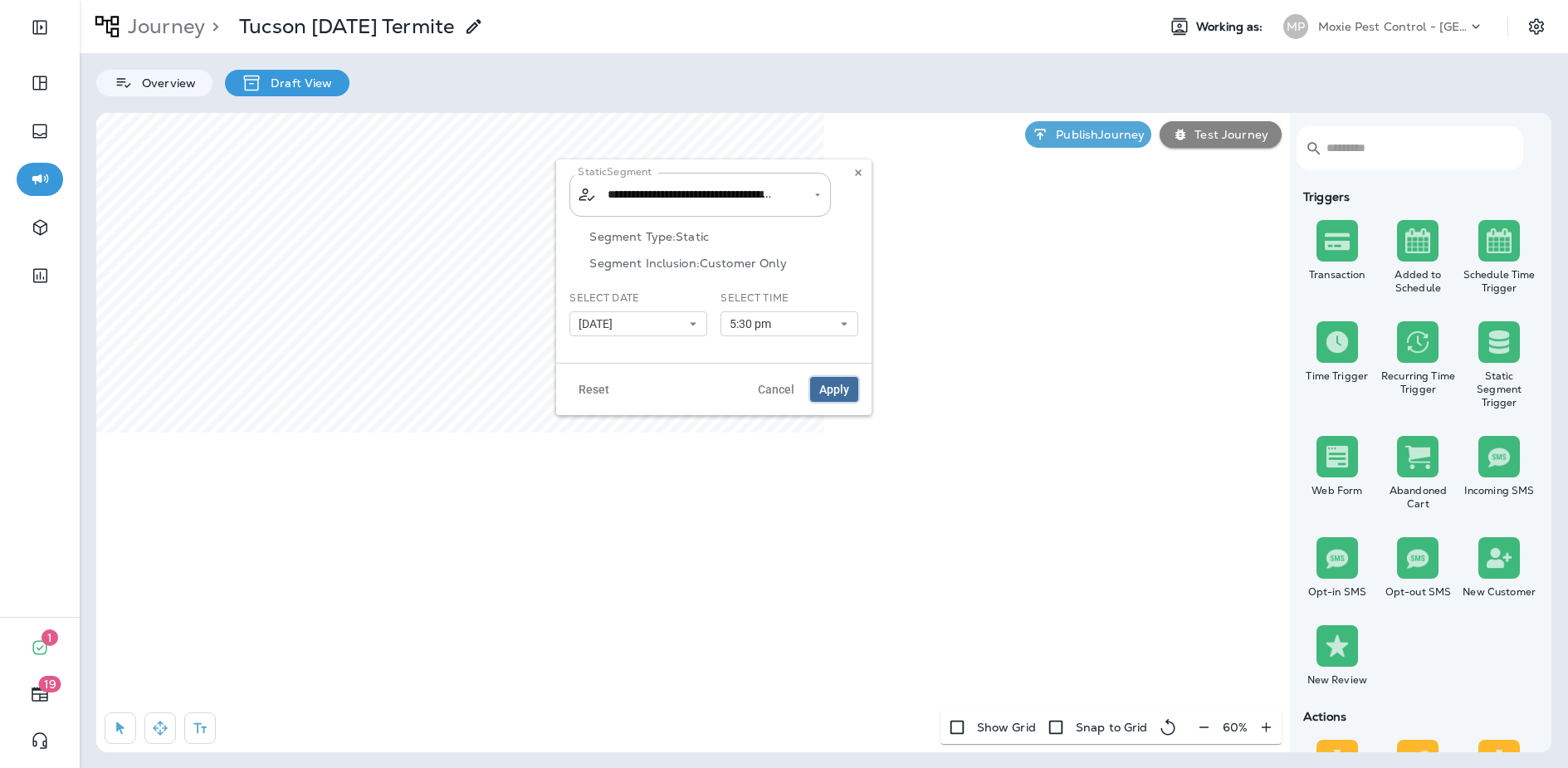
click at [844, 393] on span "Apply" at bounding box center [834, 389] width 30 height 11
type input "**********"
click at [787, 332] on button "5:30 pm" at bounding box center [789, 323] width 138 height 25
click at [671, 362] on div "**********" at bounding box center [714, 261] width 315 height 203
click at [822, 382] on button "Apply" at bounding box center [835, 390] width 48 height 25
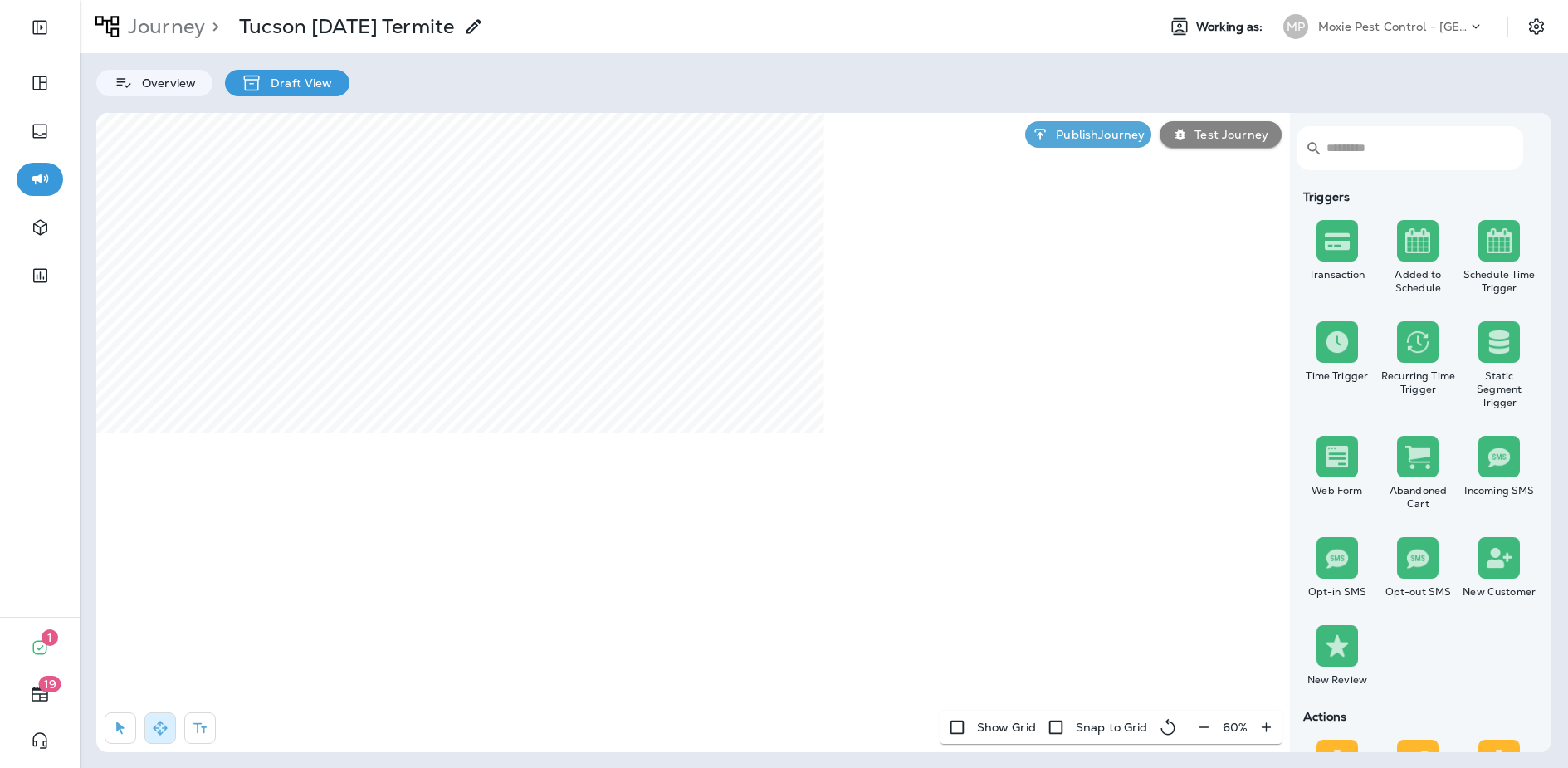
click at [823, 105] on div "Journey > [GEOGRAPHIC_DATA] [DATE] Termite Working as: MP Moxie Pest Control - …" at bounding box center [824, 384] width 1489 height 768
click at [154, 33] on p "Journey" at bounding box center [163, 26] width 84 height 25
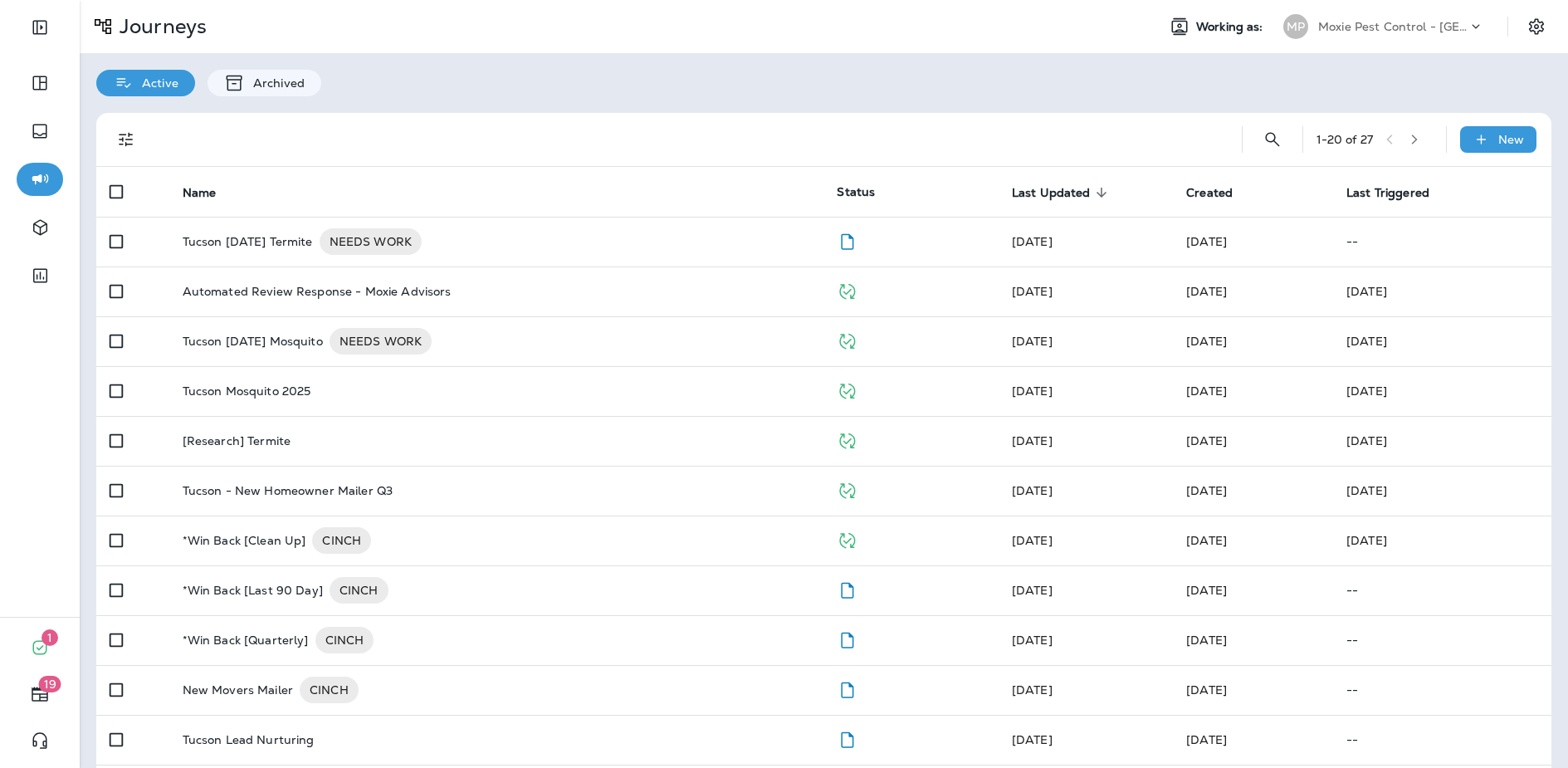
click at [836, 71] on div "Active Archived" at bounding box center [824, 75] width 1489 height 43
click at [1210, 88] on div "Active Archived" at bounding box center [824, 75] width 1489 height 43
click at [1153, 95] on div "Active Archived" at bounding box center [824, 75] width 1489 height 43
click at [805, 109] on div "1 - 20 of 27 New Name Status Last Updated sorted descending Created Last Trigge…" at bounding box center [824, 664] width 1489 height 1134
click at [782, 103] on div "1 - 20 of 27 New Name Status Last Updated sorted descending Created Last Trigge…" at bounding box center [824, 664] width 1489 height 1134
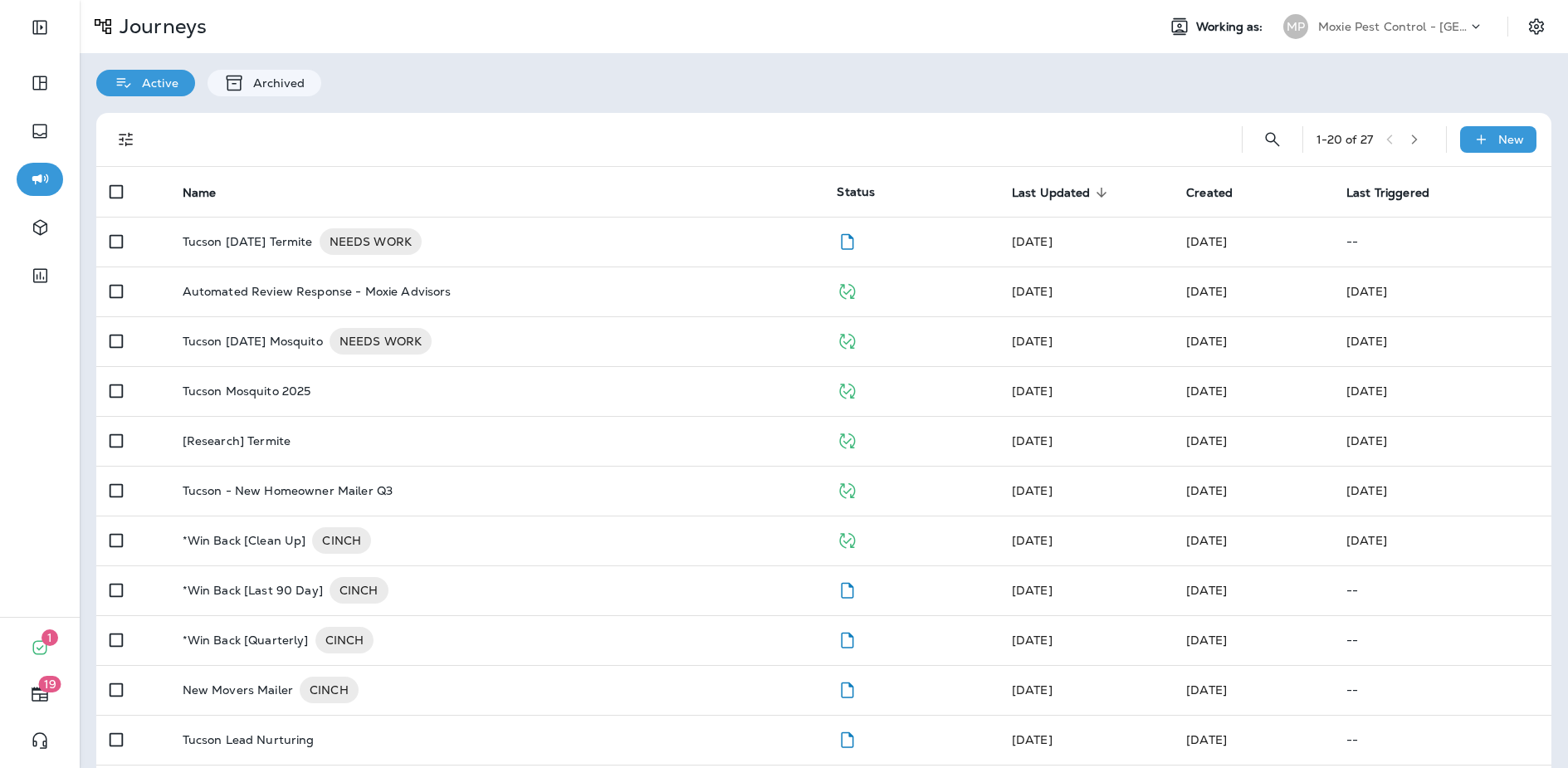
click at [784, 103] on div "1 - 20 of 27 New Name Status Last Updated sorted descending Created Last Trigge…" at bounding box center [824, 664] width 1489 height 1134
click at [880, 91] on div "Active Archived" at bounding box center [824, 75] width 1489 height 43
click at [134, 24] on p "Journeys" at bounding box center [159, 26] width 94 height 25
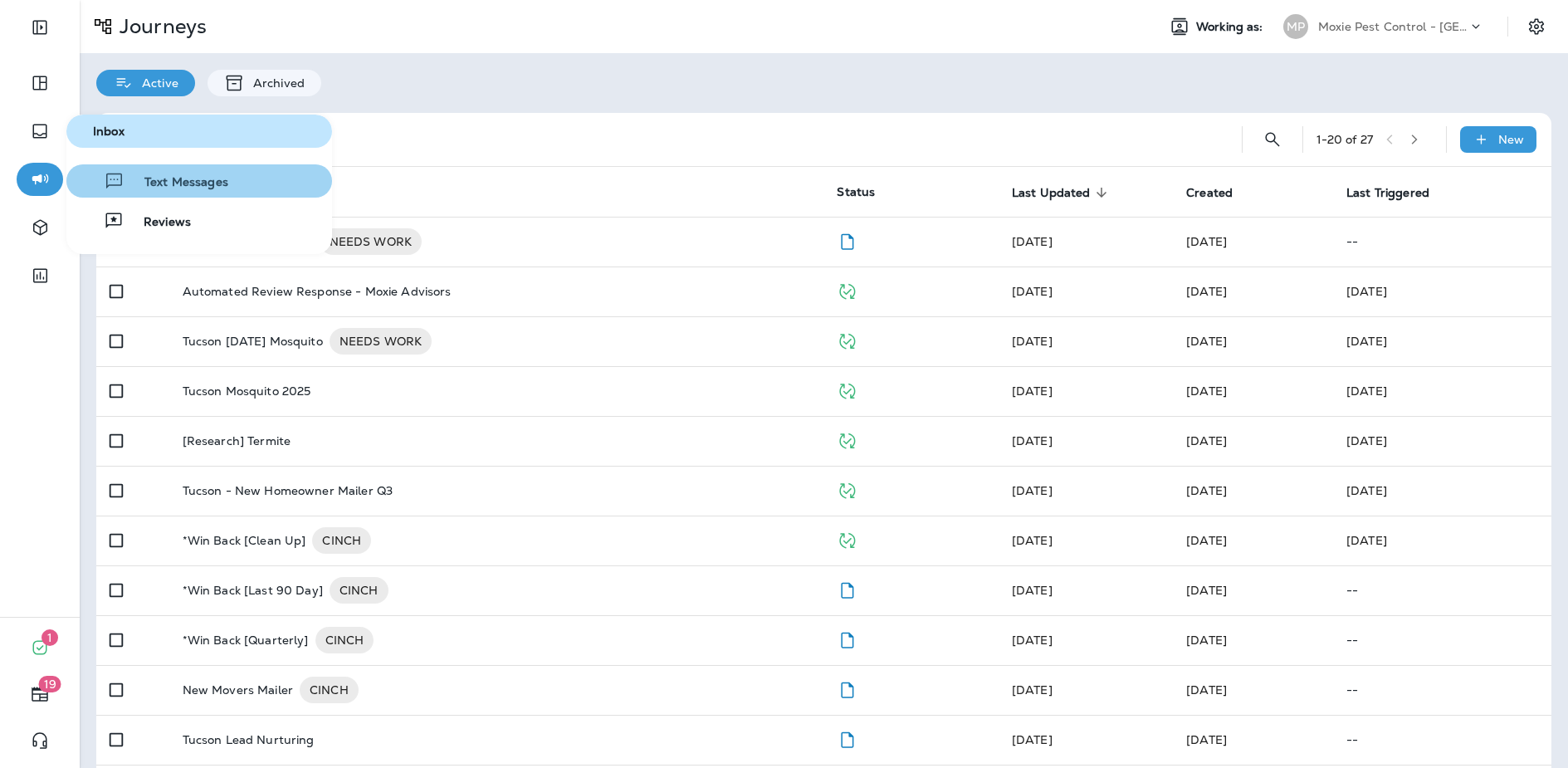
click at [187, 185] on span "Text Messages" at bounding box center [177, 183] width 103 height 16
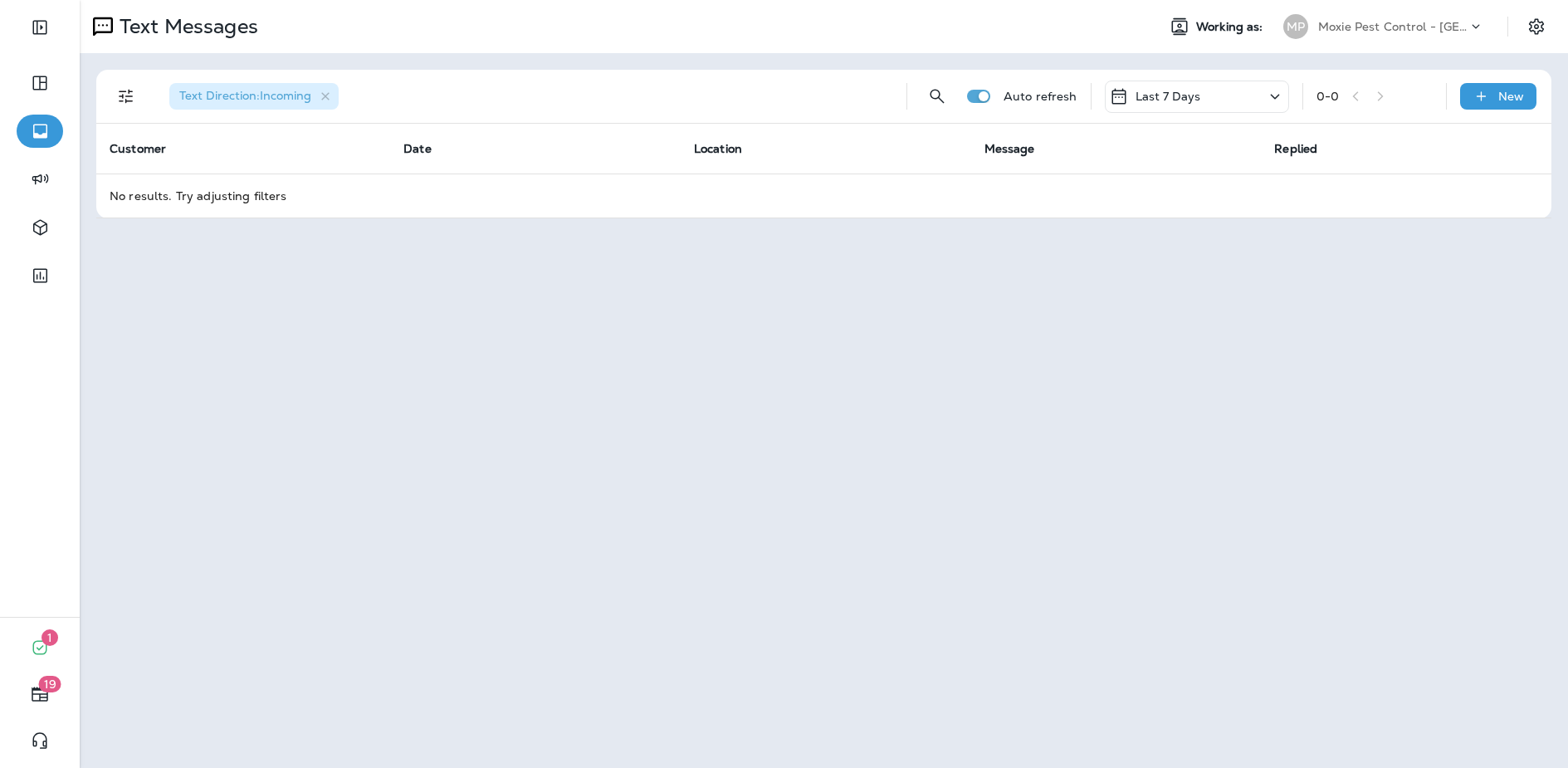
click at [863, 62] on div "Text Direction : Incoming Auto refresh Last 7 Days 0 - 0 New Customer Date Loca…" at bounding box center [824, 144] width 1489 height 182
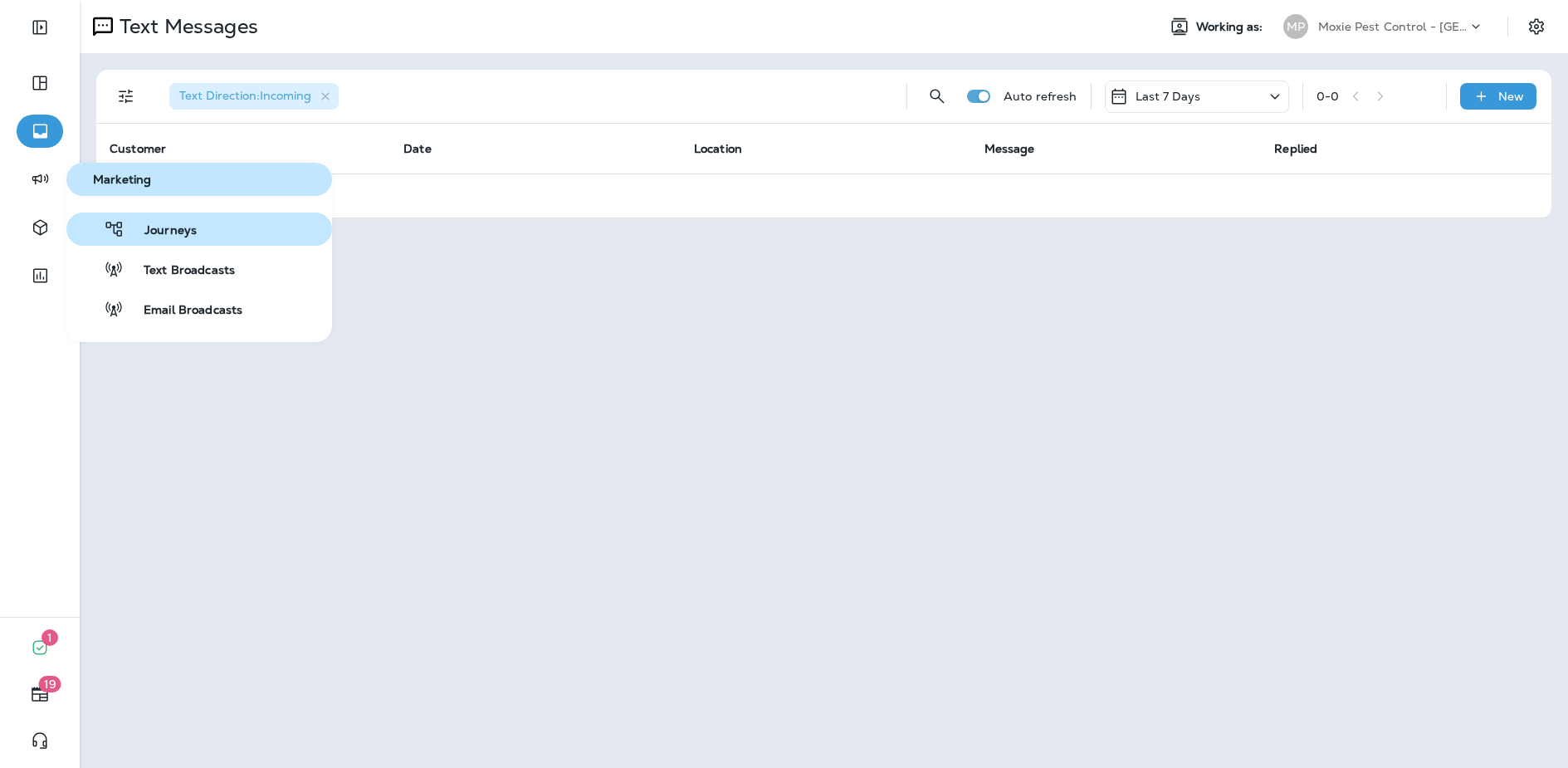
click at [165, 241] on button "Journeys" at bounding box center [199, 229] width 265 height 34
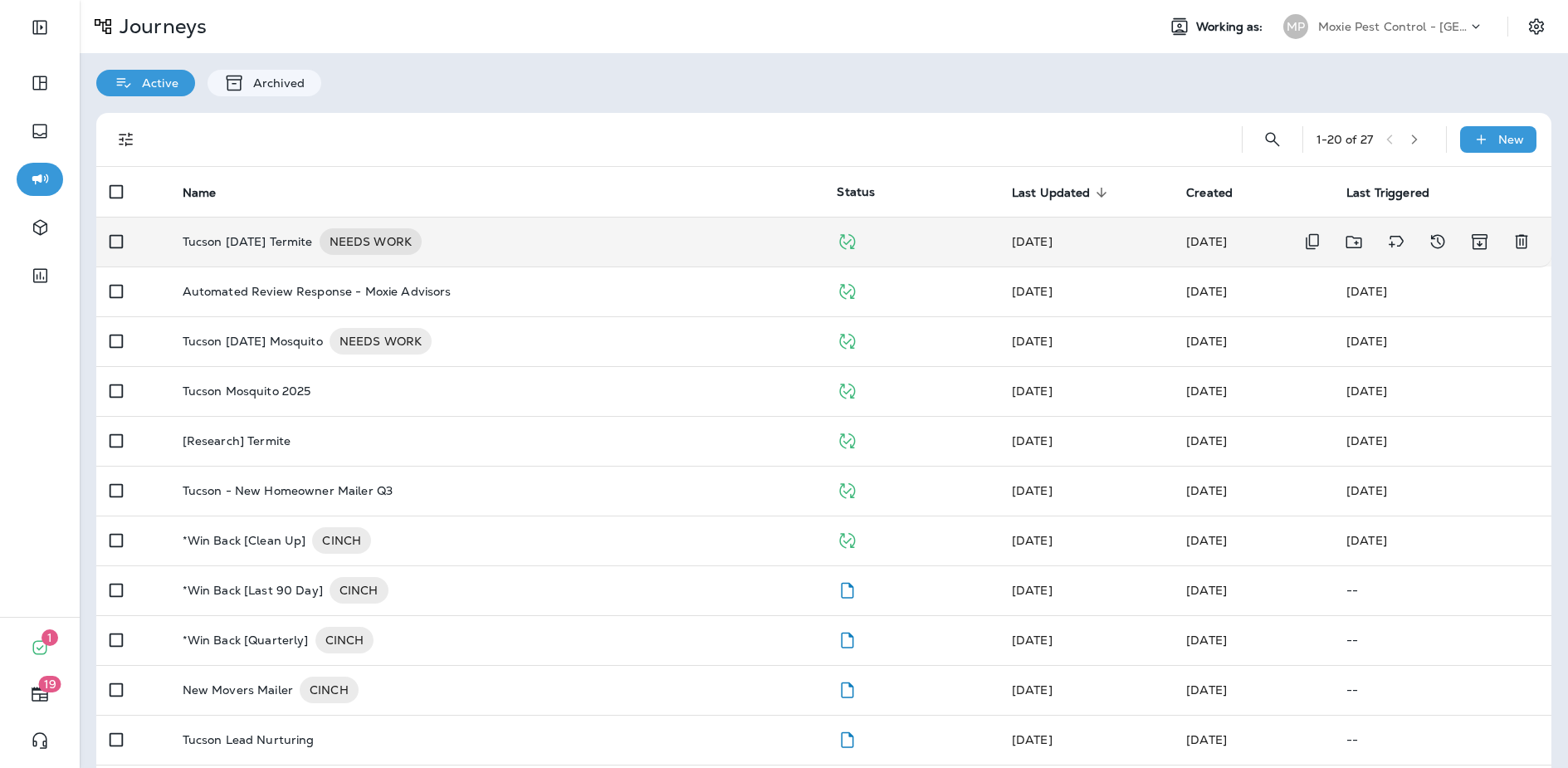
click at [535, 240] on div "Tucson [DATE] Termite NEEDS WORK" at bounding box center [496, 241] width 628 height 27
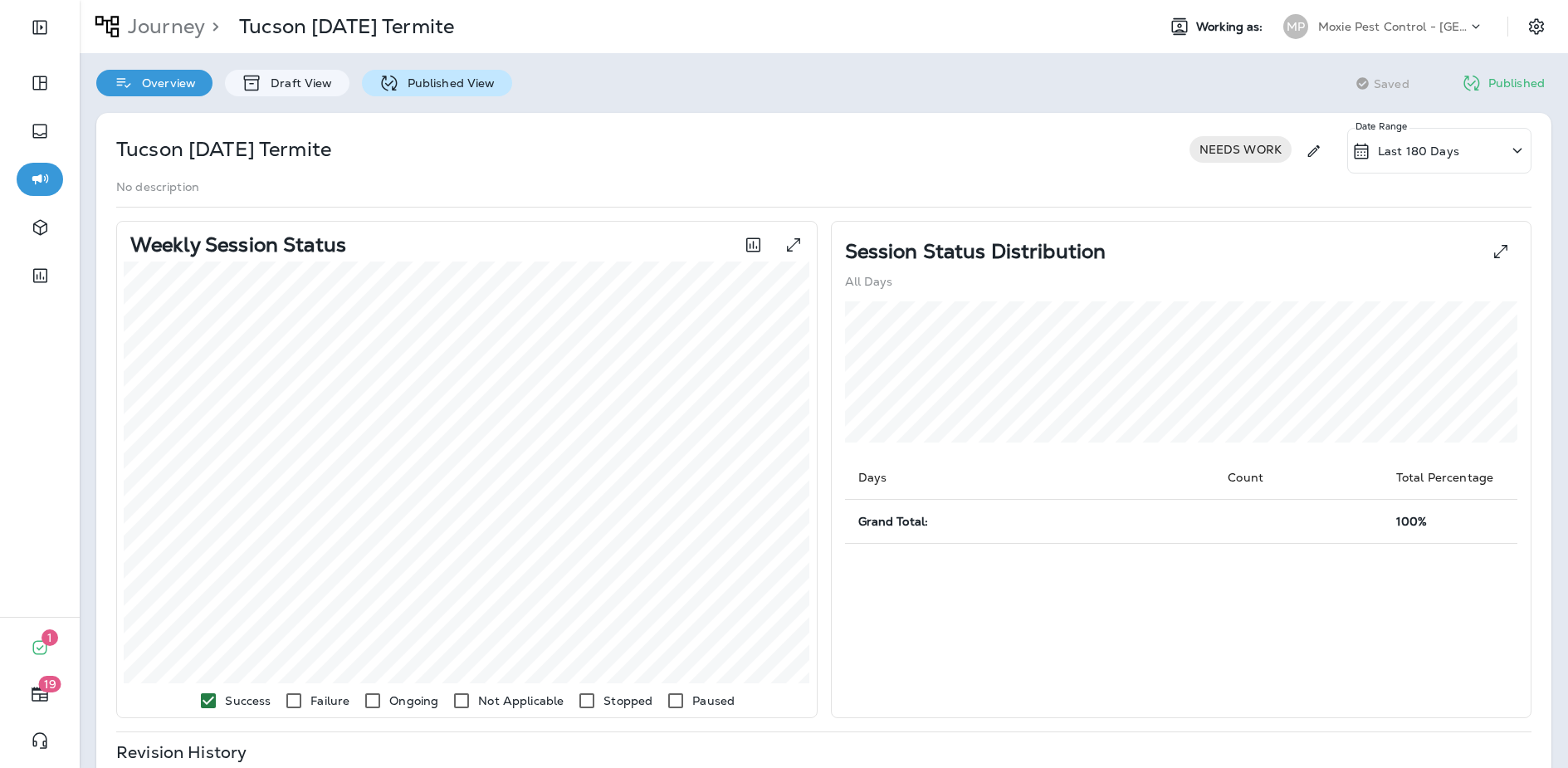
click at [453, 77] on p "Published View" at bounding box center [448, 83] width 96 height 13
